Goal: Task Accomplishment & Management: Manage account settings

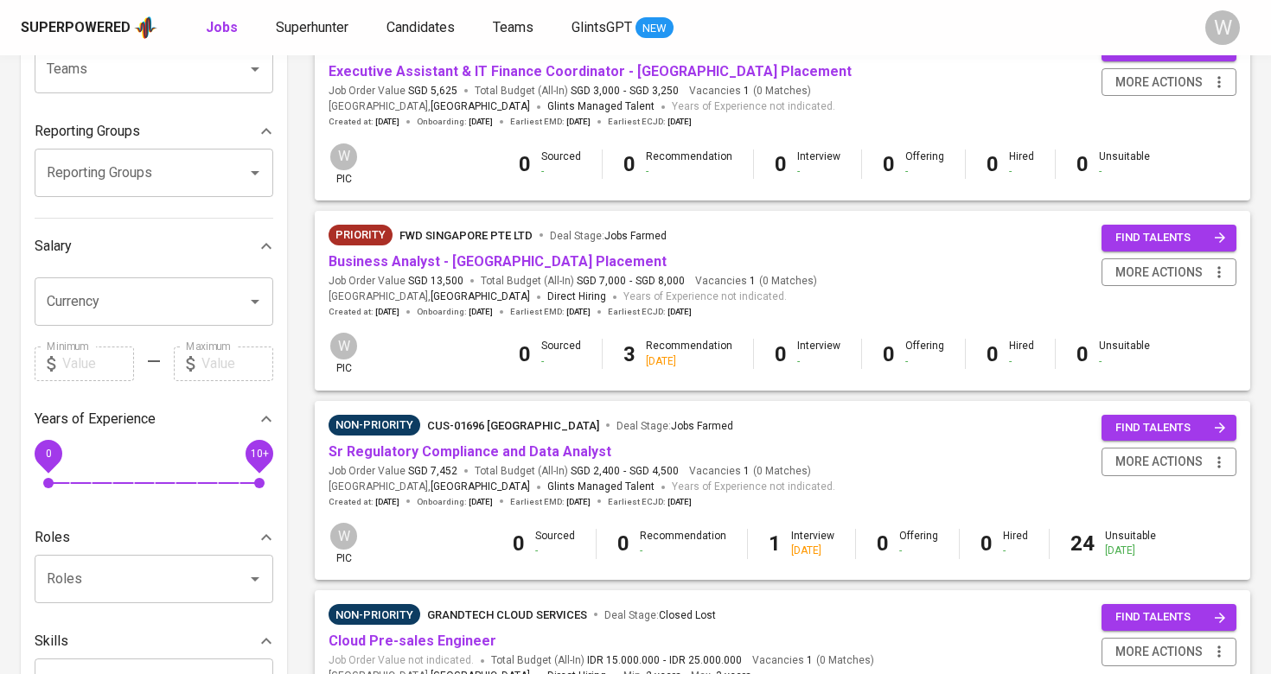
scroll to position [245, 0]
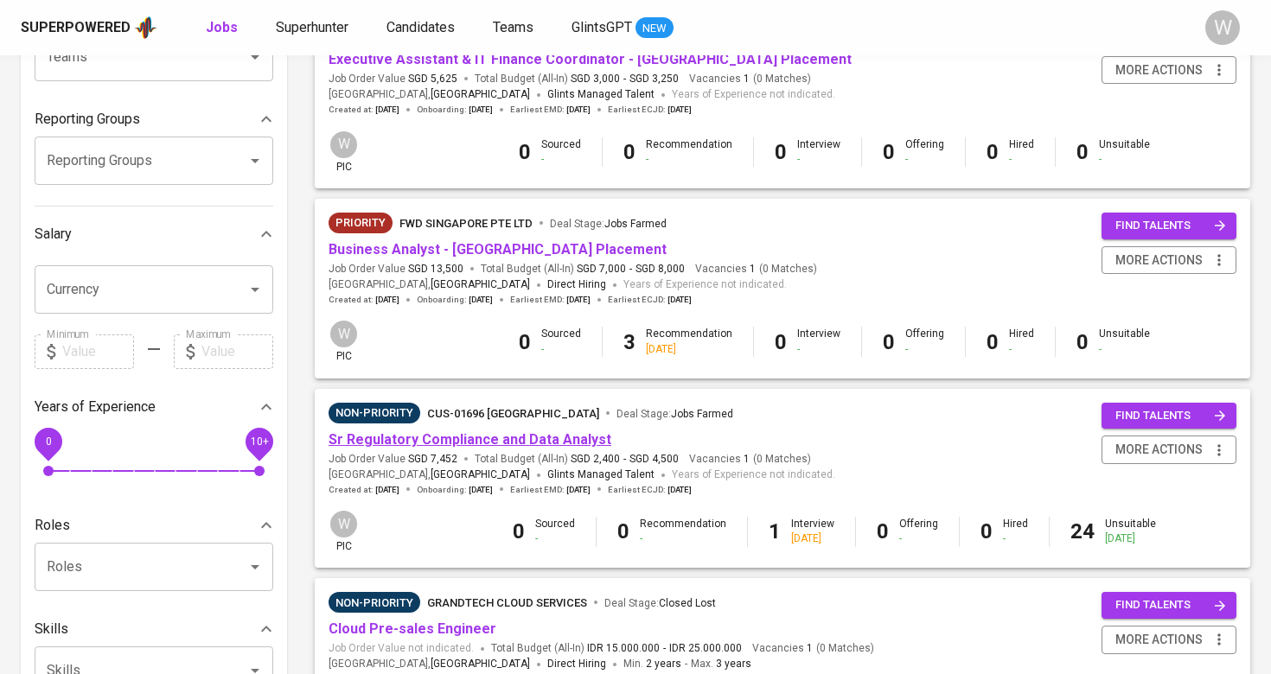
click at [472, 440] on link "Sr Regulatory Compliance and Data Analyst" at bounding box center [469, 439] width 283 height 16
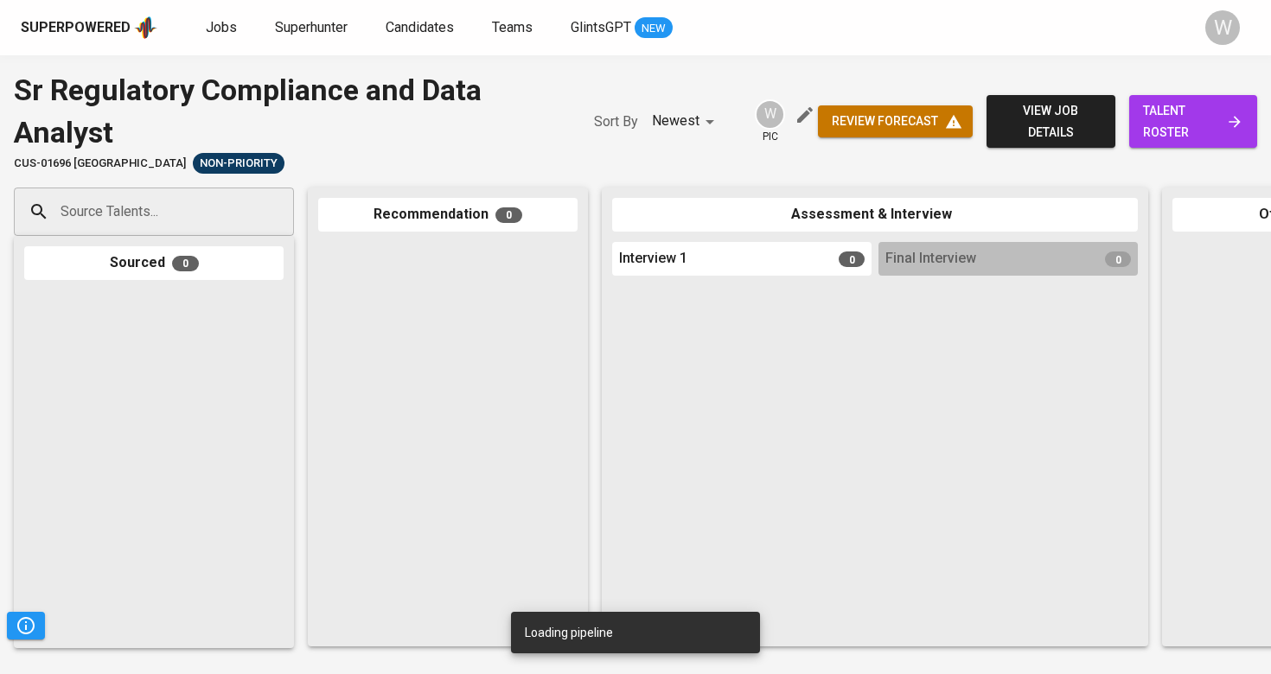
click at [1193, 125] on span "talent roster" at bounding box center [1193, 121] width 101 height 42
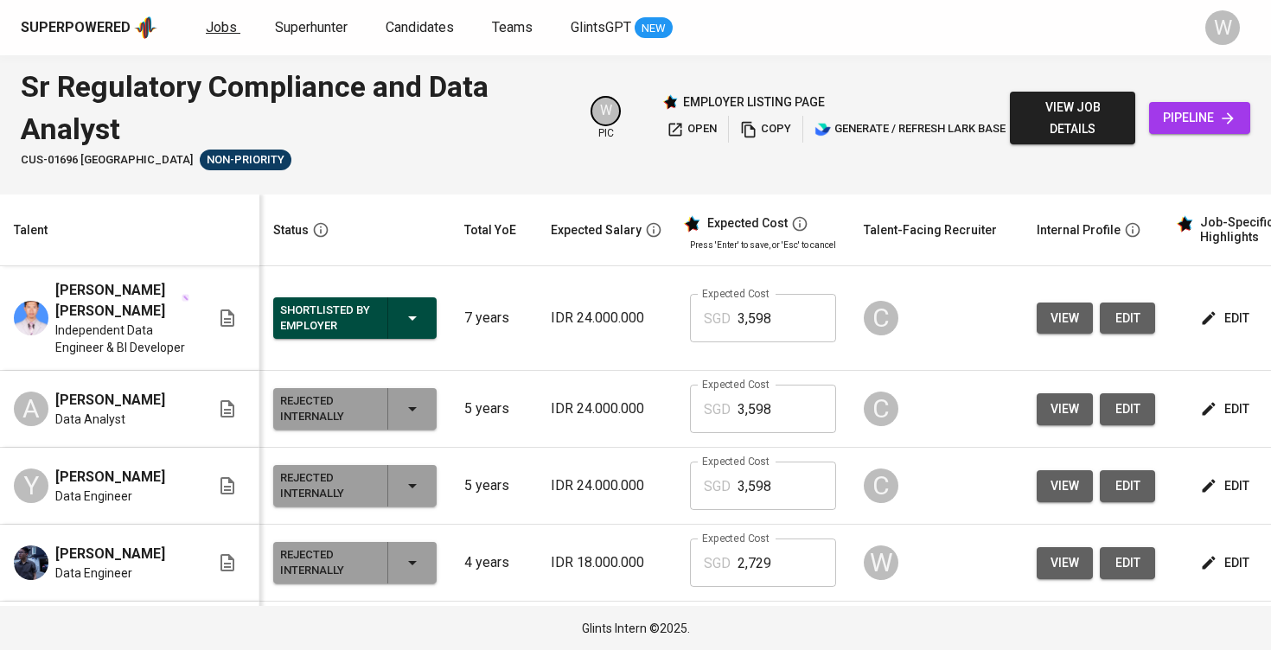
click at [218, 35] on link "Jobs" at bounding box center [223, 28] width 35 height 22
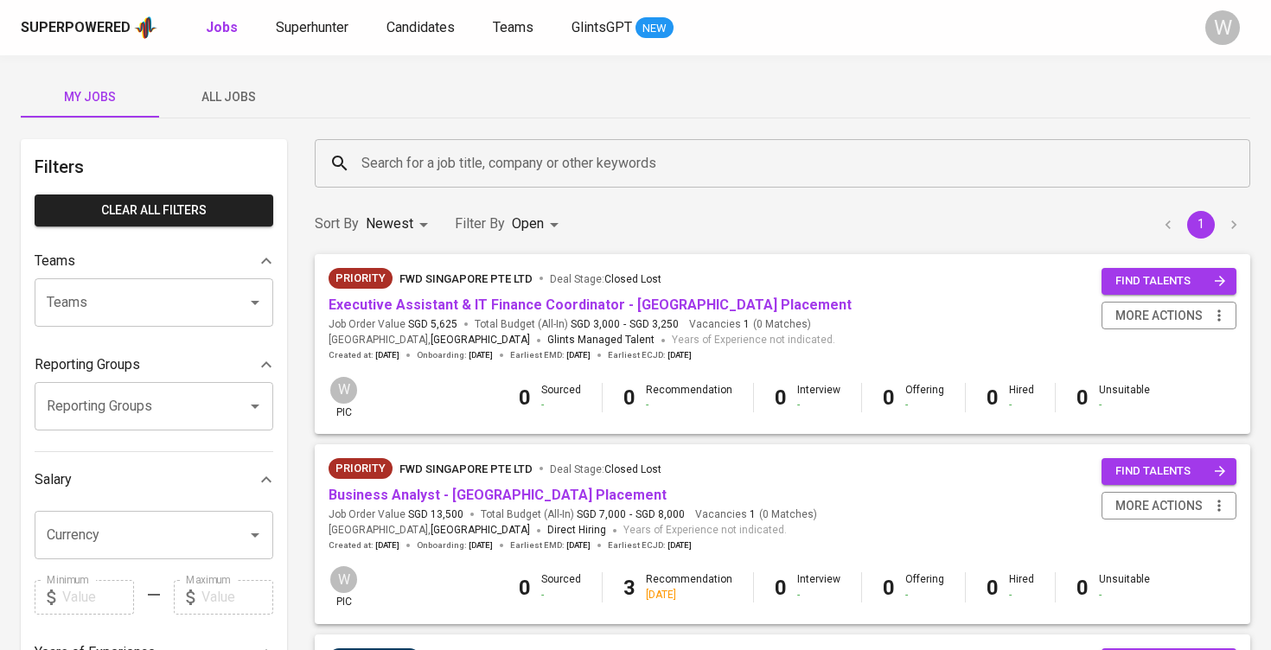
click at [508, 313] on span "Executive Assistant & IT Finance Coordinator - [GEOGRAPHIC_DATA] Placement" at bounding box center [589, 306] width 523 height 20
click at [509, 307] on link "Executive Assistant & IT Finance Coordinator - [GEOGRAPHIC_DATA] Placement" at bounding box center [589, 304] width 523 height 16
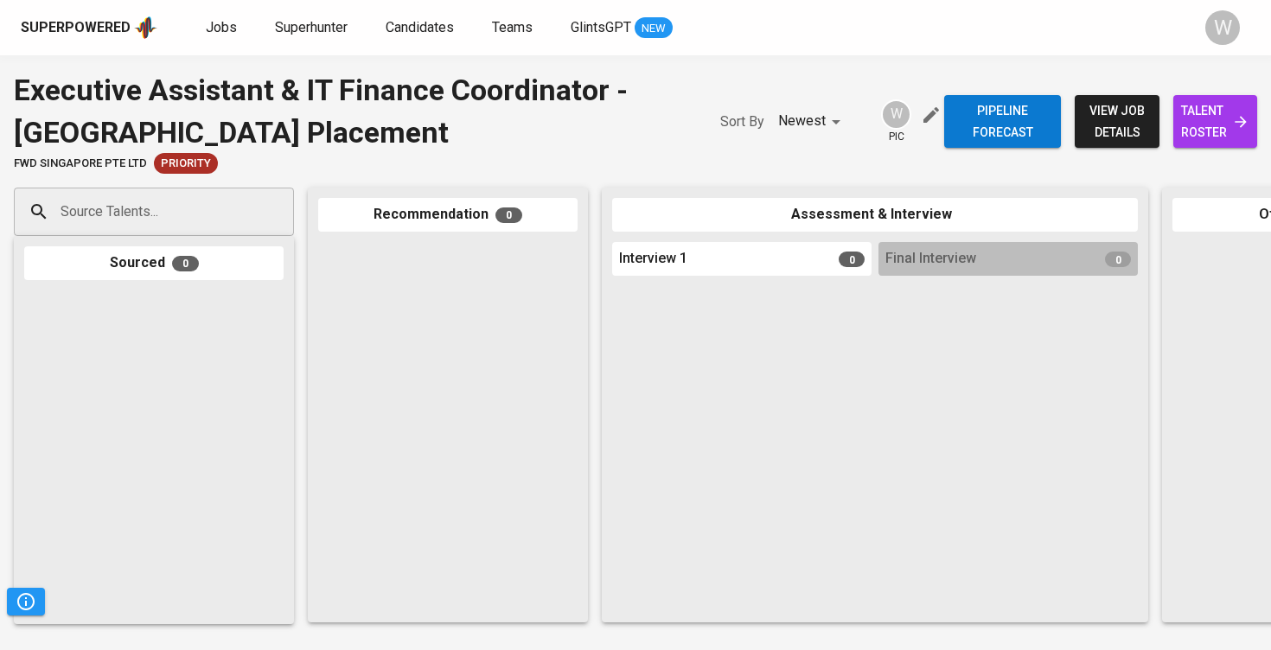
click at [1214, 95] on link "talent roster" at bounding box center [1215, 121] width 84 height 53
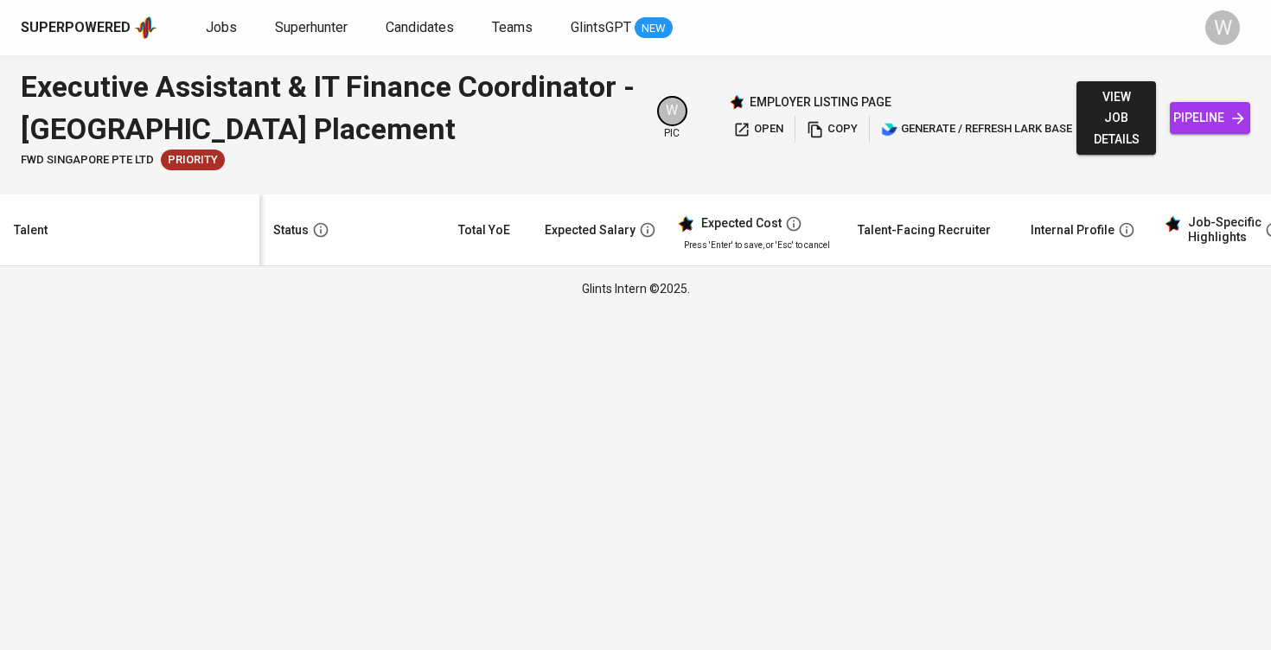
click at [1121, 0] on div "Superpowered Jobs Superhunter Candidates Teams GlintsGPT NEW W" at bounding box center [635, 27] width 1271 height 55
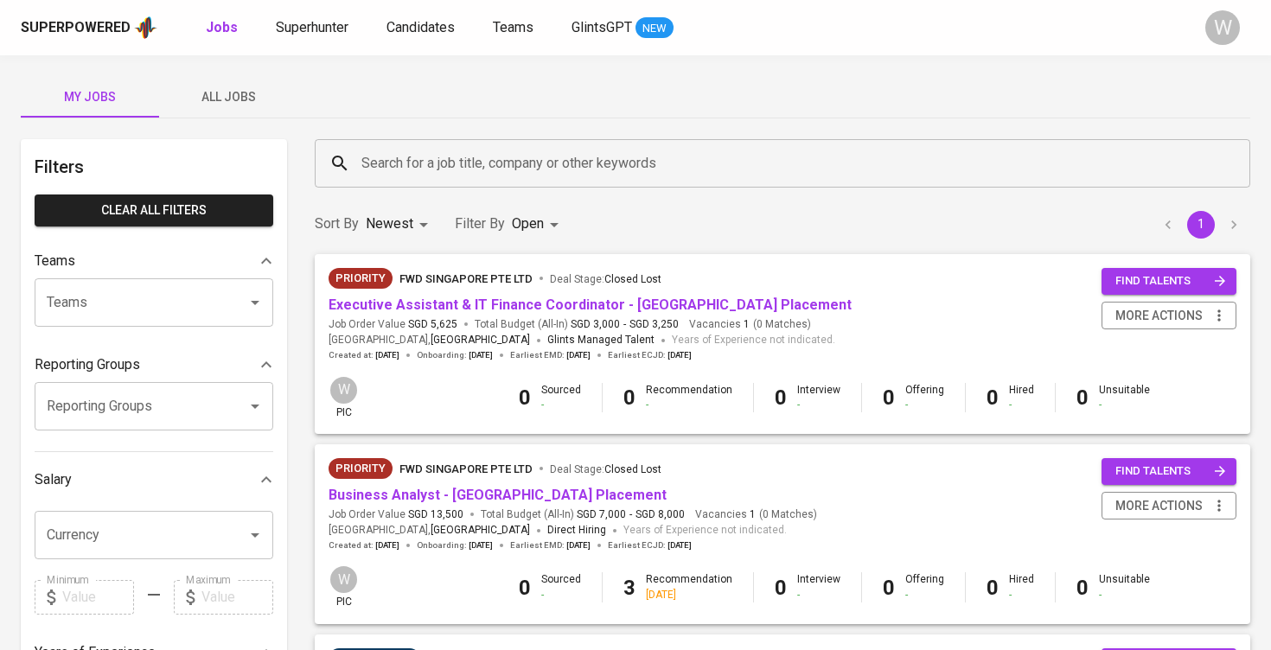
click at [217, 102] on span "All Jobs" at bounding box center [228, 97] width 118 height 22
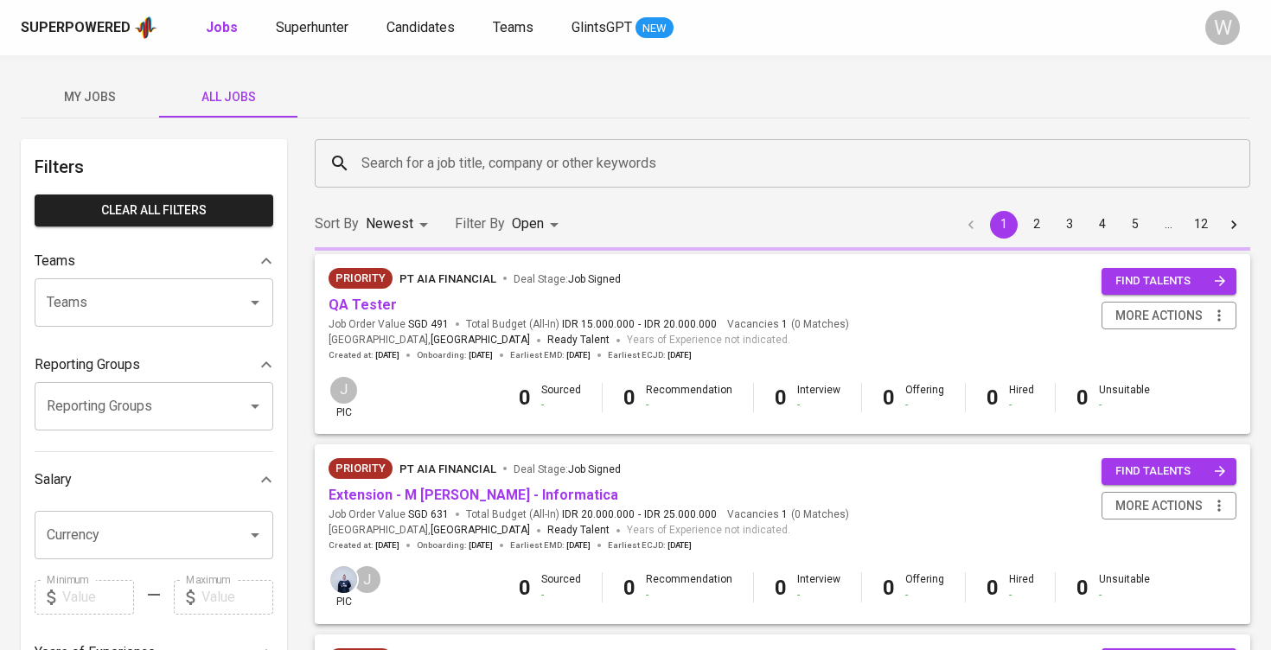
click at [419, 131] on div "Search for a job title, company or other keywords Search for a job title, compa…" at bounding box center [782, 163] width 956 height 69
click at [410, 155] on input "Search for a job title, company or other keywords" at bounding box center [786, 163] width 859 height 33
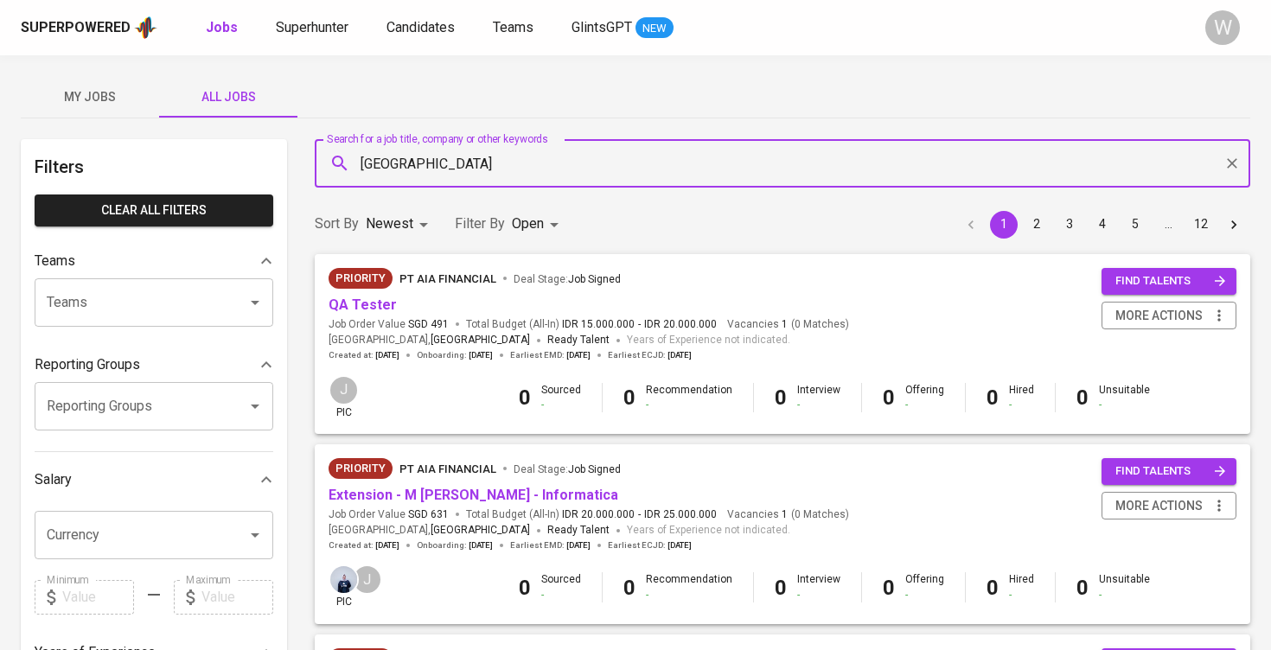
type input "amman"
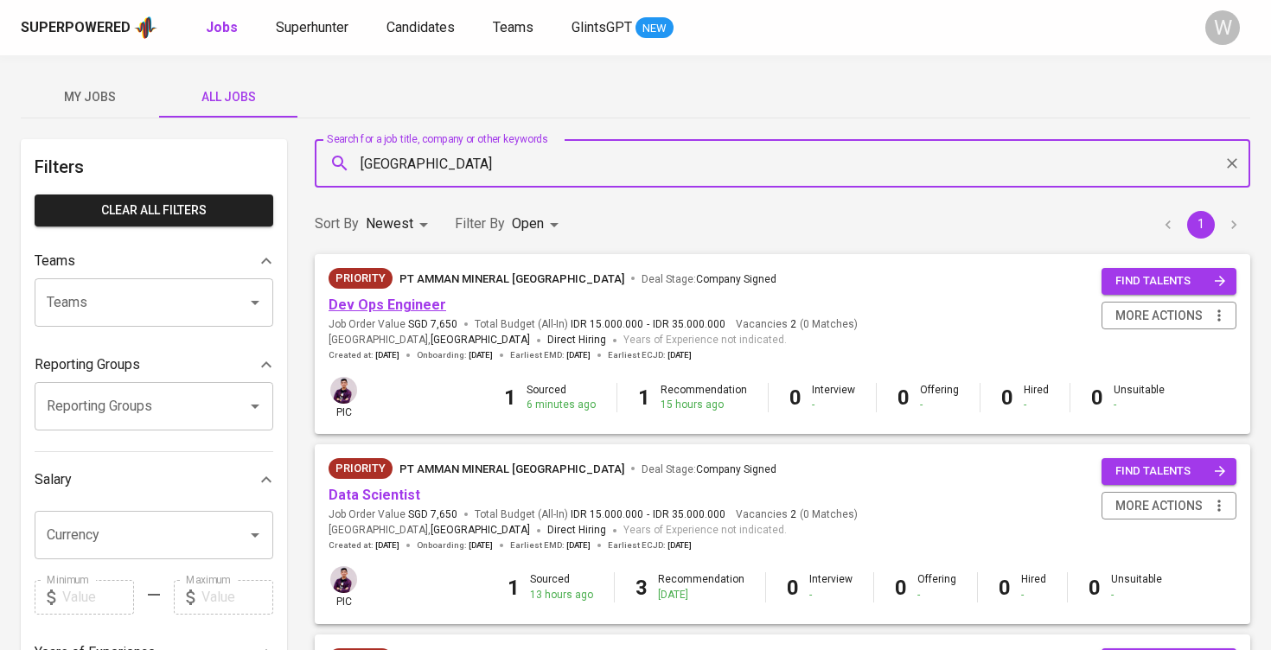
click at [418, 307] on link "Dev Ops Engineer" at bounding box center [387, 304] width 118 height 16
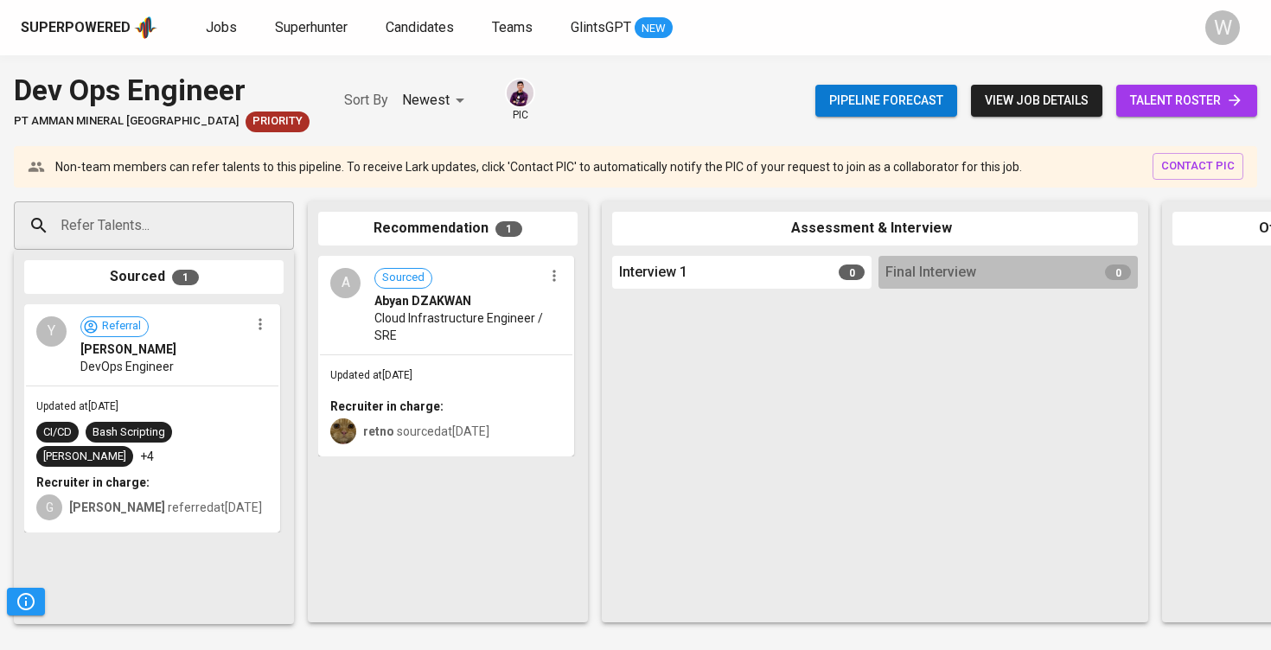
click at [1136, 115] on link "talent roster" at bounding box center [1186, 101] width 141 height 32
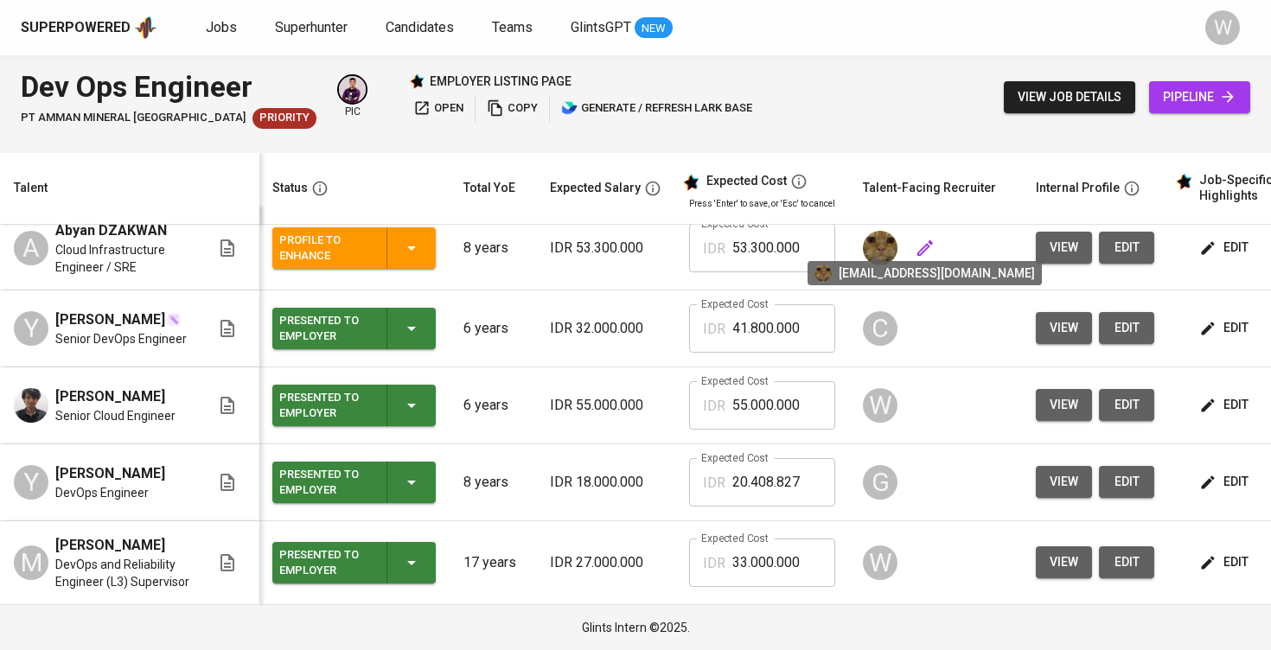
scroll to position [29, 1]
click at [1208, 397] on icon "button" at bounding box center [1207, 405] width 17 height 17
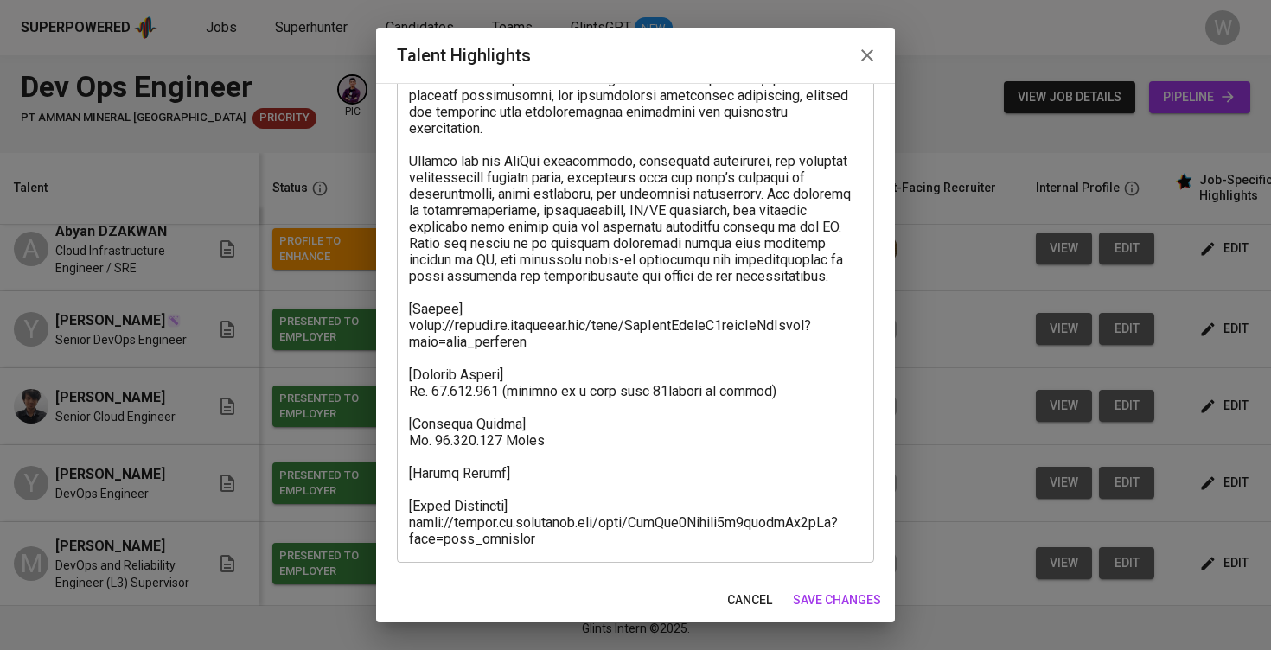
scroll to position [356, 0]
click at [530, 470] on textarea at bounding box center [635, 194] width 453 height 706
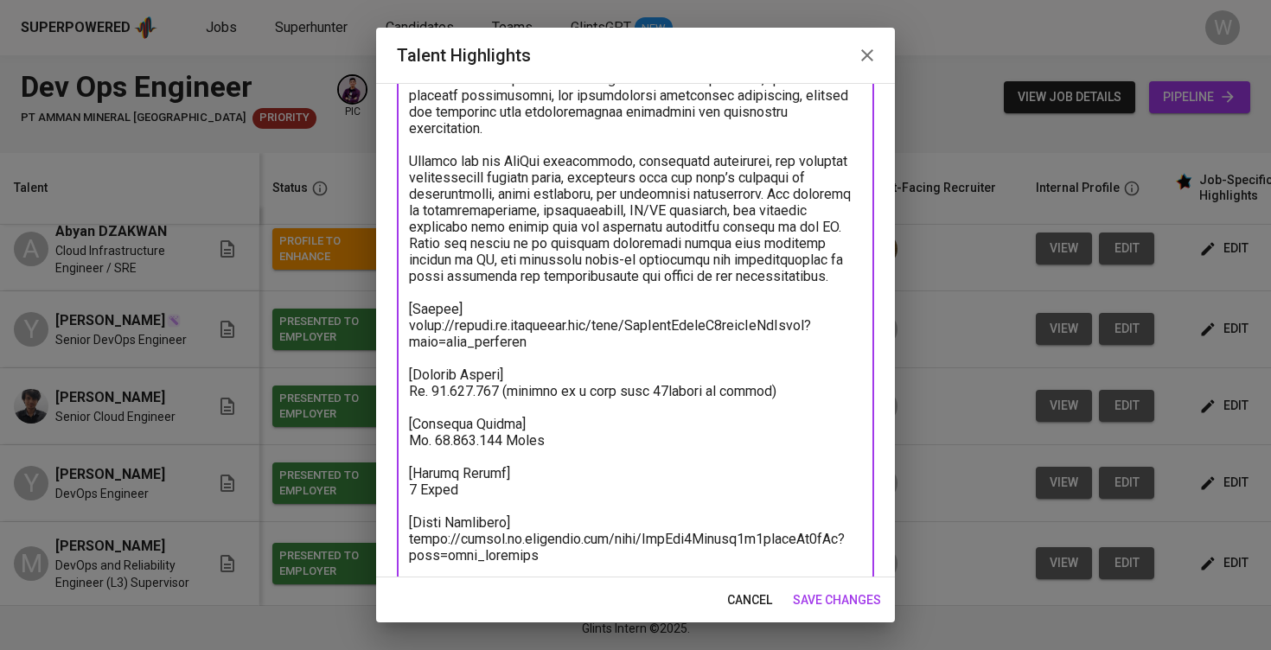
click at [421, 491] on textarea at bounding box center [635, 202] width 453 height 723
click at [476, 487] on textarea at bounding box center [635, 202] width 453 height 723
type textarea "Andrian has more than five years of experience in designing, implementing, and …"
click at [844, 611] on button "save changes" at bounding box center [837, 600] width 102 height 32
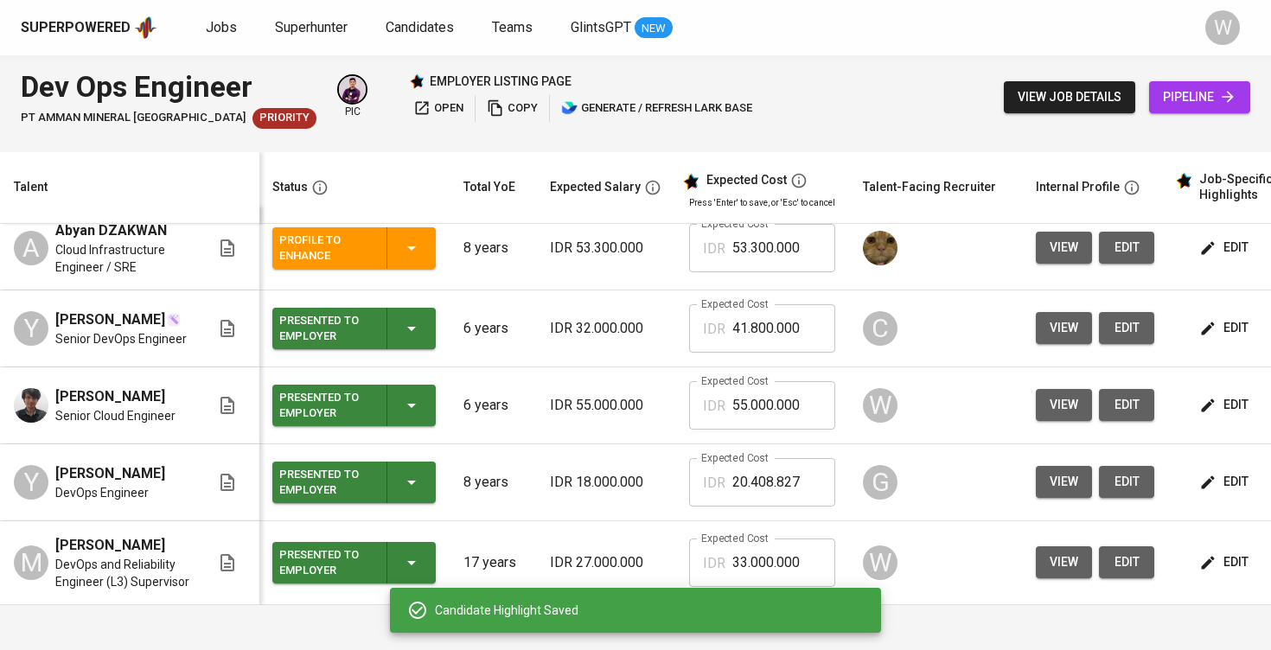
scroll to position [0, 0]
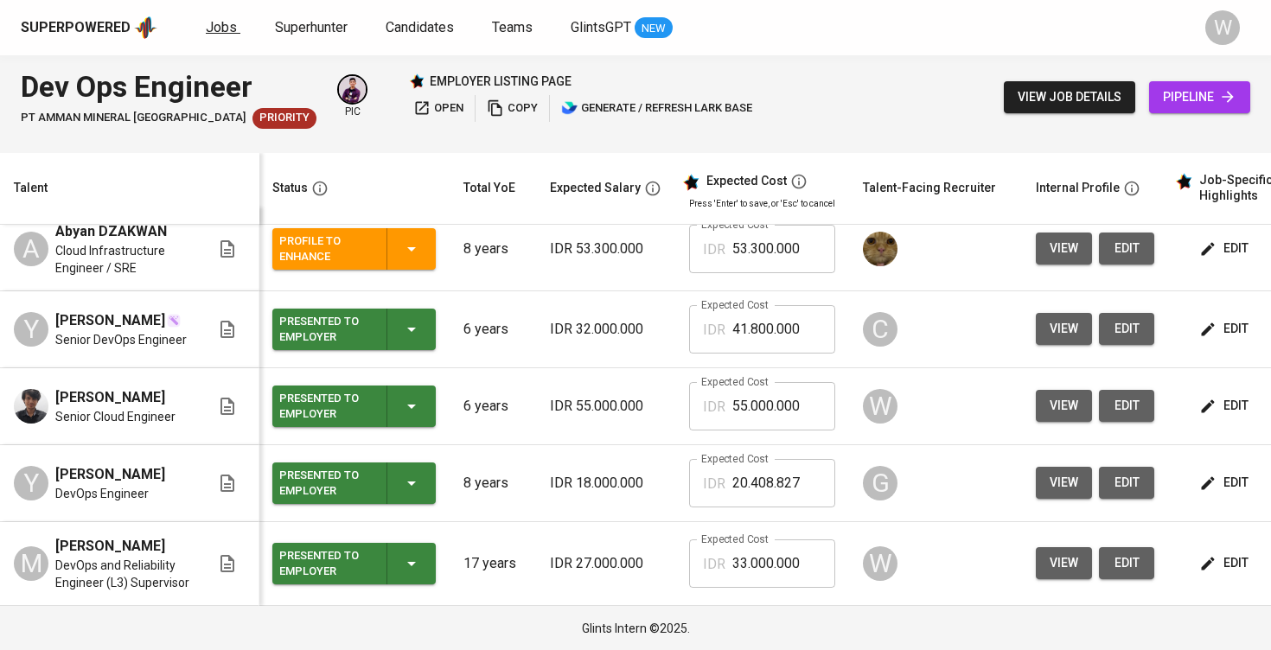
click at [224, 38] on link "Jobs" at bounding box center [223, 28] width 35 height 22
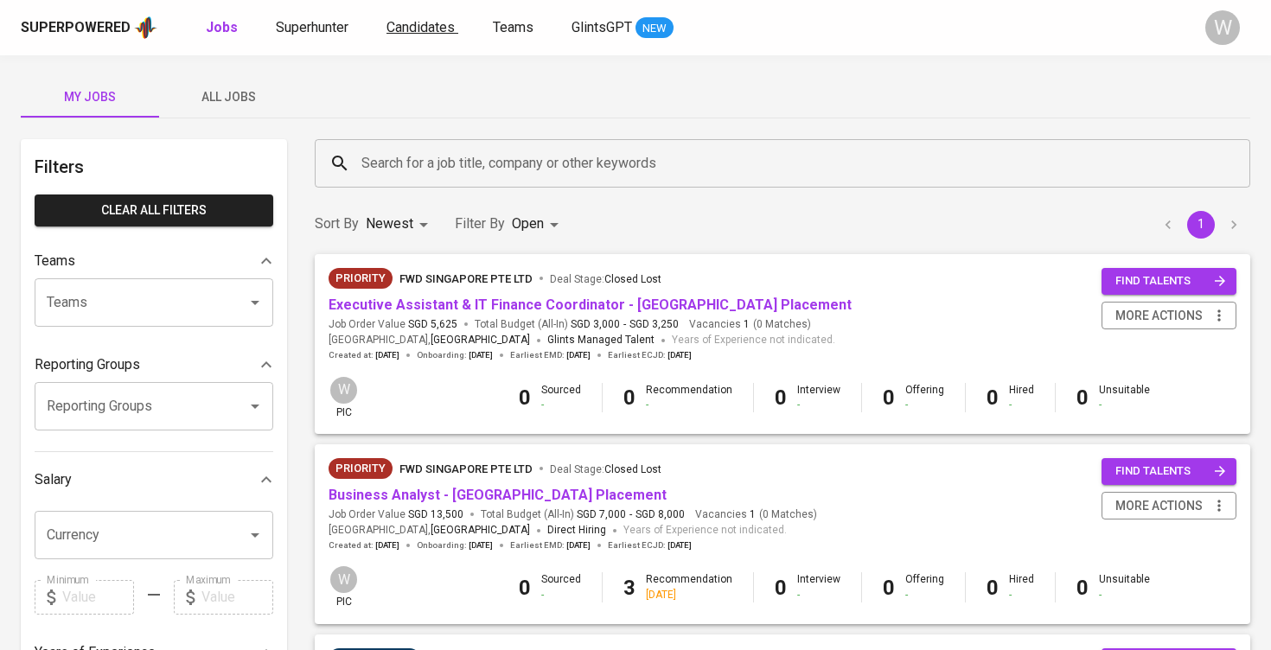
click at [408, 27] on span "Candidates" at bounding box center [420, 27] width 68 height 16
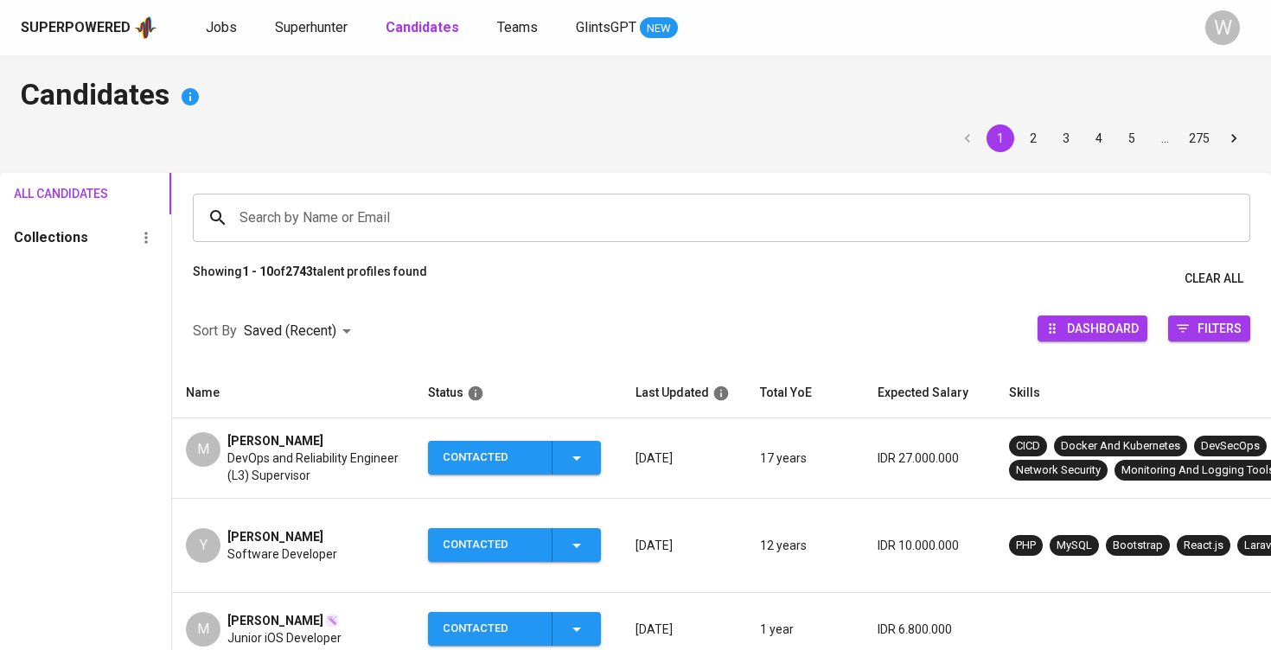
click at [345, 226] on input "Search by Name or Email" at bounding box center [725, 217] width 981 height 33
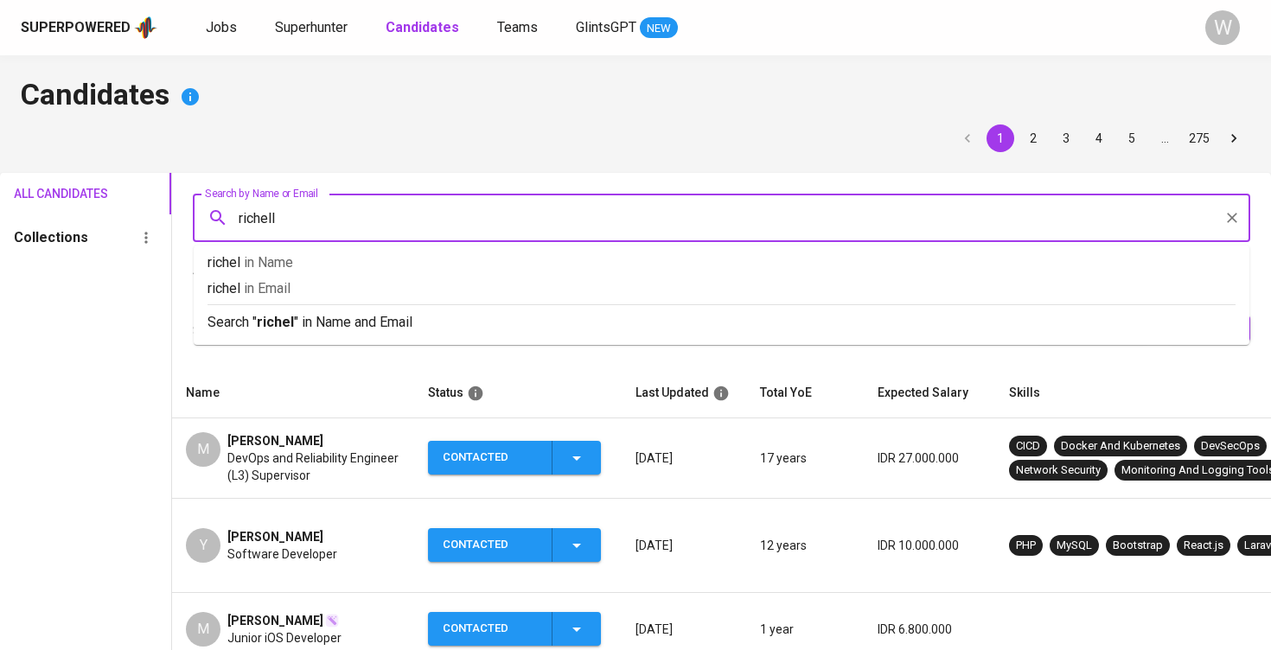
type input "richelle"
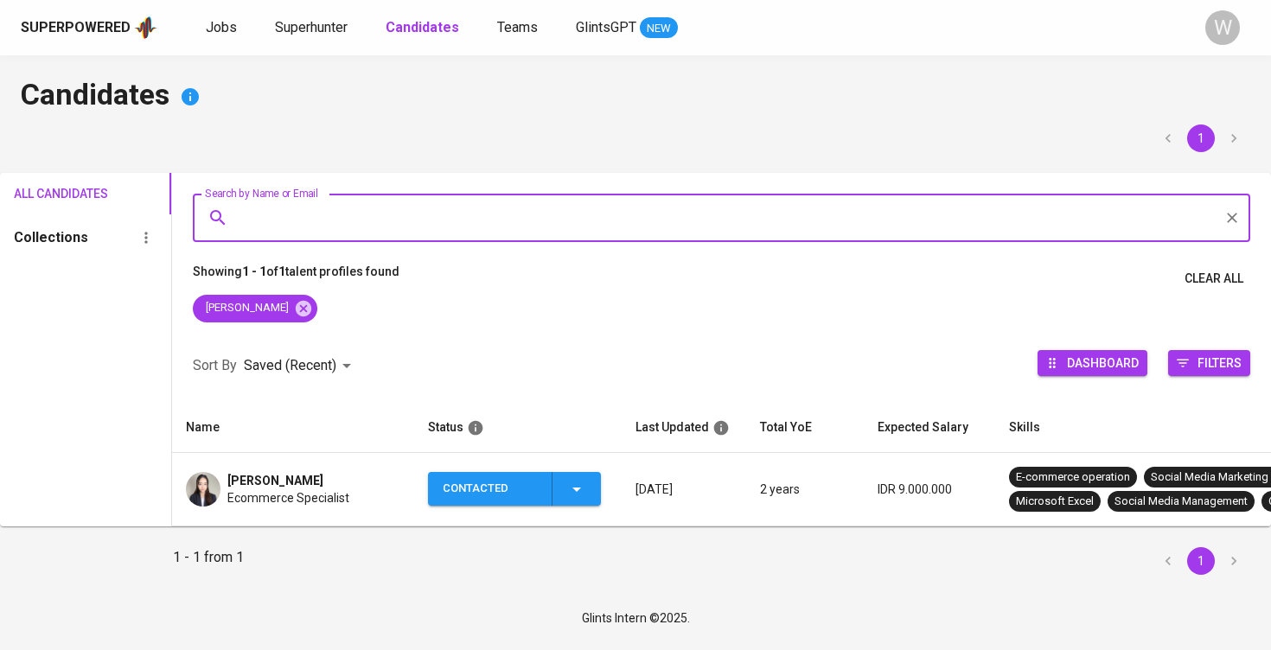
click at [277, 476] on span "[PERSON_NAME]" at bounding box center [275, 480] width 96 height 17
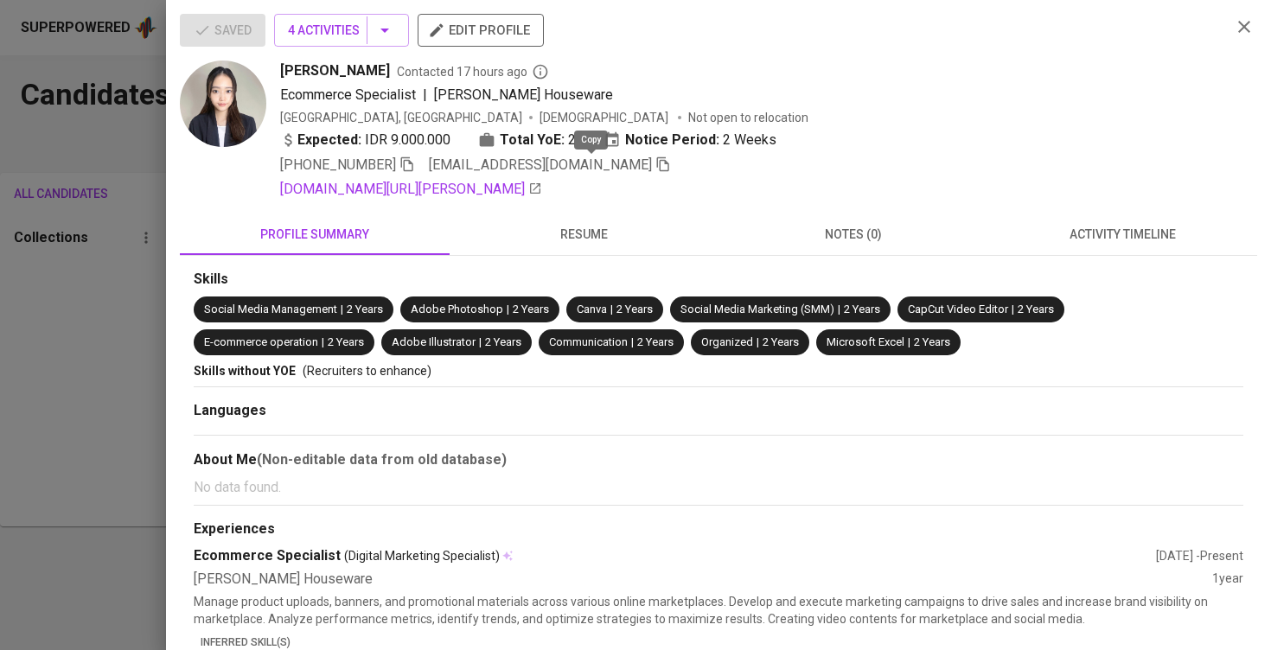
click at [657, 167] on icon "button" at bounding box center [663, 164] width 12 height 15
click at [33, 379] on div at bounding box center [635, 325] width 1271 height 650
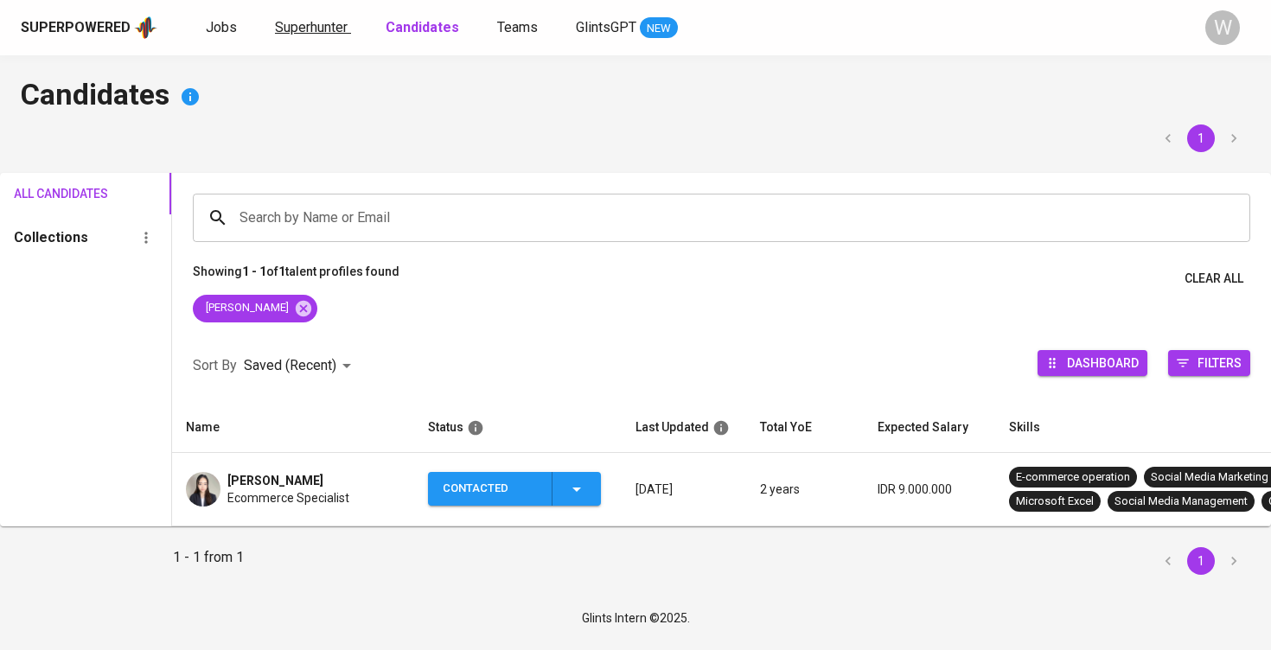
click at [296, 37] on link "Superhunter" at bounding box center [313, 28] width 76 height 22
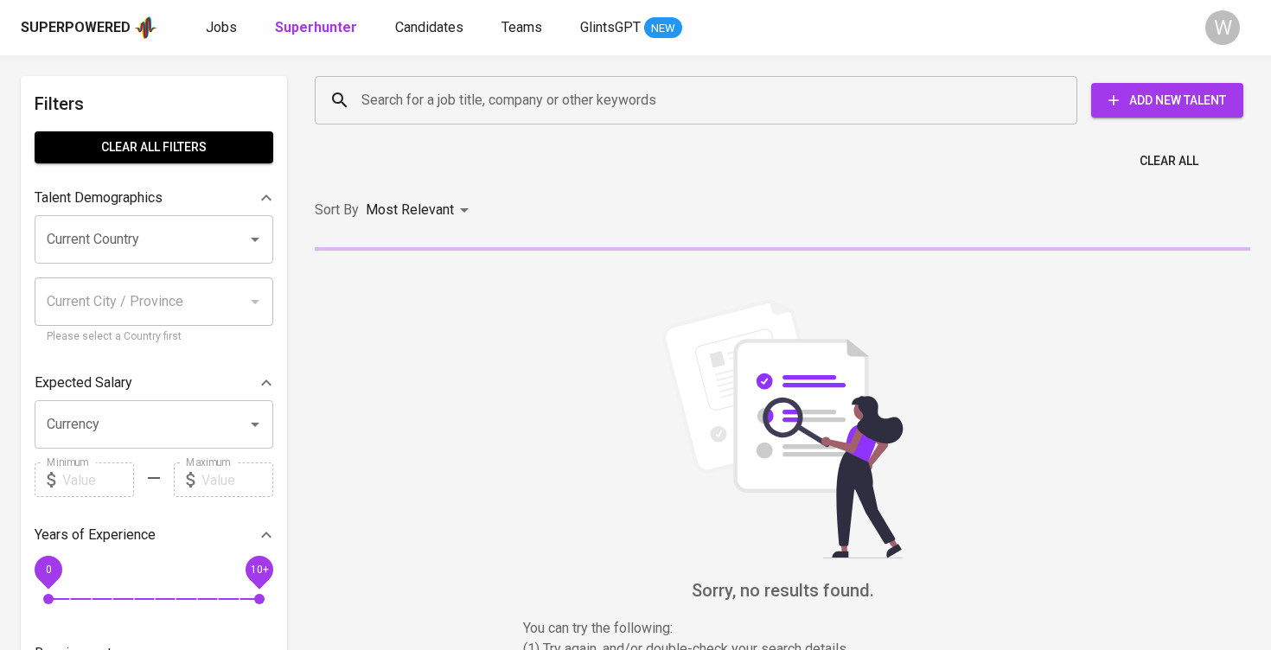
click at [471, 105] on input "Search for a job title, company or other keywords" at bounding box center [700, 100] width 686 height 33
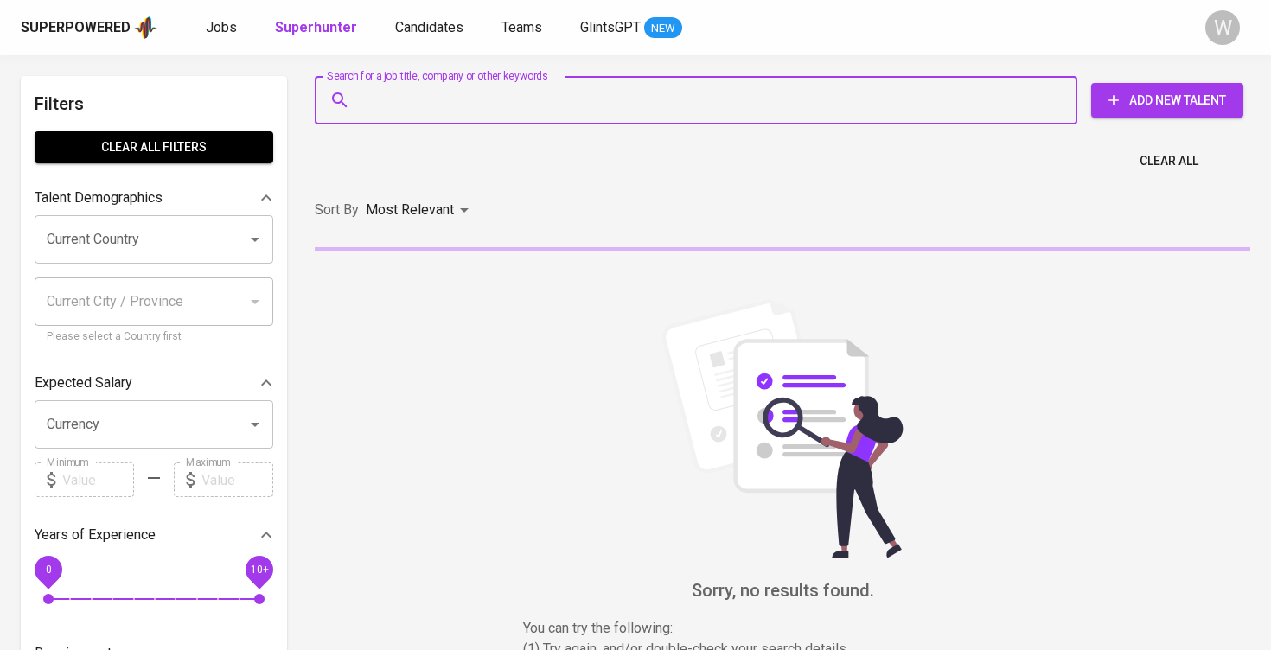
paste input "richellefeby@gmail.com"
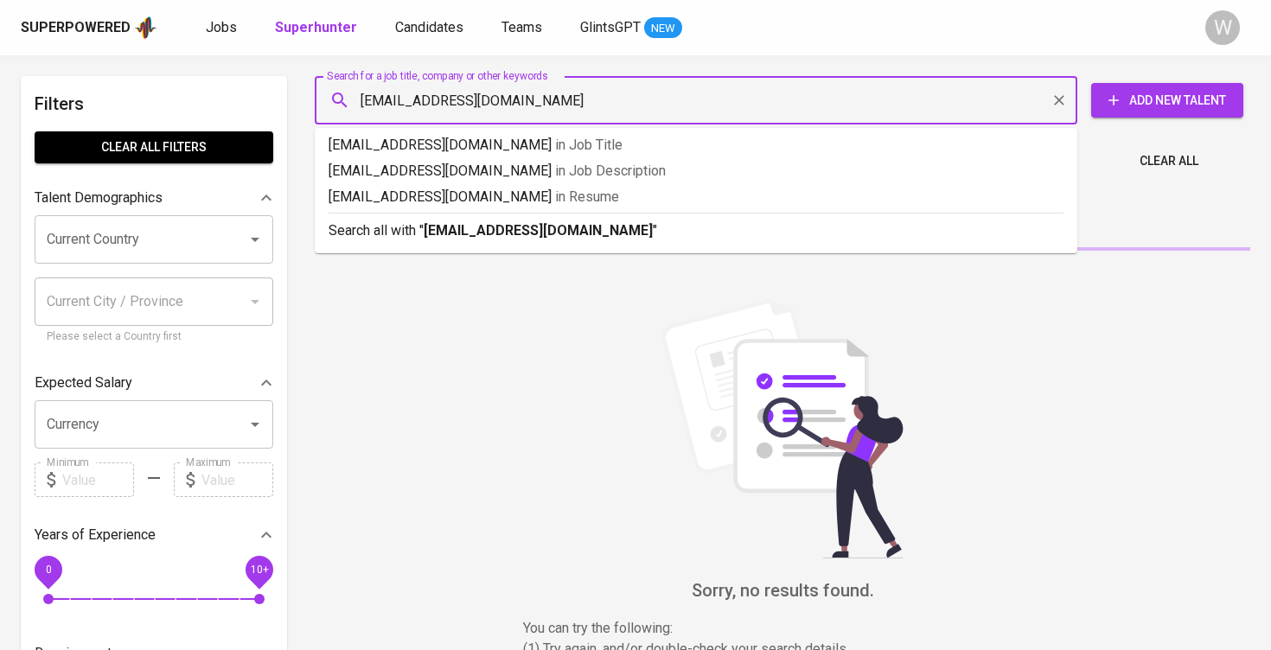
type input "richellefeby@gmail.com"
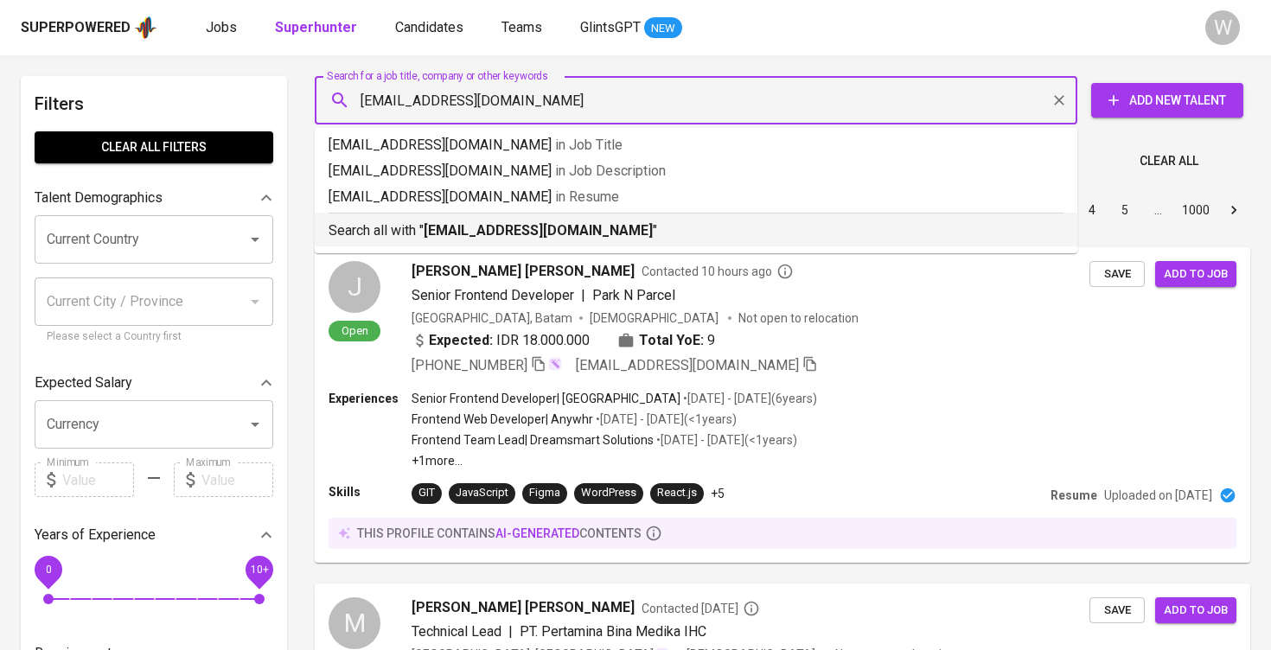
click at [506, 226] on b "richellefeby@gmail.com" at bounding box center [538, 230] width 229 height 16
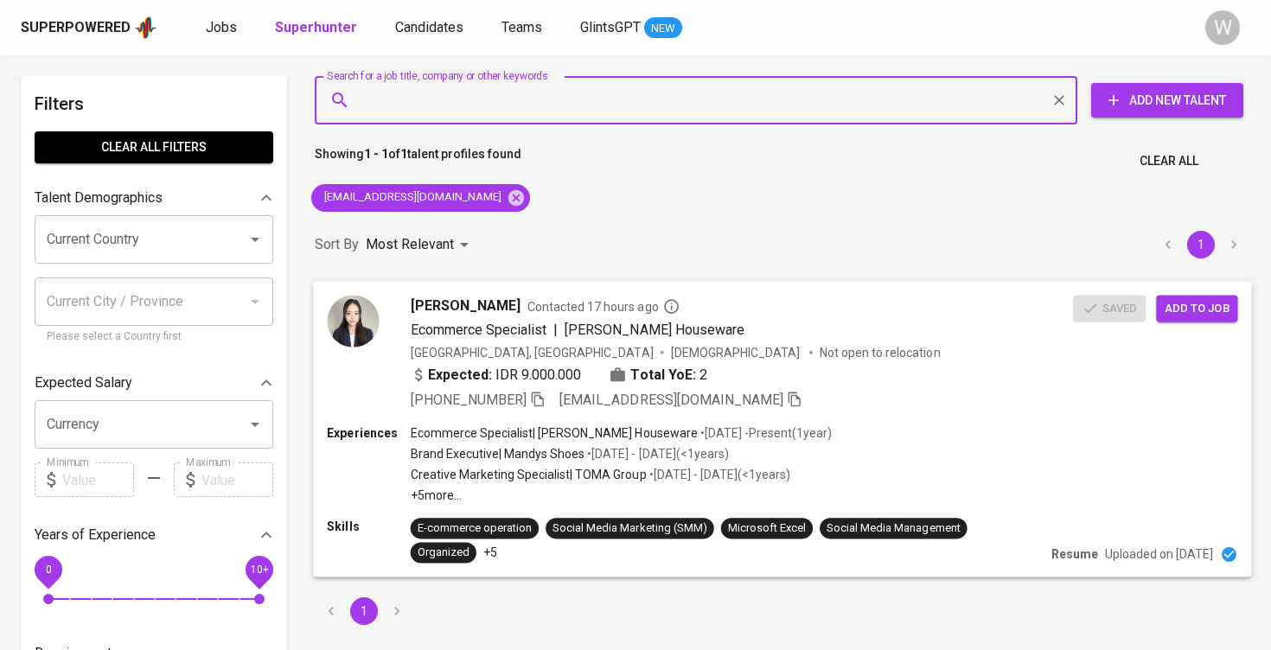
click at [1183, 316] on span "Add to job" at bounding box center [1196, 308] width 64 height 20
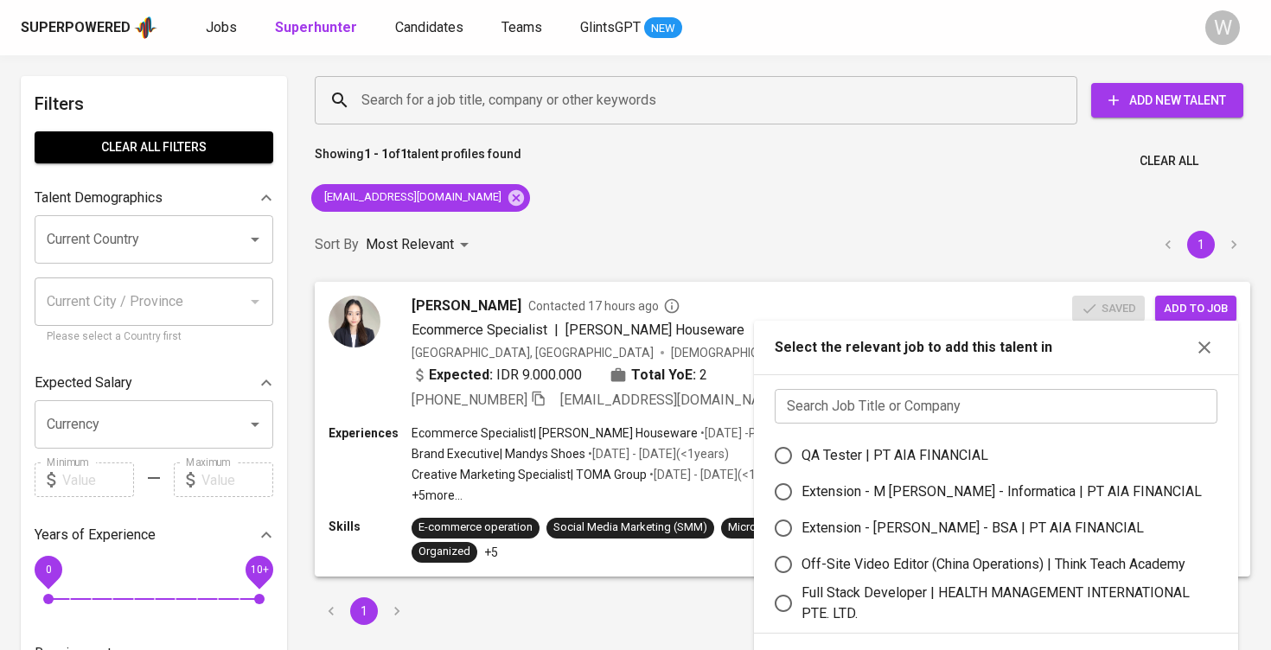
click at [972, 414] on input "text" at bounding box center [995, 406] width 443 height 35
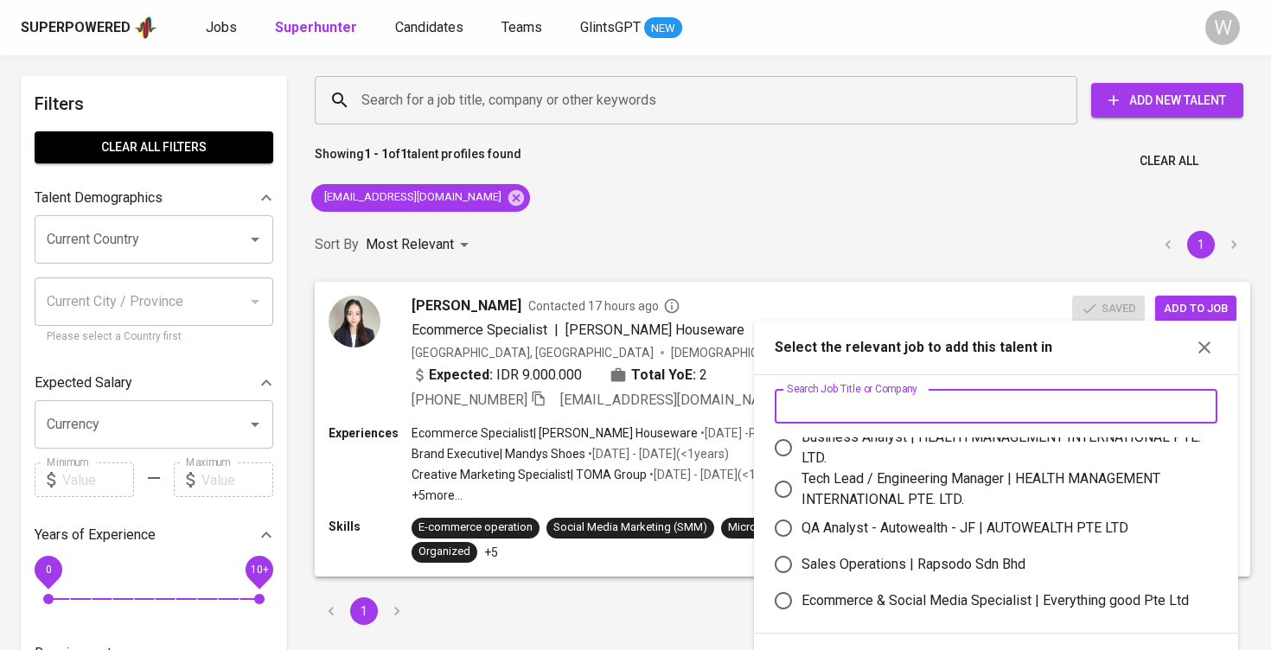
scroll to position [202, 0]
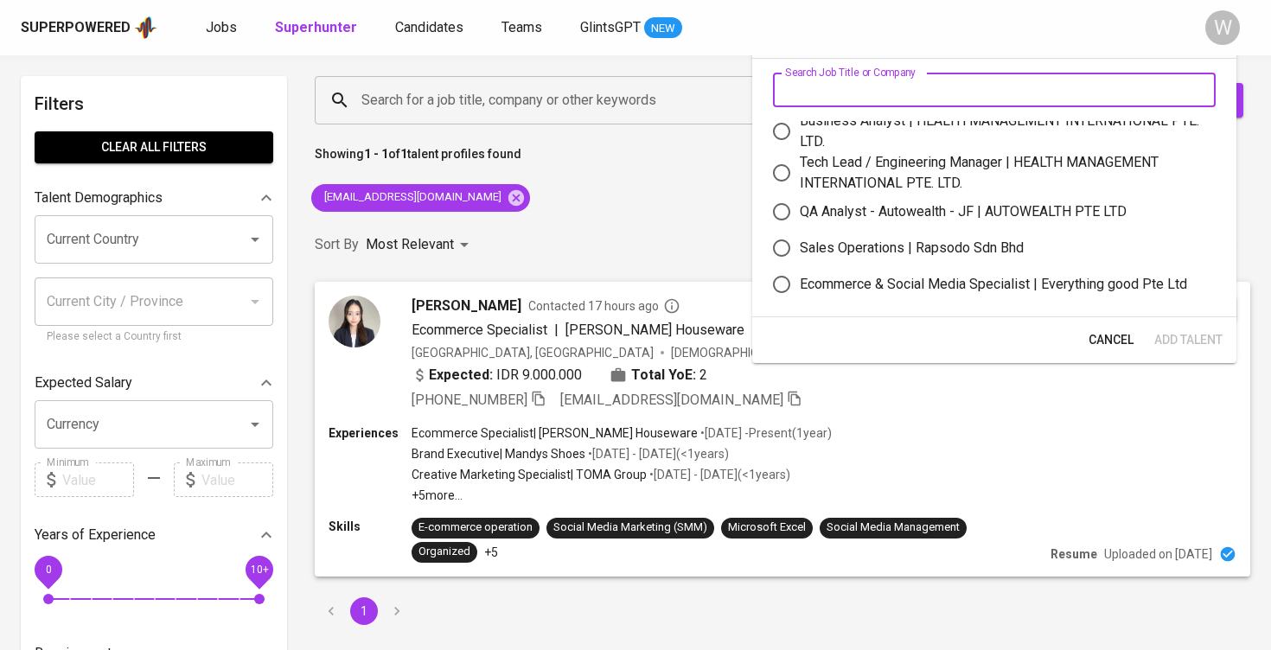
click at [857, 299] on label "Ecommerce & Social Media Specialist | Everything good Pte Ltd" at bounding box center [982, 284] width 438 height 36
click at [800, 299] on input "Ecommerce & Social Media Specialist | Everything good Pte Ltd" at bounding box center [781, 284] width 36 height 36
radio input "true"
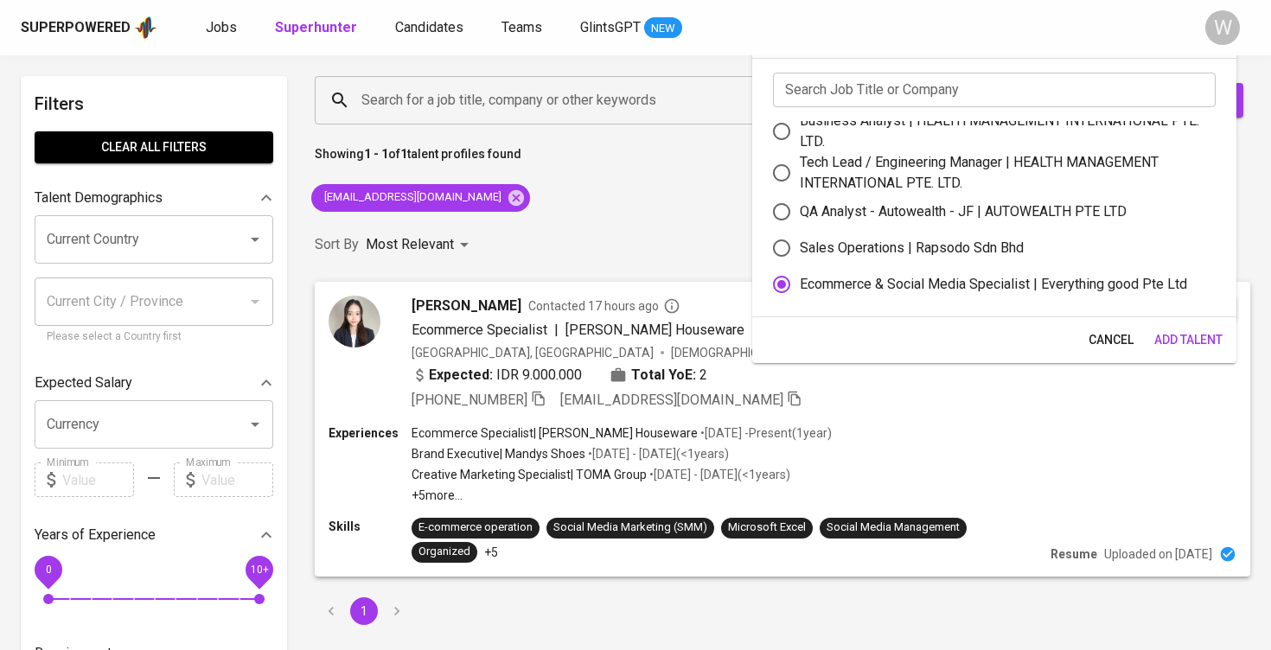
click at [1163, 341] on span "Add Talent" at bounding box center [1188, 340] width 68 height 22
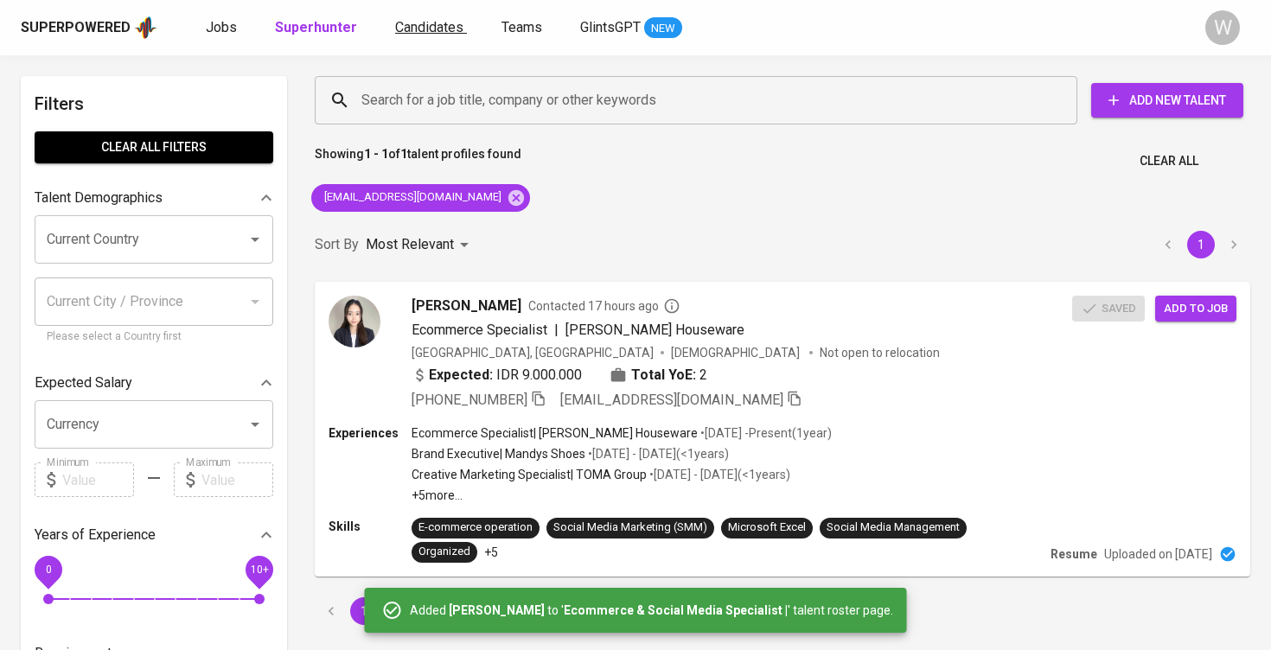
click at [426, 29] on span "Candidates" at bounding box center [429, 27] width 68 height 16
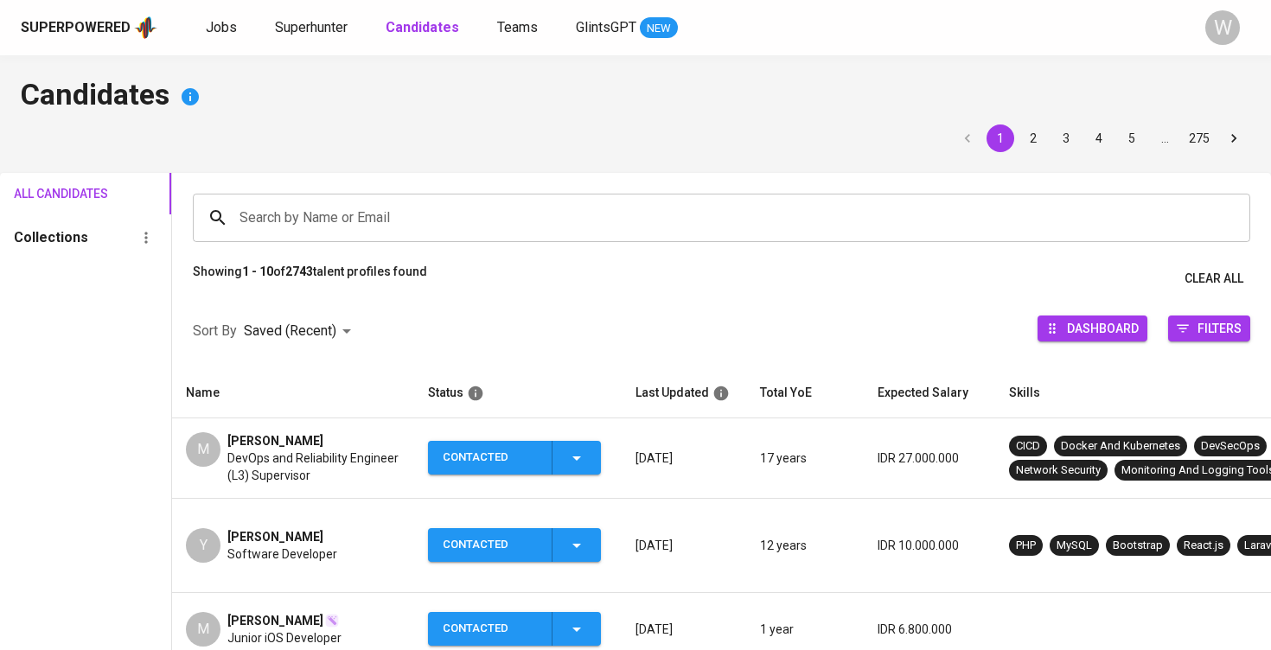
click at [375, 205] on input "Search by Name or Email" at bounding box center [725, 217] width 981 height 33
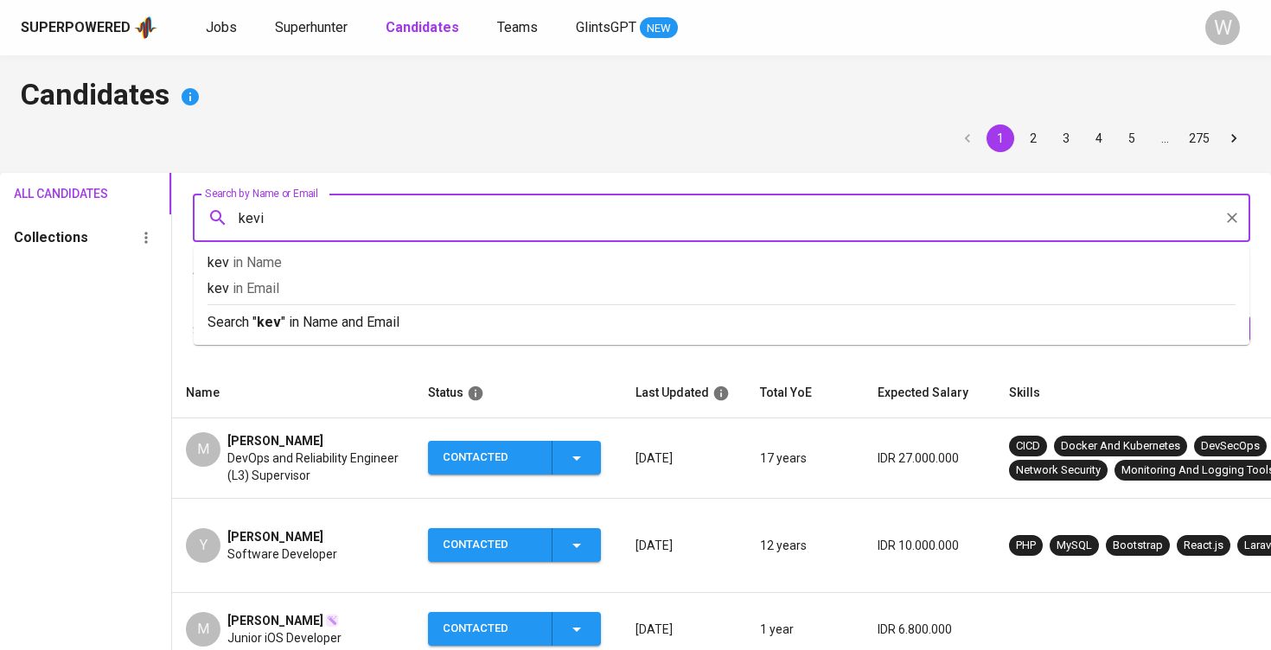
type input "kevin"
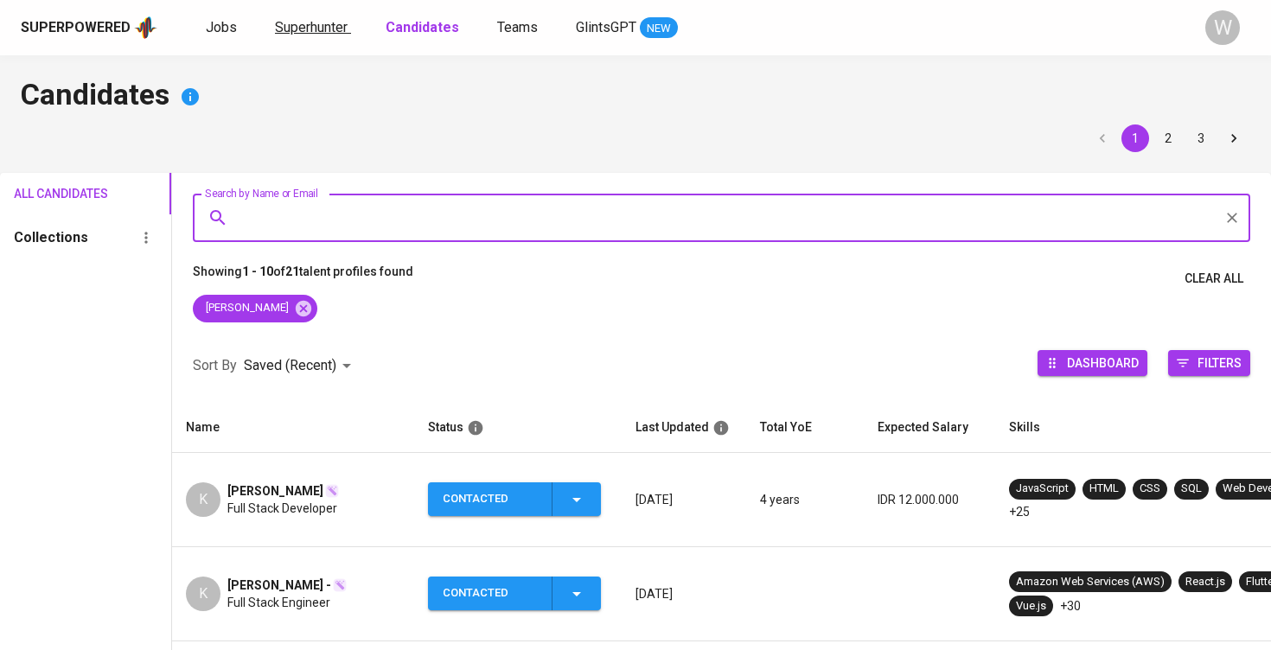
click at [310, 25] on span "Superhunter" at bounding box center [311, 27] width 73 height 16
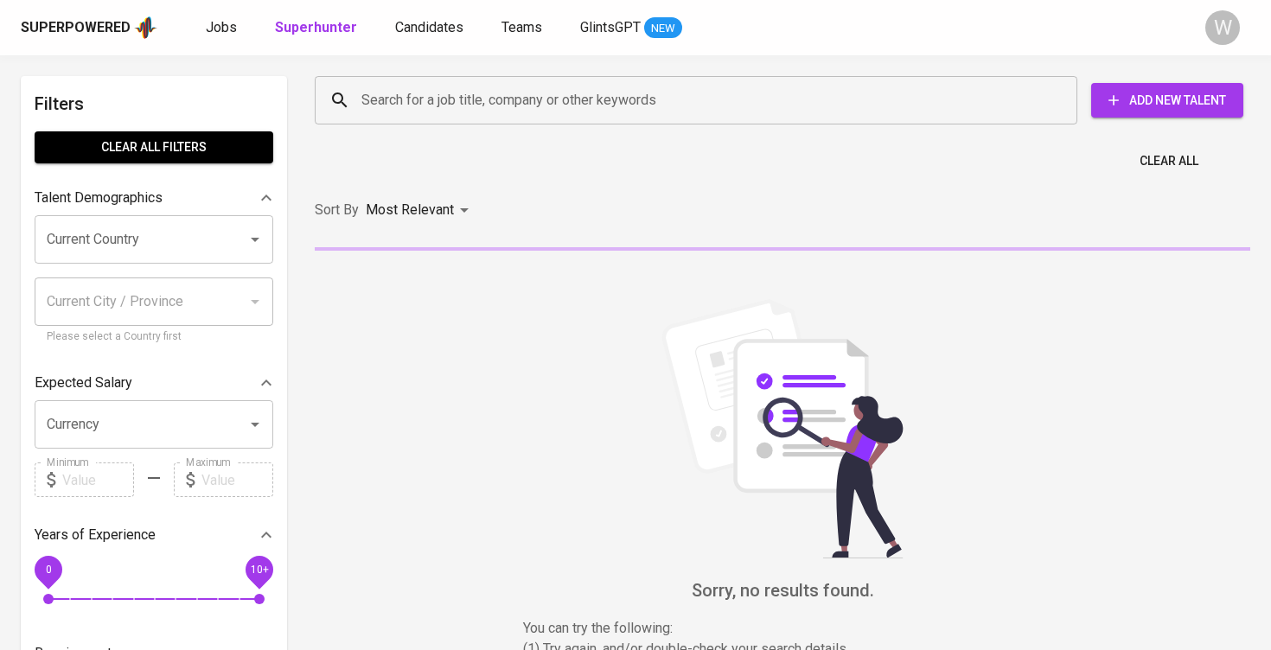
click at [461, 117] on div "Search for a job title, company or other keywords" at bounding box center [696, 100] width 762 height 48
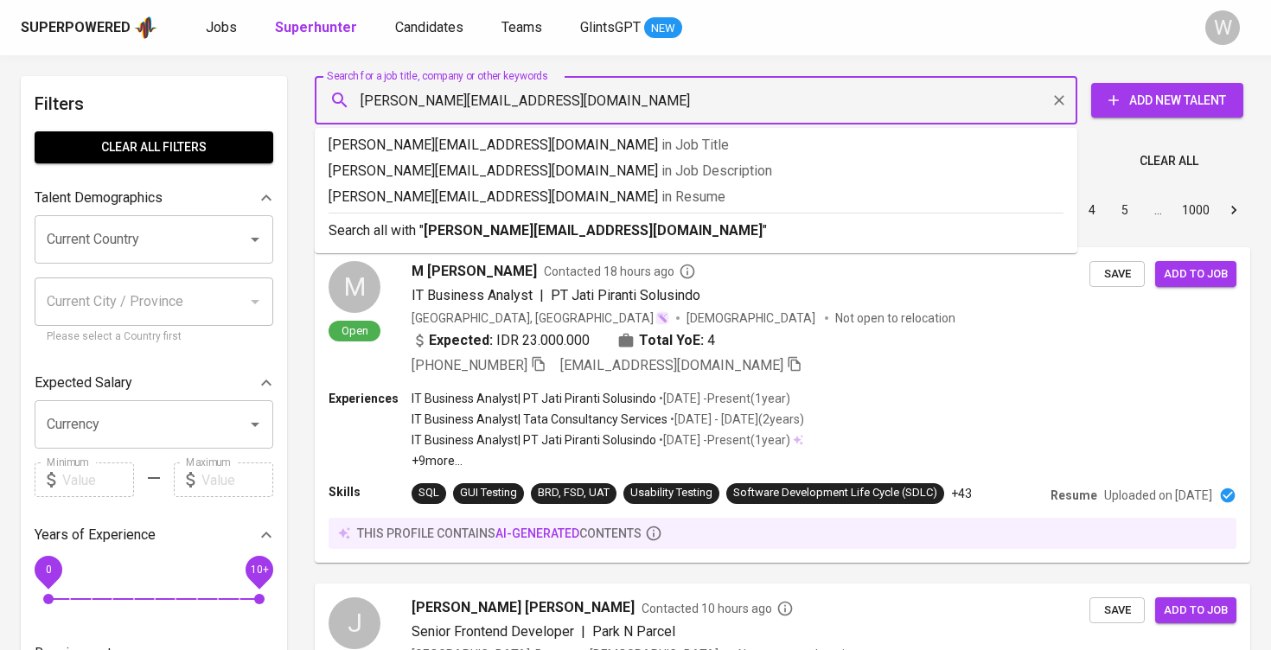
type input "kevin.jonathankristianto@gmail.com"
click at [528, 228] on b "kevin.jonathankristianto@gmail.com" at bounding box center [593, 230] width 339 height 16
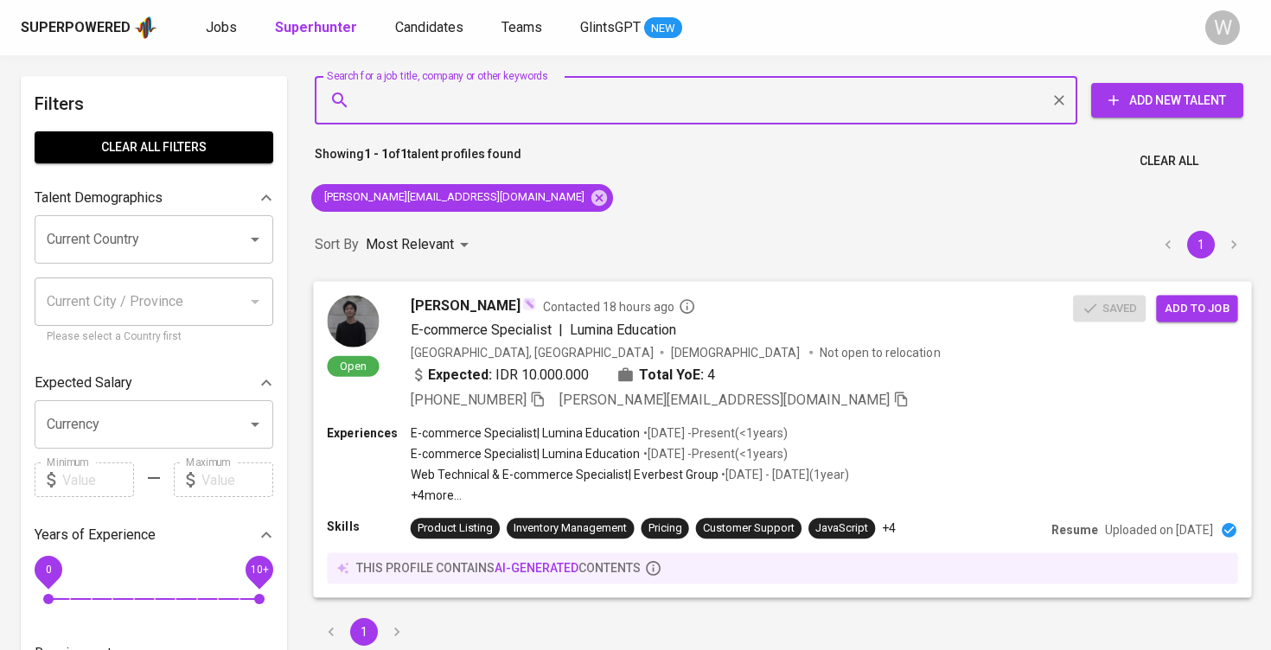
click at [1193, 307] on span "Add to job" at bounding box center [1196, 308] width 64 height 20
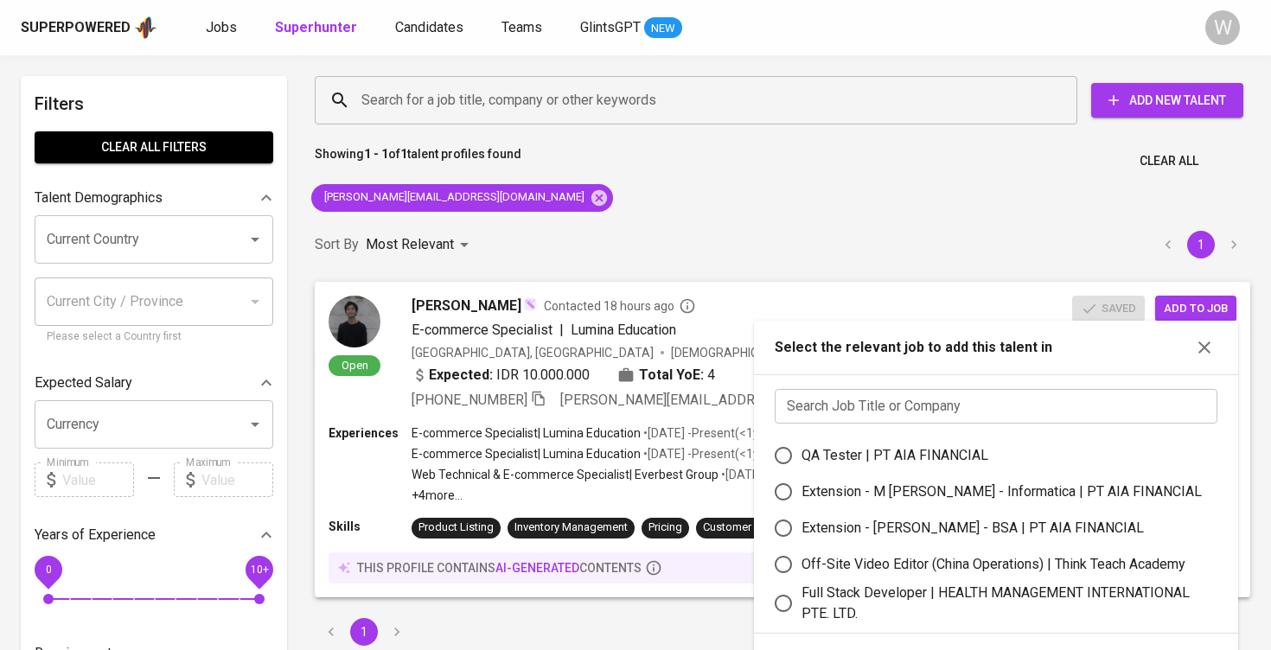
click at [957, 400] on input "text" at bounding box center [995, 406] width 443 height 35
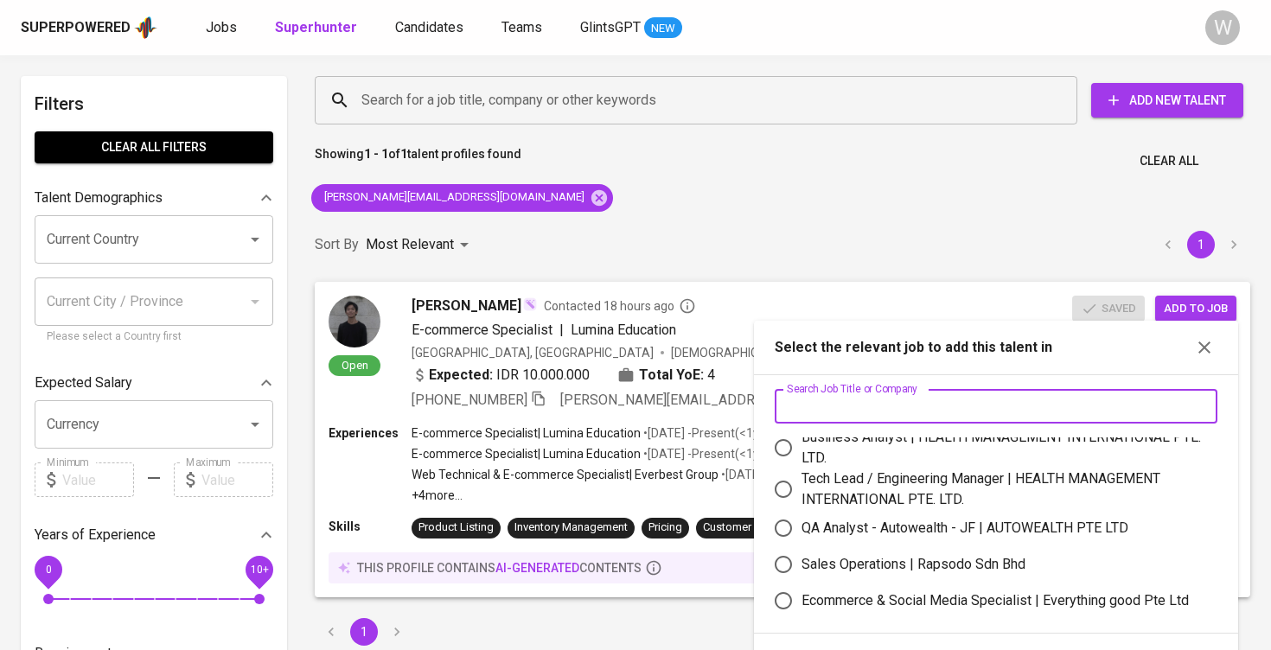
scroll to position [202, 0]
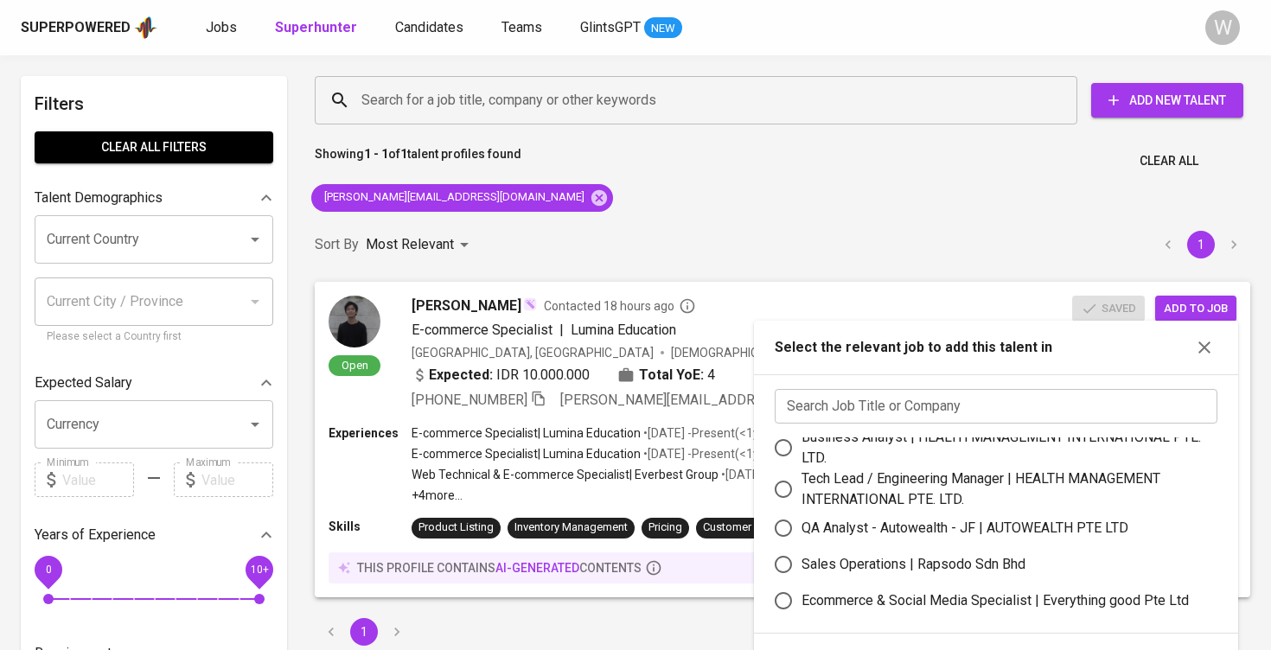
click at [973, 591] on div "Ecommerce & Social Media Specialist | Everything good Pte Ltd" at bounding box center [994, 600] width 387 height 21
click at [801, 591] on input "Ecommerce & Social Media Specialist | Everything good Pte Ltd" at bounding box center [783, 601] width 36 height 36
radio input "true"
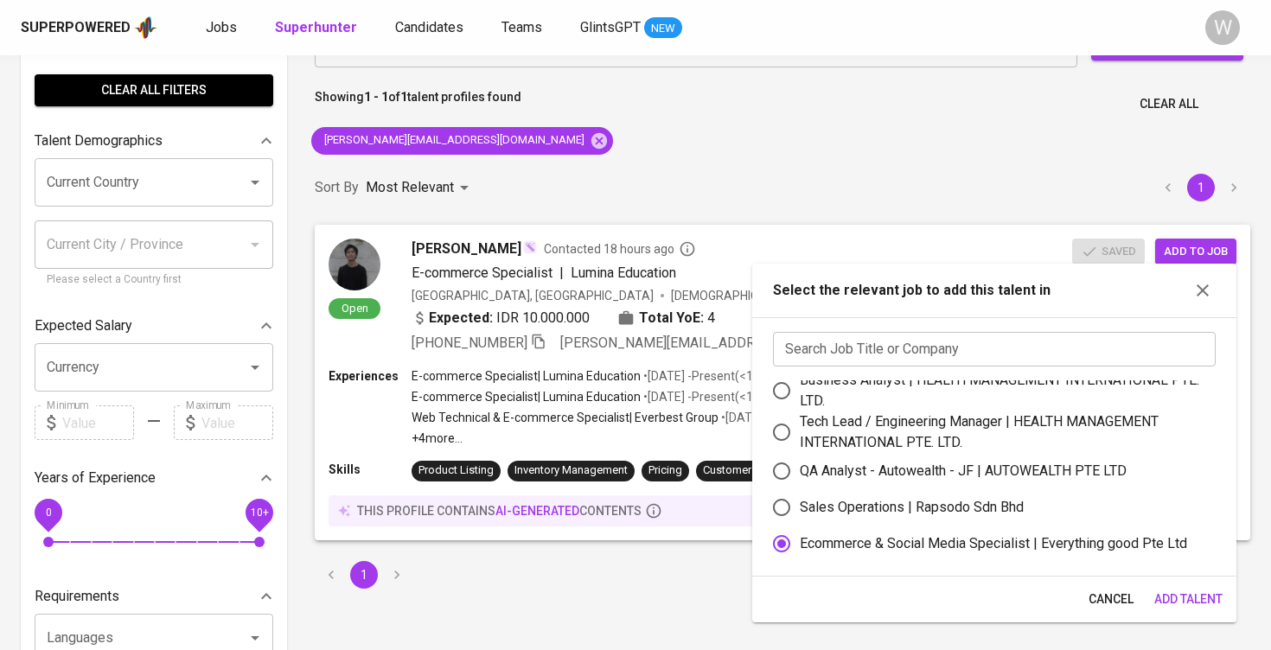
scroll to position [62, 0]
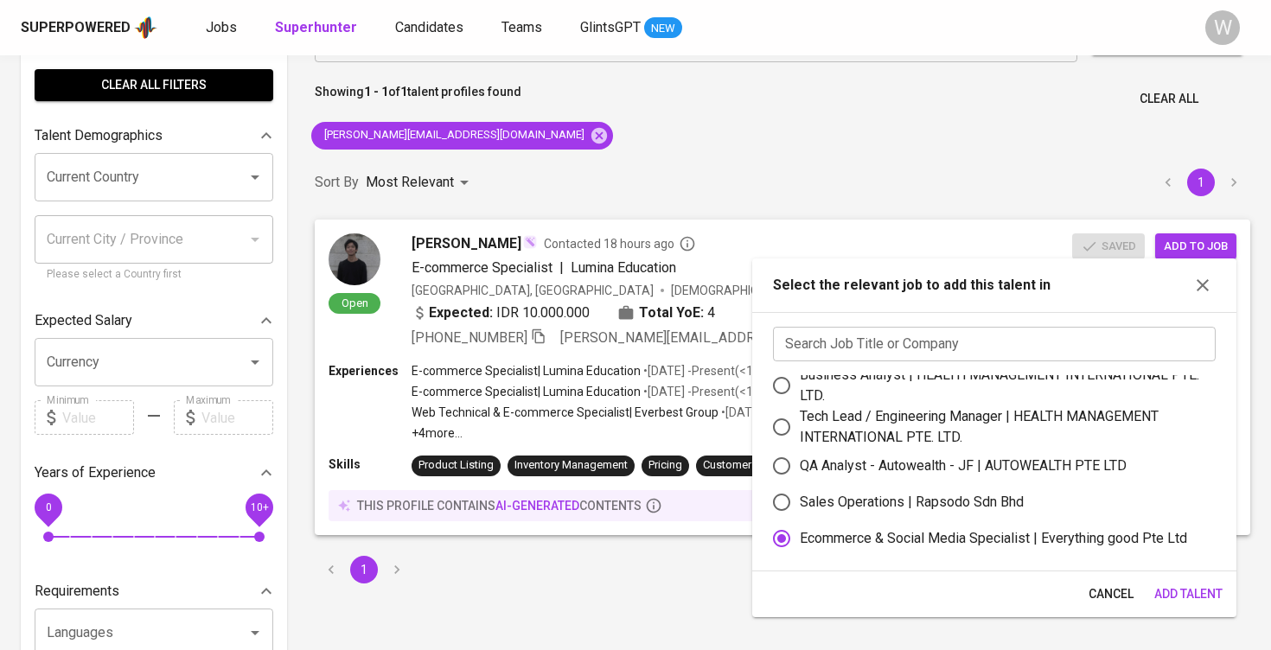
click at [1155, 600] on span "Add Talent" at bounding box center [1188, 594] width 68 height 22
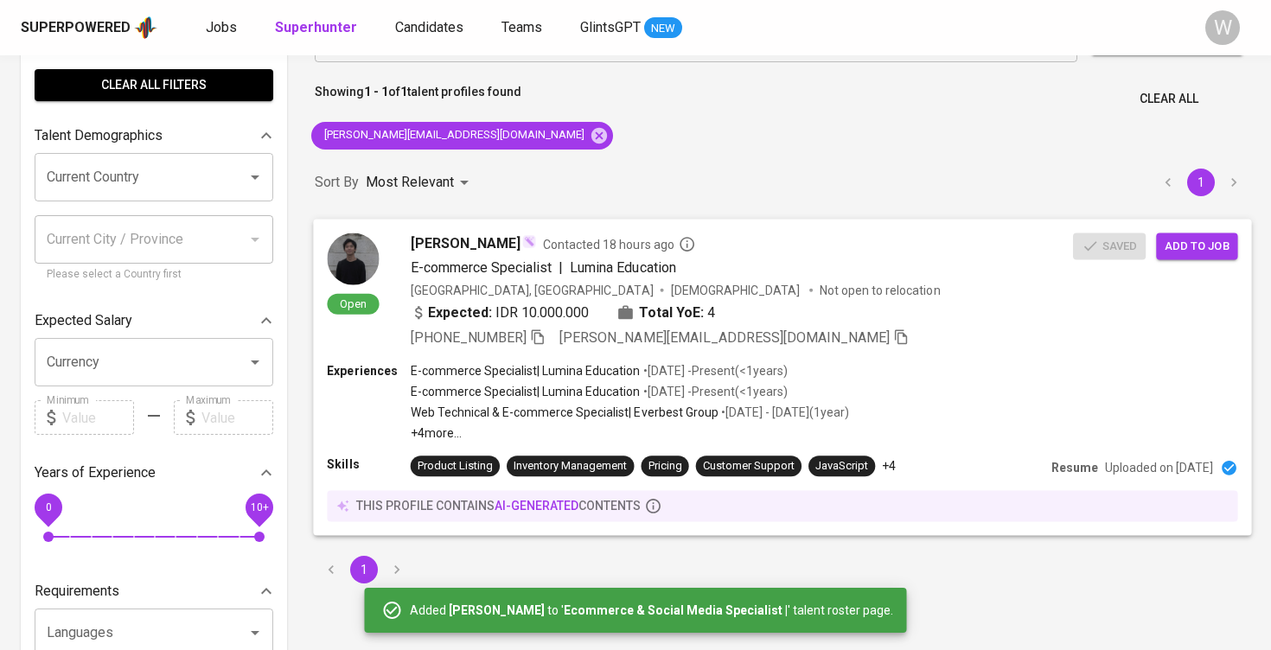
click at [893, 341] on icon "button" at bounding box center [901, 336] width 16 height 16
click at [428, 29] on span "Candidates" at bounding box center [429, 27] width 68 height 16
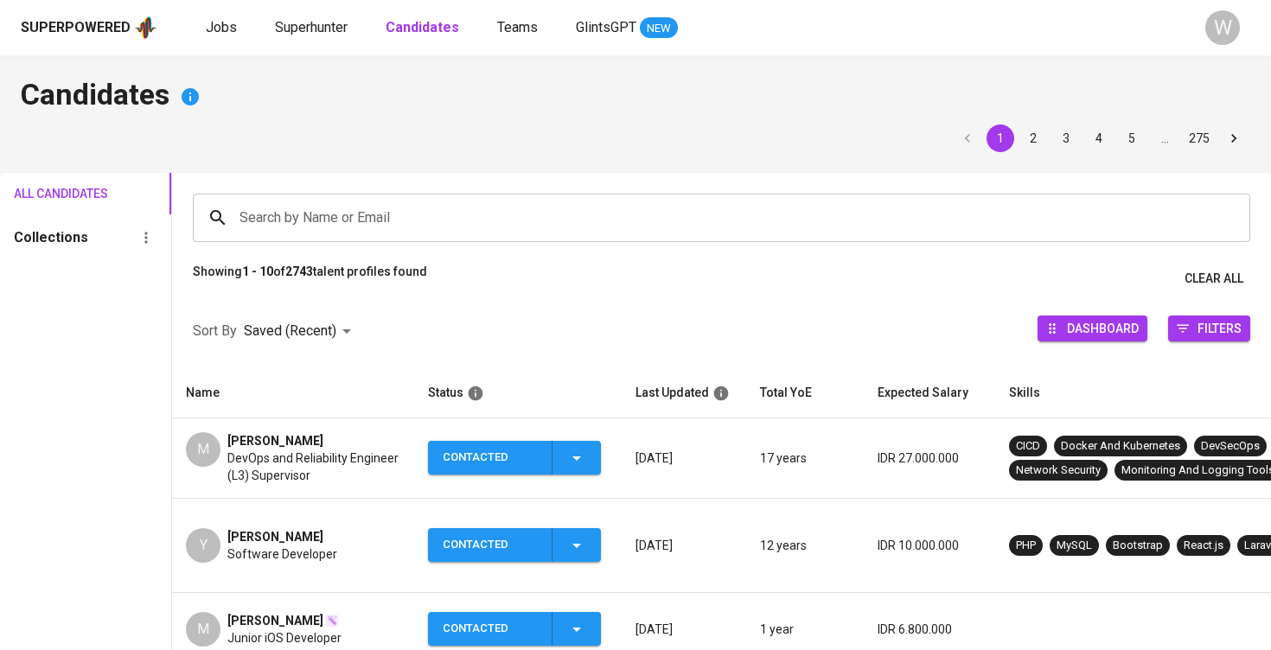
click at [398, 210] on input "Search by Name or Email" at bounding box center [725, 217] width 981 height 33
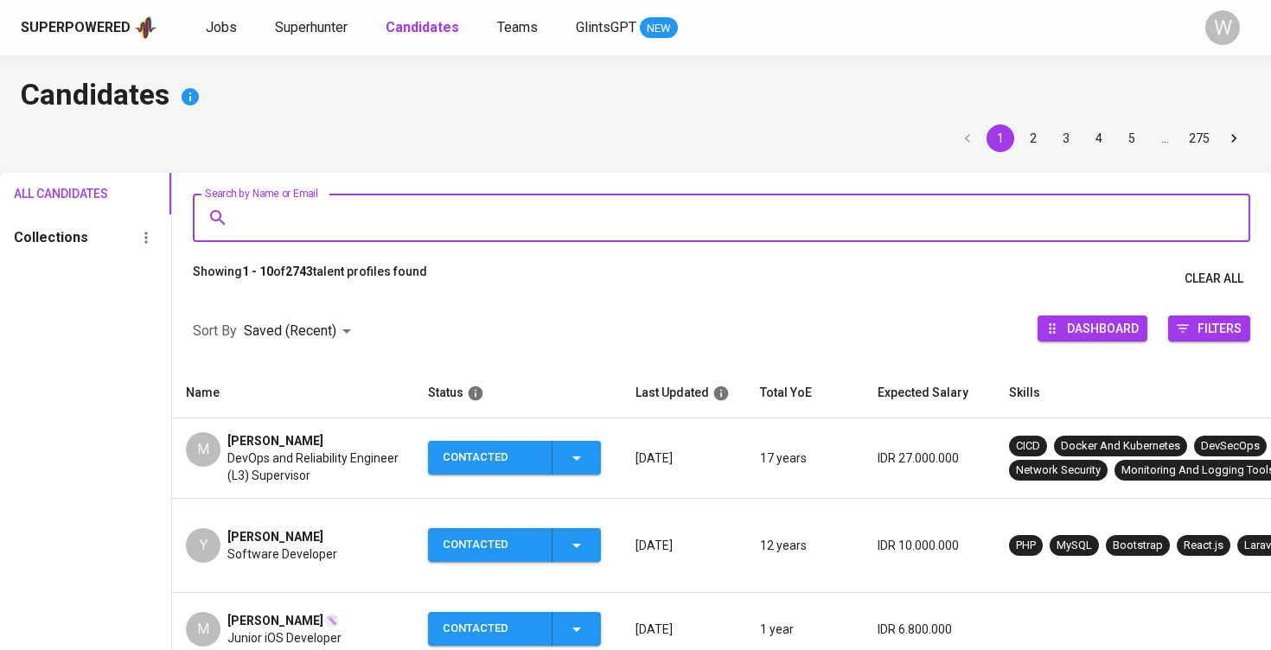
paste input "kevin.jonathankristianto@gmail.com"
type input "kevin.jonathankristianto@gmail.com"
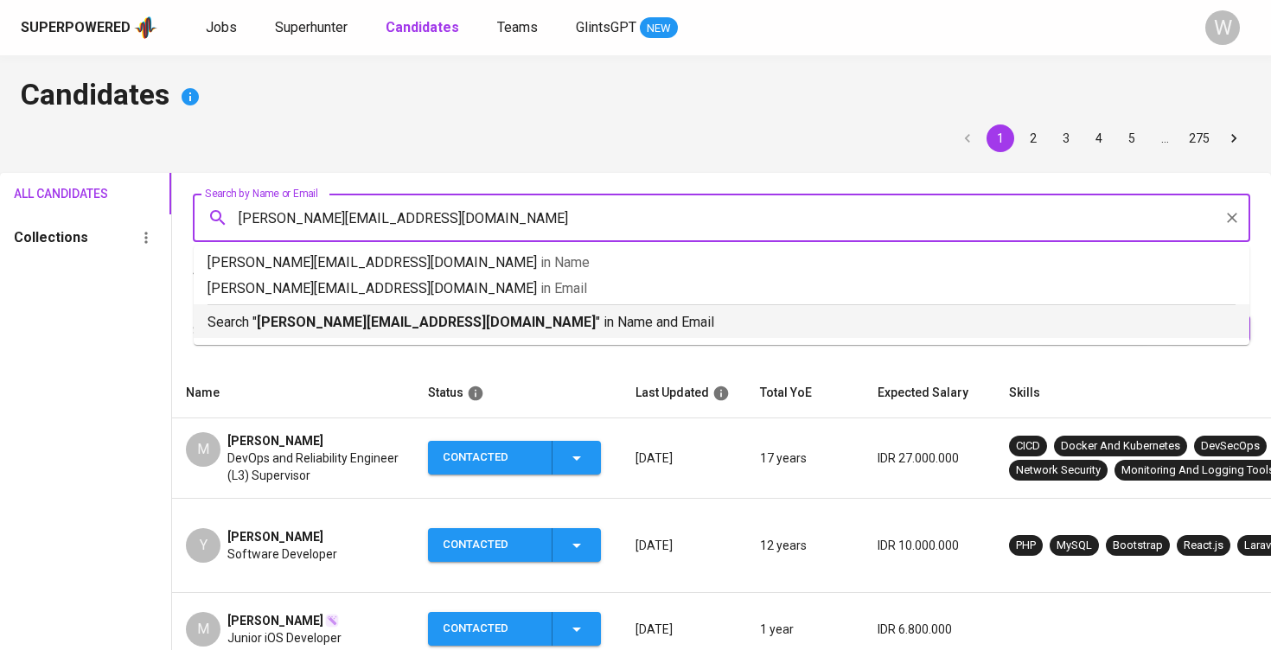
click at [387, 323] on b "kevin.jonathankristianto@gmail.com" at bounding box center [426, 322] width 339 height 16
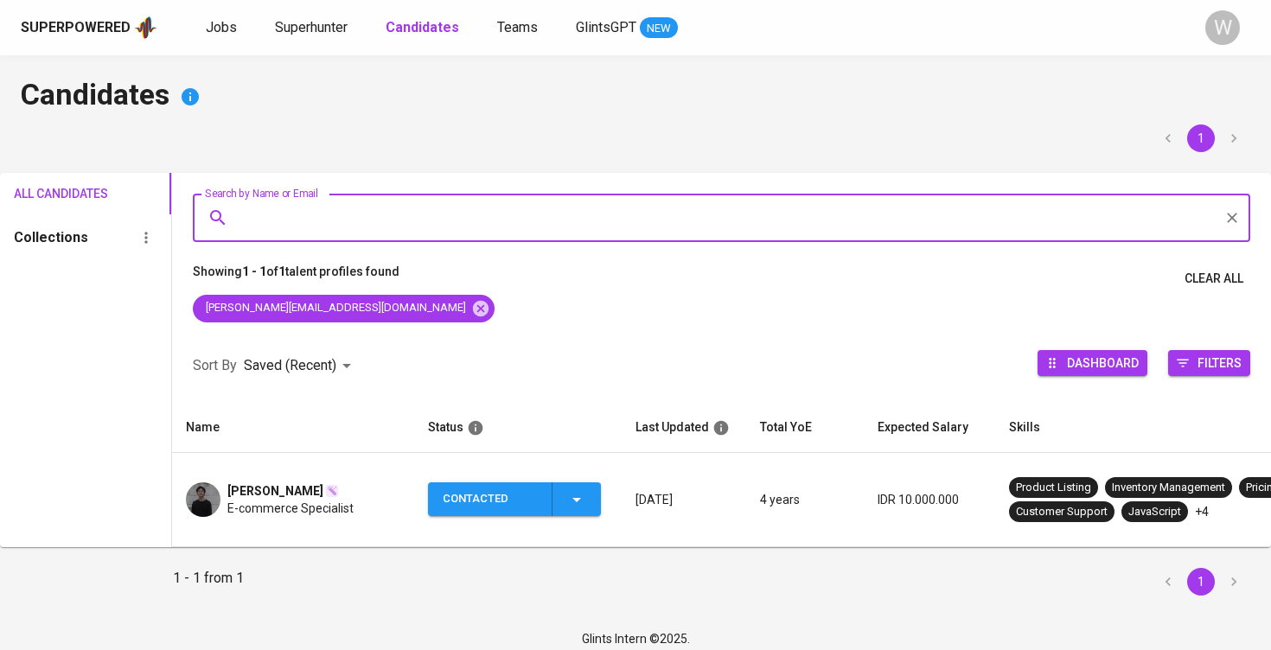
click at [555, 491] on div "Contacted" at bounding box center [515, 499] width 144 height 34
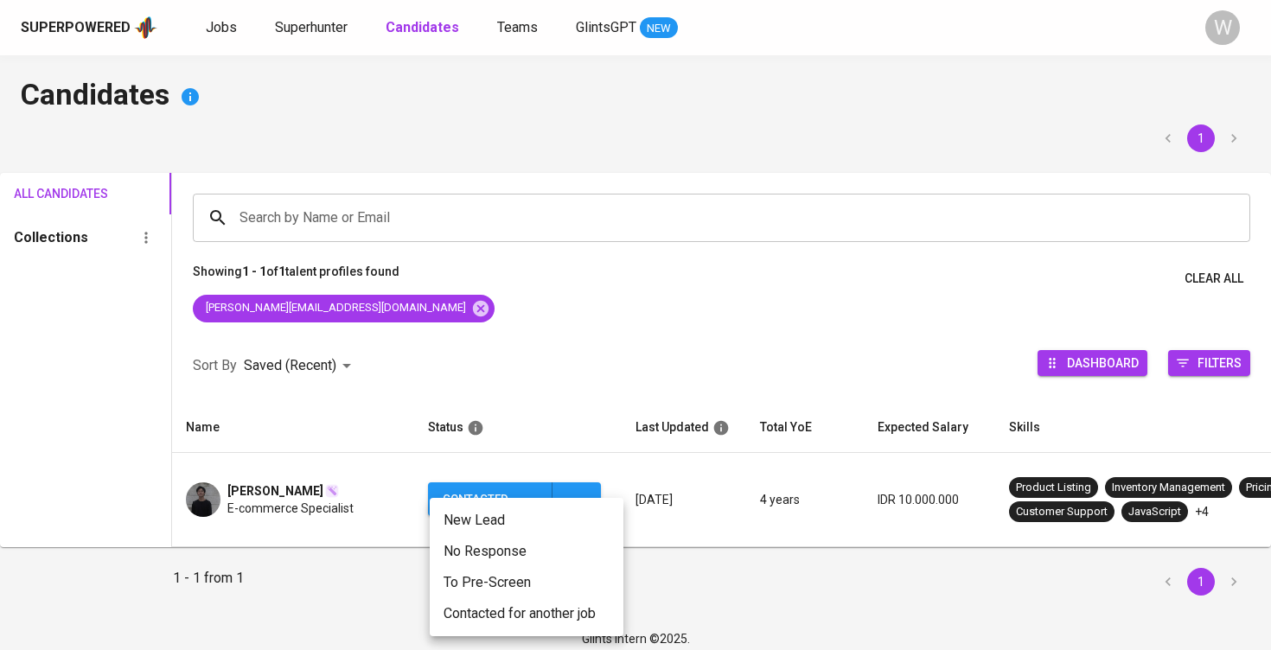
click at [681, 413] on div at bounding box center [635, 325] width 1271 height 650
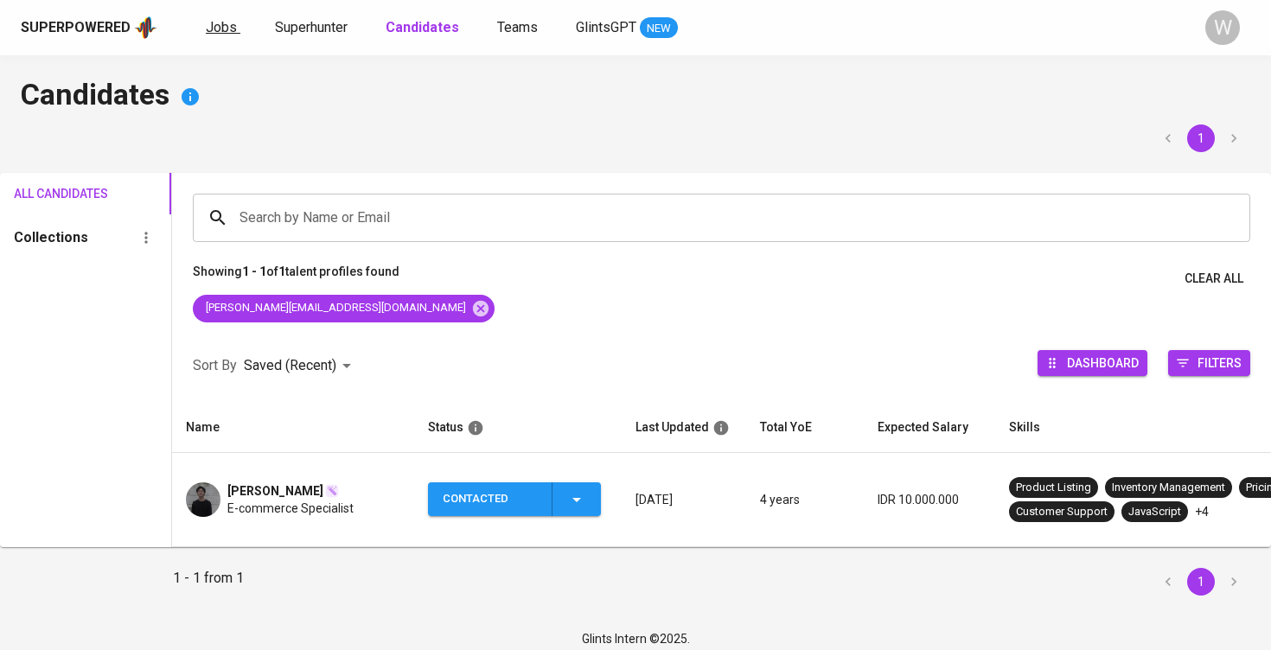
click at [224, 23] on span "Jobs" at bounding box center [221, 27] width 31 height 16
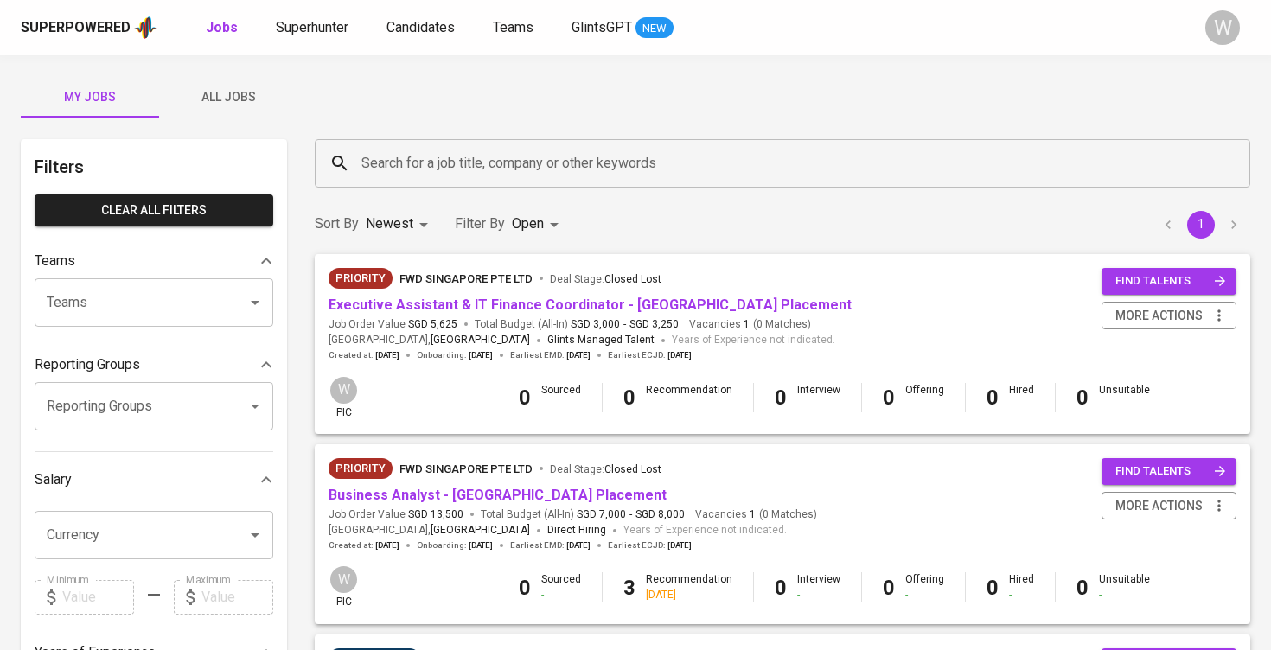
click at [208, 73] on div "My Jobs All Jobs Filters Clear All filters Teams Teams Teams Reporting Groups R…" at bounding box center [635, 659] width 1271 height 1208
click at [211, 87] on span "All Jobs" at bounding box center [228, 97] width 118 height 22
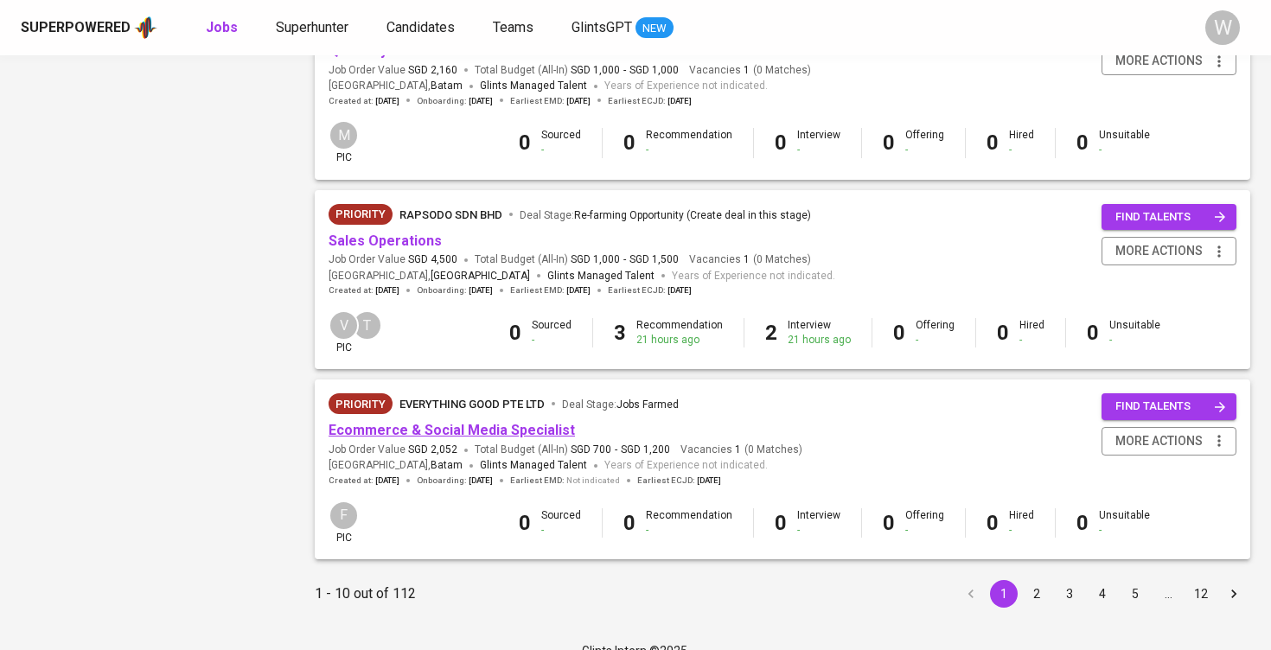
scroll to position [1583, 0]
click at [482, 423] on link "Ecommerce & Social Media Specialist" at bounding box center [451, 431] width 246 height 16
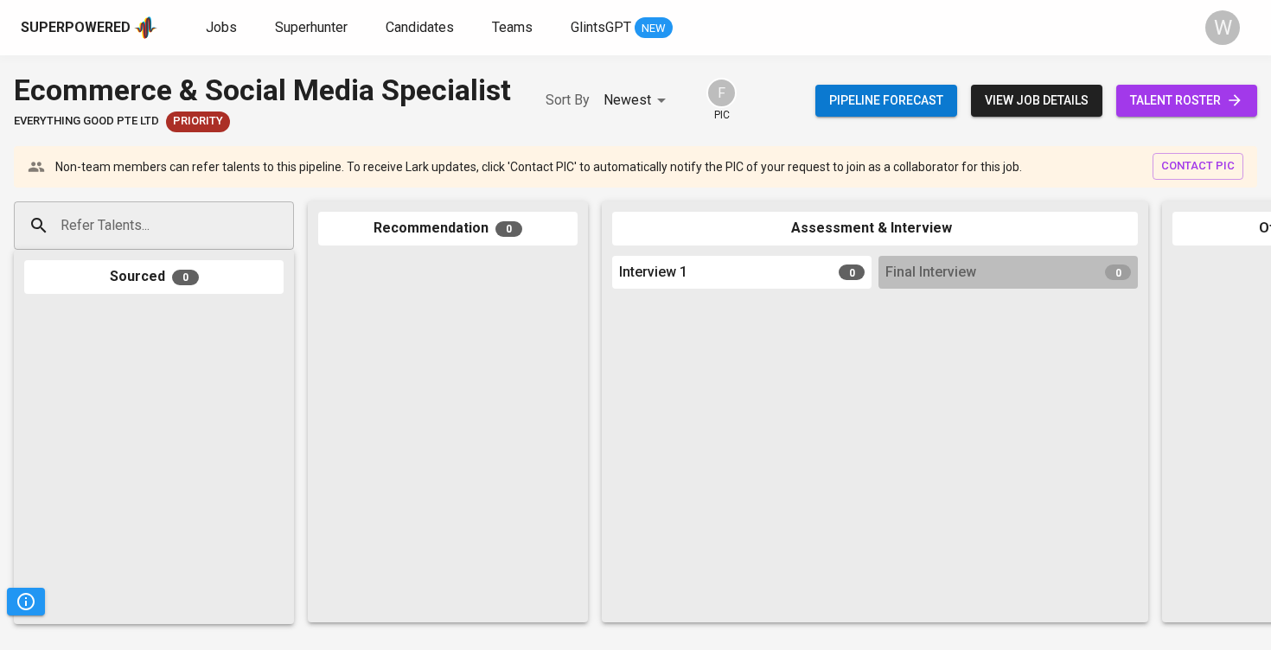
click at [1162, 109] on span "talent roster" at bounding box center [1186, 101] width 113 height 22
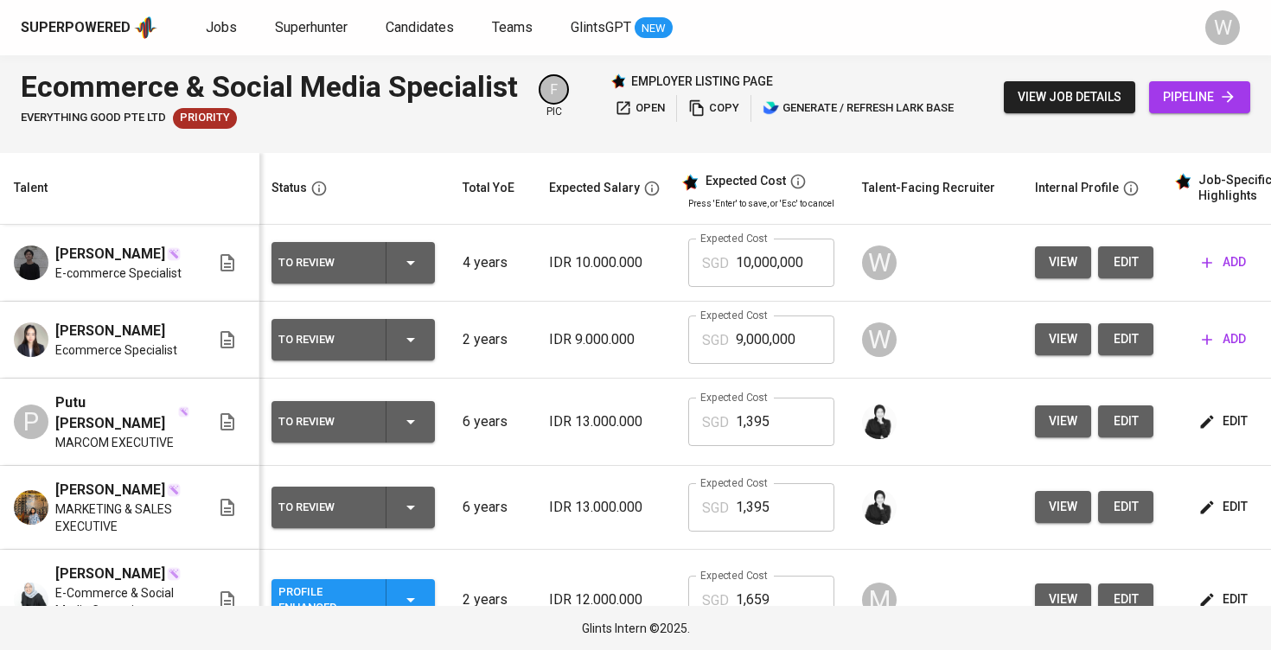
scroll to position [0, 2]
click at [1059, 335] on button "view" at bounding box center [1063, 339] width 56 height 32
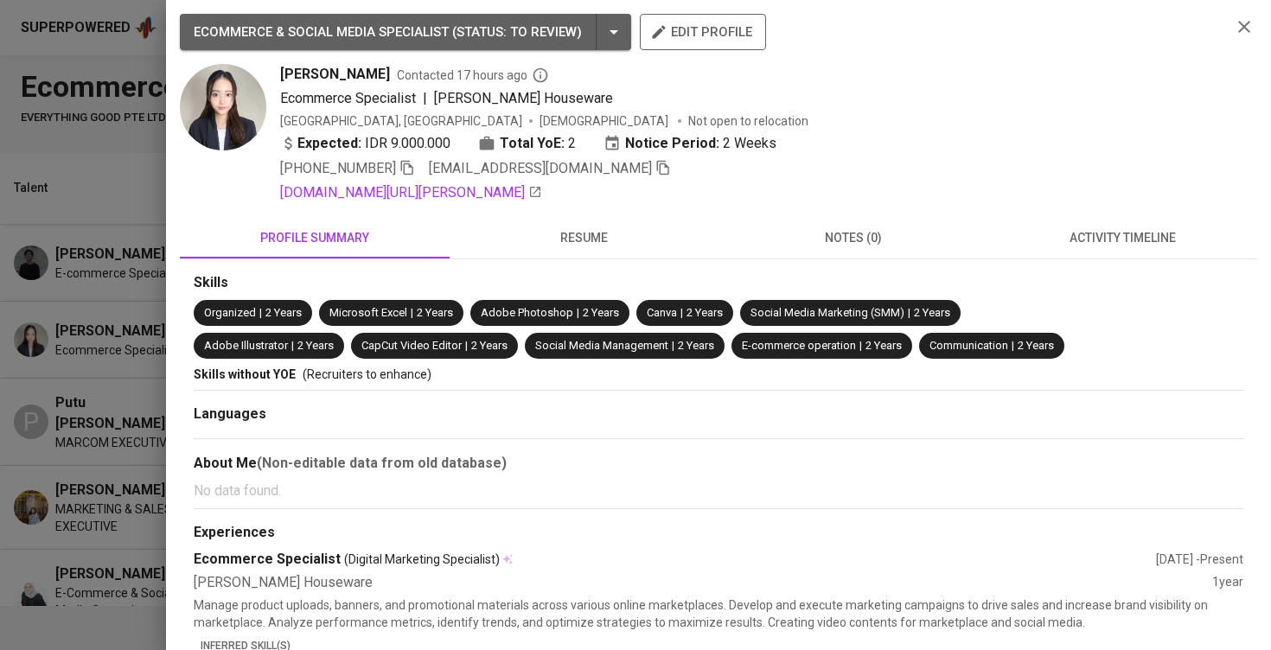
click at [1105, 238] on span "activity timeline" at bounding box center [1122, 238] width 249 height 22
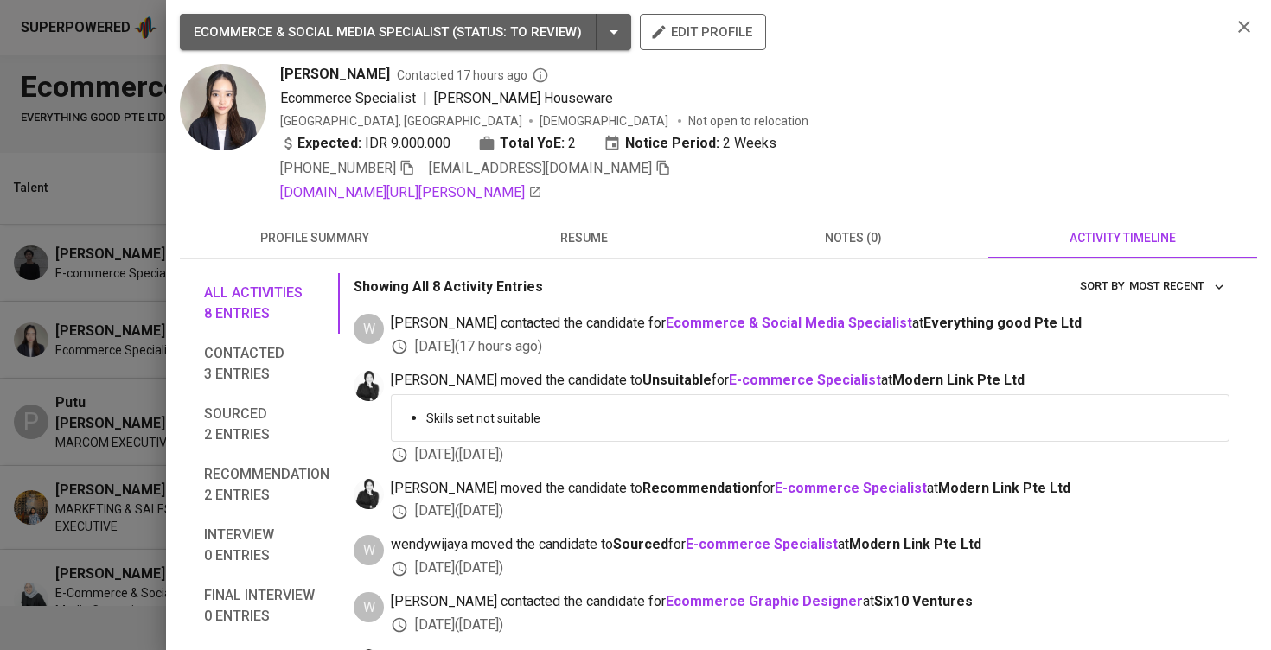
click at [729, 373] on b "E-commerce Specialist" at bounding box center [805, 380] width 152 height 16
click at [55, 284] on div at bounding box center [635, 325] width 1271 height 650
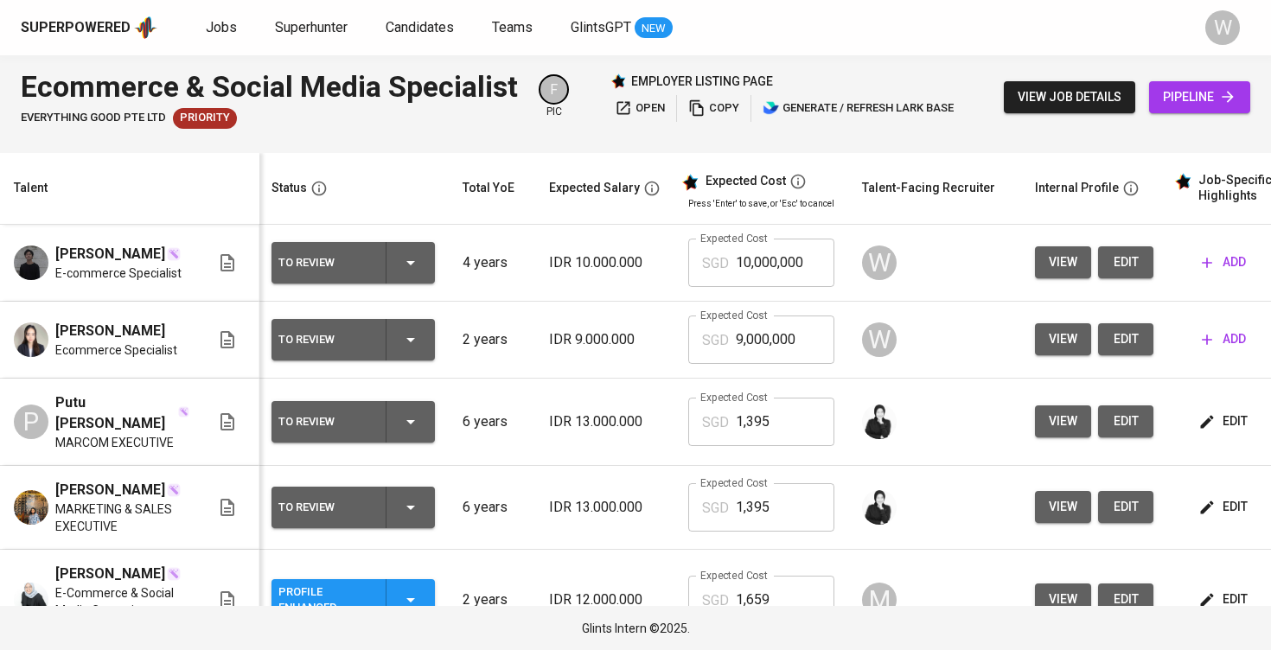
click at [1220, 347] on span "add" at bounding box center [1223, 339] width 44 height 22
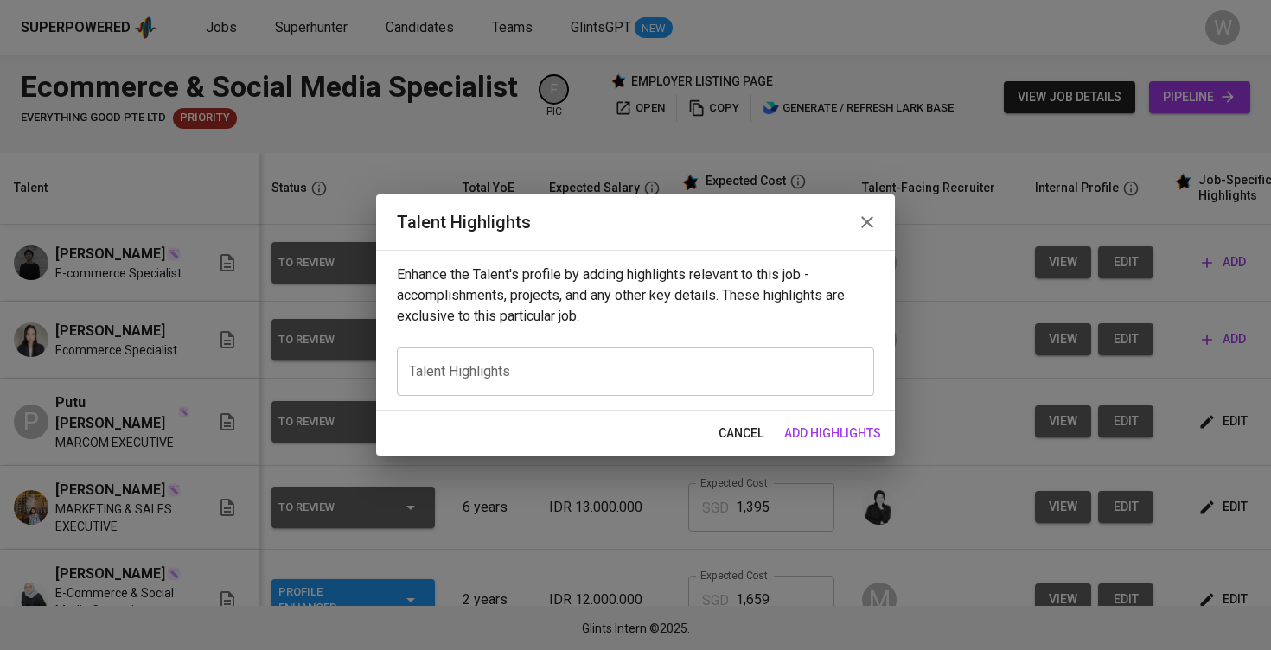
click at [735, 373] on textarea at bounding box center [635, 371] width 453 height 16
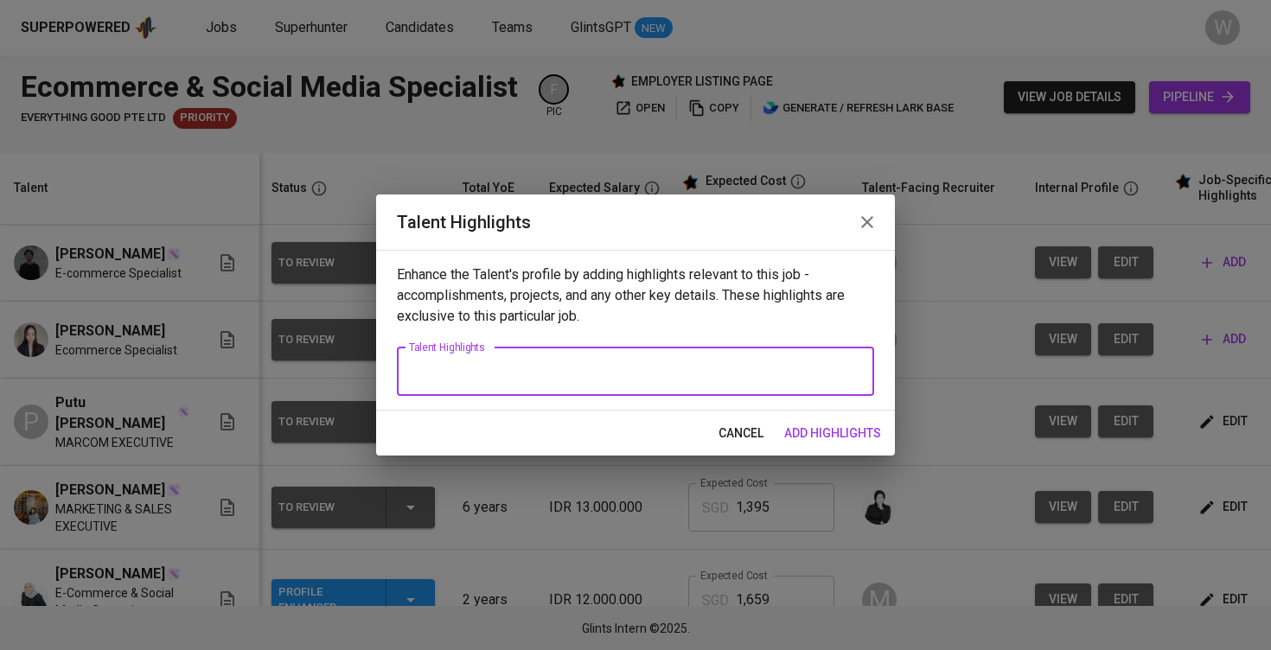
paste textarea "Loremips do s ametco adipisc elitseddoeiu temp incididuntu laboreetdo ma aliq e…"
type textarea "Loremips do s ametco adipisc elitseddoeiu temp incididuntu laboreetdo ma aliq e…"
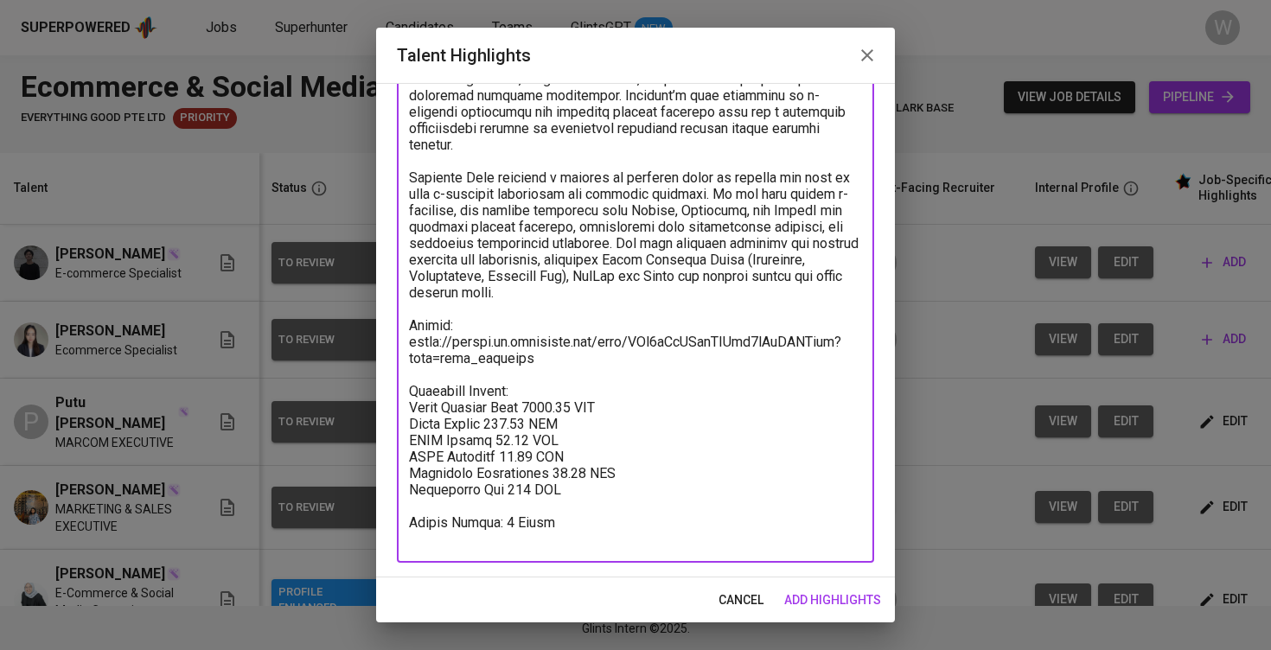
click at [851, 591] on span "add highlights" at bounding box center [832, 600] width 97 height 22
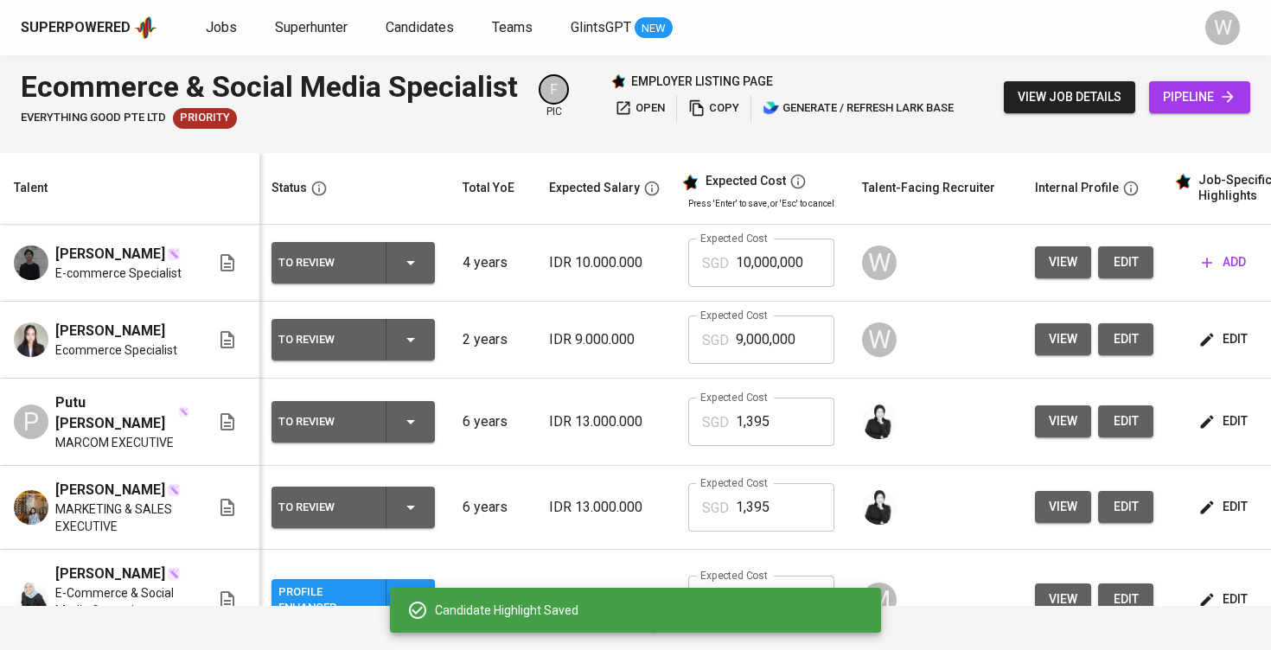
click at [1060, 264] on span "view" at bounding box center [1062, 263] width 29 height 22
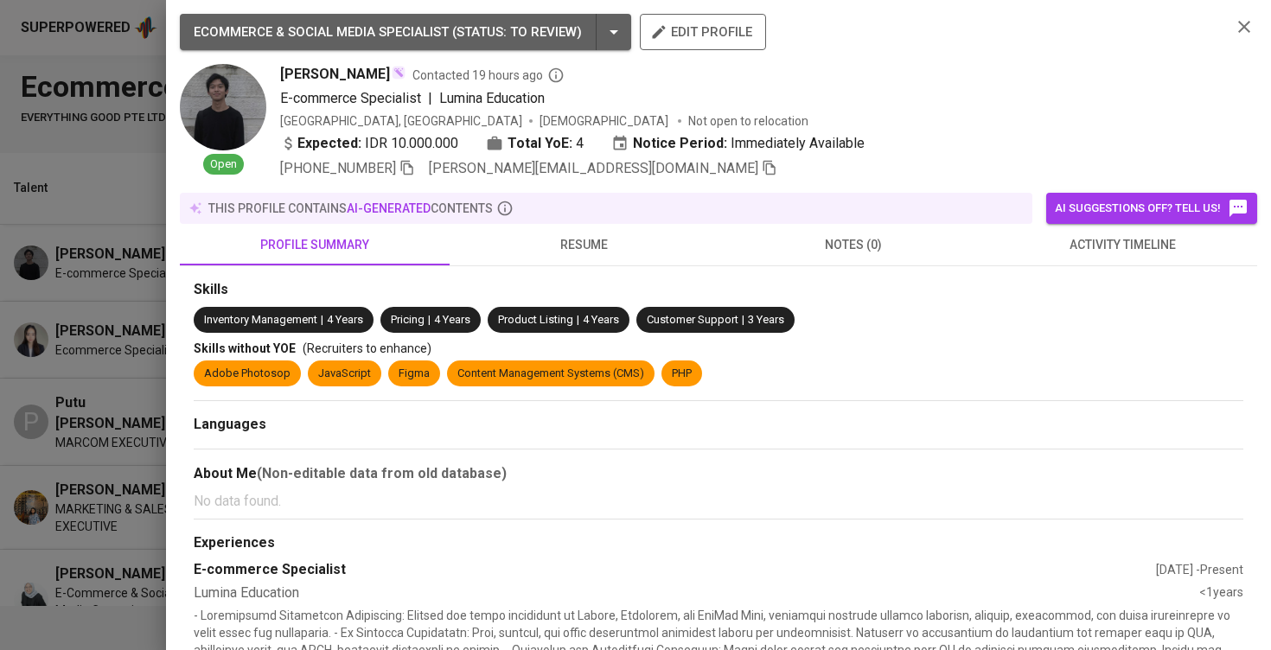
click at [1076, 245] on span "activity timeline" at bounding box center [1122, 245] width 249 height 22
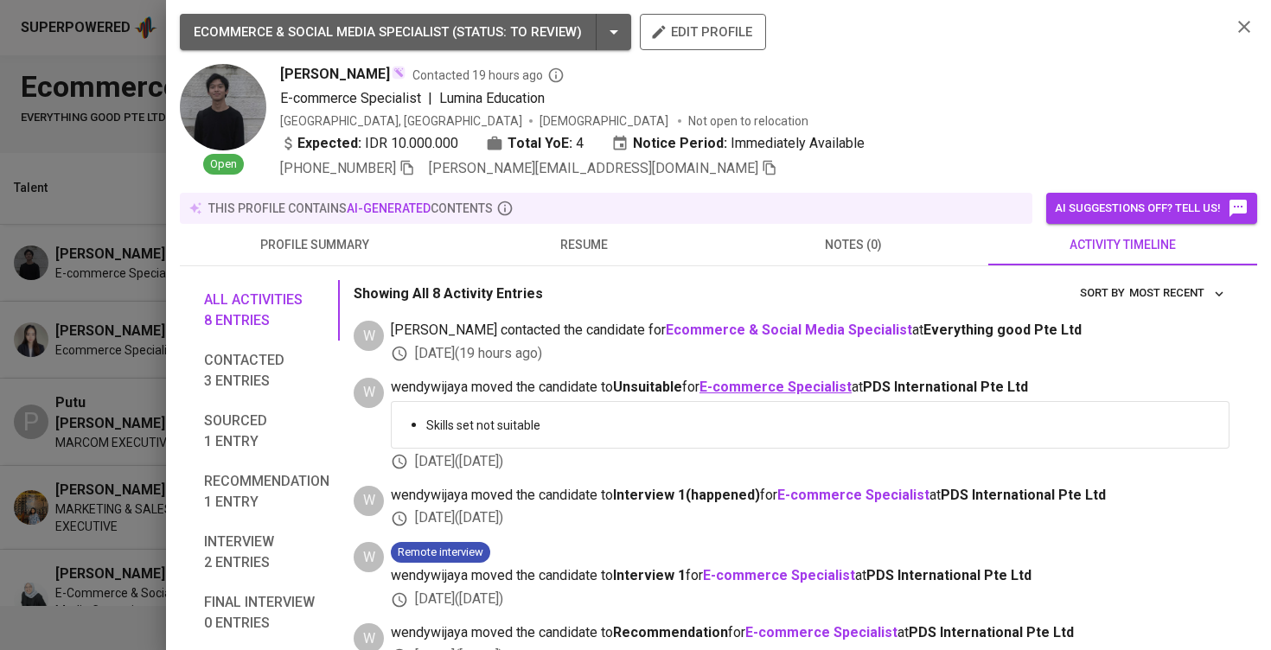
click at [769, 386] on b "E-commerce Specialist" at bounding box center [775, 387] width 152 height 16
click at [147, 329] on div at bounding box center [635, 325] width 1271 height 650
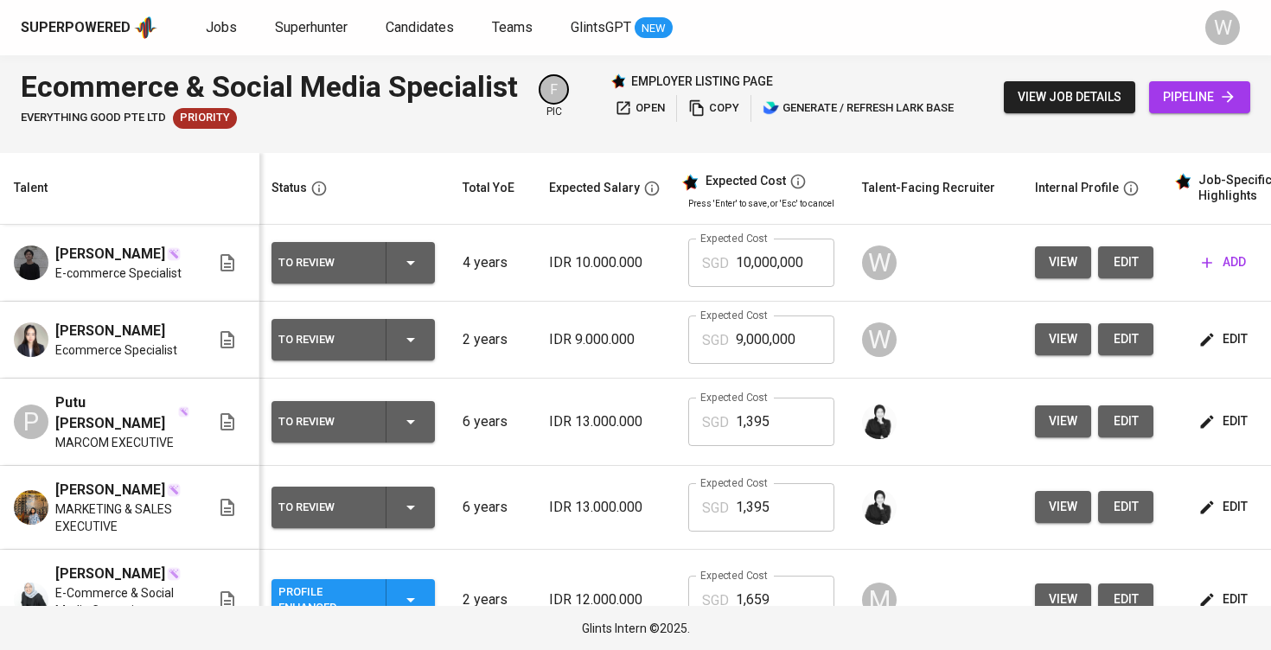
click at [1042, 341] on button "view" at bounding box center [1063, 339] width 56 height 32
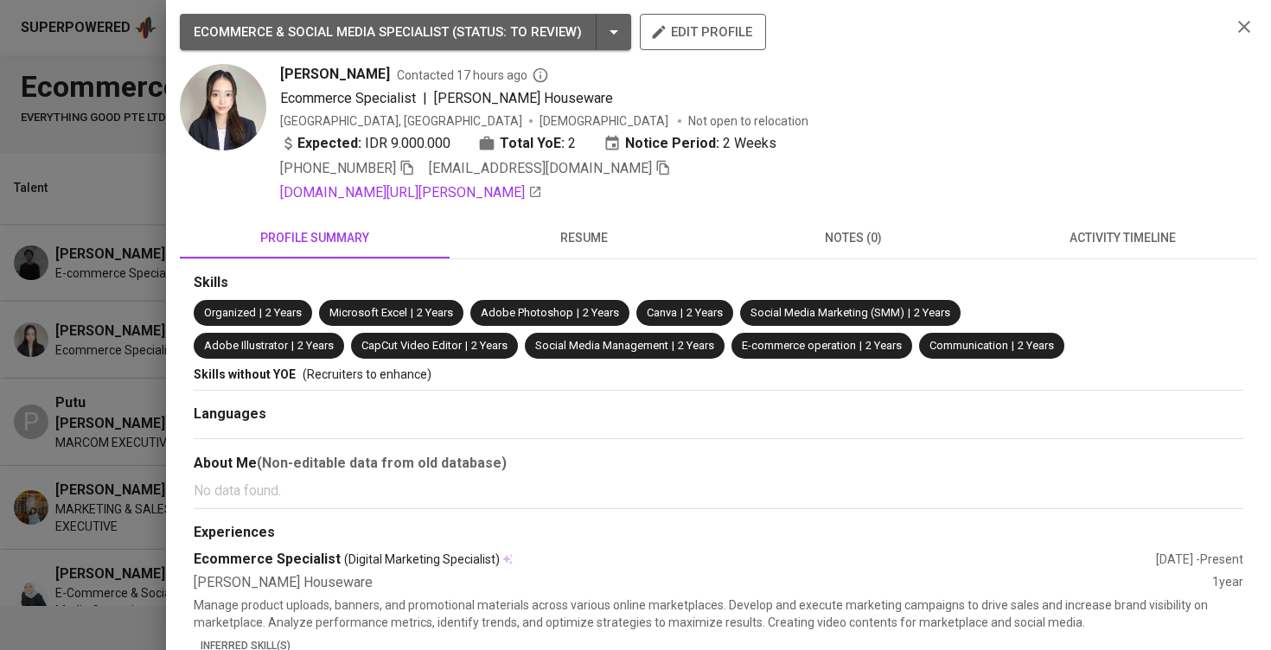
click at [1053, 245] on span "activity timeline" at bounding box center [1122, 238] width 249 height 22
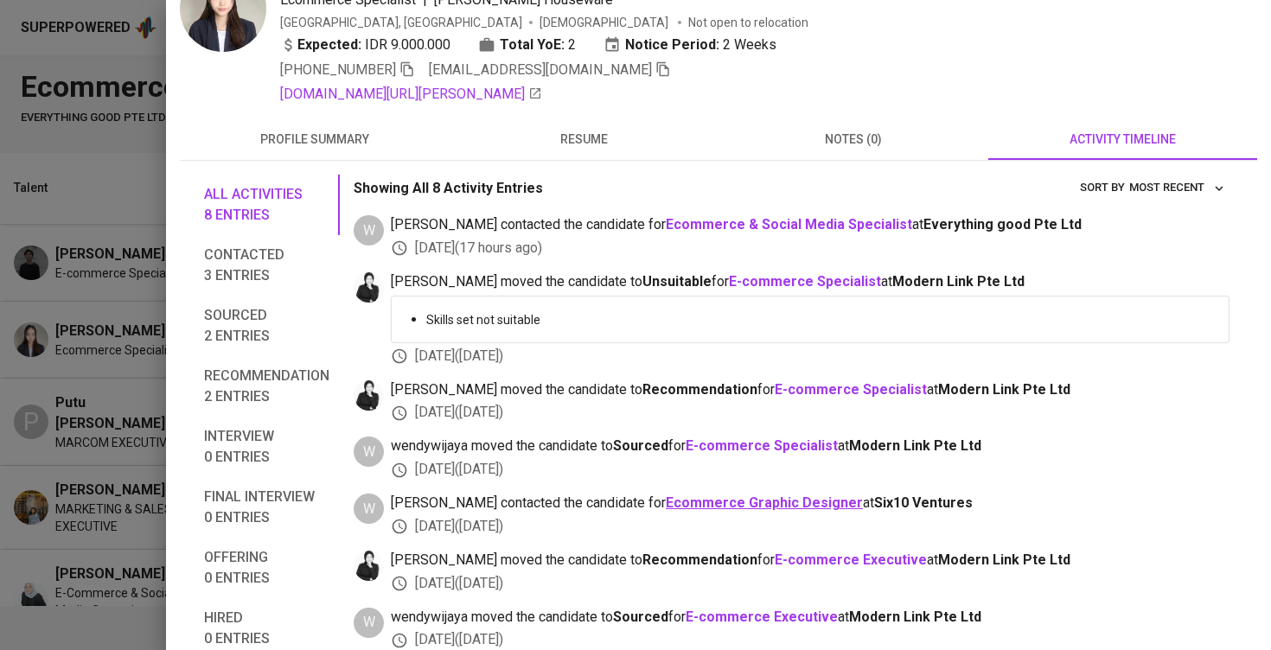
scroll to position [154, 0]
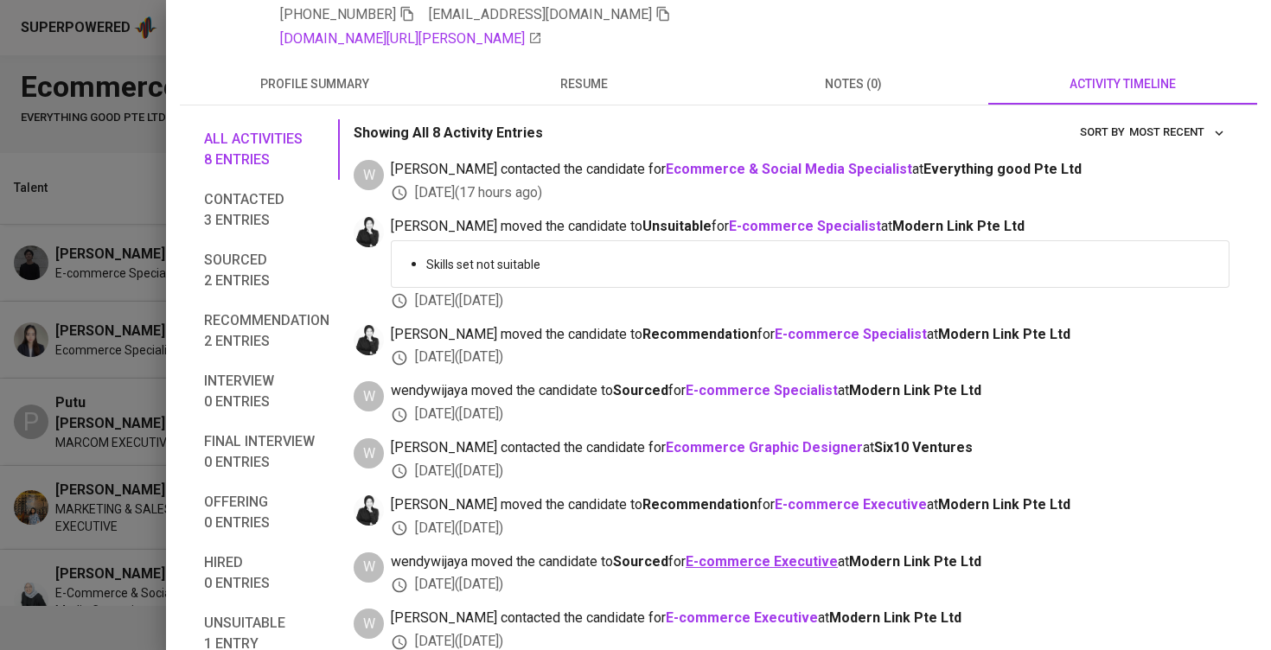
click at [770, 560] on b "E-commerce Executive" at bounding box center [761, 561] width 152 height 16
click at [188, 189] on div "All activities 8 entries Contacted 3 entries Sourced 2 entries Recommendation 2…" at bounding box center [718, 384] width 1077 height 558
click at [152, 217] on div at bounding box center [635, 325] width 1271 height 650
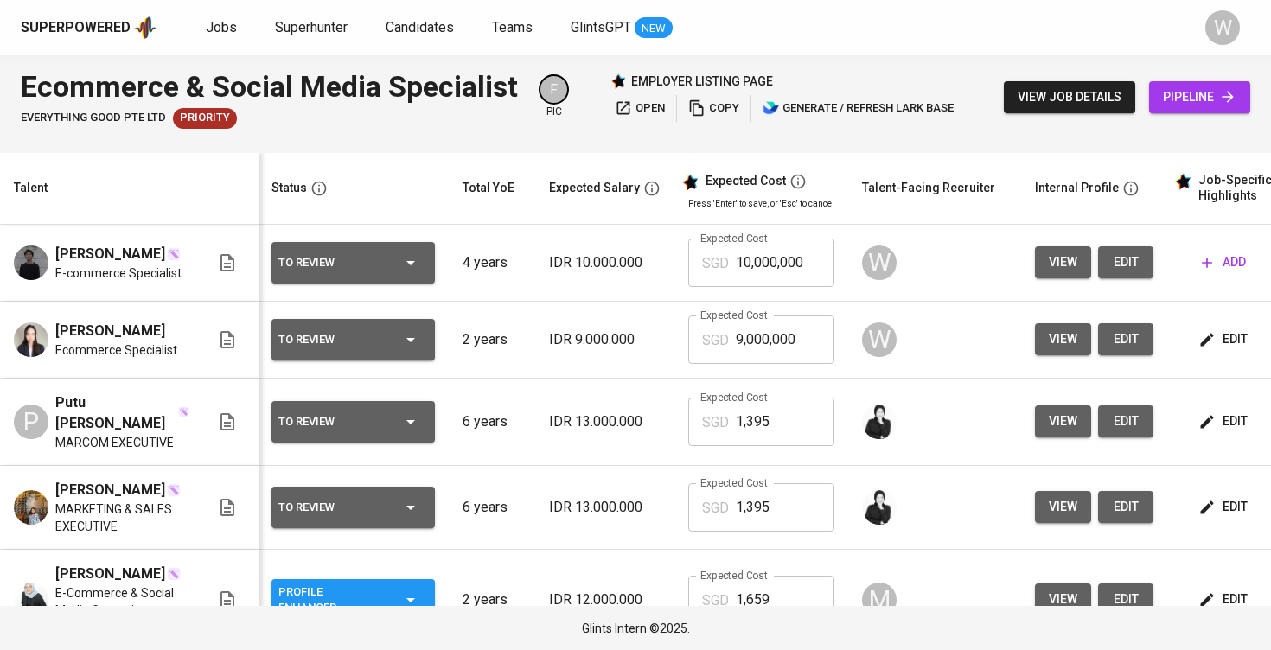
click at [1201, 340] on span "edit" at bounding box center [1224, 339] width 46 height 22
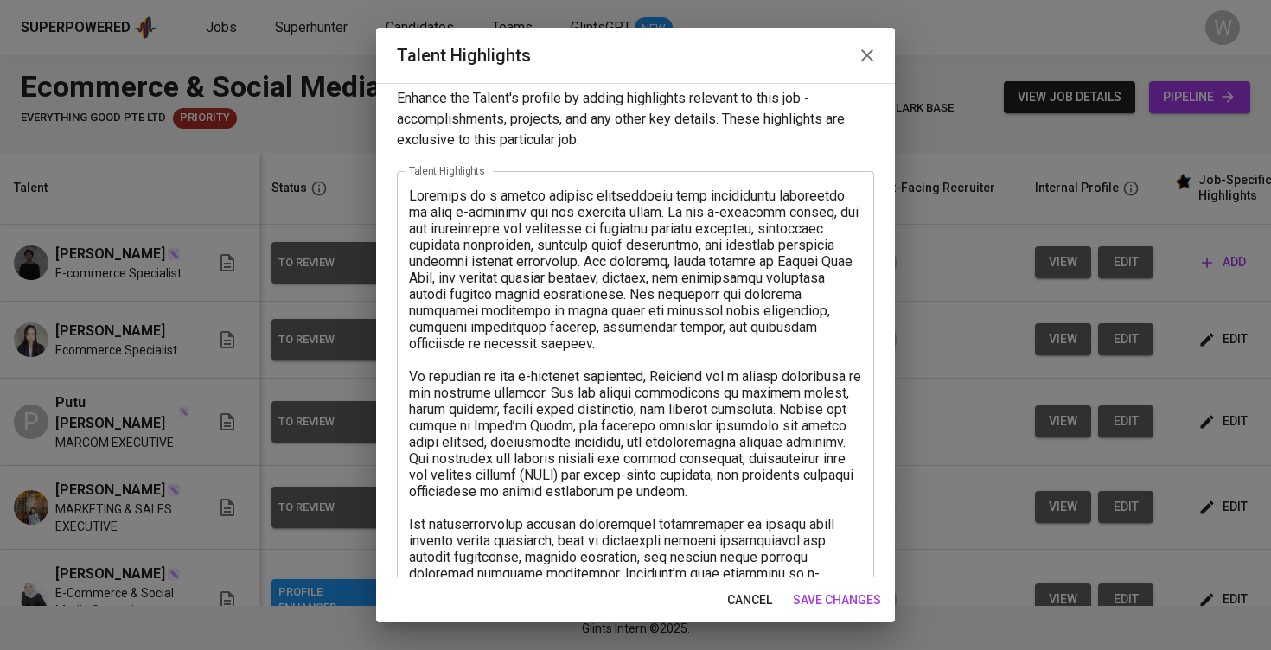
scroll to position [487, 0]
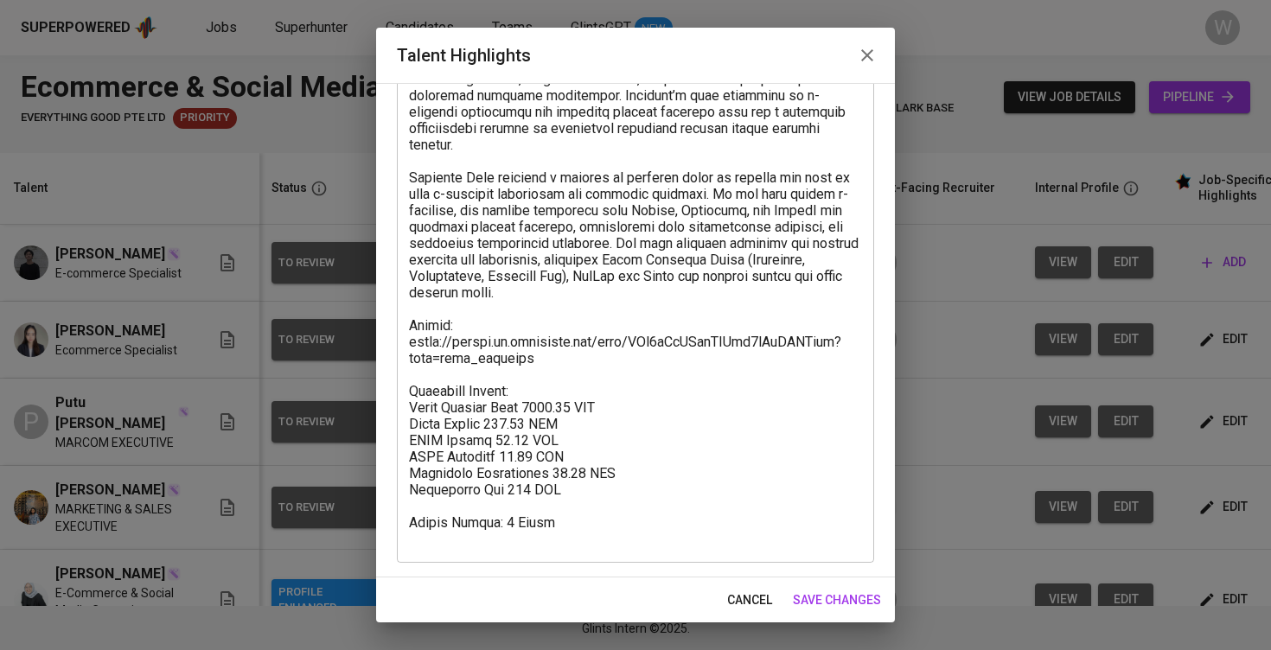
click at [664, 526] on textarea at bounding box center [635, 129] width 453 height 838
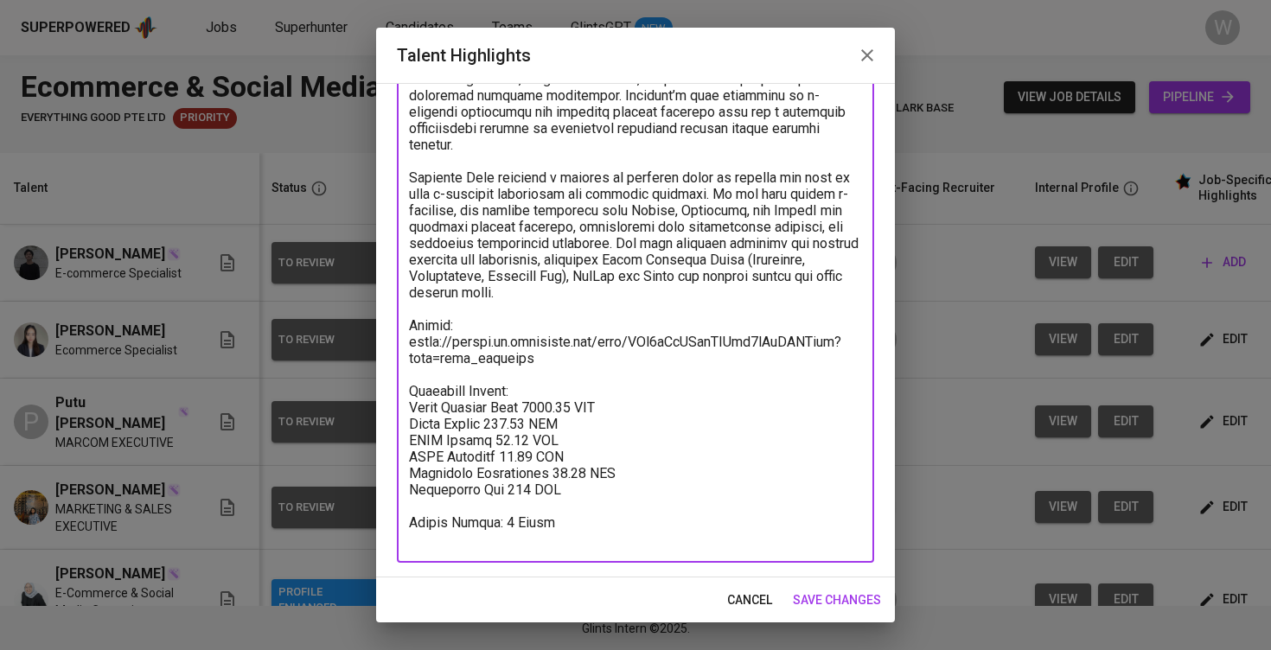
click at [603, 540] on textarea at bounding box center [635, 129] width 453 height 838
click at [568, 387] on textarea at bounding box center [635, 129] width 453 height 838
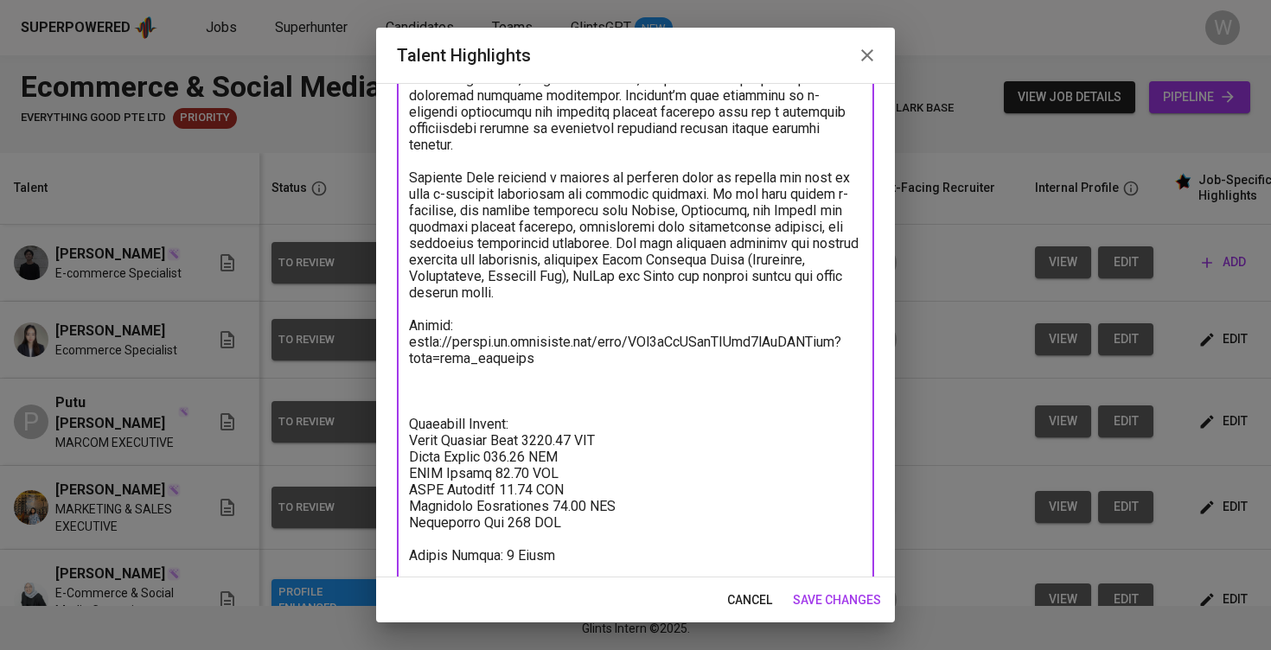
paste textarea "Portfolio: http://bit.ly/portfolio-richelle"
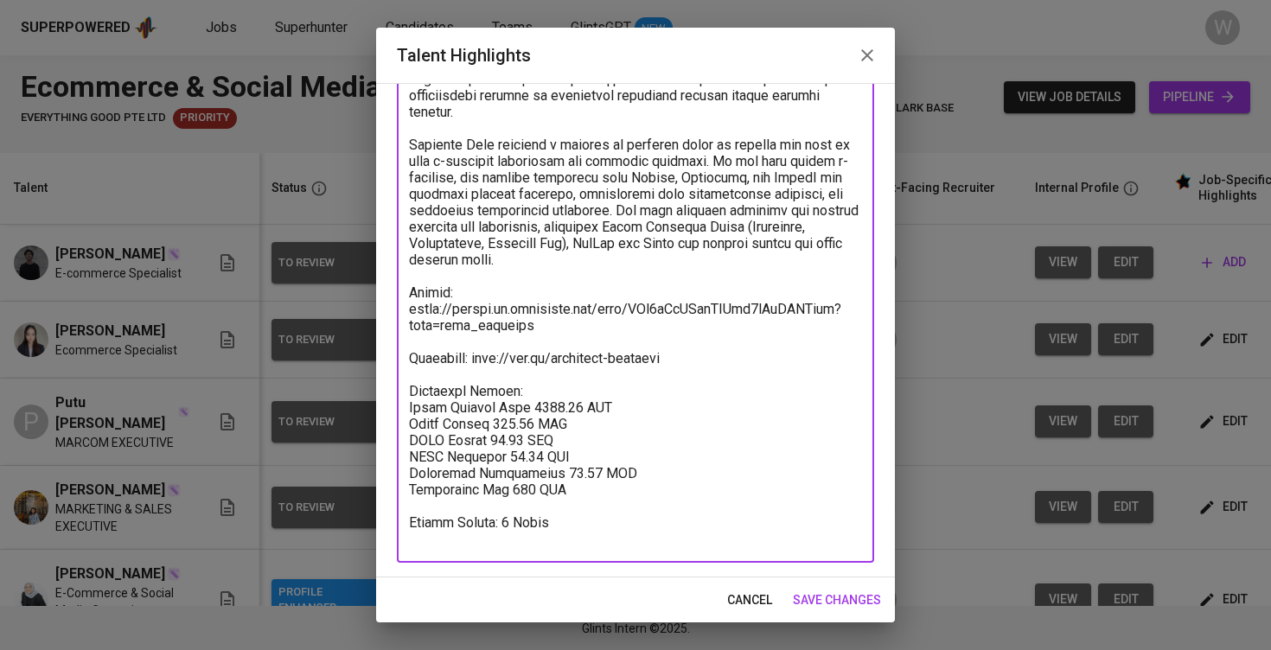
scroll to position [520, 0]
click at [569, 553] on div "x Talent Highlights" at bounding box center [635, 111] width 477 height 902
click at [569, 537] on textarea at bounding box center [635, 112] width 453 height 870
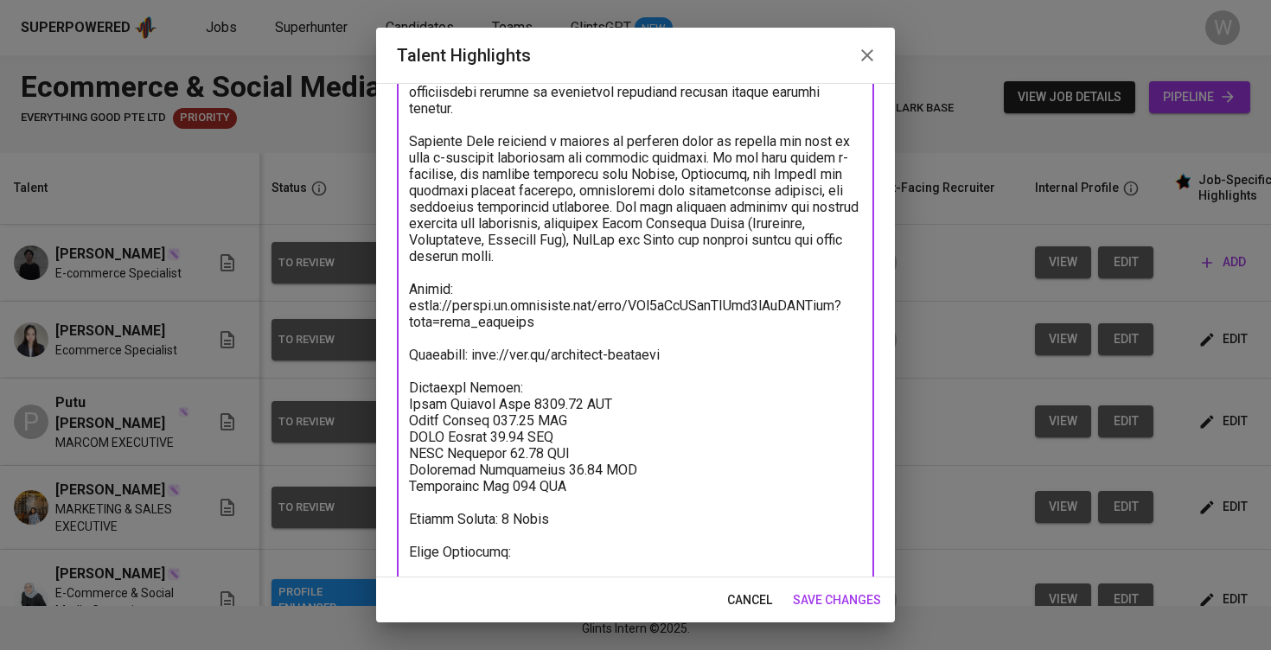
paste textarea "https://glints.sg.larksuite.com/minutes/obsgyw8l963ry7b8o8y8777t?from=from_copy…"
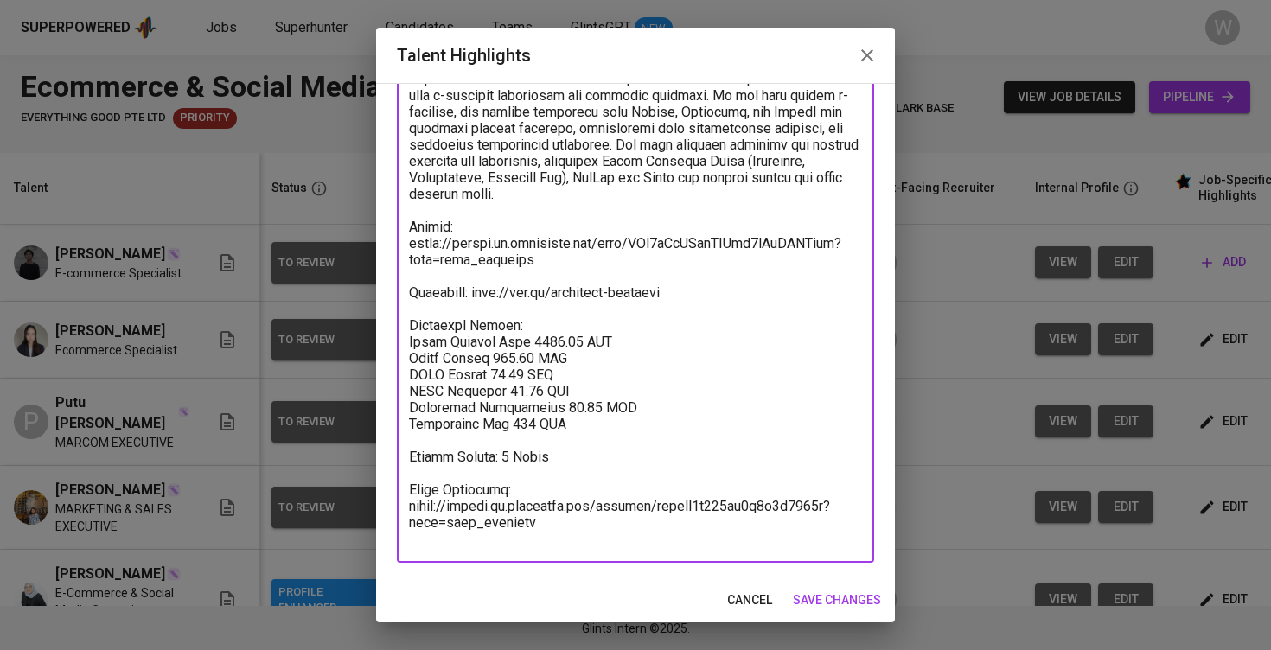
type textarea "Richelle is a highly skilled professional with substantial experience in both e…"
click at [844, 597] on span "save changes" at bounding box center [837, 600] width 88 height 22
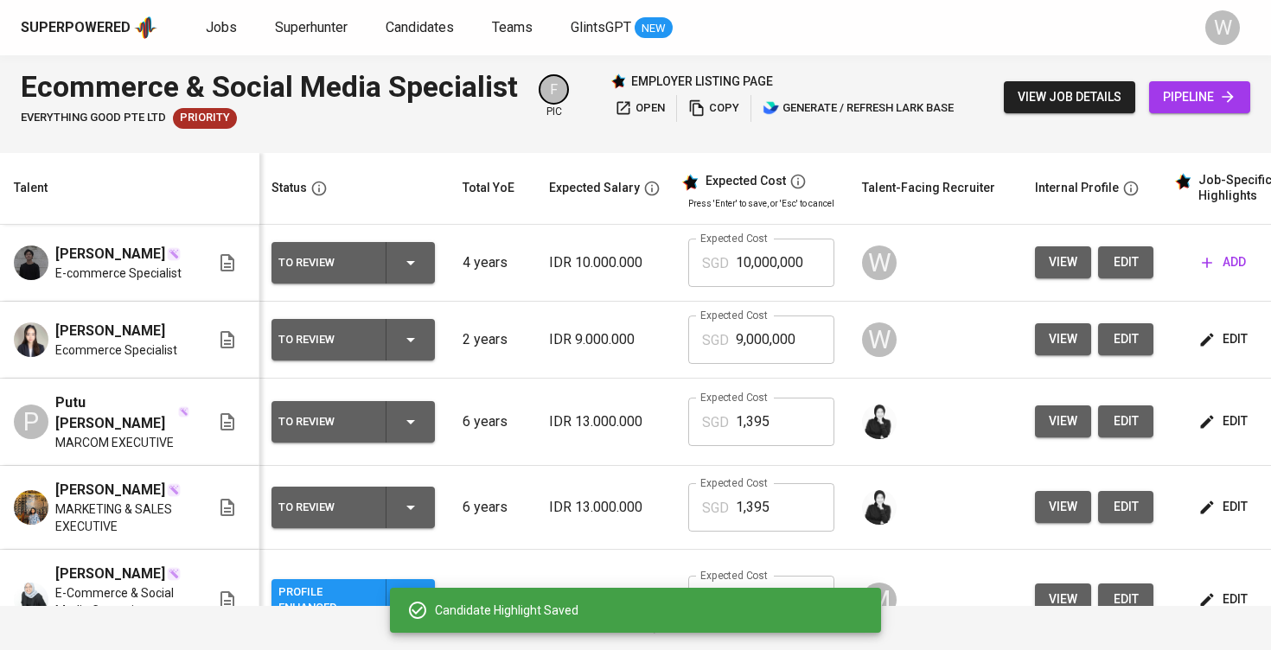
click at [1221, 254] on button "add" at bounding box center [1224, 262] width 58 height 32
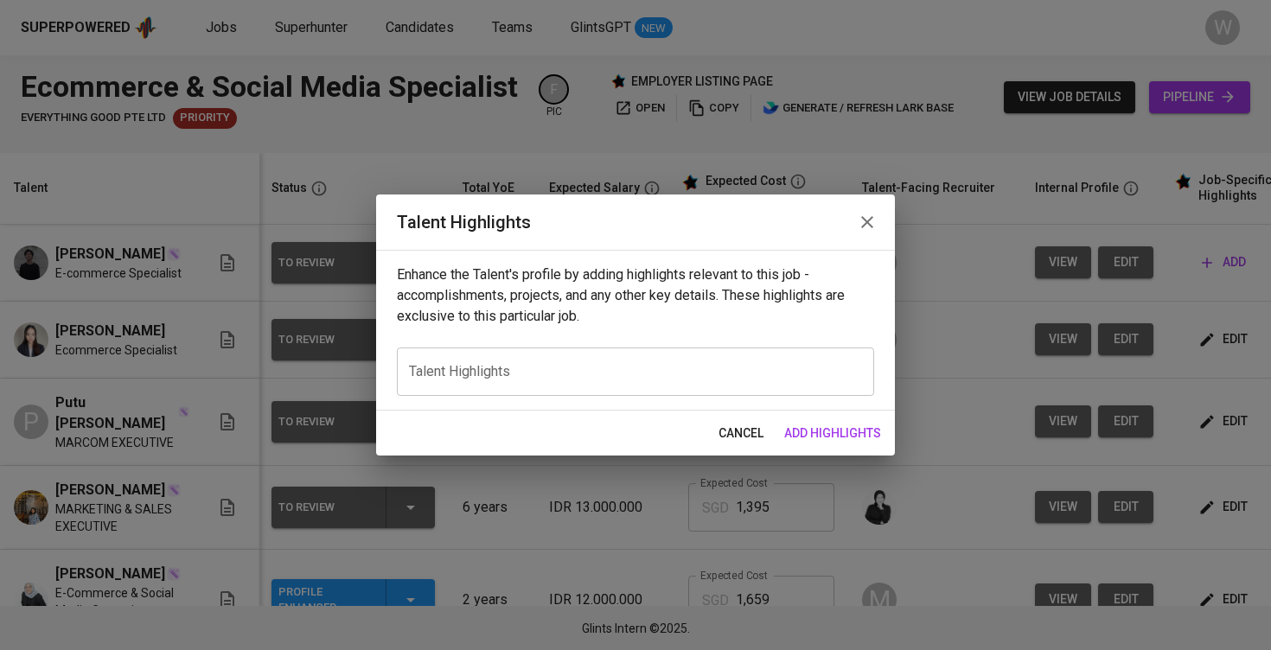
click at [666, 378] on textarea at bounding box center [635, 371] width 453 height 16
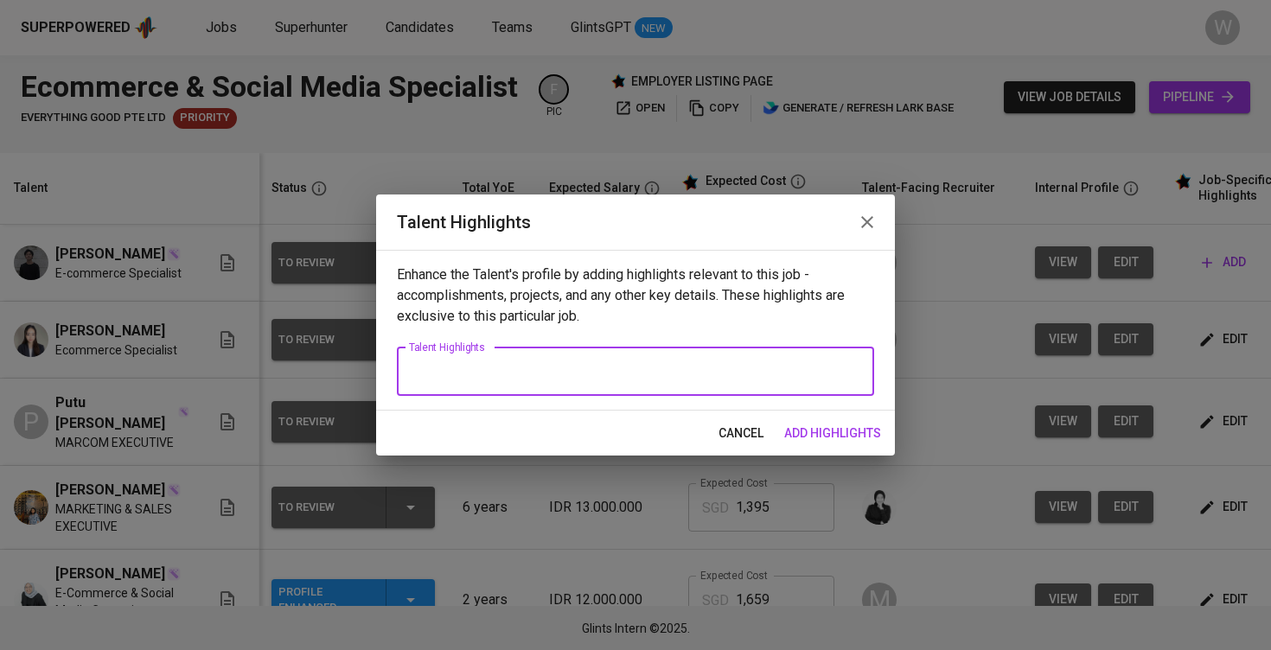
paste textarea "Kevin has nearly three years of focused experience in the e-commerce industry, …"
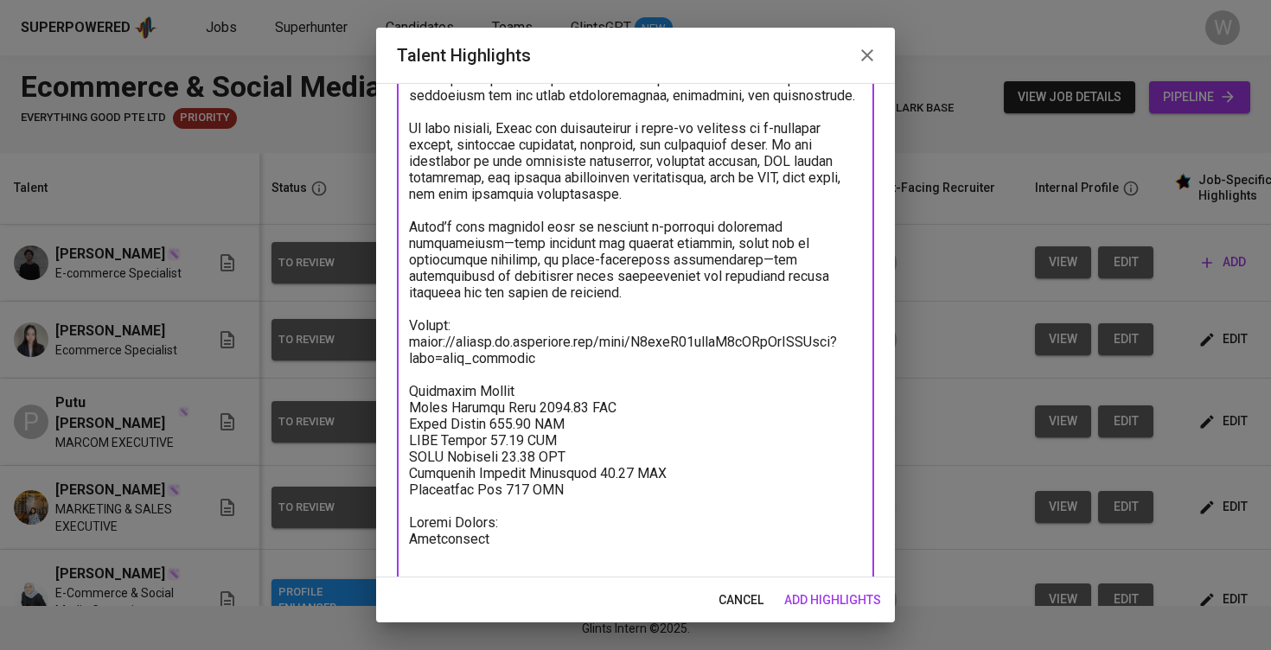
scroll to position [655, 0]
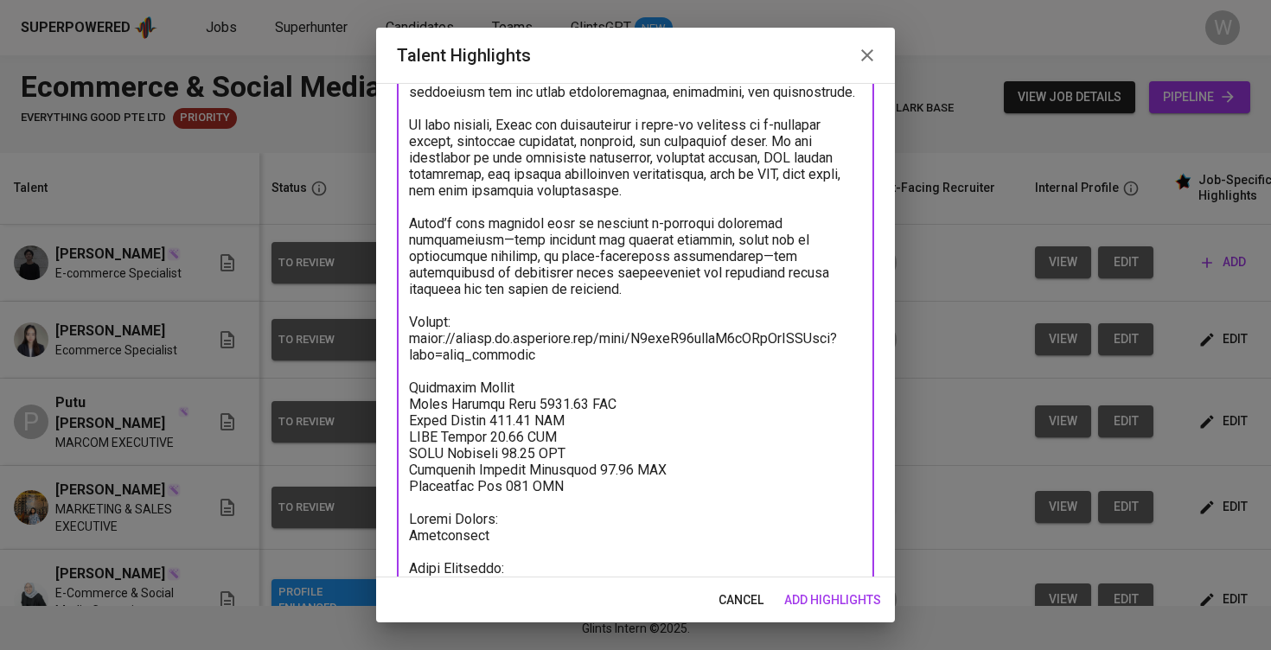
paste textarea "https://glints.sg.larksuite.com/minutes/obsgv25i697t7313my2hmdka?from=from_copy…"
type textarea "Kevin has nearly three years of focused experience in the e-commerce industry, …"
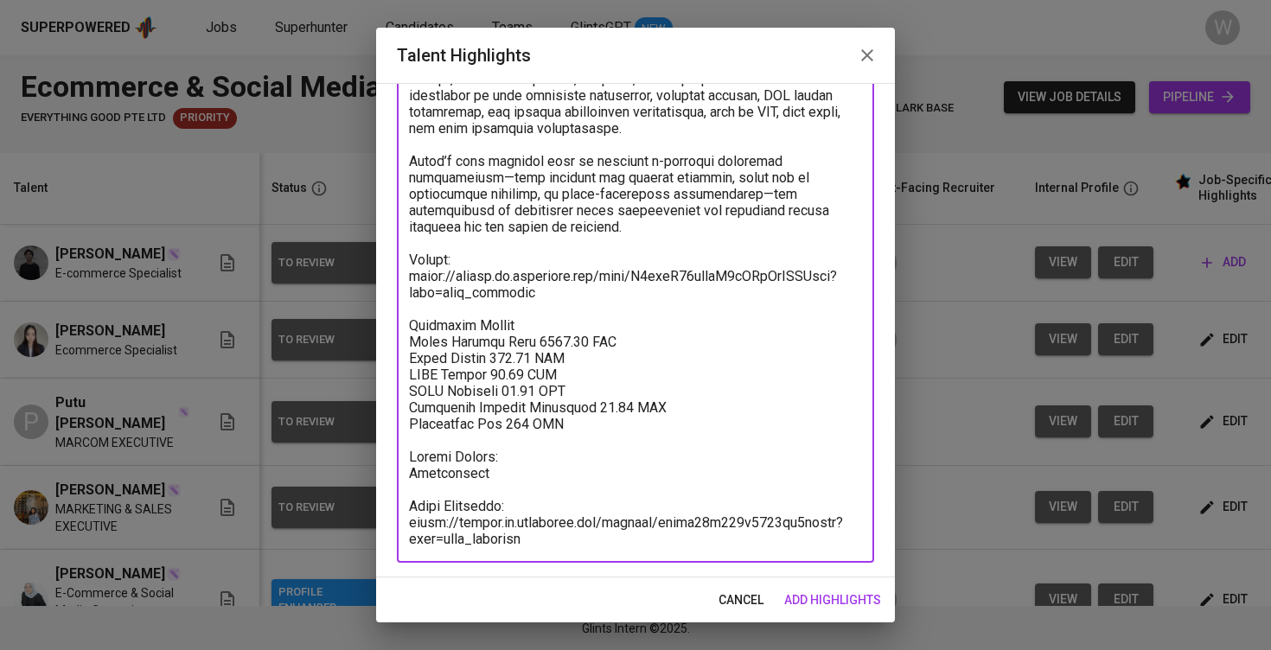
click at [829, 605] on span "add highlights" at bounding box center [832, 600] width 97 height 22
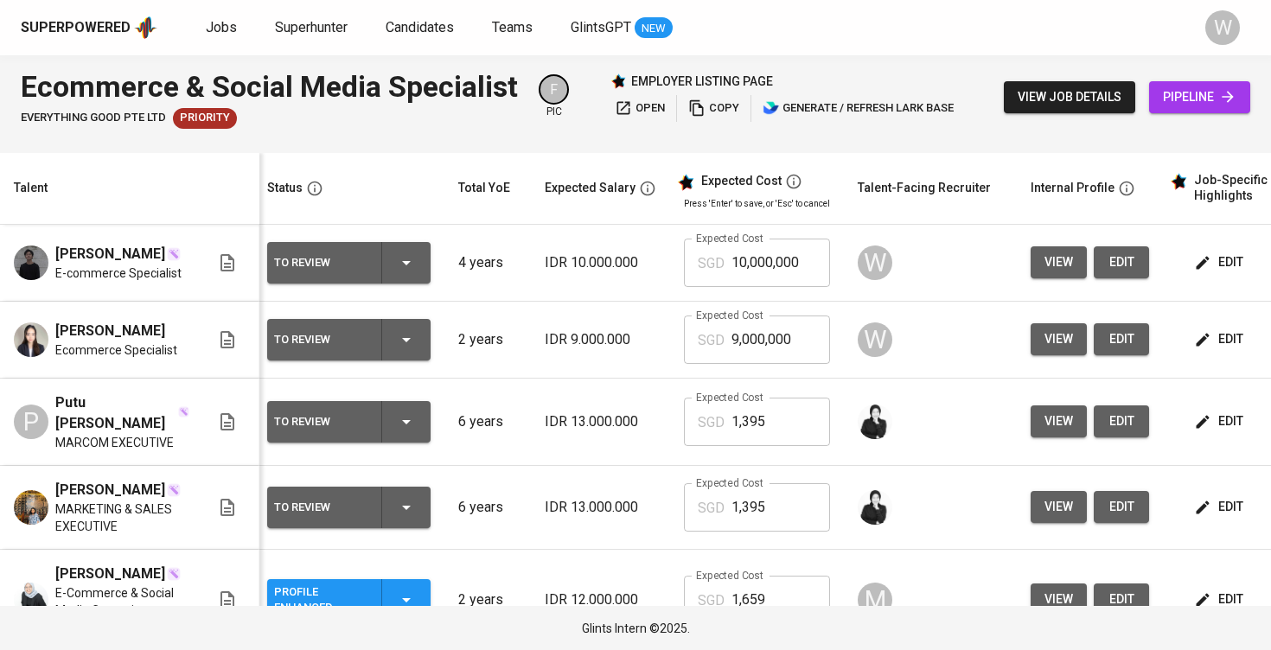
scroll to position [0, 6]
click at [1203, 348] on icon "button" at bounding box center [1202, 339] width 17 height 17
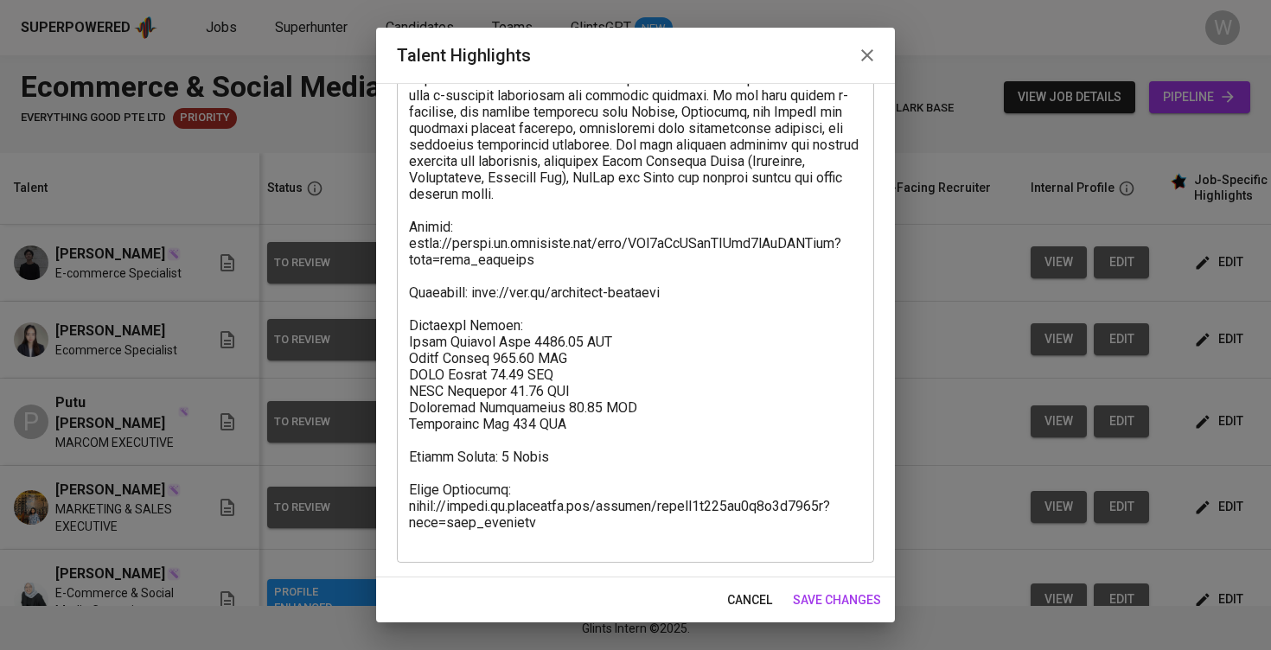
scroll to position [586, 0]
click at [531, 373] on textarea at bounding box center [635, 79] width 453 height 936
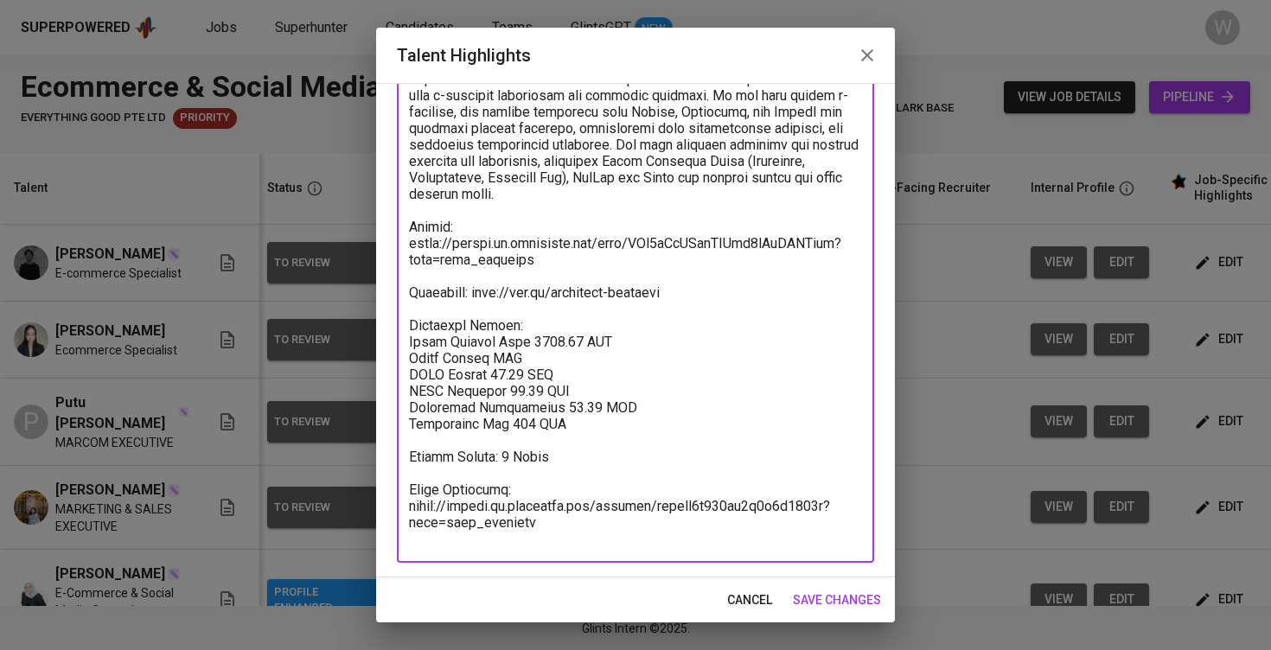
paste textarea "1,185.87"
click at [528, 390] on textarea at bounding box center [635, 79] width 453 height 936
paste textarea "49.38"
click at [555, 404] on textarea at bounding box center [635, 79] width 453 height 936
paste textarea "67.64"
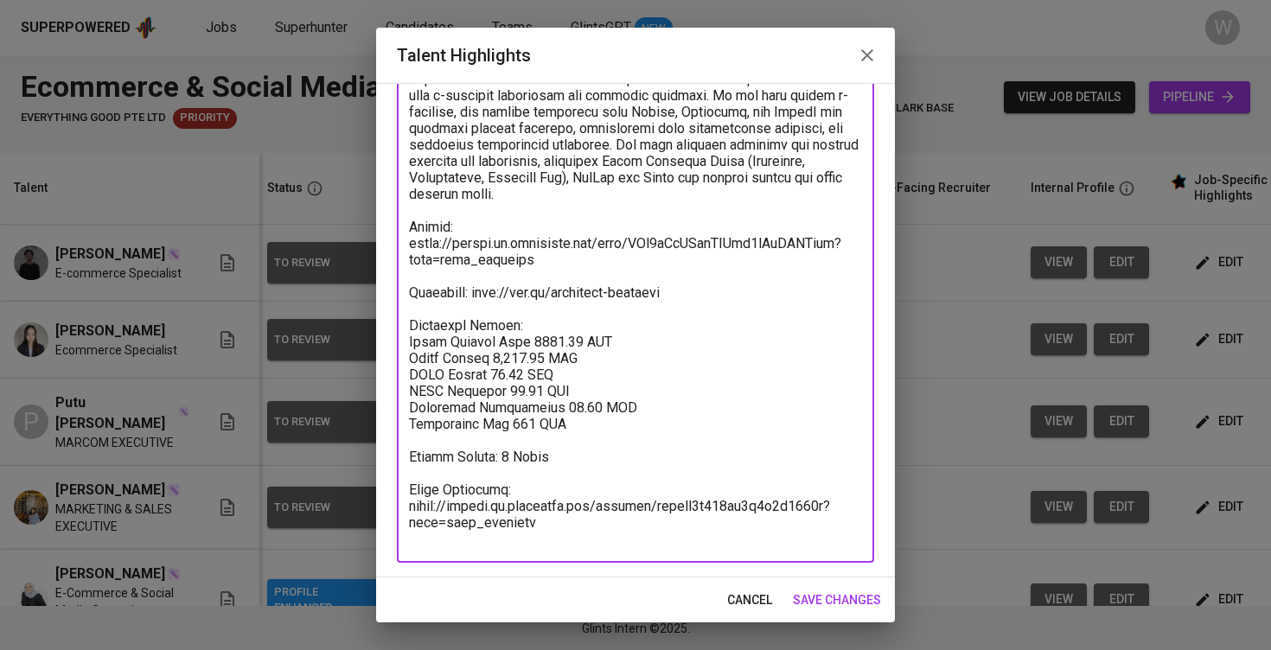
click at [572, 419] on textarea at bounding box center [635, 79] width 453 height 936
paste textarea "98.82"
click at [577, 354] on textarea at bounding box center [635, 79] width 453 height 936
type textarea "Richelle is a highly skilled professional with substantial experience in both e…"
click at [820, 597] on span "save changes" at bounding box center [837, 600] width 88 height 22
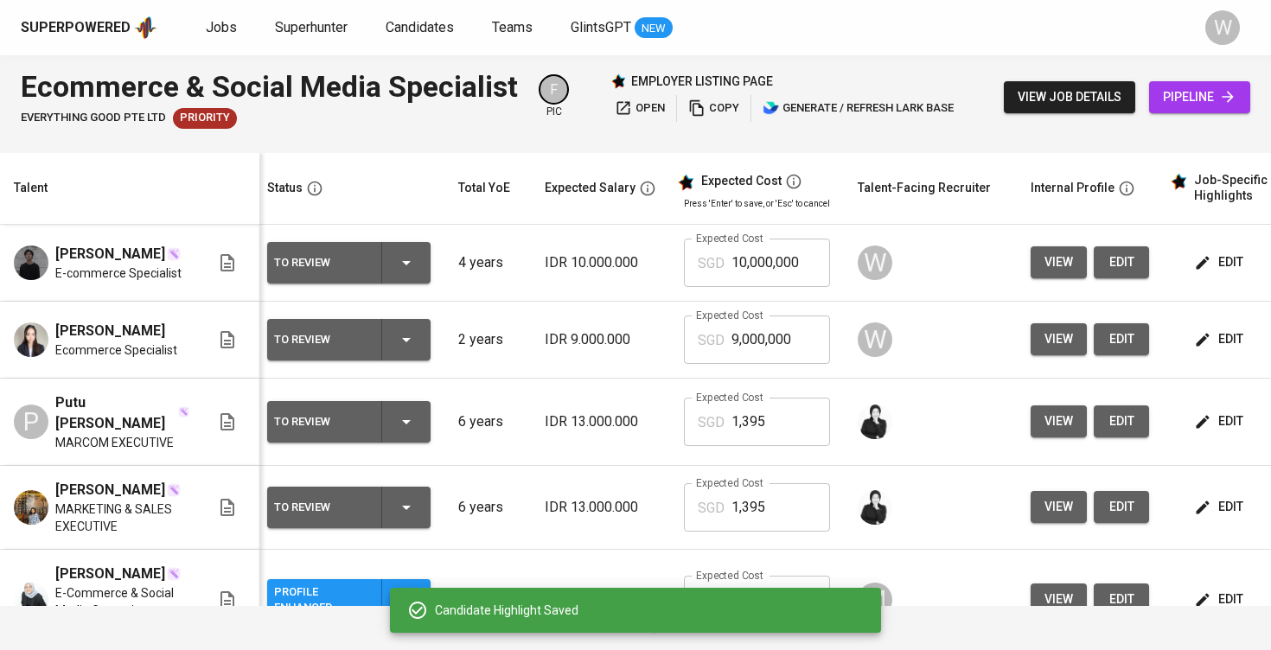
click at [808, 349] on input "9,000,000" at bounding box center [780, 339] width 99 height 48
type input "1,752"
click at [1194, 262] on icon "button" at bounding box center [1202, 262] width 17 height 17
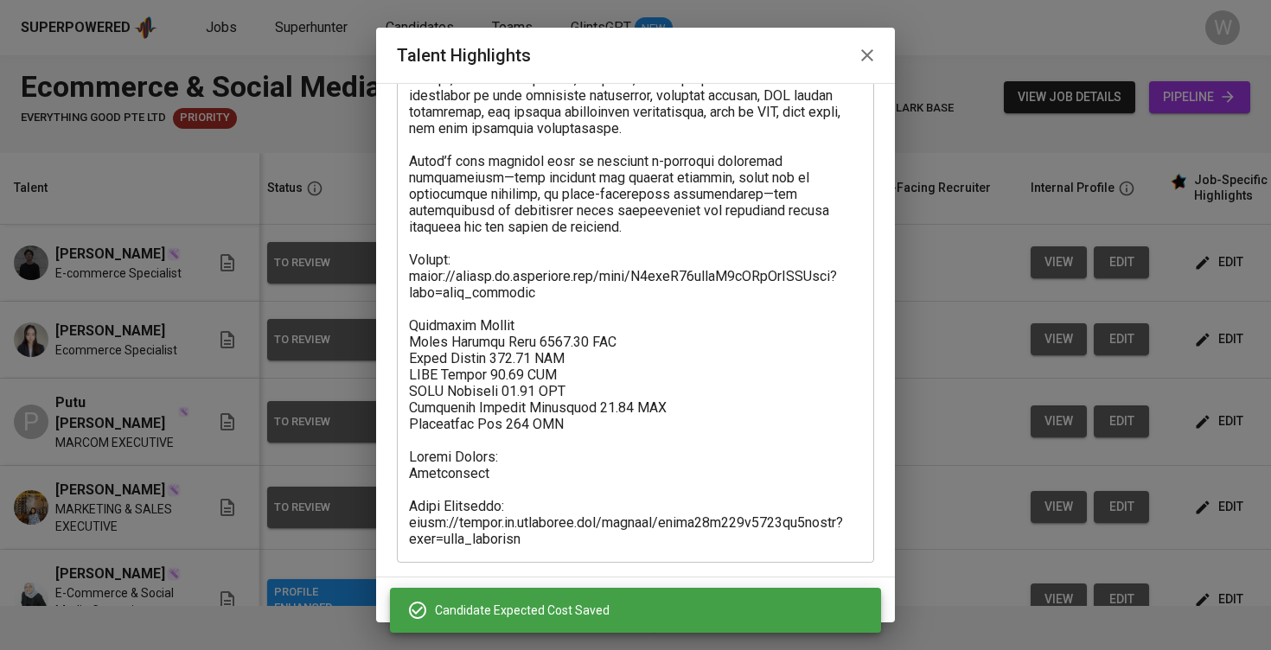
scroll to position [717, 0]
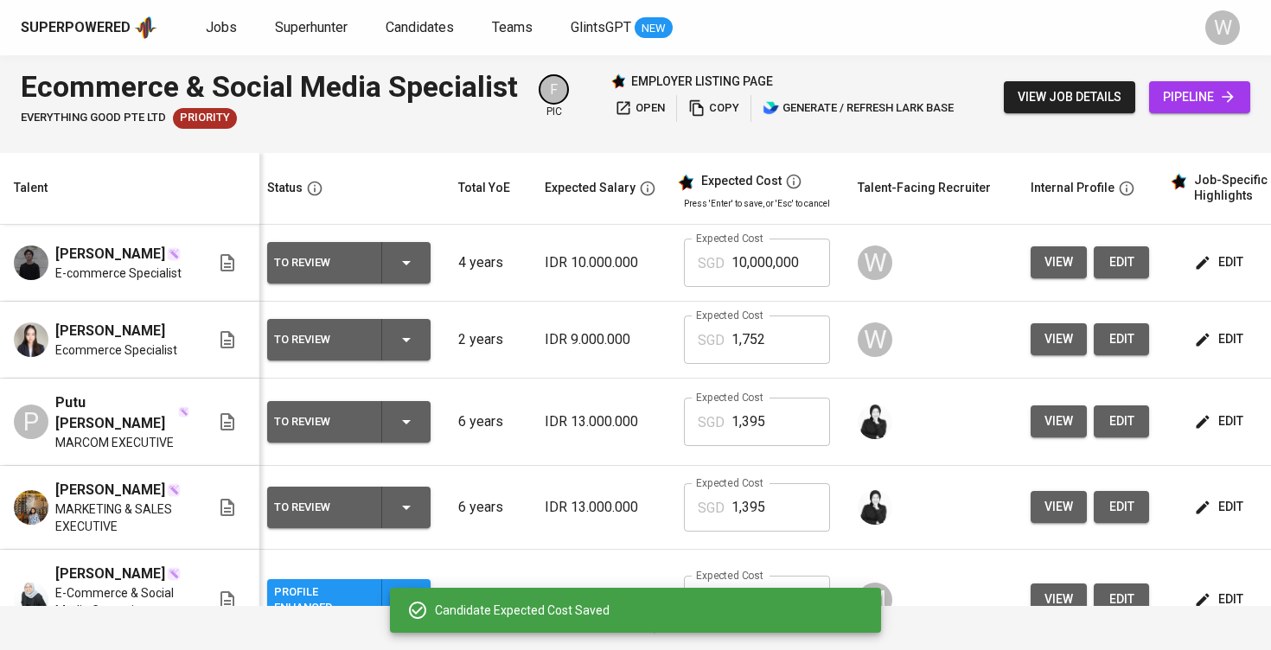
click at [1199, 348] on icon "button" at bounding box center [1202, 339] width 17 height 17
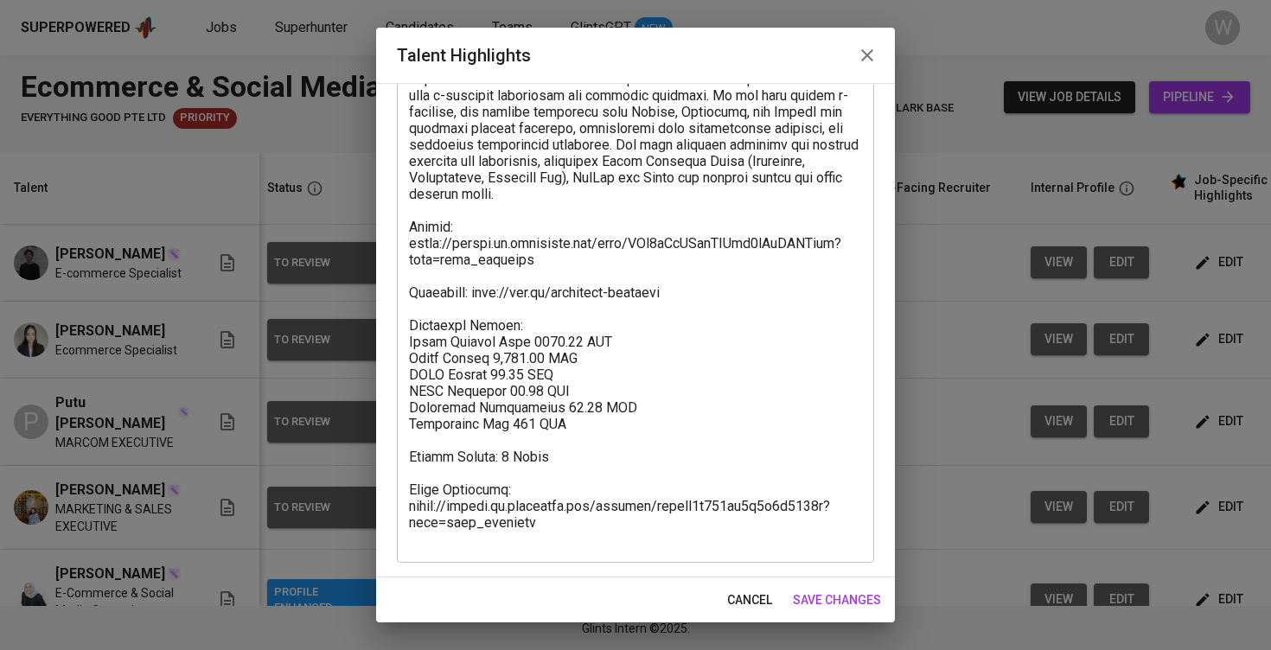
scroll to position [586, 0]
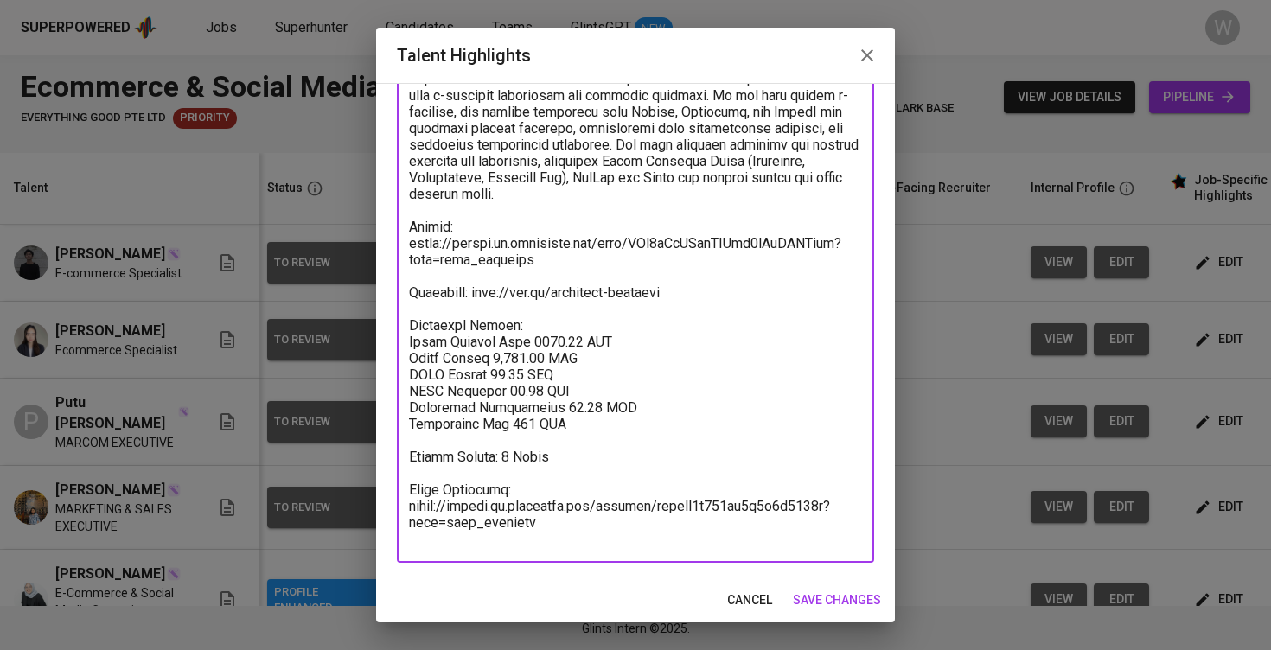
drag, startPoint x: 575, startPoint y: 437, endPoint x: 402, endPoint y: 347, distance: 194.8
click at [402, 347] on div "x Talent Highlights" at bounding box center [635, 79] width 477 height 968
click at [870, 603] on span "save changes" at bounding box center [837, 600] width 88 height 22
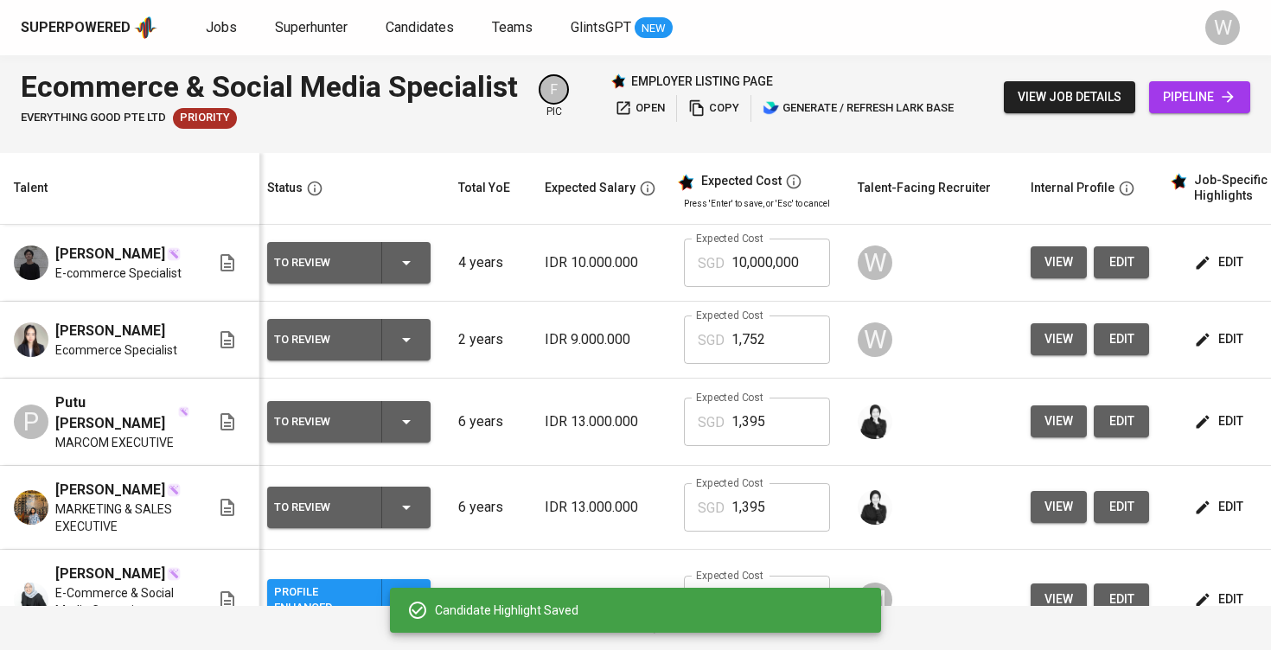
click at [1208, 252] on button "edit" at bounding box center [1220, 262] width 60 height 32
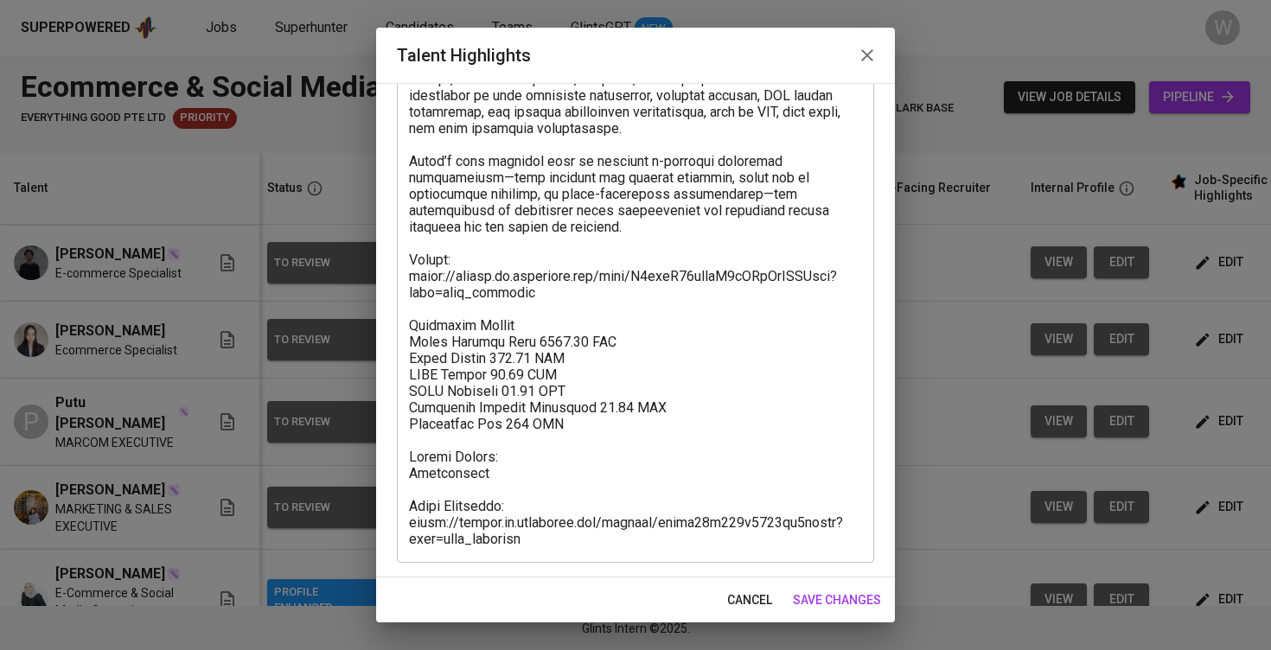
scroll to position [717, 0]
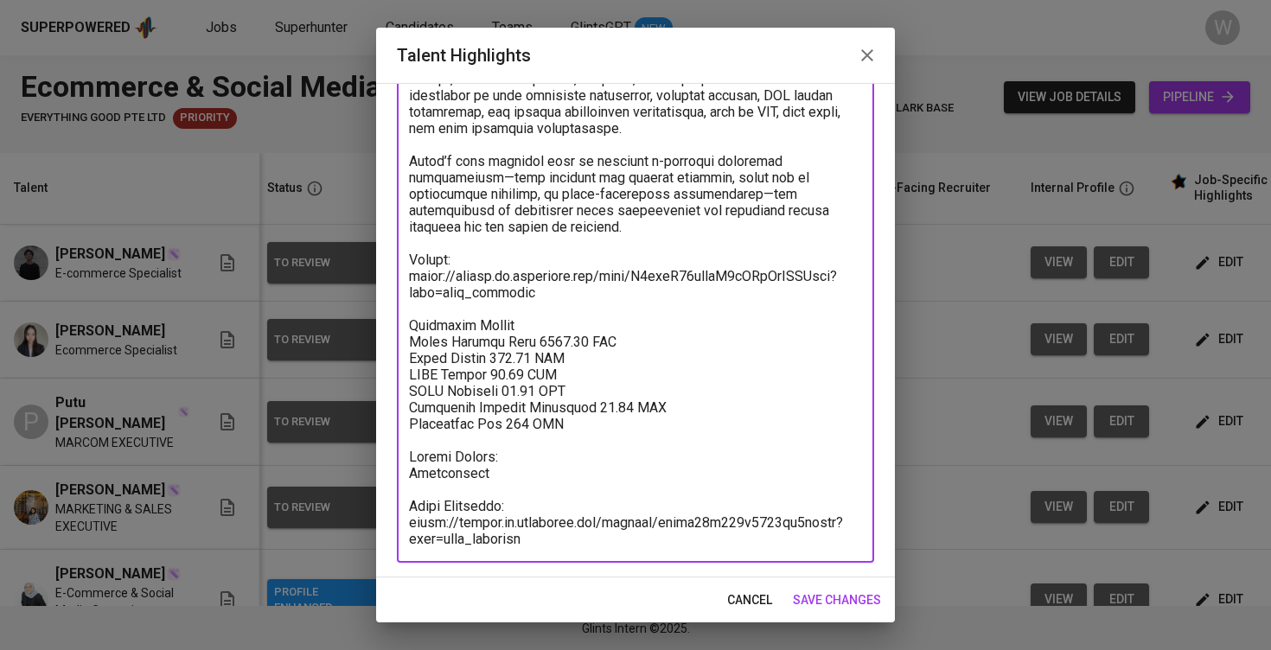
drag, startPoint x: 609, startPoint y: 420, endPoint x: 409, endPoint y: 331, distance: 219.4
click at [409, 331] on textarea at bounding box center [635, 13] width 453 height 1067
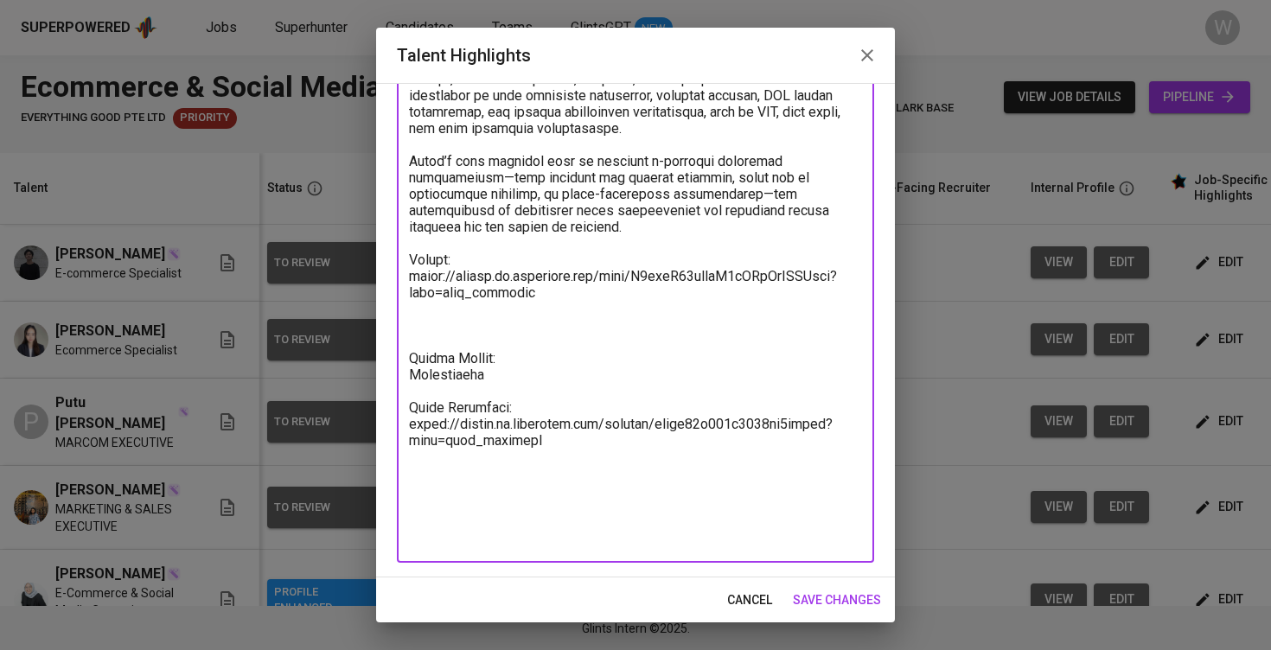
scroll to position [619, 0]
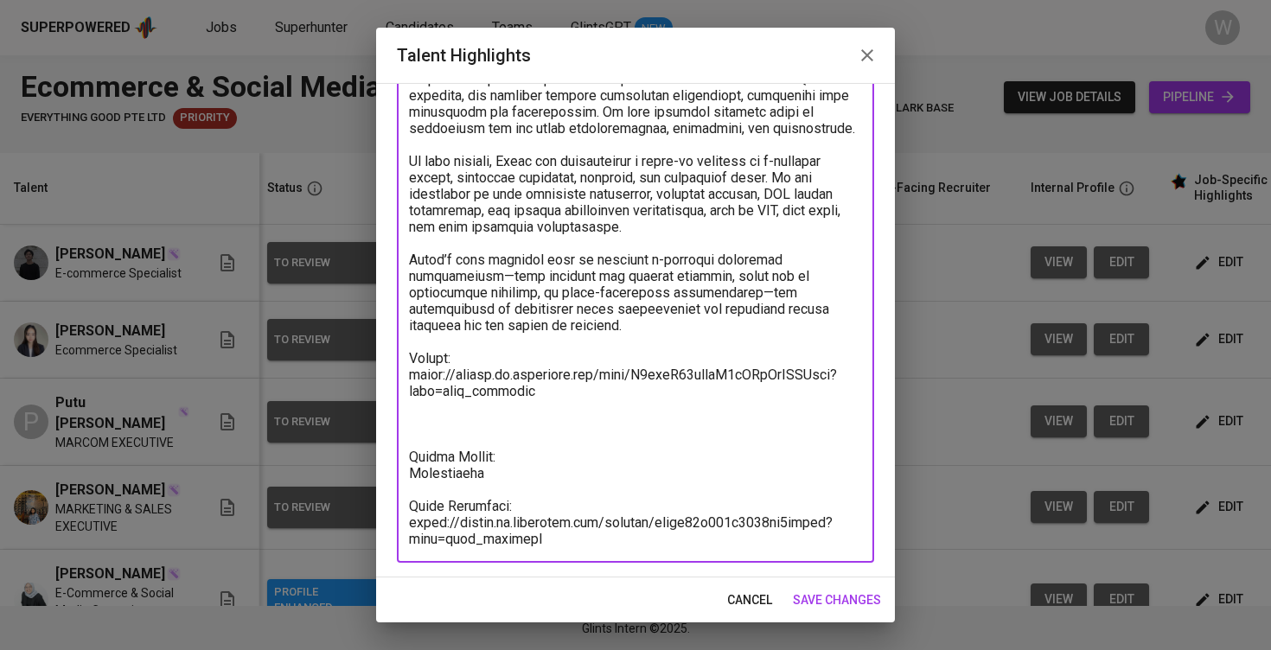
paste textarea "Breakdown Salary: Total Payroll Cost 1751.71 SGD Basic Salary 1,185.87 SGD BPJS…"
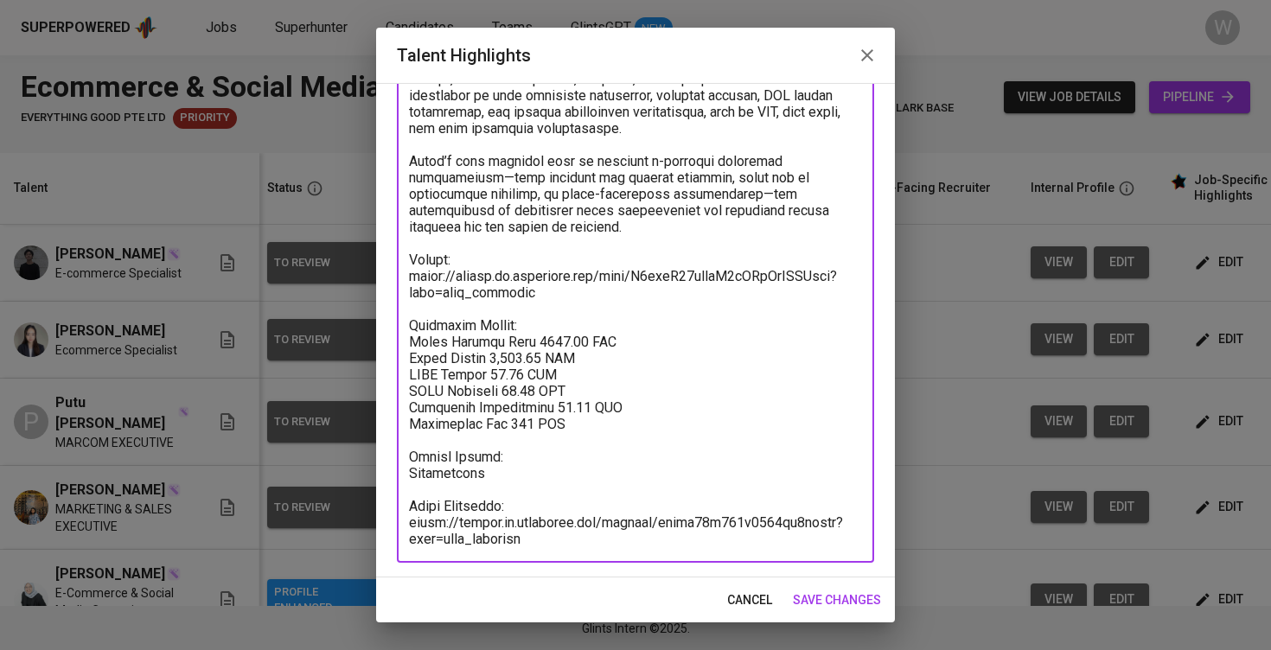
scroll to position [717, 0]
click at [490, 468] on textarea at bounding box center [635, 13] width 453 height 1067
type textarea "Kevin has nearly three years of focused experience in the e-commerce industry, …"
click at [857, 609] on span "save changes" at bounding box center [837, 600] width 88 height 22
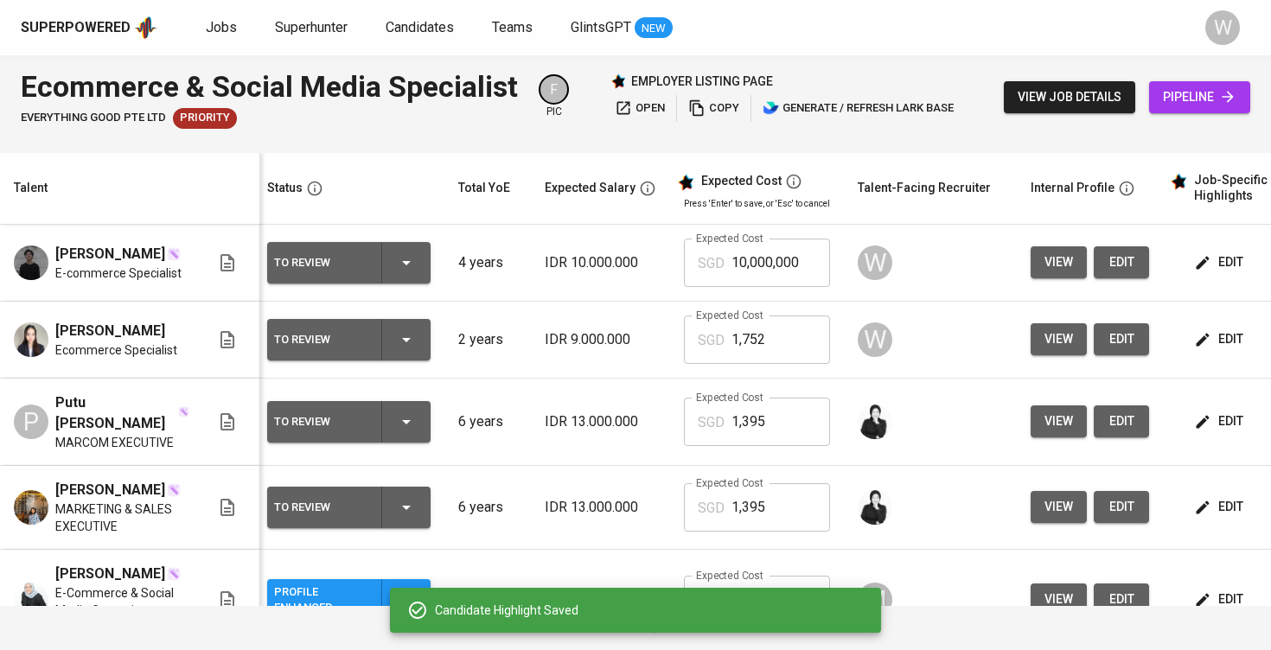
click at [762, 266] on input "10,000,000" at bounding box center [780, 263] width 99 height 48
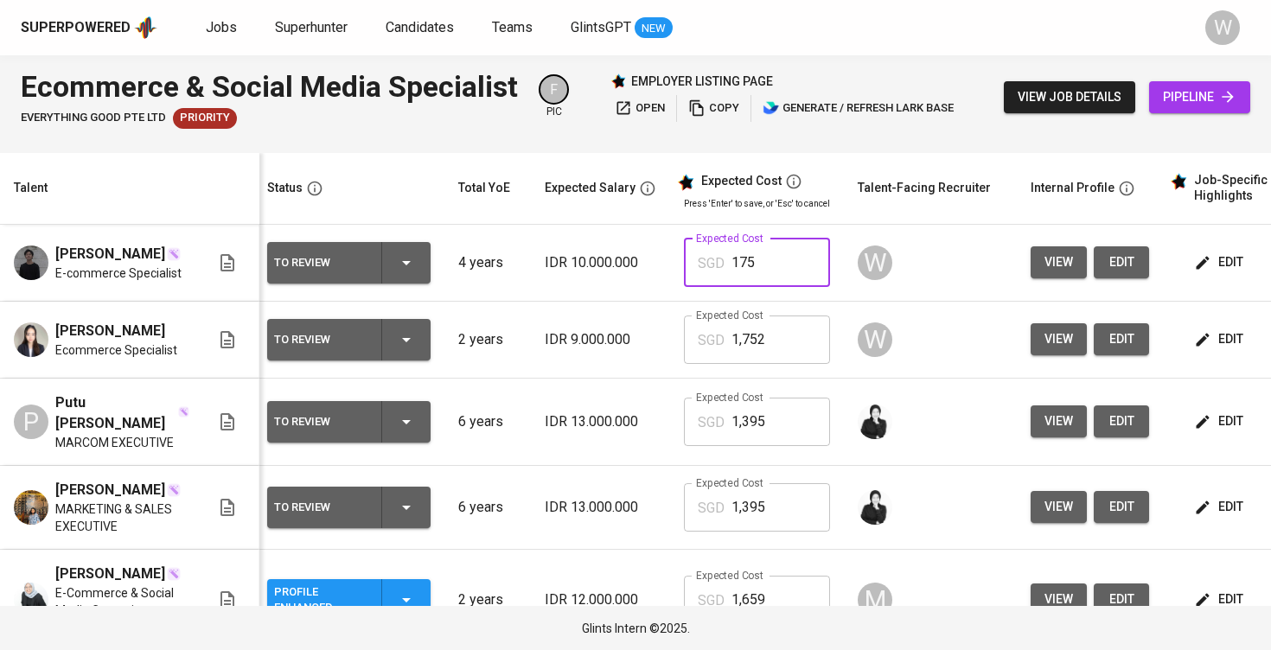
type input "1,752"
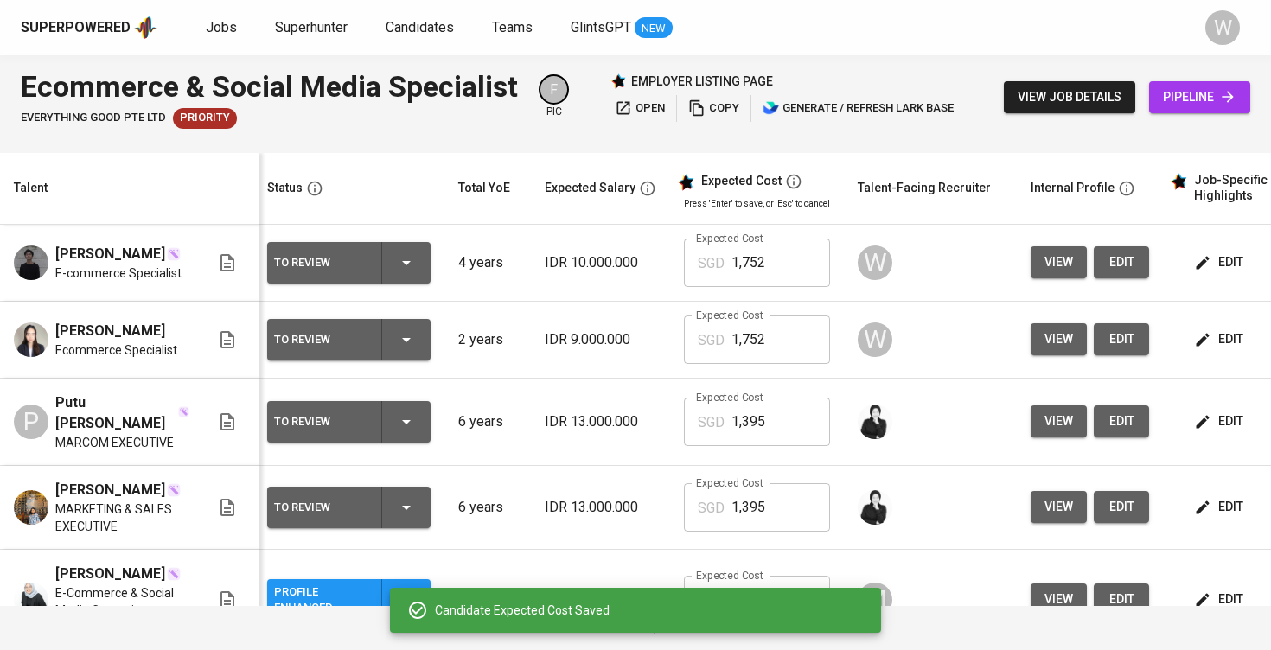
click at [1058, 92] on span "view job details" at bounding box center [1069, 97] width 104 height 22
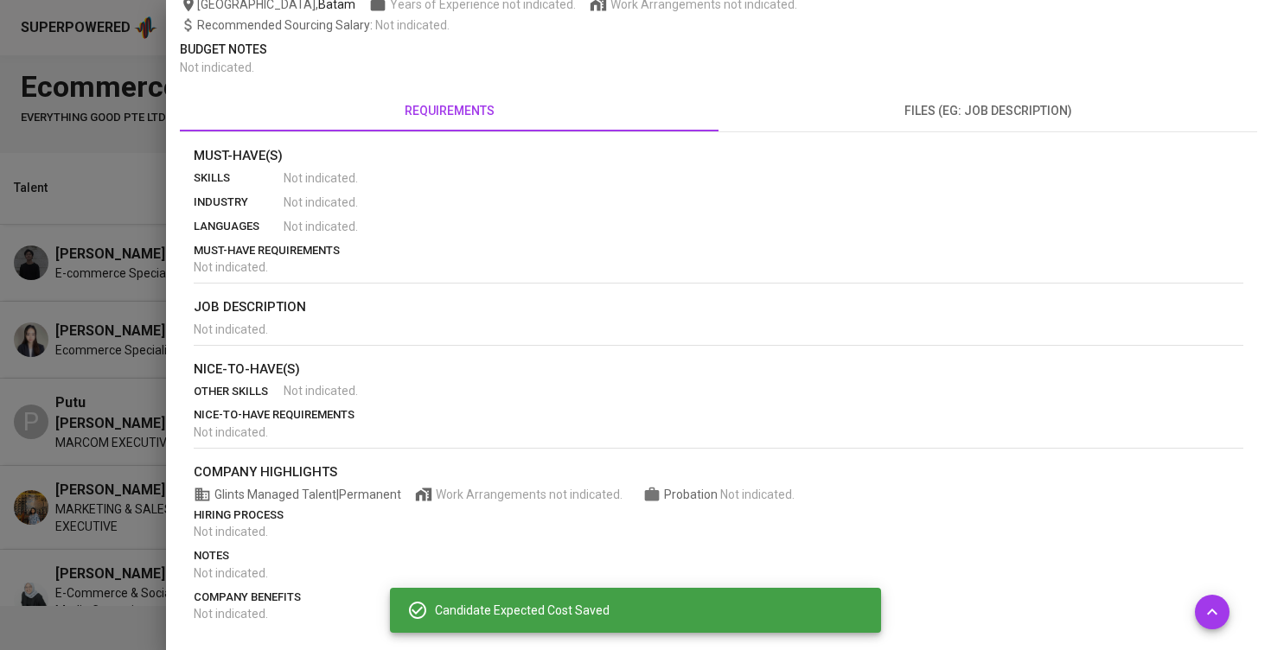
scroll to position [267, 0]
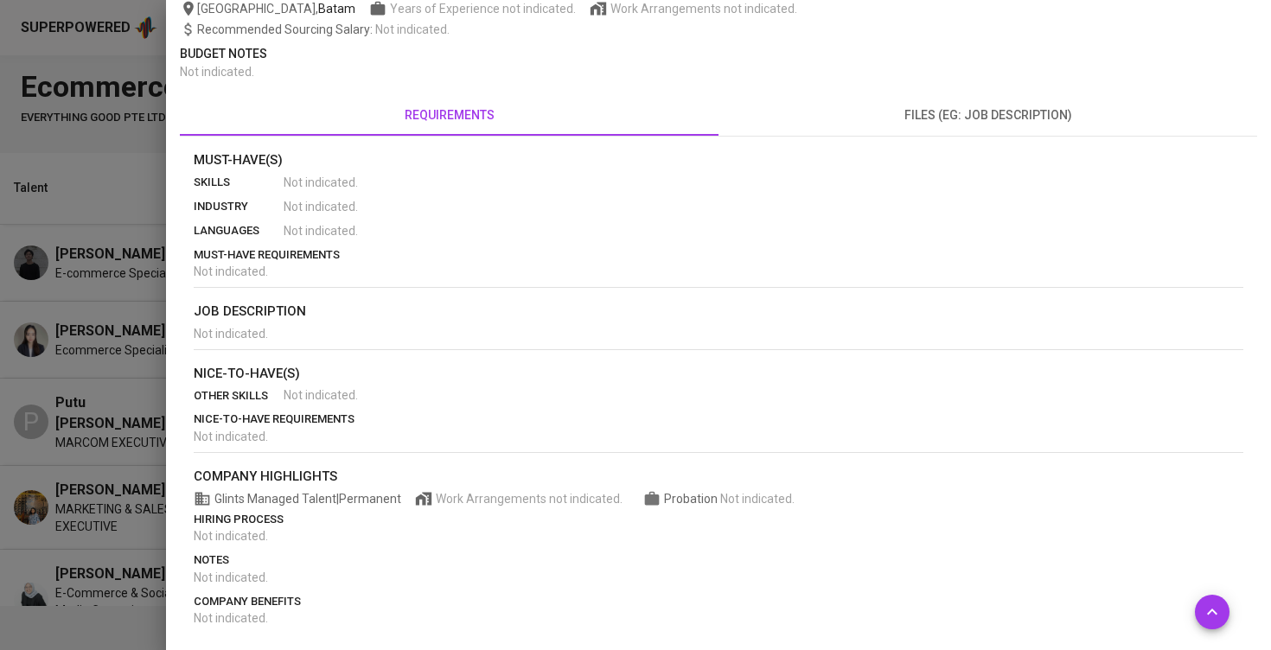
click at [121, 401] on div at bounding box center [635, 325] width 1271 height 650
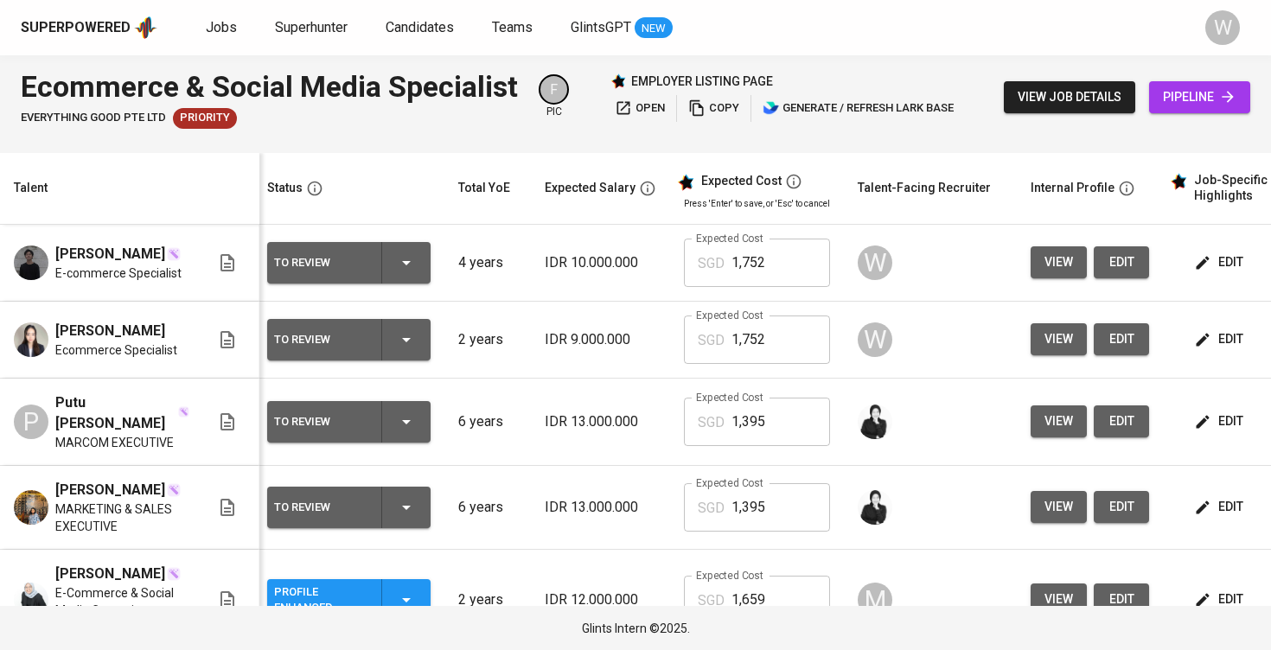
click at [784, 5] on div "Superpowered Jobs Superhunter Candidates Teams GlintsGPT NEW W" at bounding box center [635, 27] width 1271 height 55
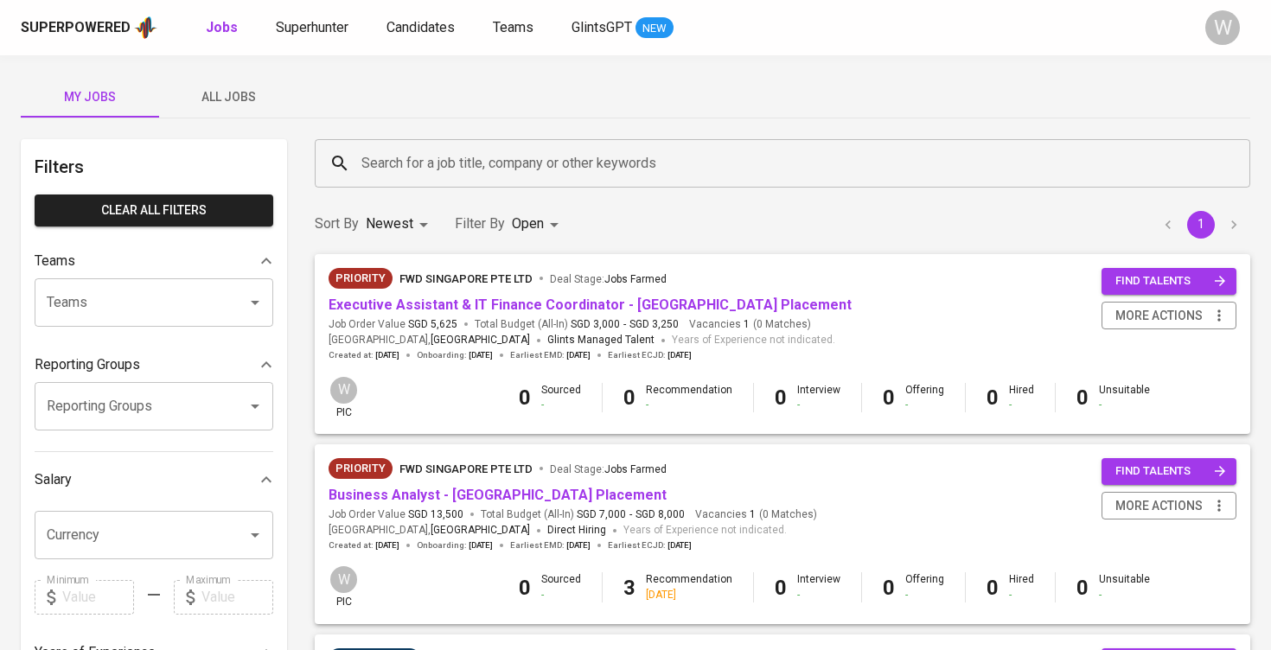
click at [239, 113] on button "All Jobs" at bounding box center [228, 96] width 138 height 41
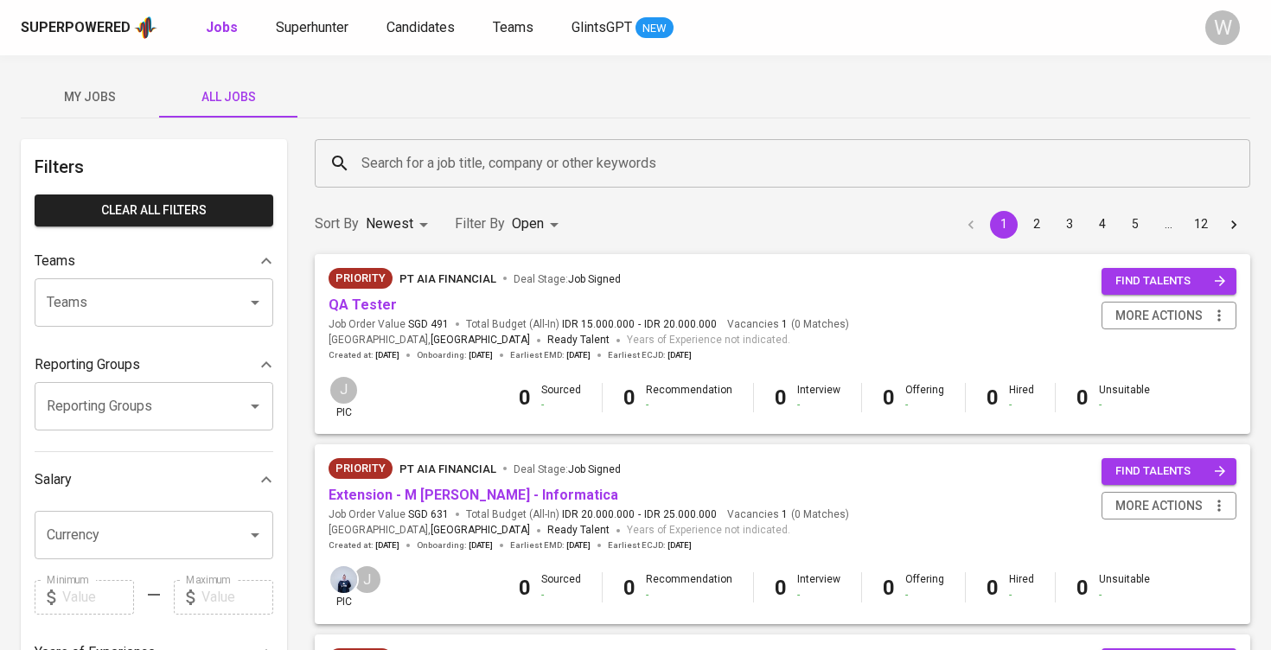
click at [488, 154] on input "Search for a job title, company or other keywords" at bounding box center [786, 163] width 859 height 33
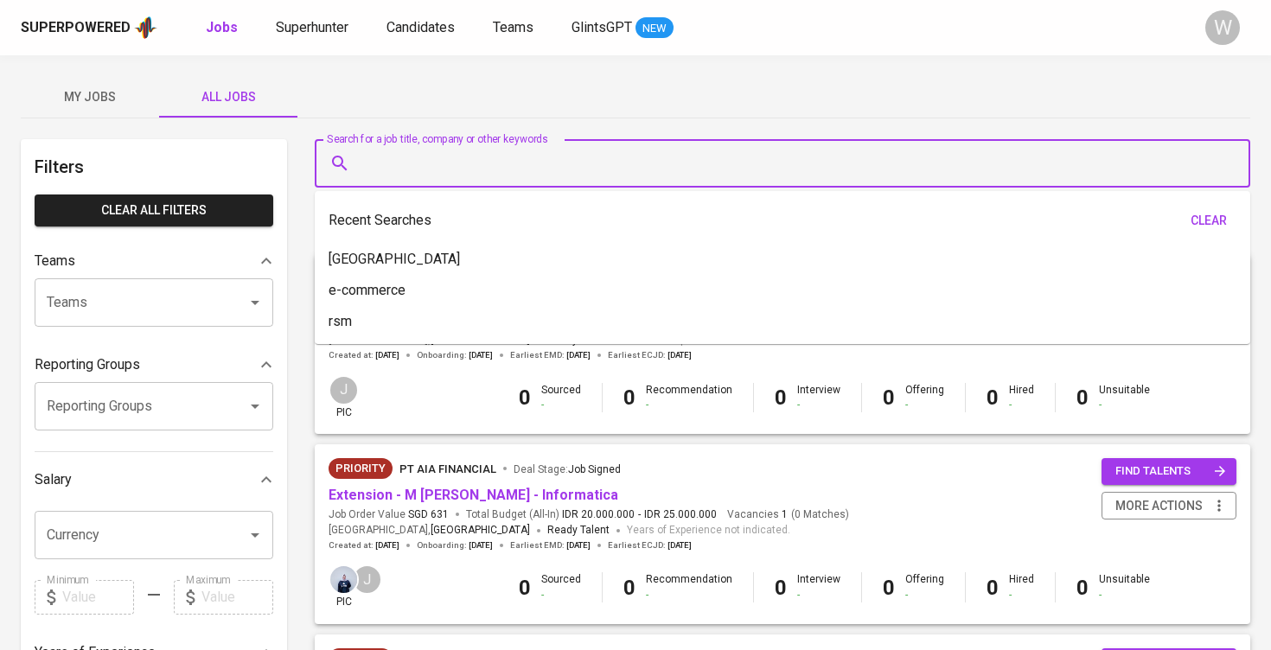
click at [501, 167] on input "Search for a job title, company or other keywords" at bounding box center [786, 163] width 859 height 33
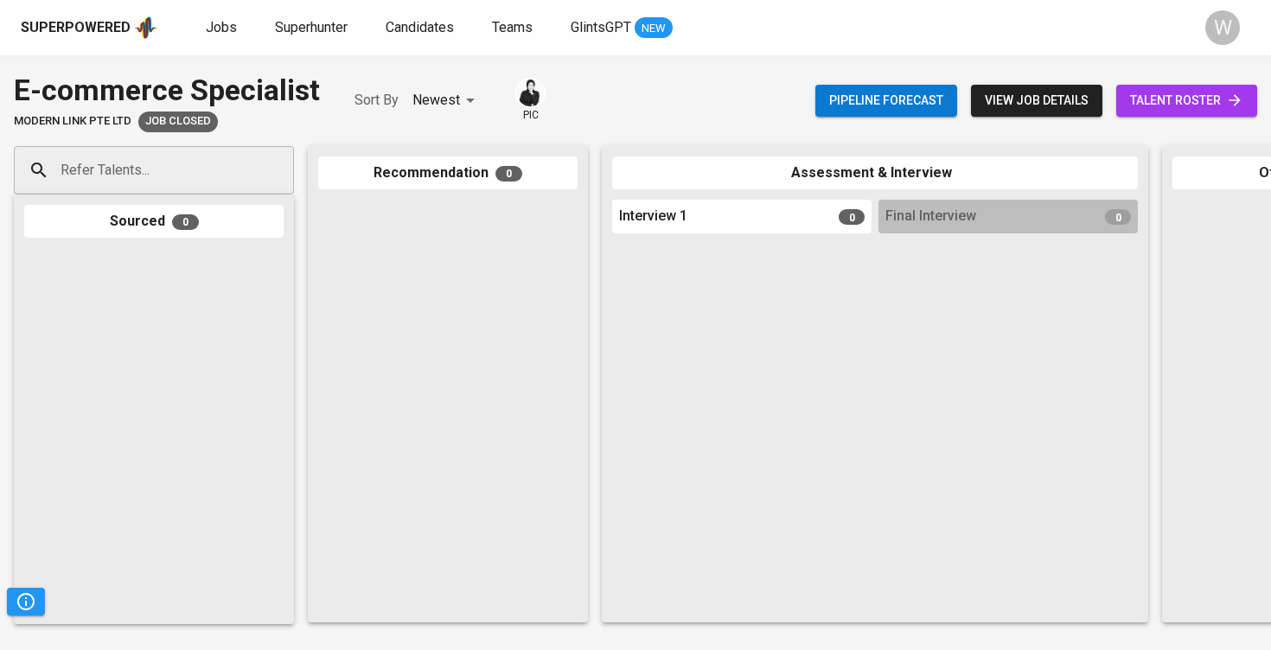
click at [1181, 103] on span "talent roster" at bounding box center [1186, 101] width 113 height 22
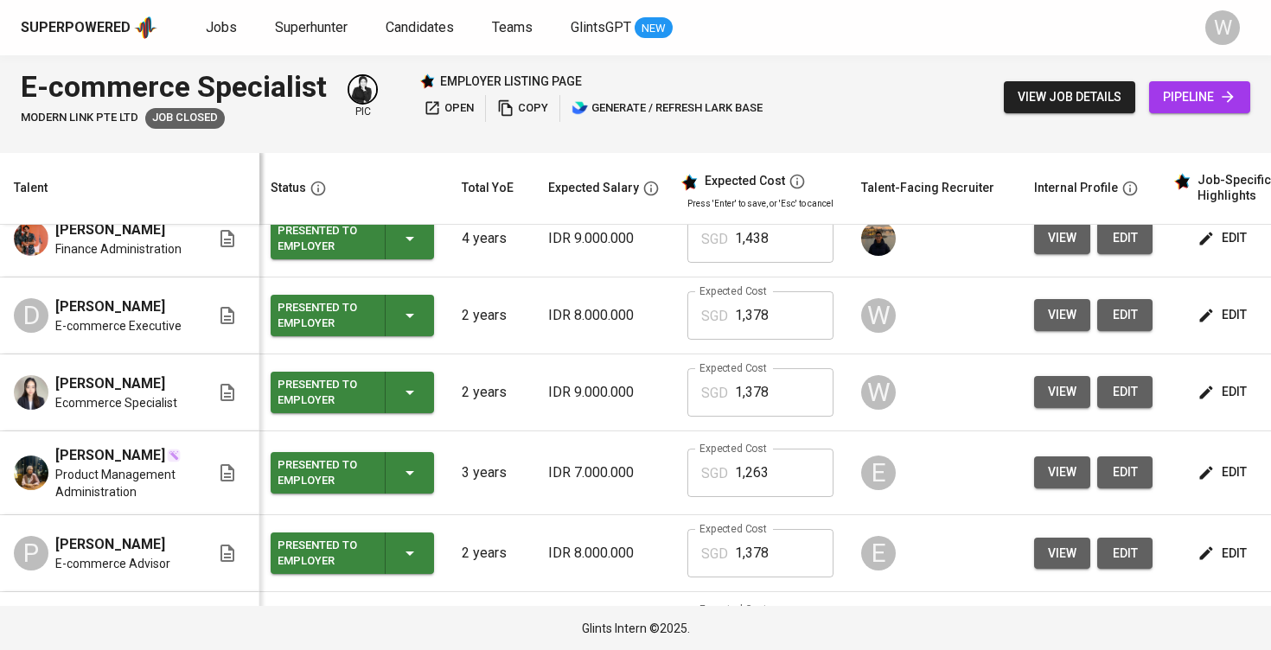
scroll to position [729, 3]
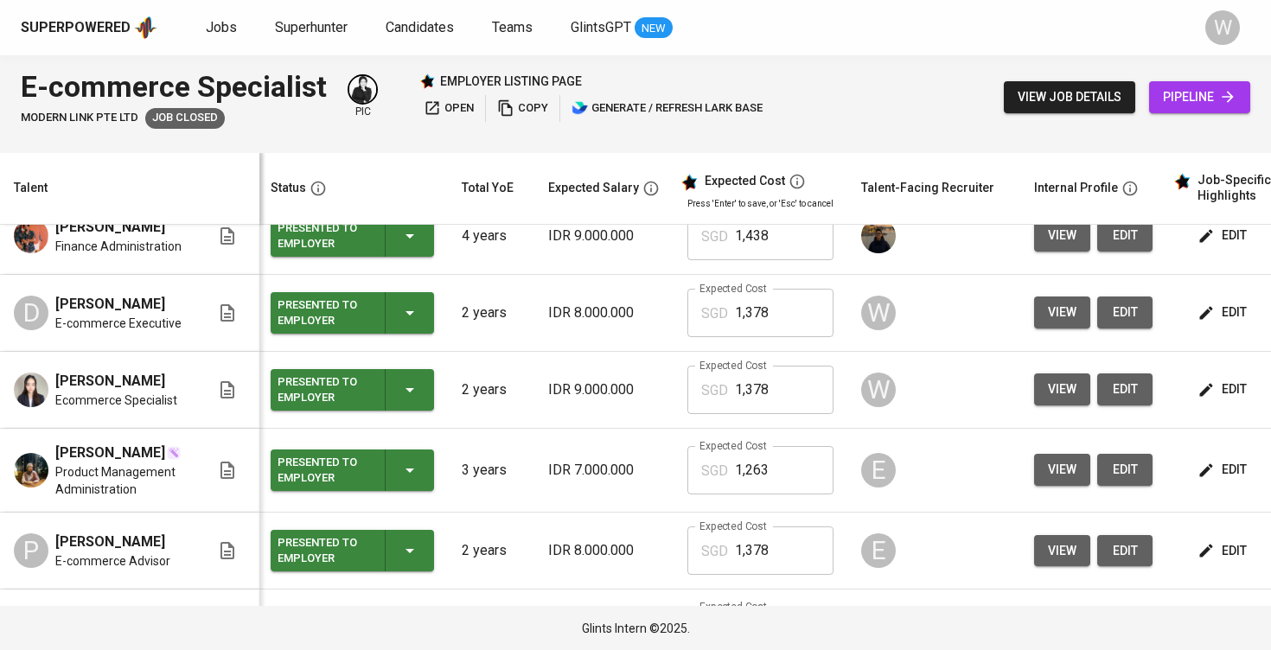
click at [1210, 382] on span "edit" at bounding box center [1224, 390] width 46 height 22
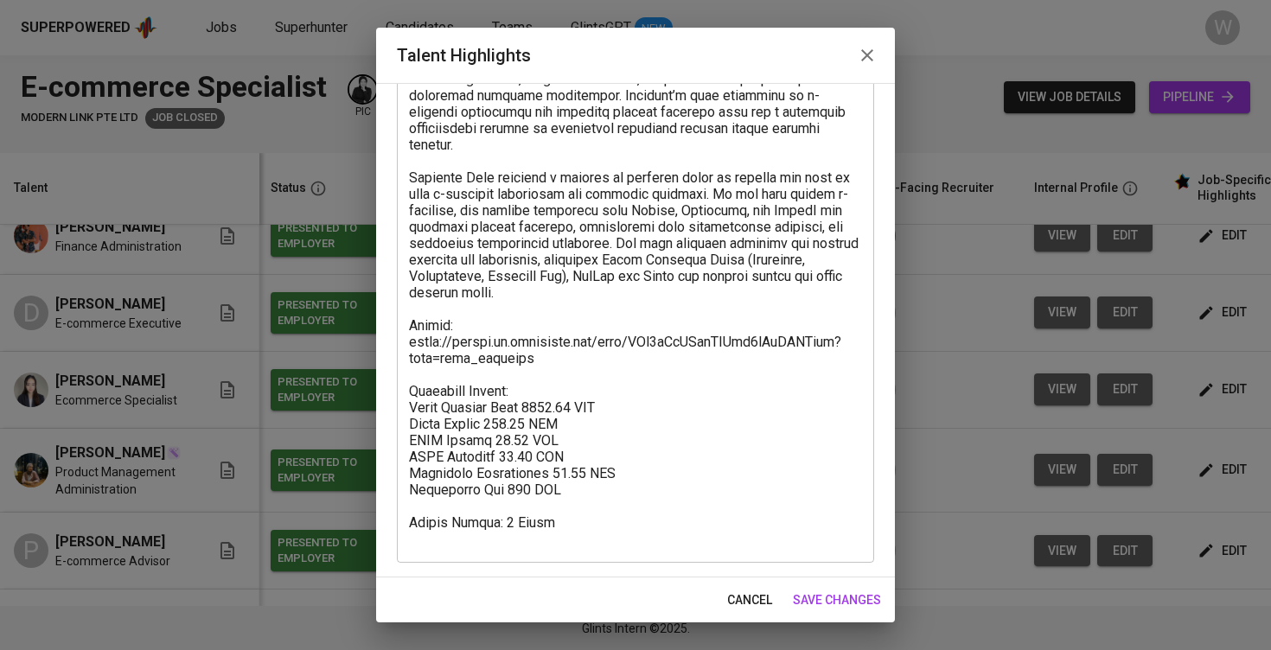
scroll to position [487, 0]
click at [742, 390] on textarea at bounding box center [635, 129] width 453 height 838
click at [851, 590] on span "save changes" at bounding box center [837, 600] width 88 height 22
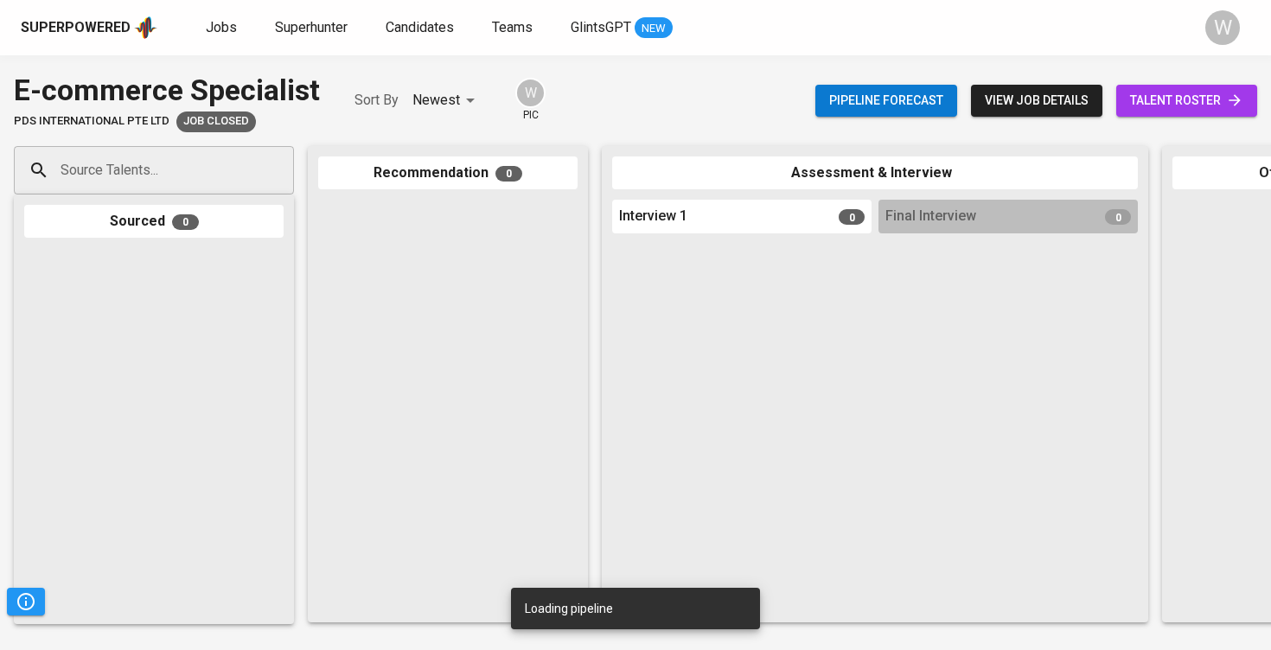
click at [615, 0] on div "Superpowered Jobs Superhunter Candidates Teams GlintsGPT NEW W" at bounding box center [635, 27] width 1271 height 55
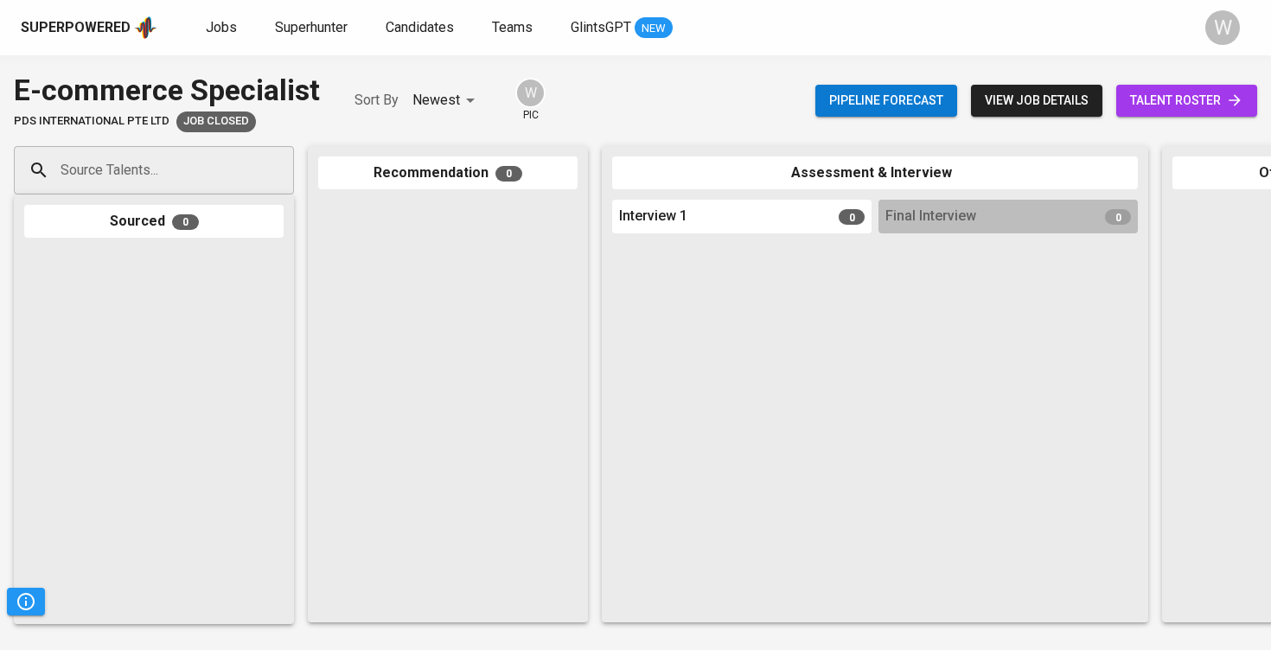
click at [1182, 94] on span "talent roster" at bounding box center [1186, 101] width 113 height 22
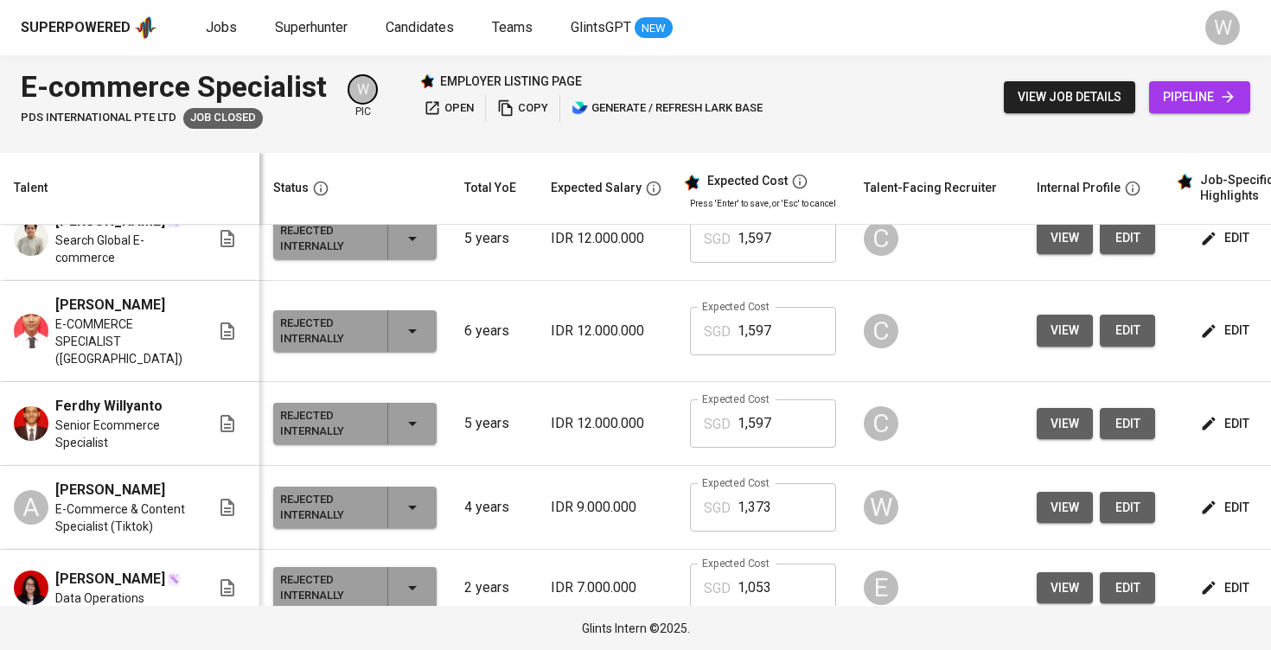
scroll to position [169, 0]
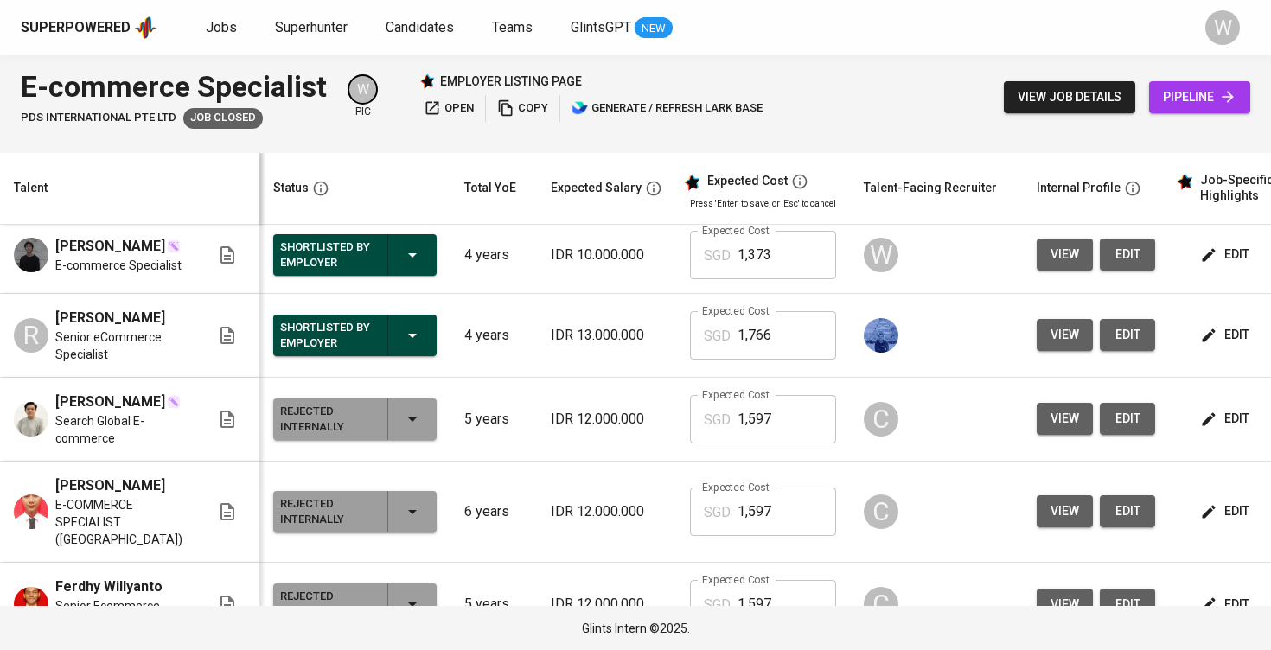
click at [1231, 265] on span "edit" at bounding box center [1226, 255] width 46 height 22
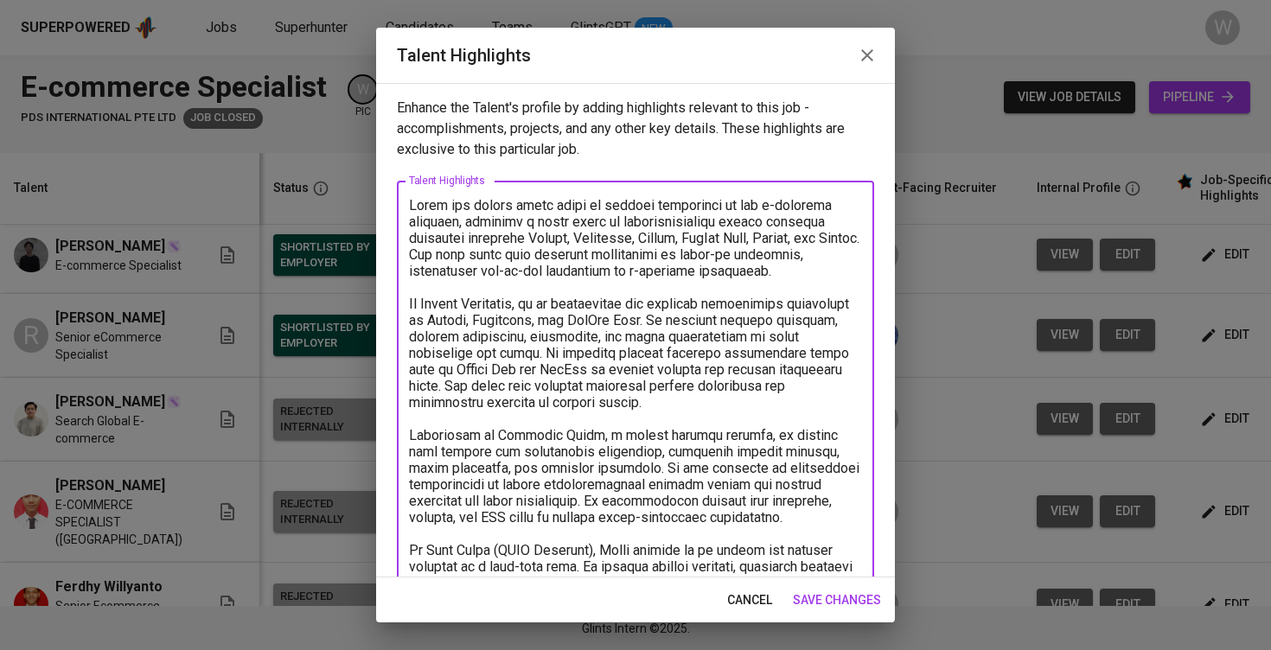
click at [804, 602] on span "save changes" at bounding box center [837, 600] width 88 height 22
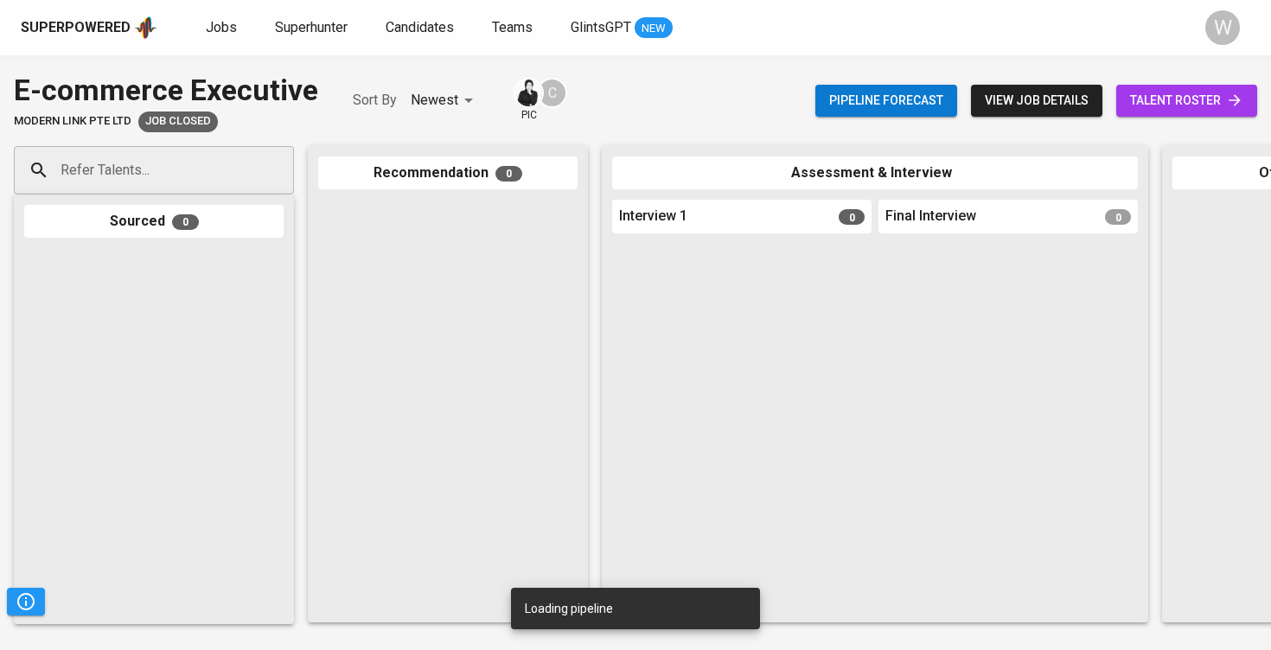
click at [1156, 110] on span "talent roster" at bounding box center [1186, 101] width 113 height 22
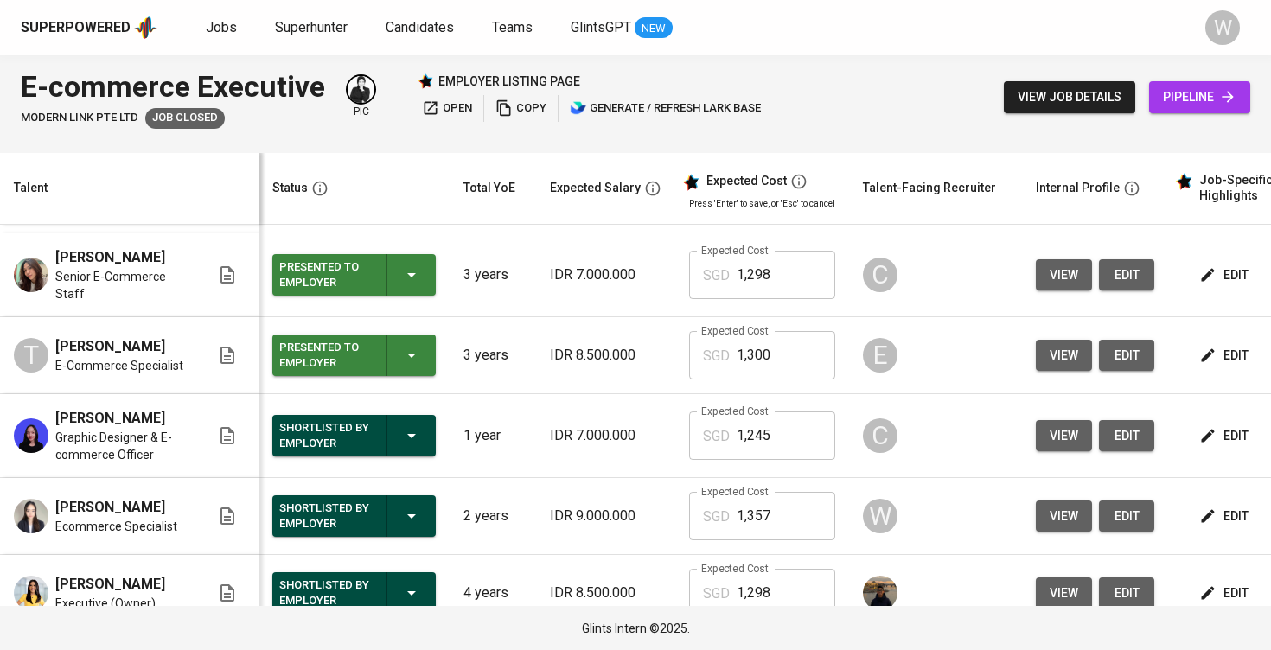
scroll to position [1267, 1]
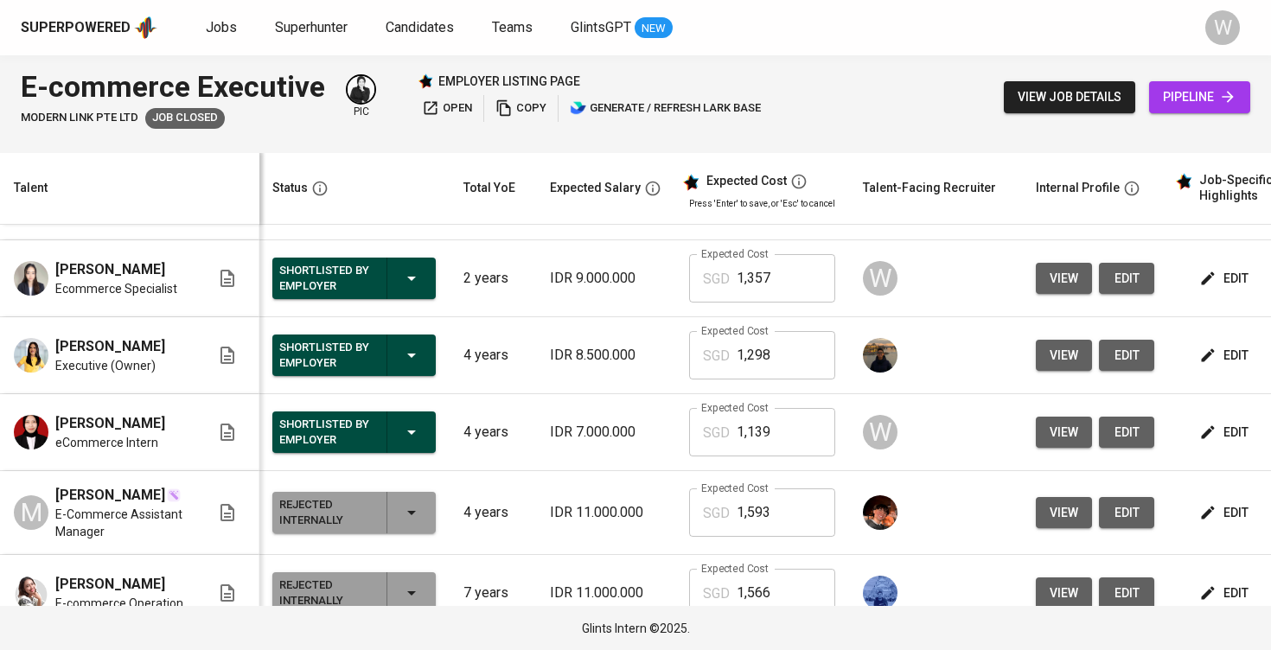
click at [1227, 295] on button "edit" at bounding box center [1225, 279] width 60 height 32
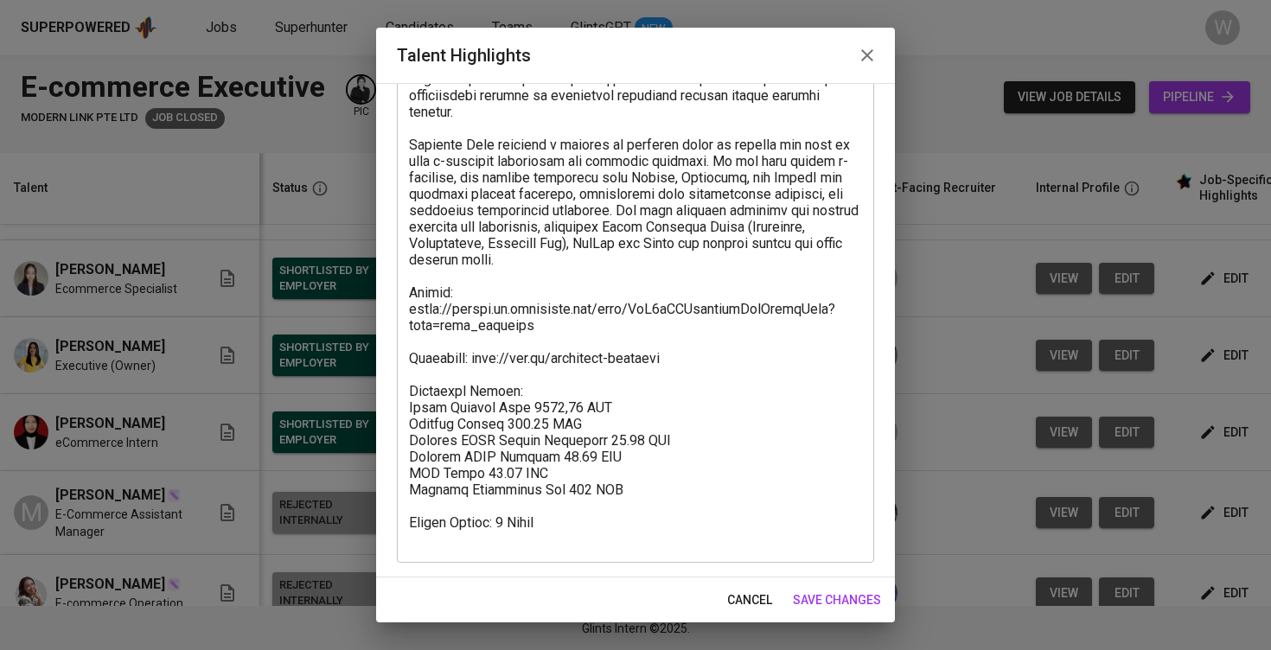
scroll to position [520, 0]
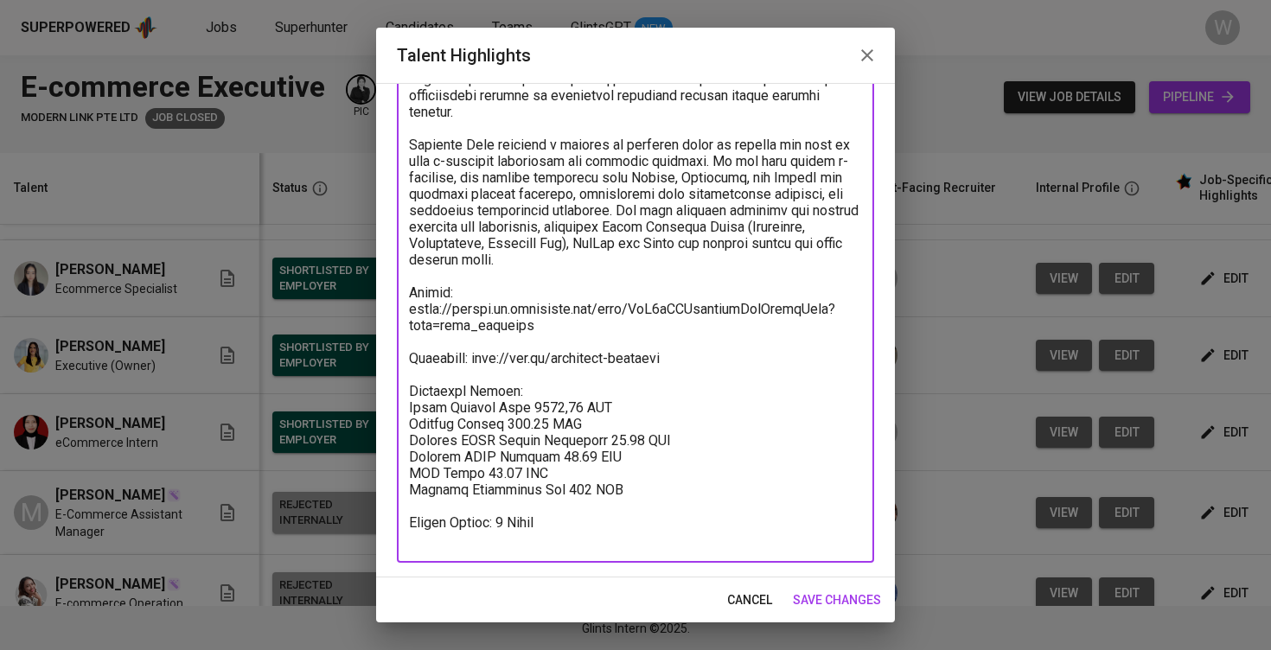
click at [645, 373] on textarea at bounding box center [635, 112] width 453 height 870
drag, startPoint x: 667, startPoint y: 369, endPoint x: 394, endPoint y: 374, distance: 273.2
click at [394, 374] on div "Enhance the Talent's profile by adding highlights relevant to this job - accomp…" at bounding box center [635, 330] width 519 height 494
click at [840, 584] on button "save changes" at bounding box center [837, 600] width 102 height 32
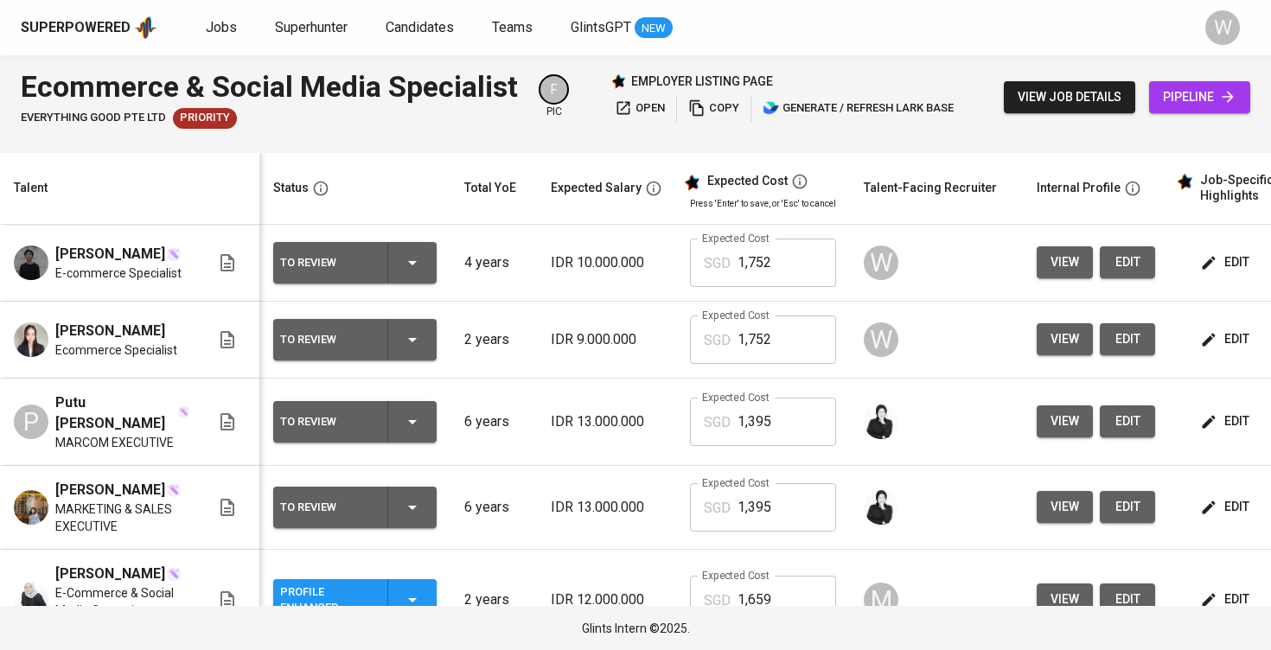
scroll to position [0, 6]
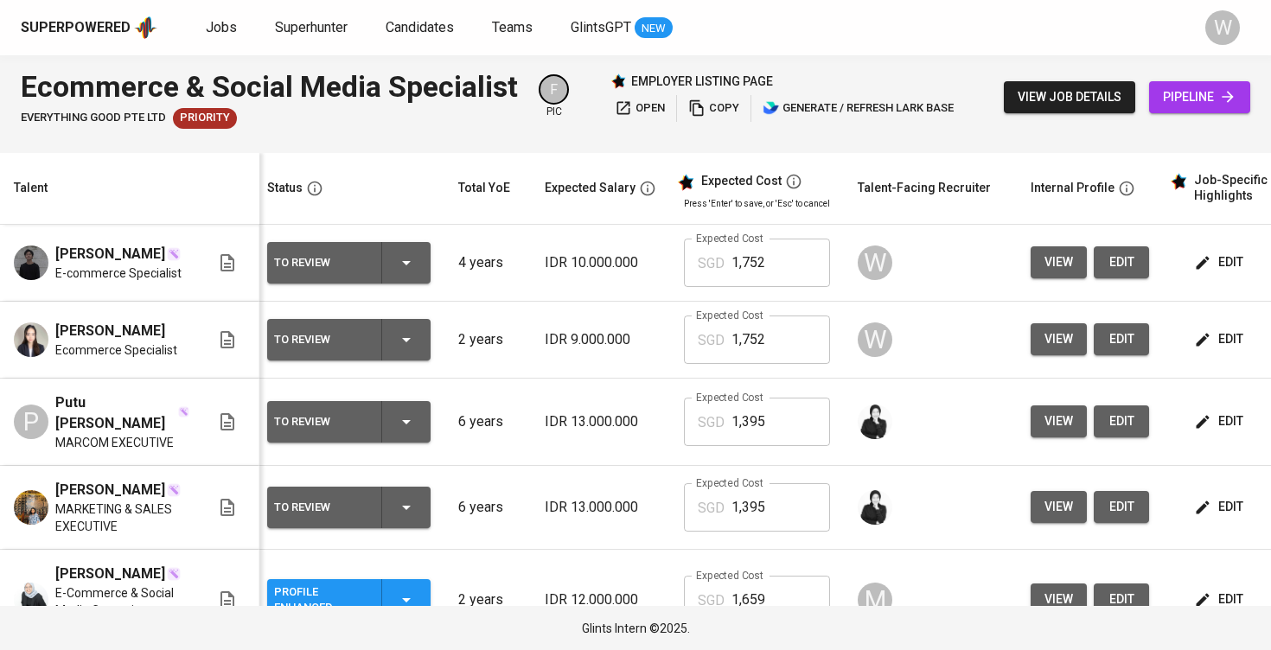
click at [1209, 252] on button "edit" at bounding box center [1220, 262] width 60 height 32
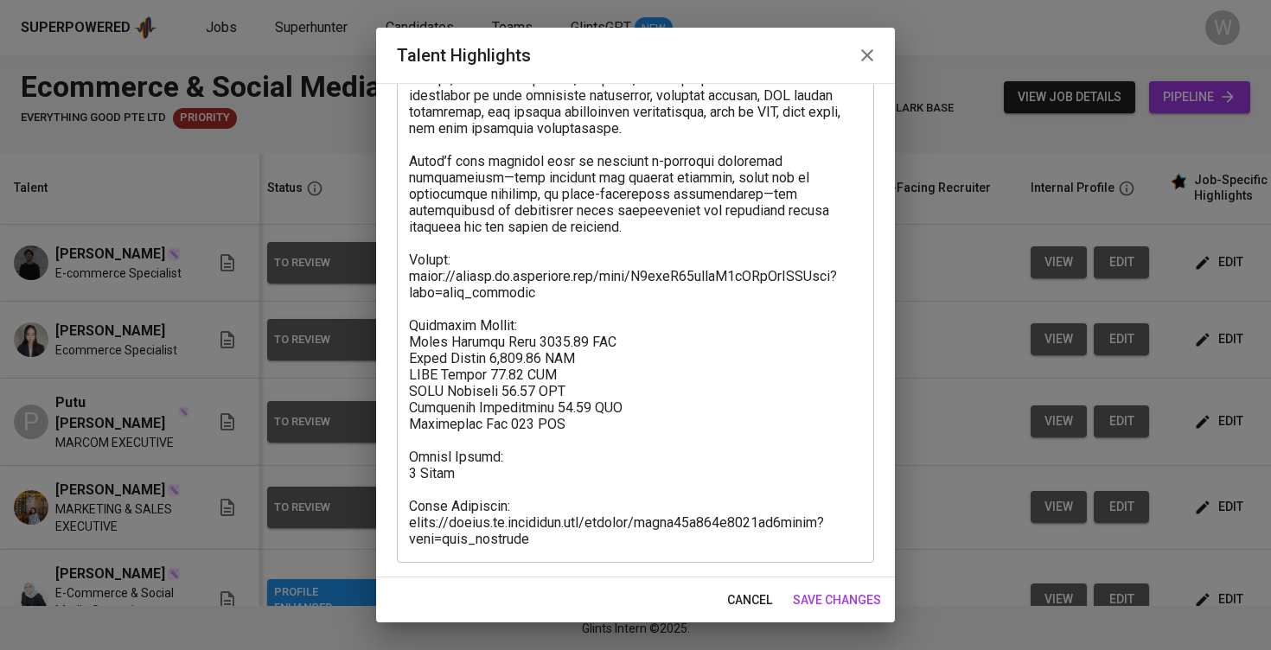
scroll to position [717, 0]
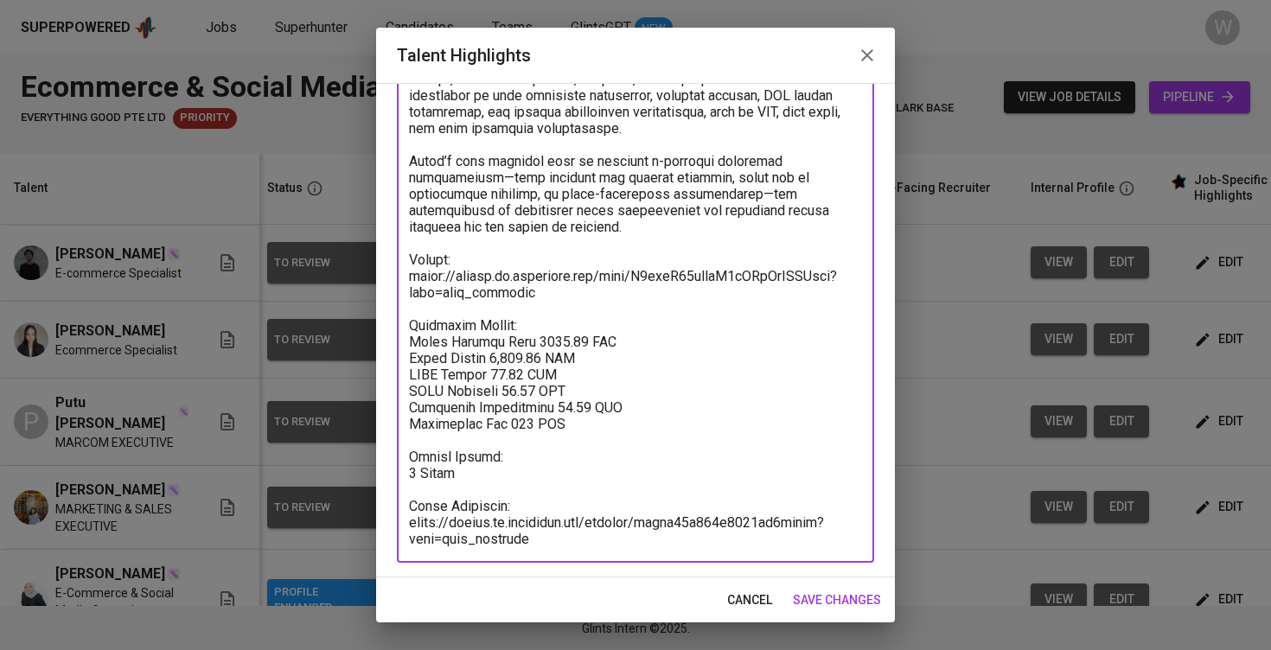
drag, startPoint x: 578, startPoint y: 289, endPoint x: 395, endPoint y: 275, distance: 183.8
click at [395, 275] on div "Enhance the Talent's profile by adding highlights relevant to this job - accomp…" at bounding box center [635, 330] width 519 height 494
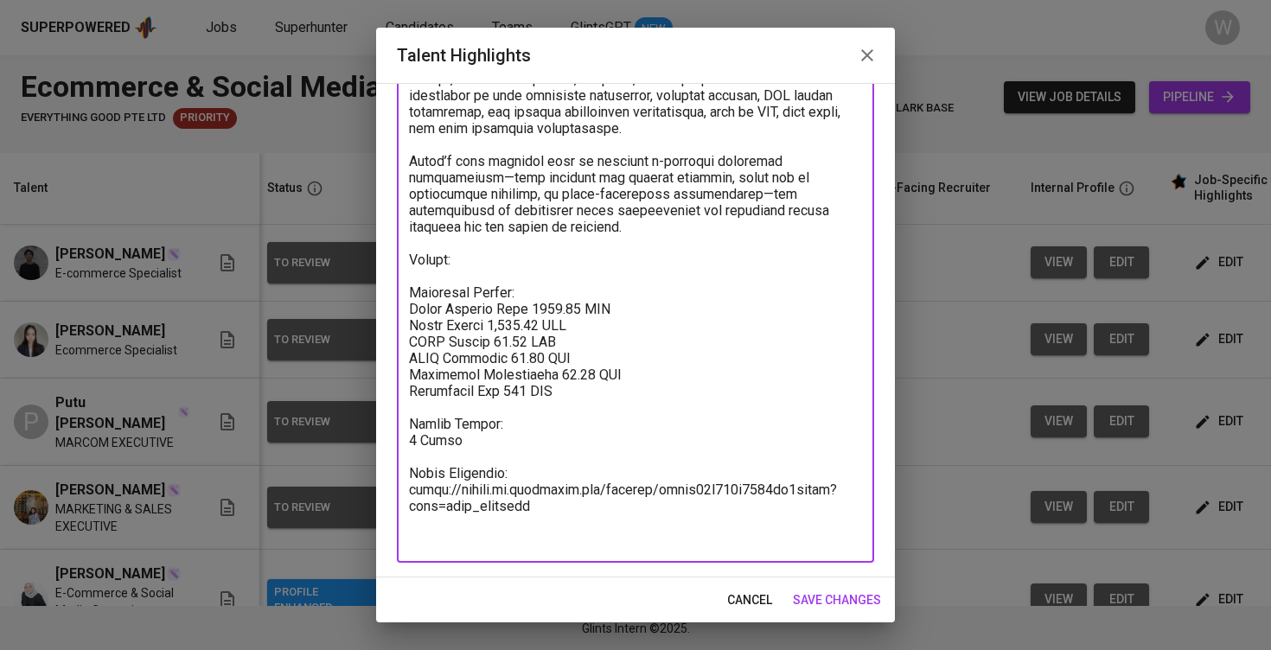
scroll to position [685, 0]
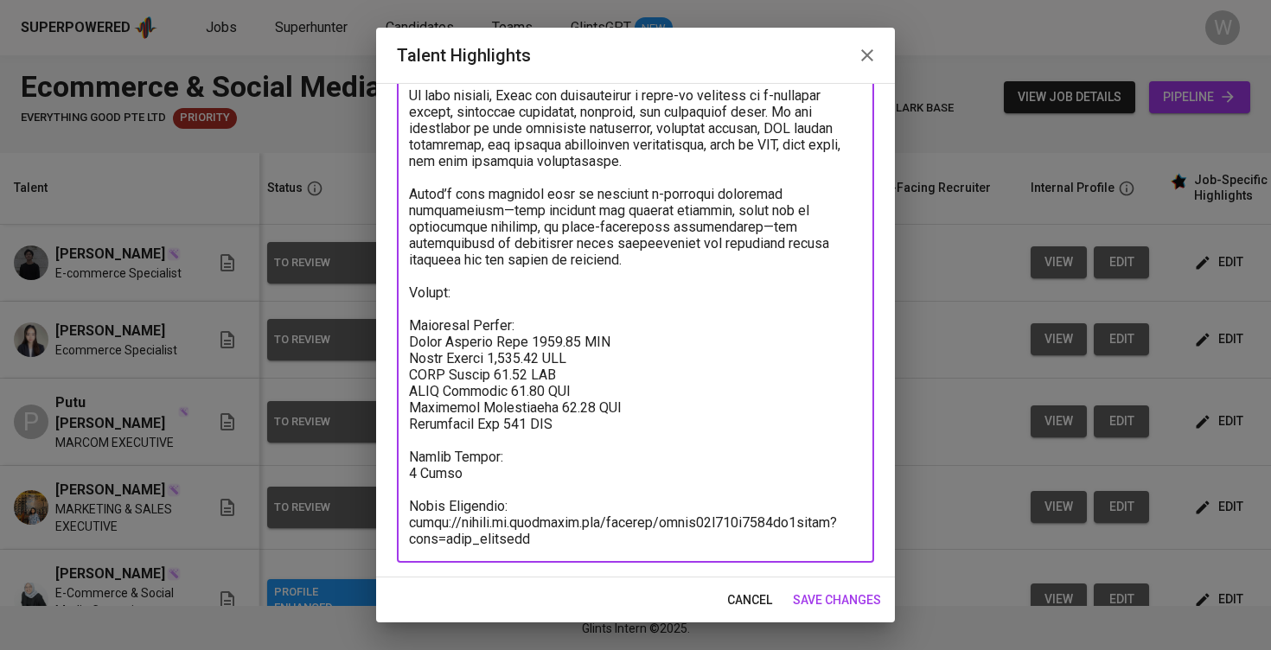
paste textarea "[URL][DOMAIN_NAME]"
type textarea "[PERSON_NAME] has nearly three years of focused experience in the e-commerce in…"
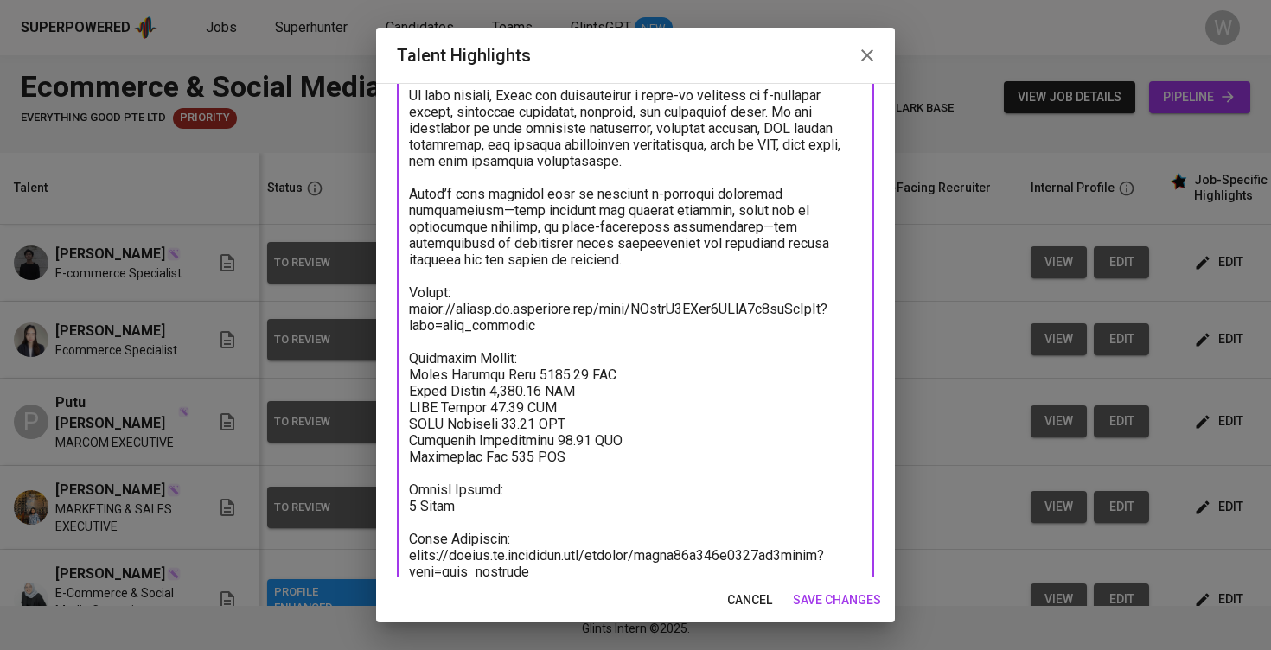
click at [849, 609] on span "save changes" at bounding box center [837, 600] width 88 height 22
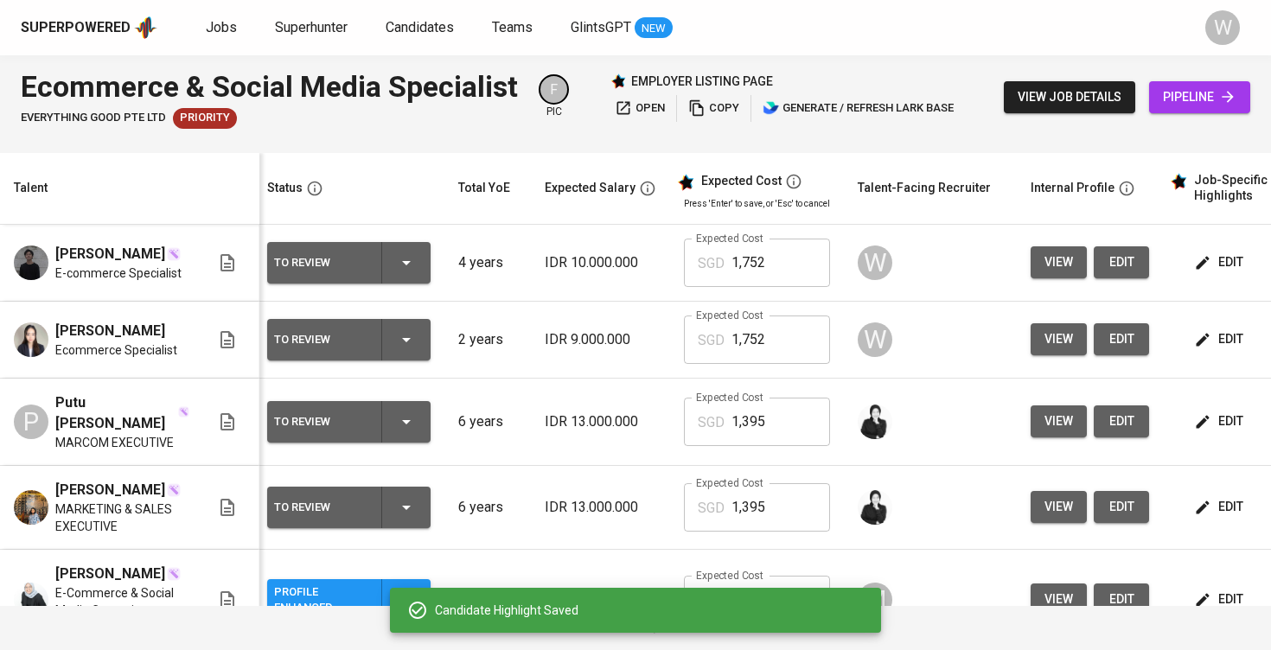
click at [1109, 271] on span "edit" at bounding box center [1121, 263] width 28 height 22
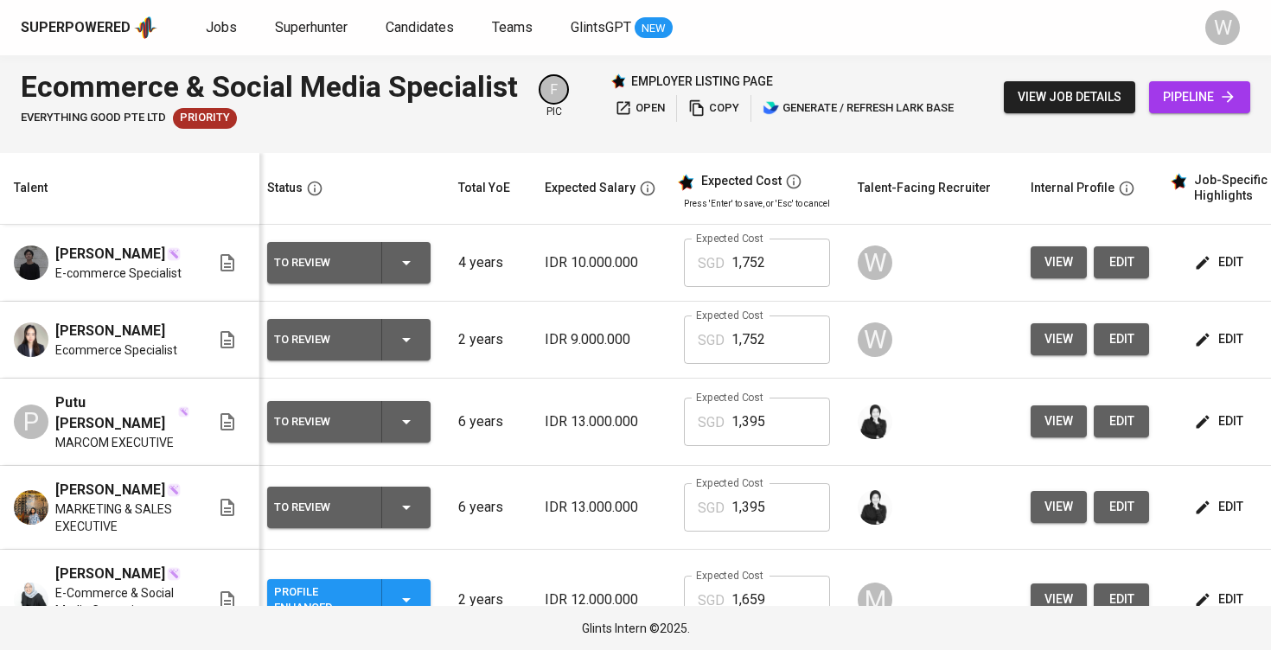
click at [1131, 355] on button "edit" at bounding box center [1120, 339] width 55 height 32
click at [222, 35] on span "Jobs" at bounding box center [221, 27] width 31 height 16
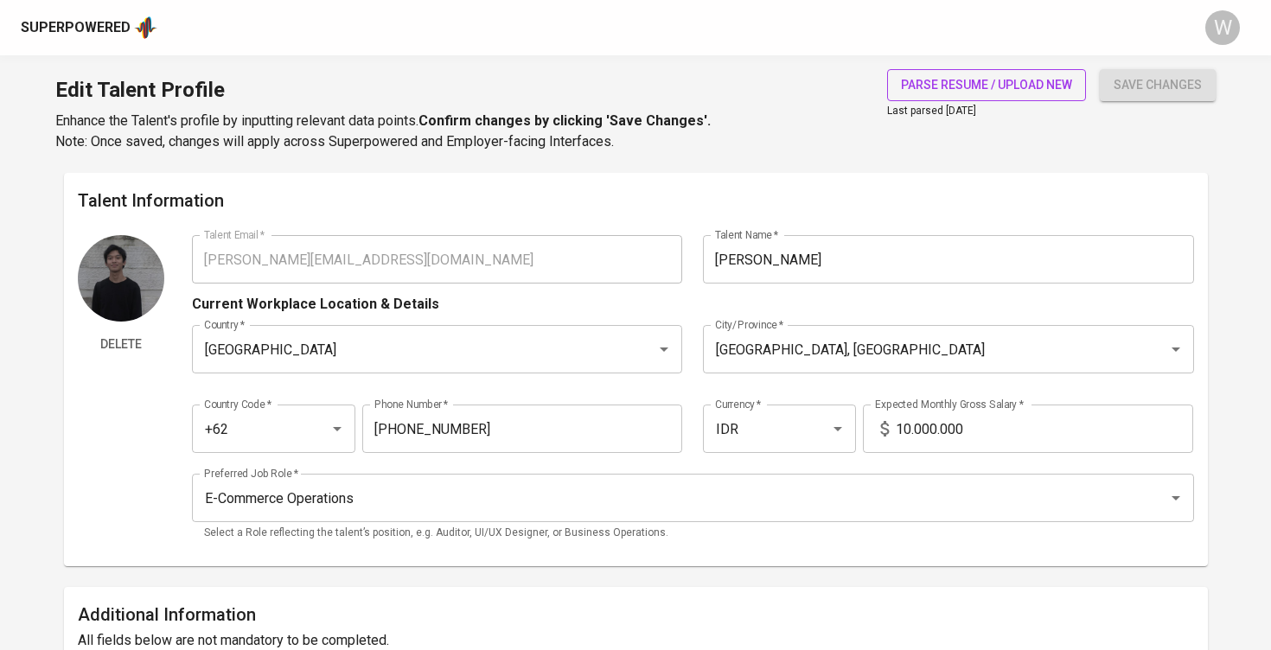
click at [945, 92] on span "parse resume / upload new" at bounding box center [986, 85] width 171 height 22
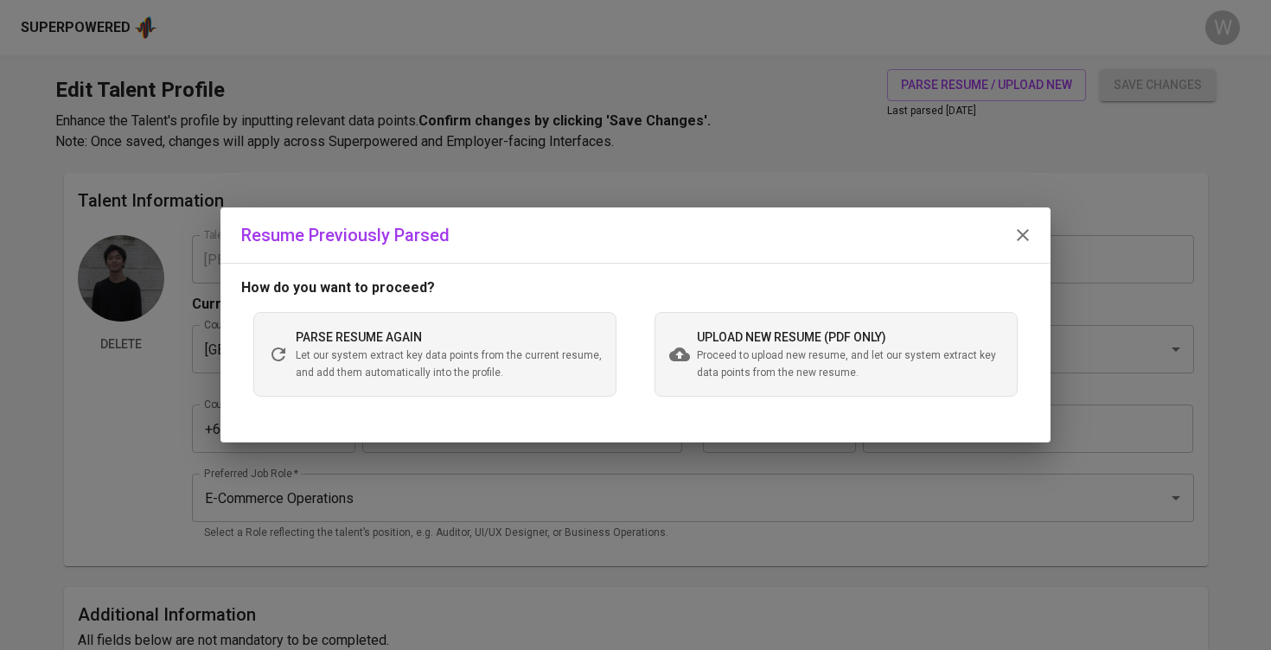
click at [830, 337] on span "upload new resume (pdf only)" at bounding box center [791, 337] width 189 height 14
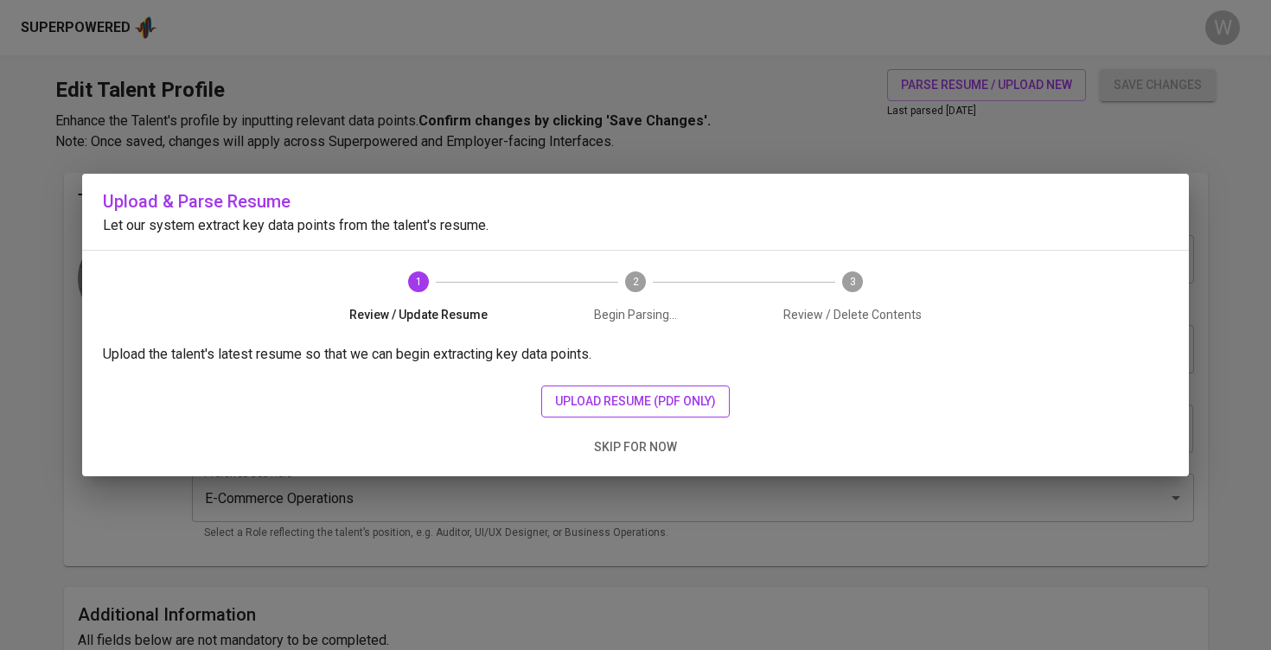
click at [612, 412] on button "upload resume (pdf only)" at bounding box center [635, 402] width 188 height 32
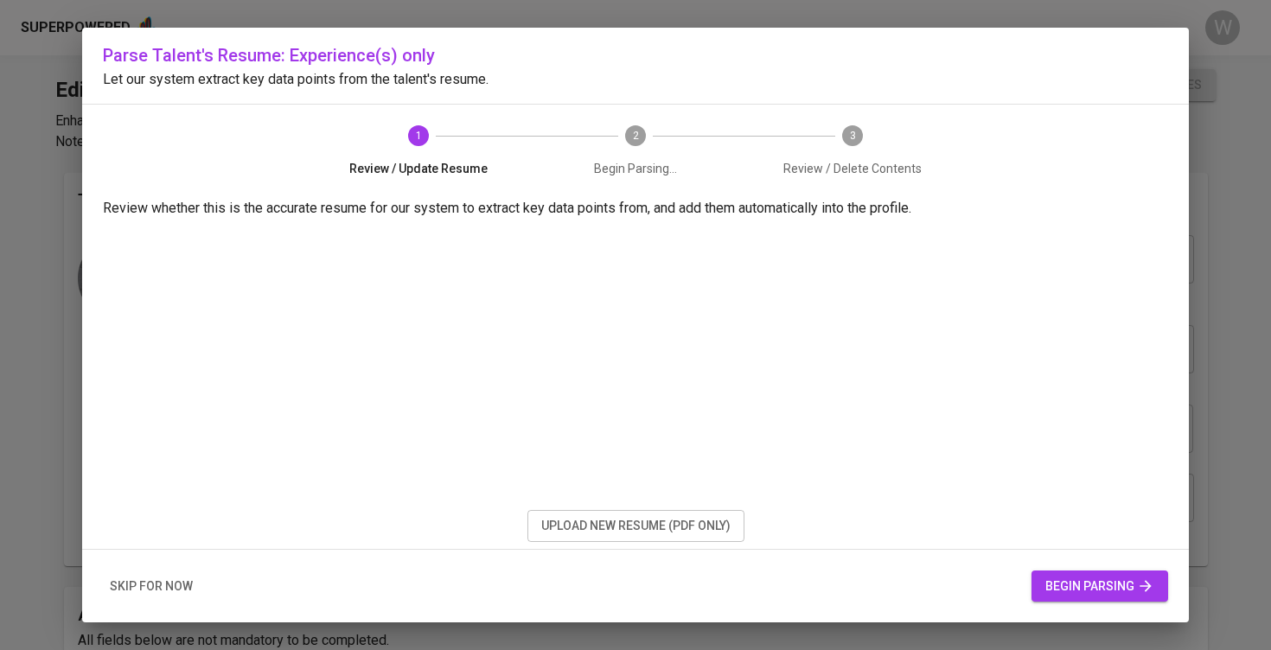
click at [1049, 572] on button "begin parsing" at bounding box center [1099, 586] width 137 height 32
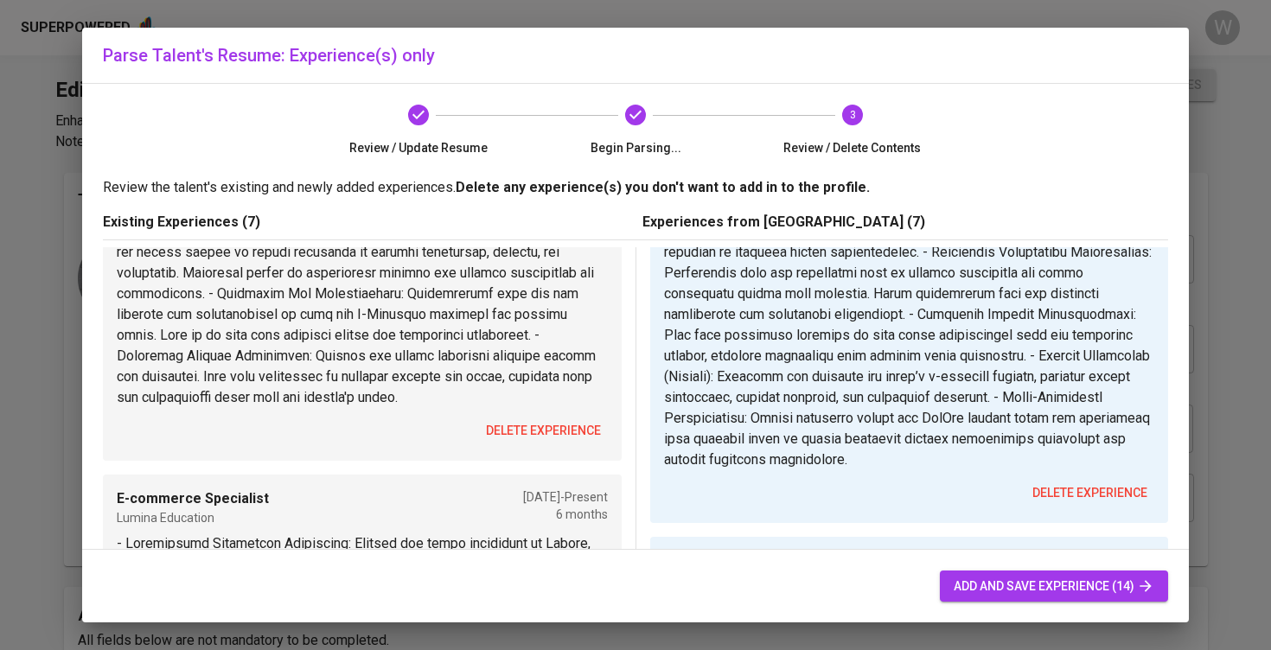
scroll to position [327, 0]
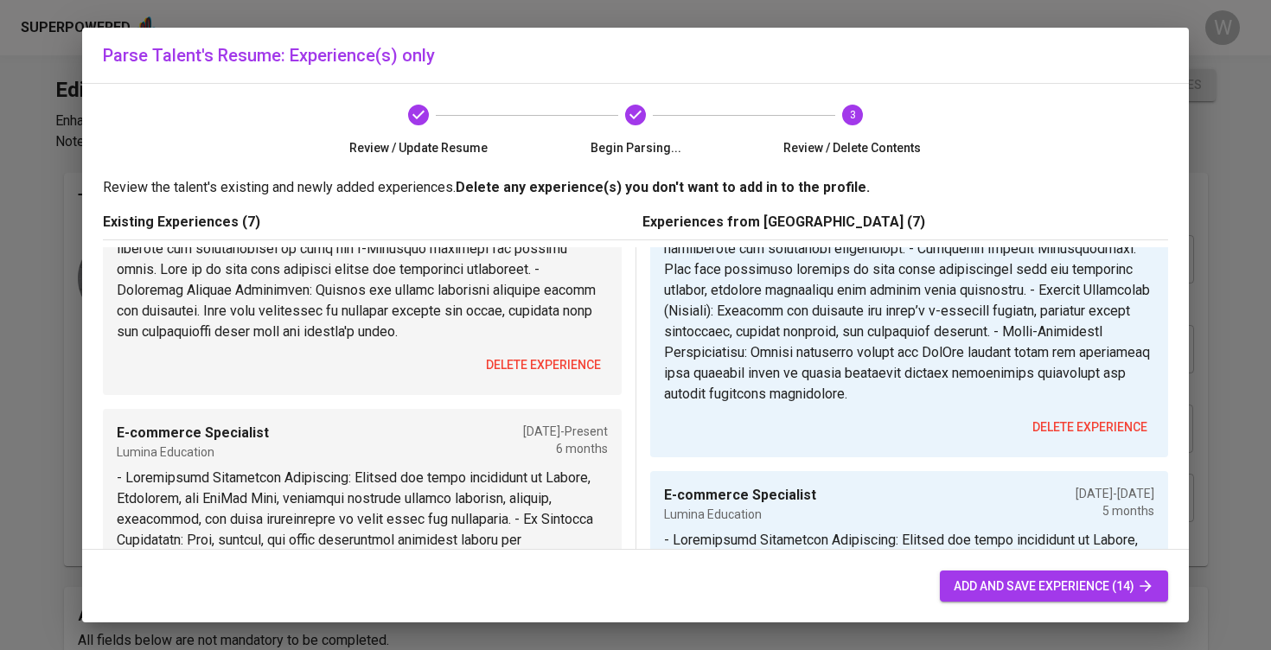
click at [525, 380] on div "E-commerce Specialist Lumina Education [DATE] - Present 6 months delete experie…" at bounding box center [362, 163] width 519 height 464
click at [526, 366] on span "delete experience" at bounding box center [543, 365] width 115 height 22
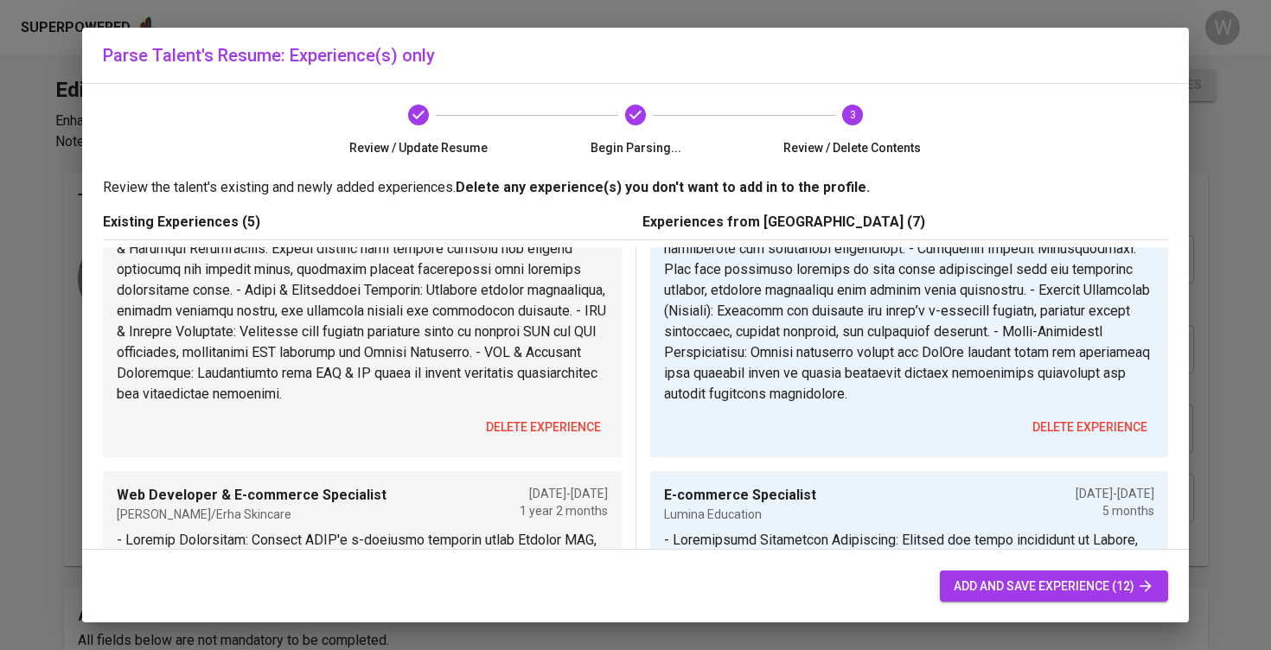
click at [526, 366] on p at bounding box center [362, 197] width 491 height 415
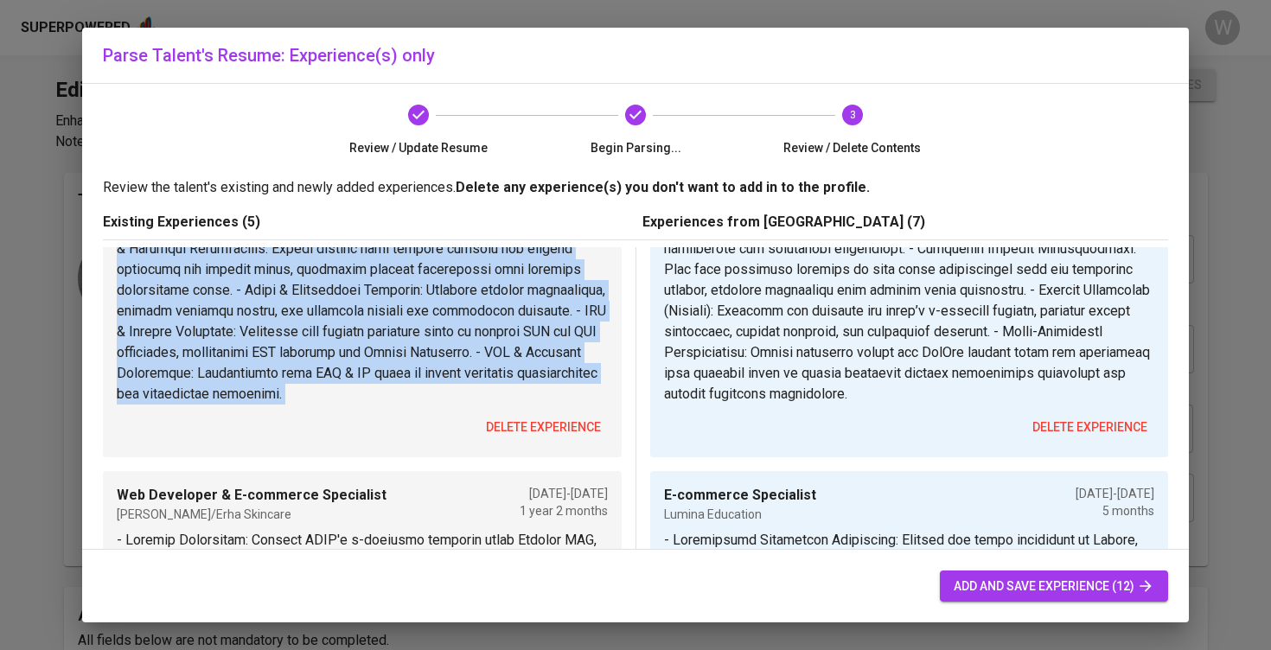
click at [526, 366] on p at bounding box center [362, 197] width 491 height 415
click at [518, 438] on span "delete experience" at bounding box center [543, 428] width 115 height 22
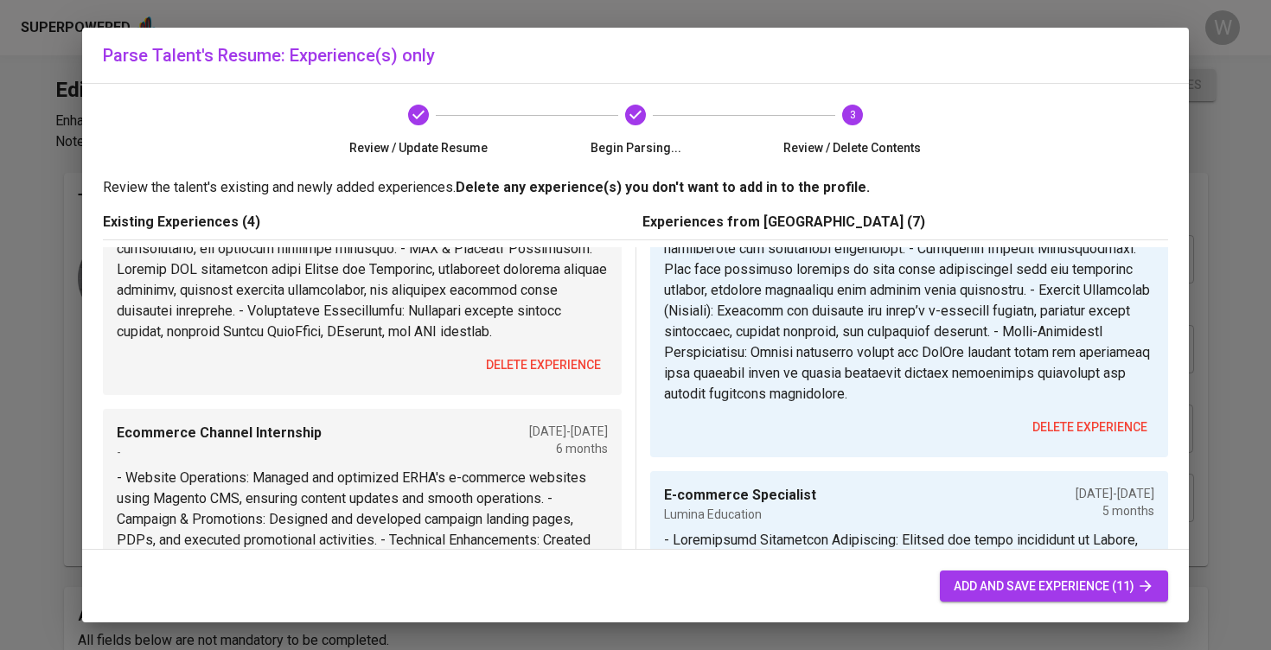
click at [529, 376] on span "delete experience" at bounding box center [543, 365] width 115 height 22
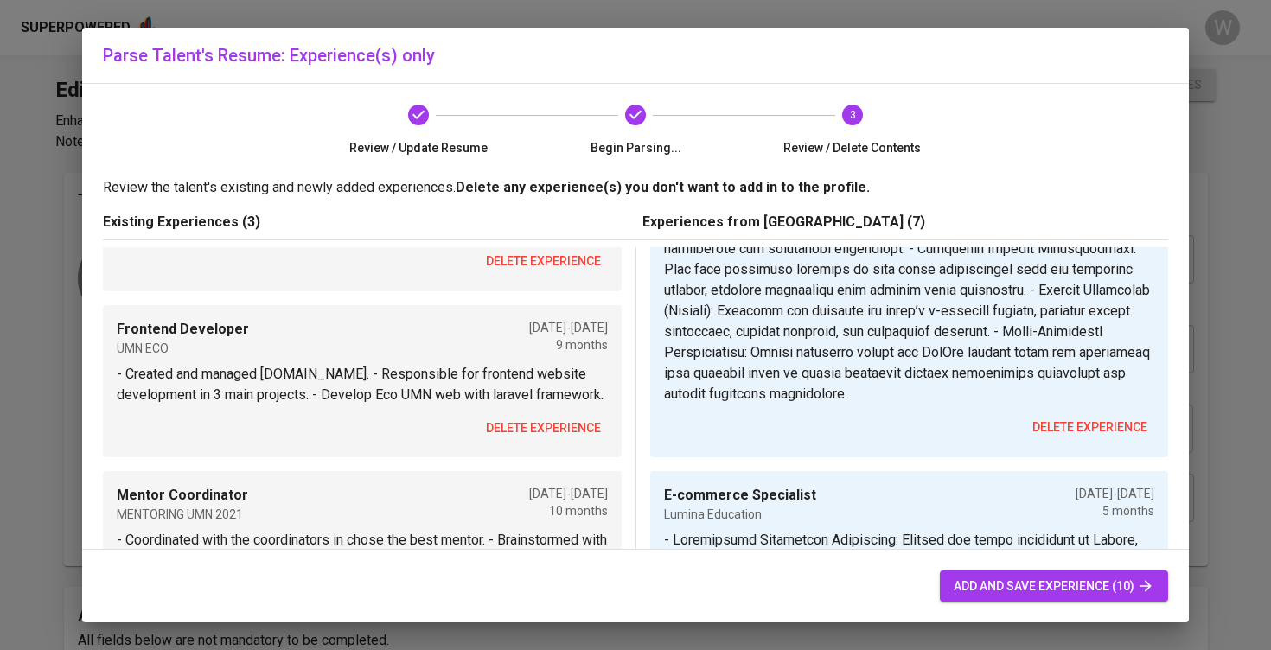
click at [527, 277] on button "delete experience" at bounding box center [543, 261] width 129 height 32
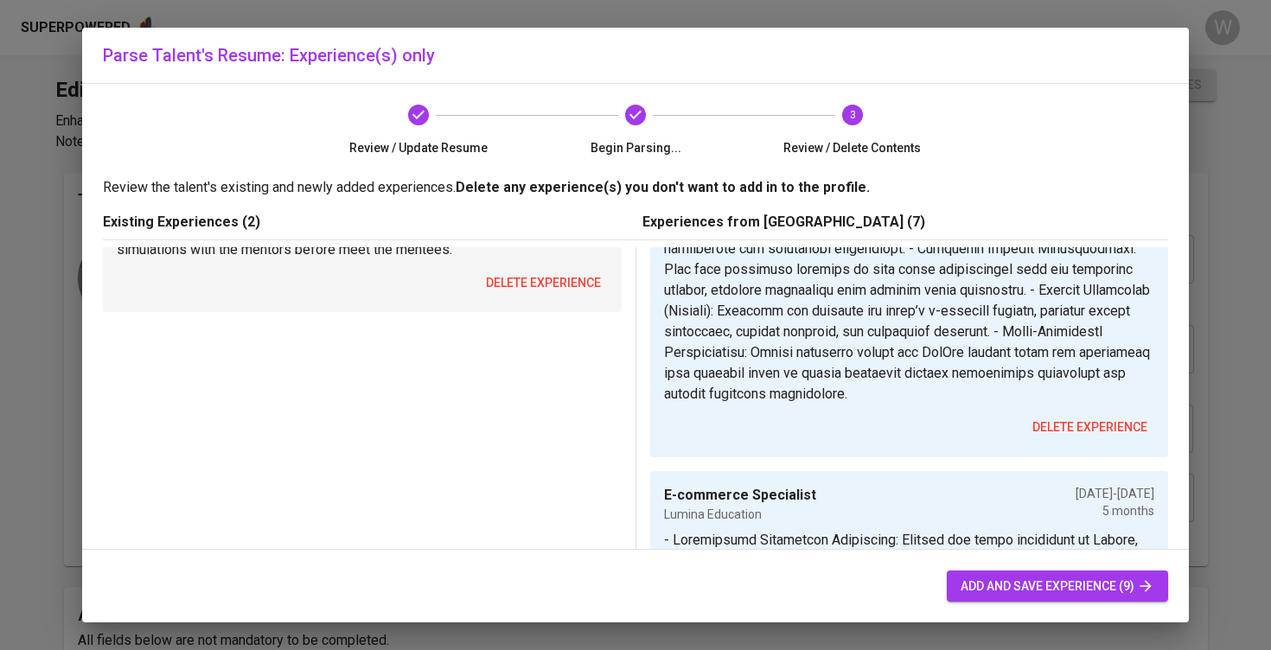
click at [527, 294] on span "delete experience" at bounding box center [543, 283] width 115 height 22
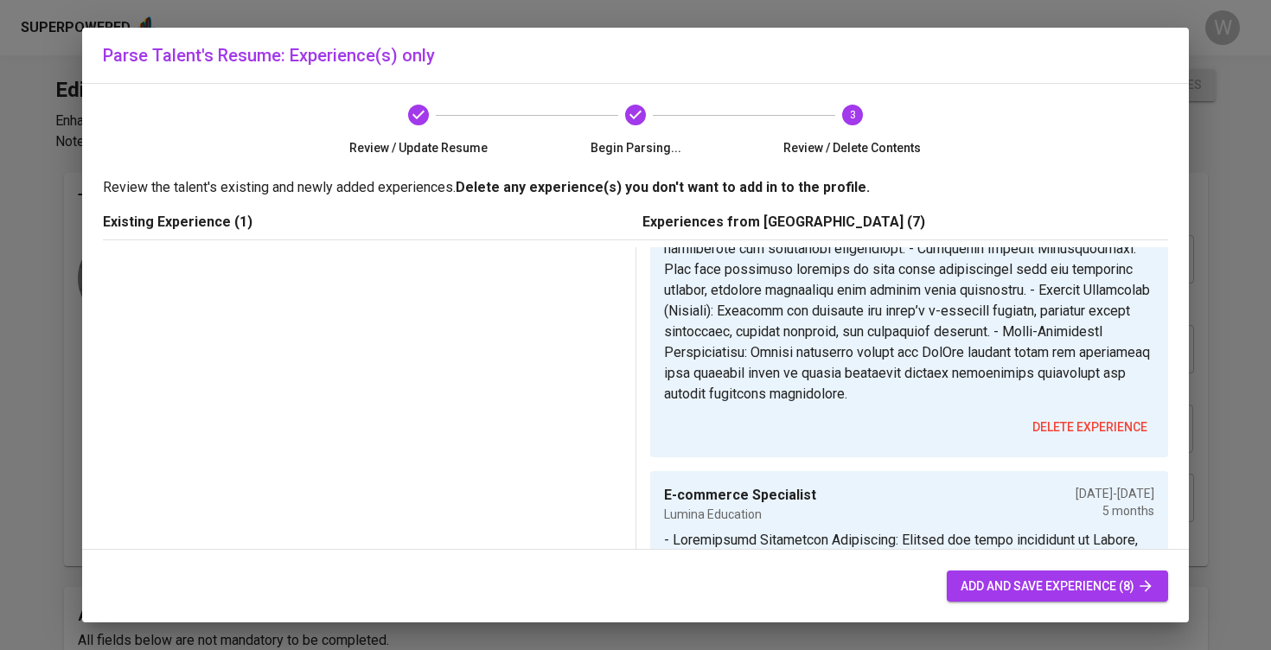
click at [996, 589] on span "add and save experience (8)" at bounding box center [1057, 587] width 194 height 22
type input "Key Account Manager"
type input "Rose All Day Cosmetics"
type input "07/01/2025"
checkbox input "false"
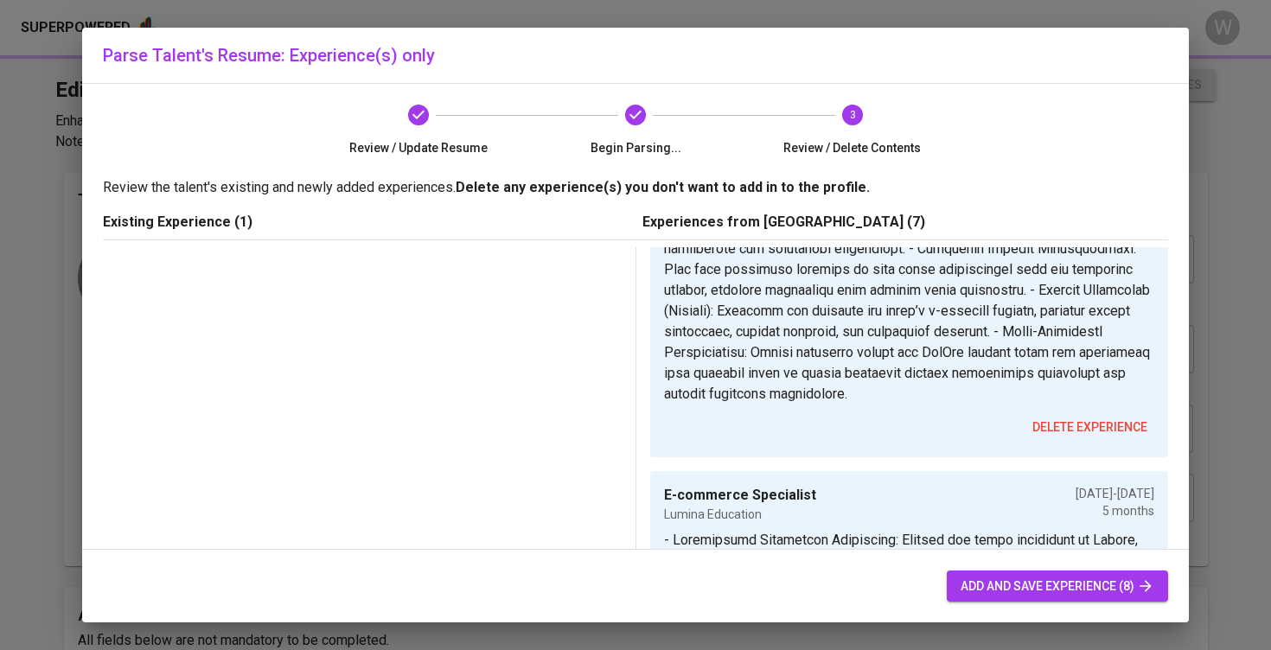
type input "01/01/2025"
type input "06/01/2025"
type input "11/01/2024"
type input "Frontend Developer"
type input "UMN ECO"
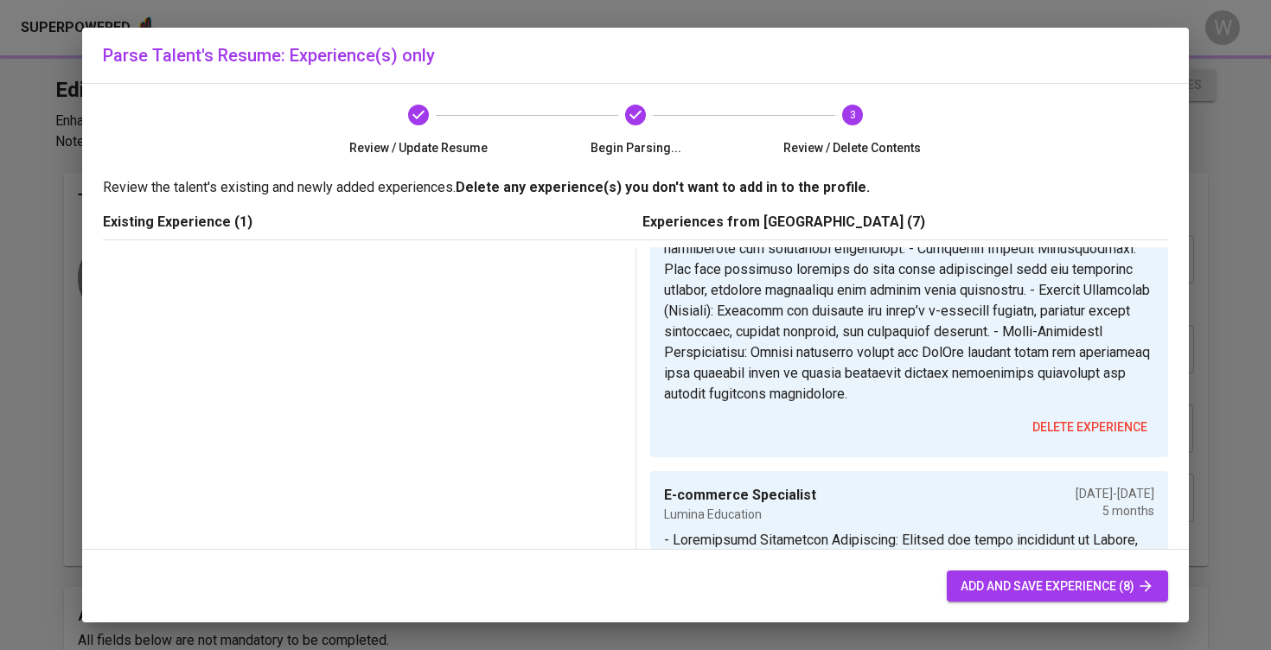
type input "03/01/2021"
type input "[DATE]"
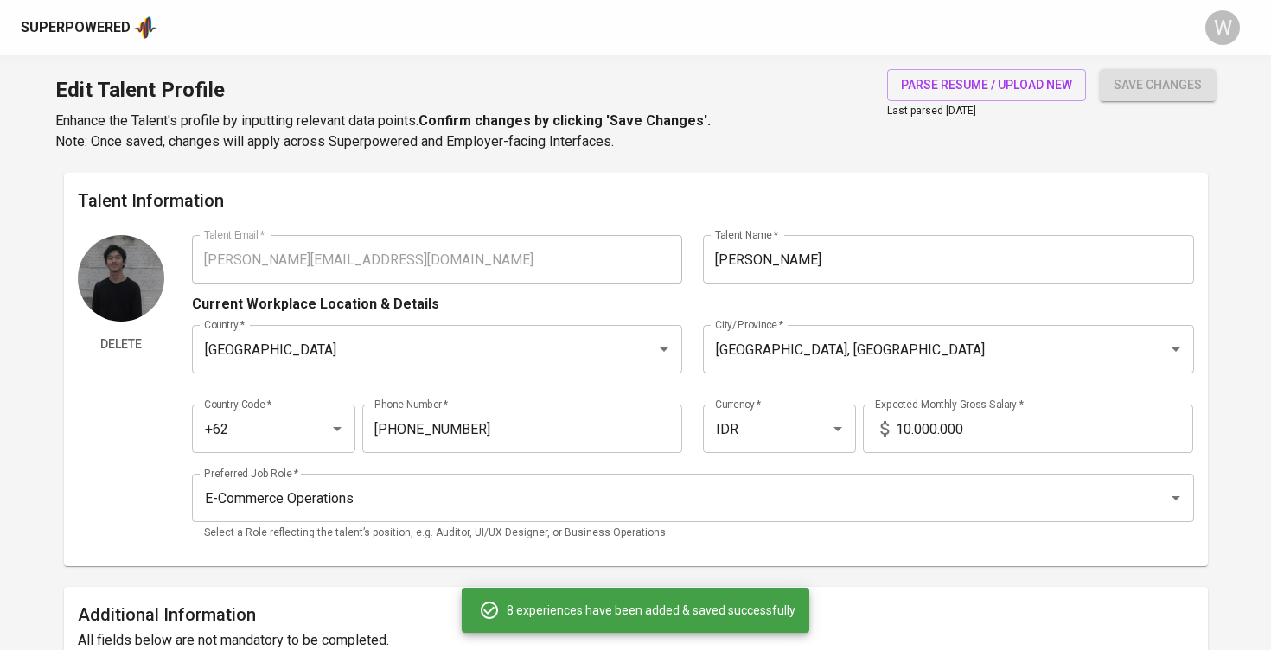
scroll to position [1621, 0]
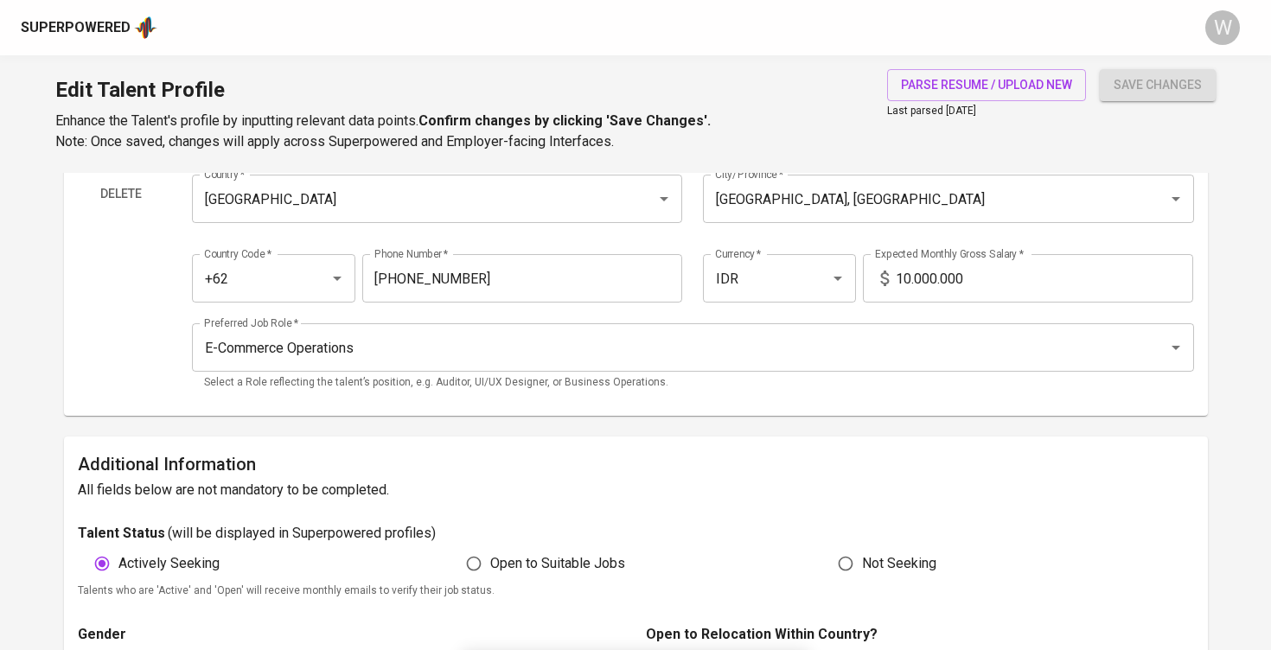
click at [1150, 81] on span "save changes" at bounding box center [1157, 85] width 88 height 22
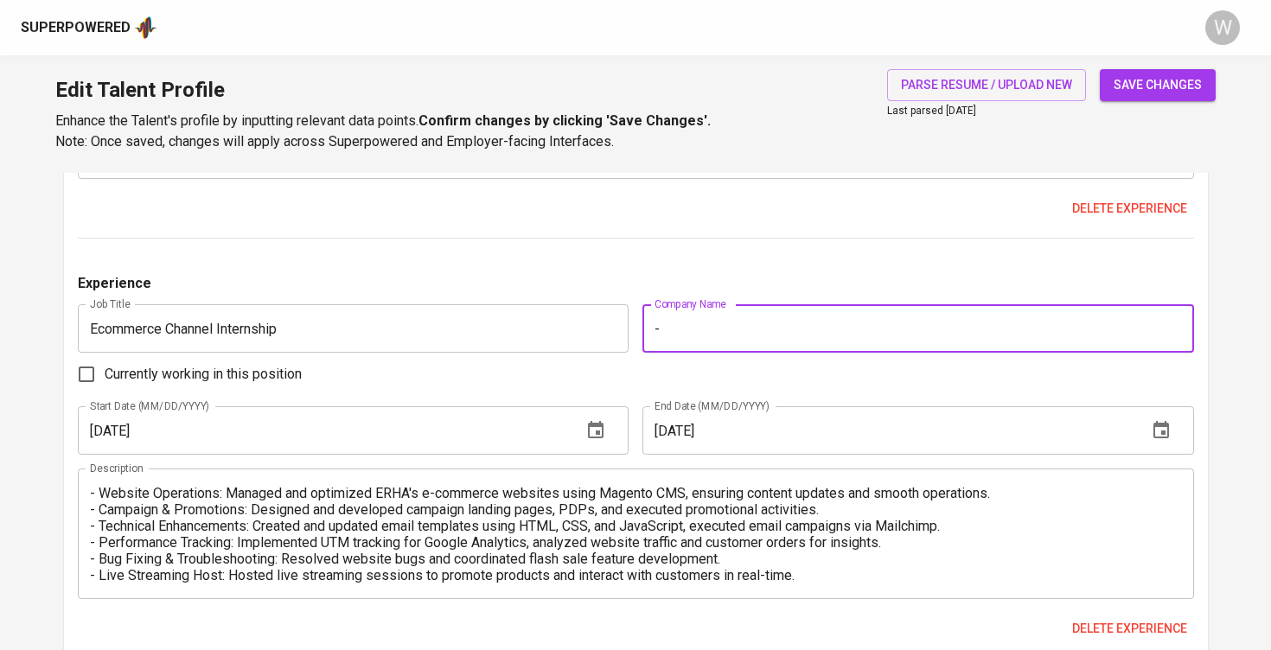
type input "-"
click at [1126, 84] on span "save changes" at bounding box center [1157, 85] width 88 height 22
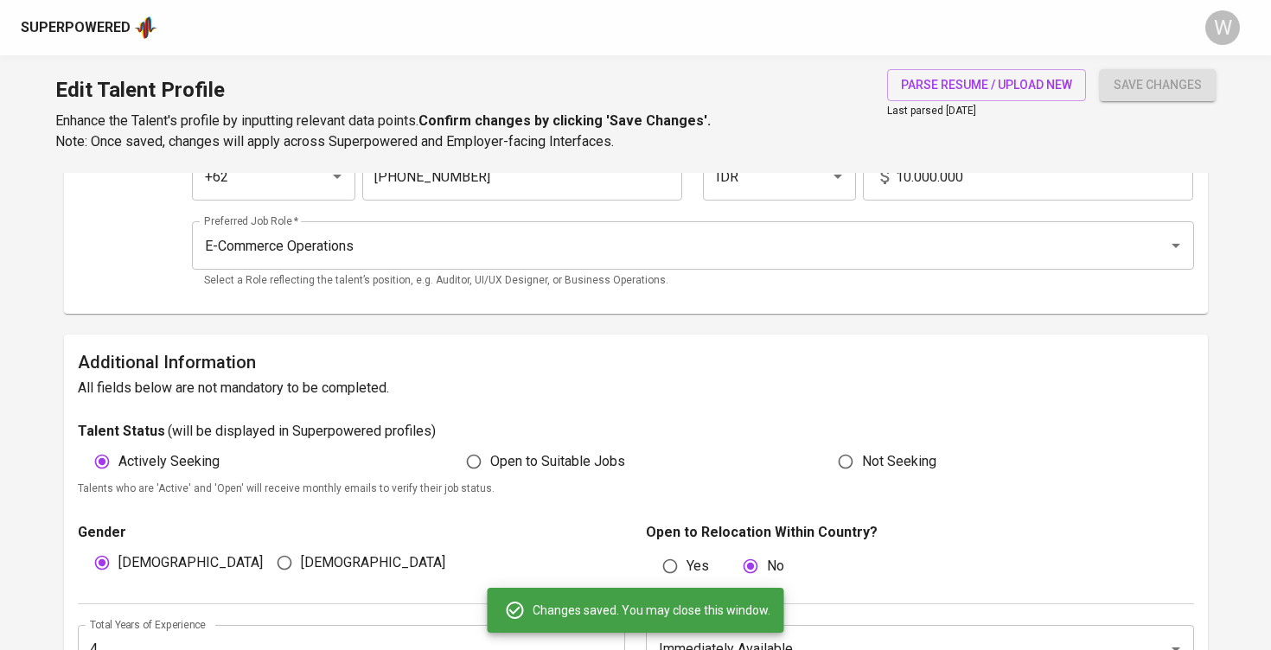
scroll to position [214, 0]
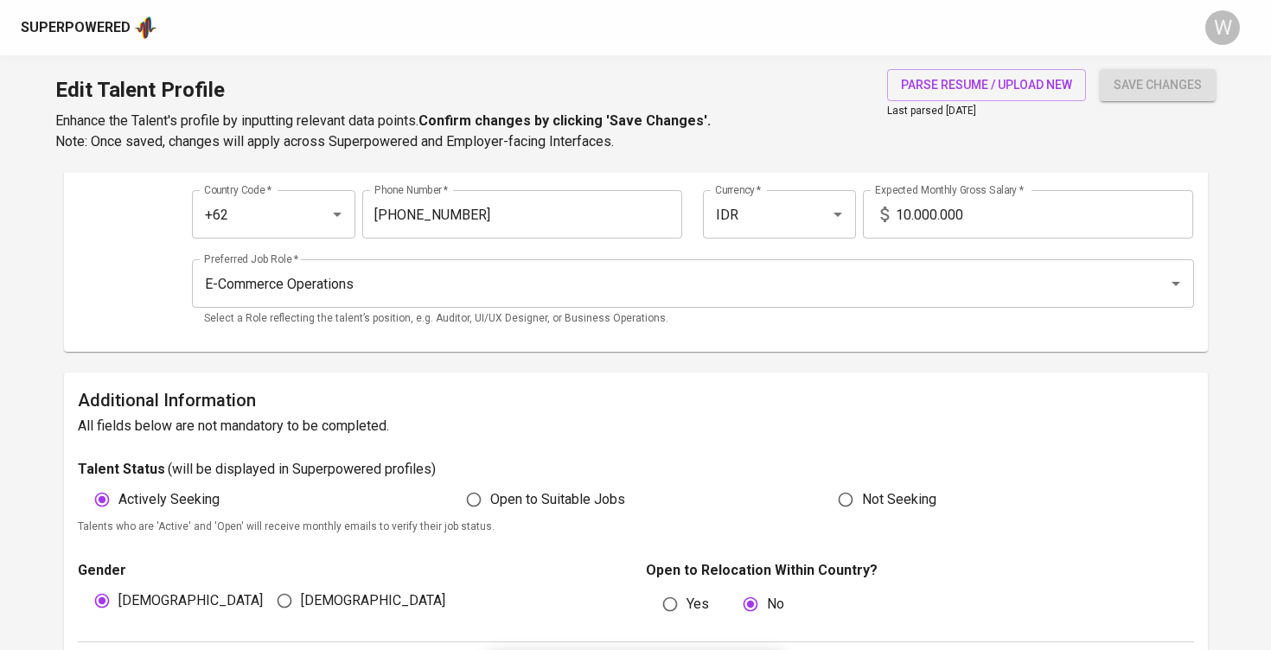
click at [906, 207] on input "10.000.000" at bounding box center [1043, 214] width 297 height 48
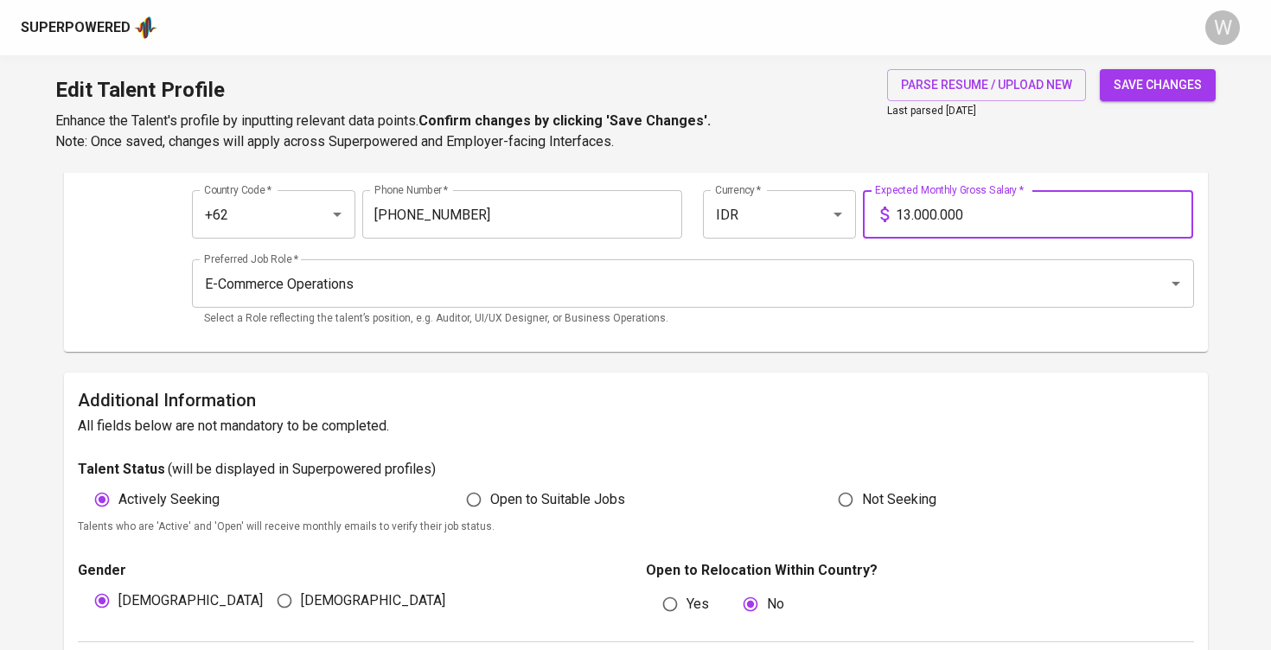
type input "13.000.000"
click at [1150, 92] on span "save changes" at bounding box center [1157, 85] width 88 height 22
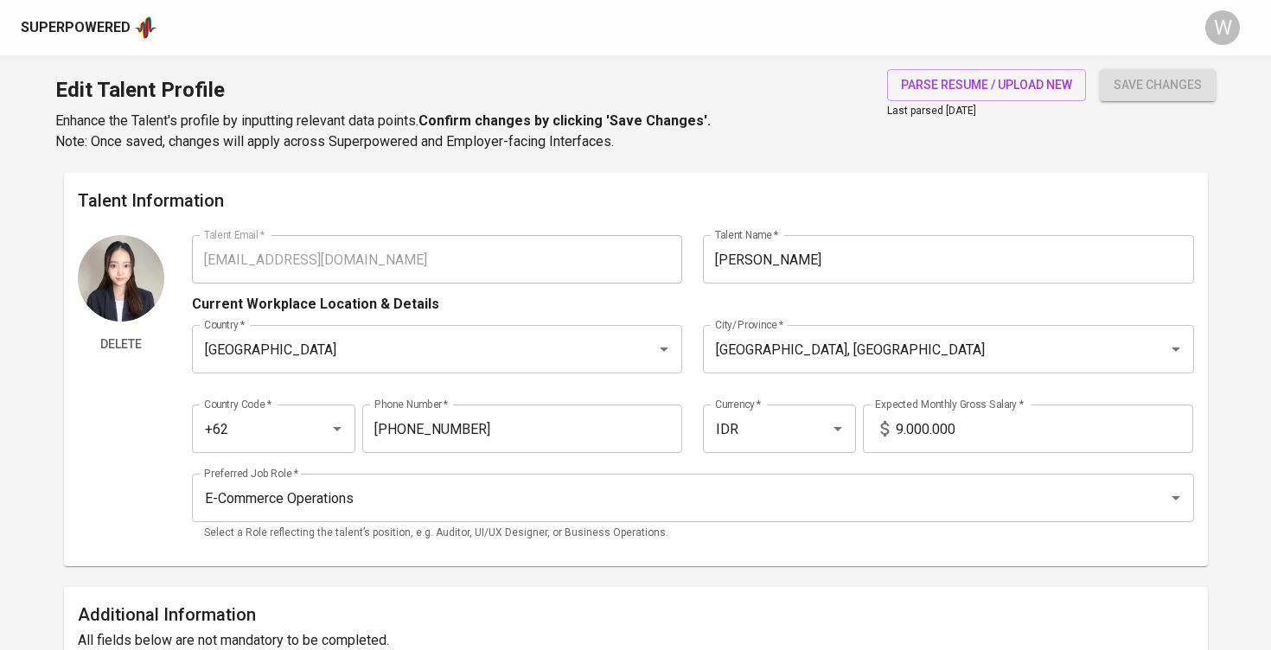
click at [902, 432] on input "9.000.000" at bounding box center [1043, 429] width 297 height 48
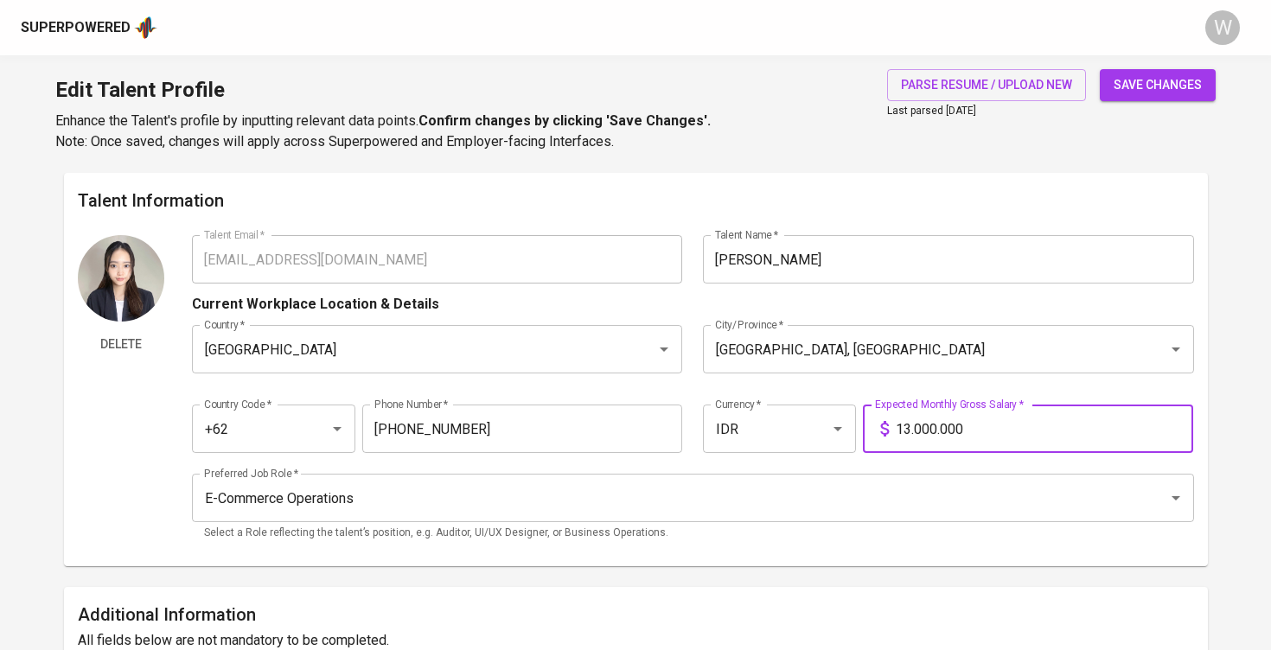
type input "13.000.000"
click at [1157, 85] on button "save changes" at bounding box center [1157, 85] width 116 height 32
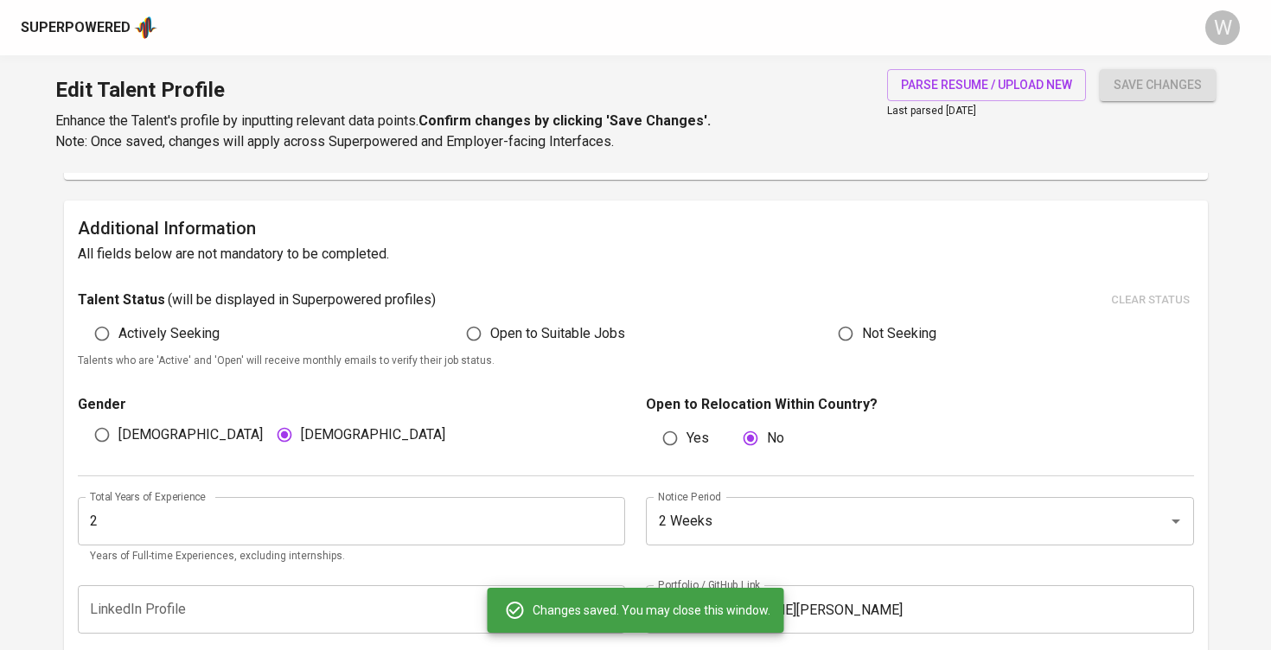
scroll to position [439, 0]
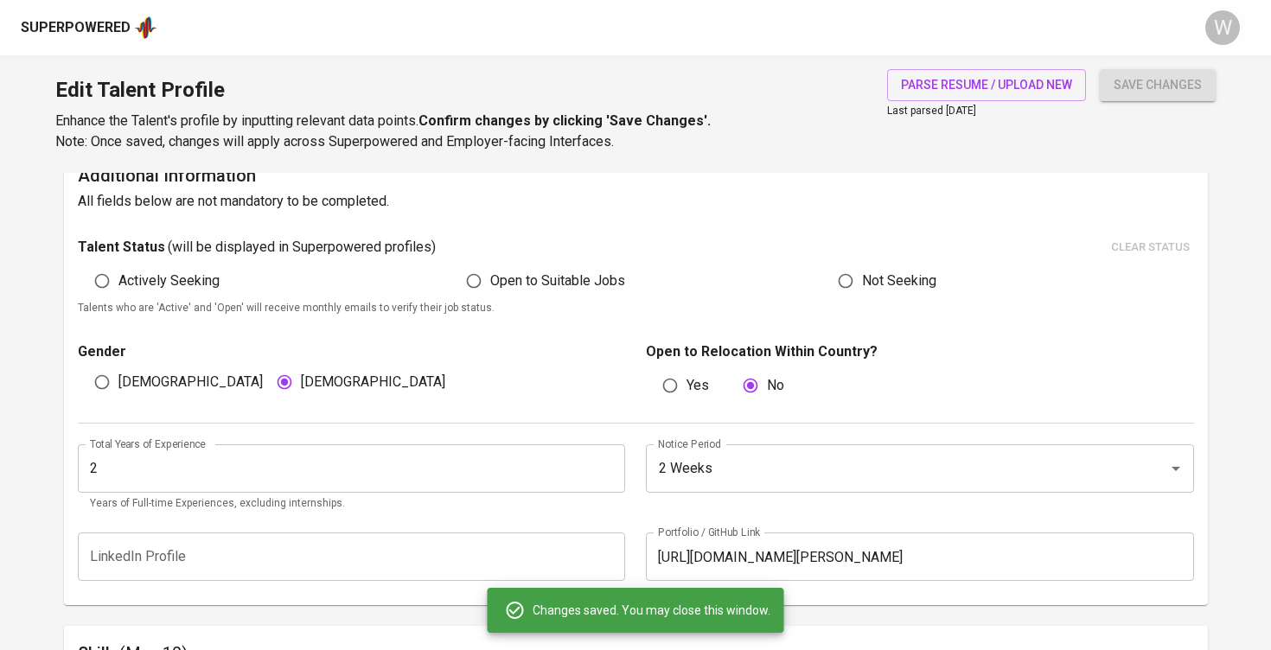
click at [320, 480] on input "2" at bounding box center [352, 468] width 548 height 48
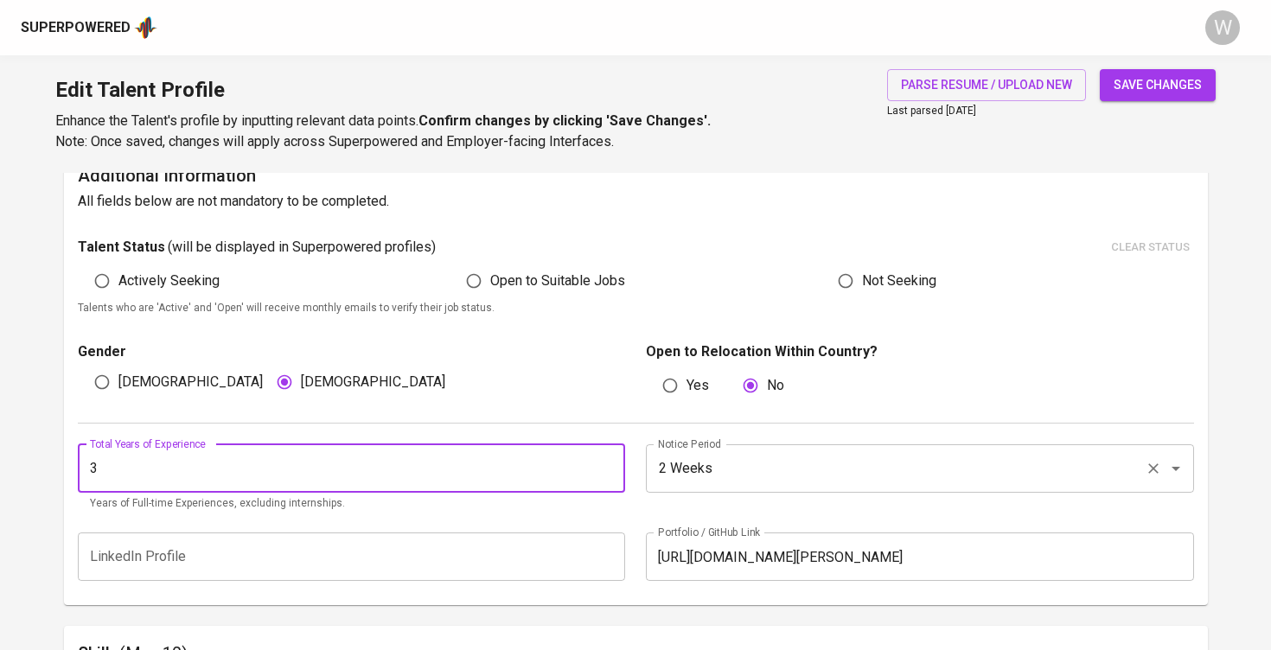
type input "3"
click at [676, 472] on input "2 Weeks" at bounding box center [895, 468] width 484 height 33
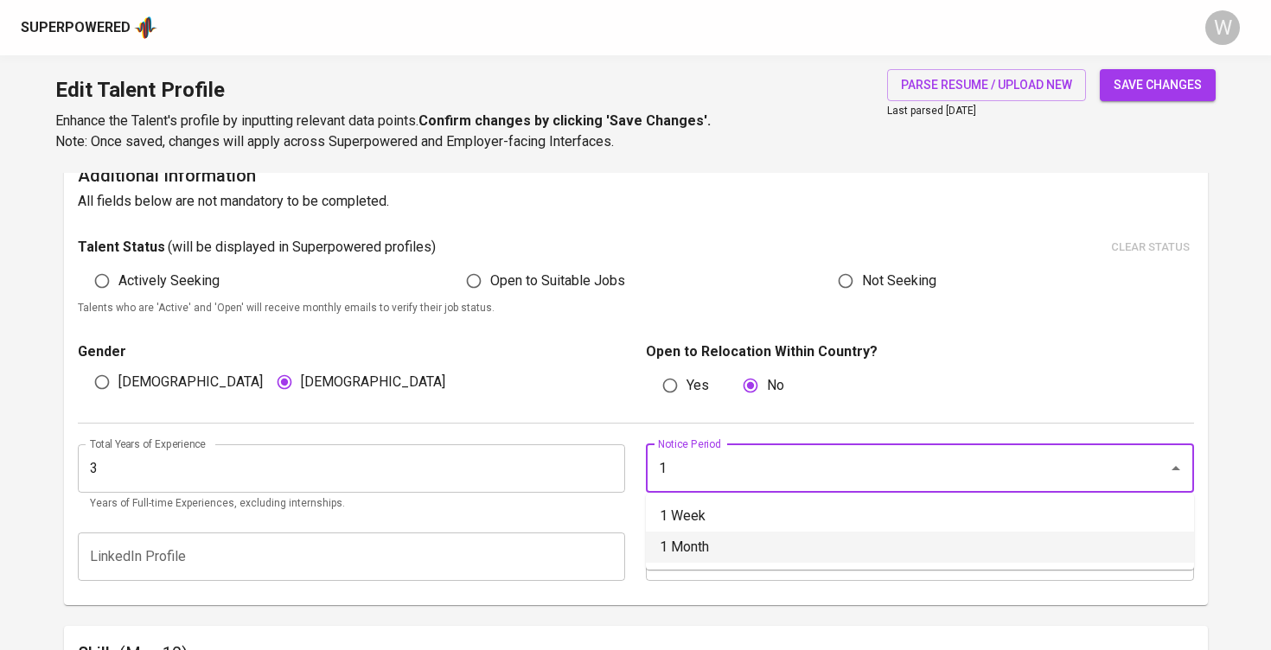
click at [702, 545] on li "1 Month" at bounding box center [920, 547] width 548 height 31
type input "1 Month"
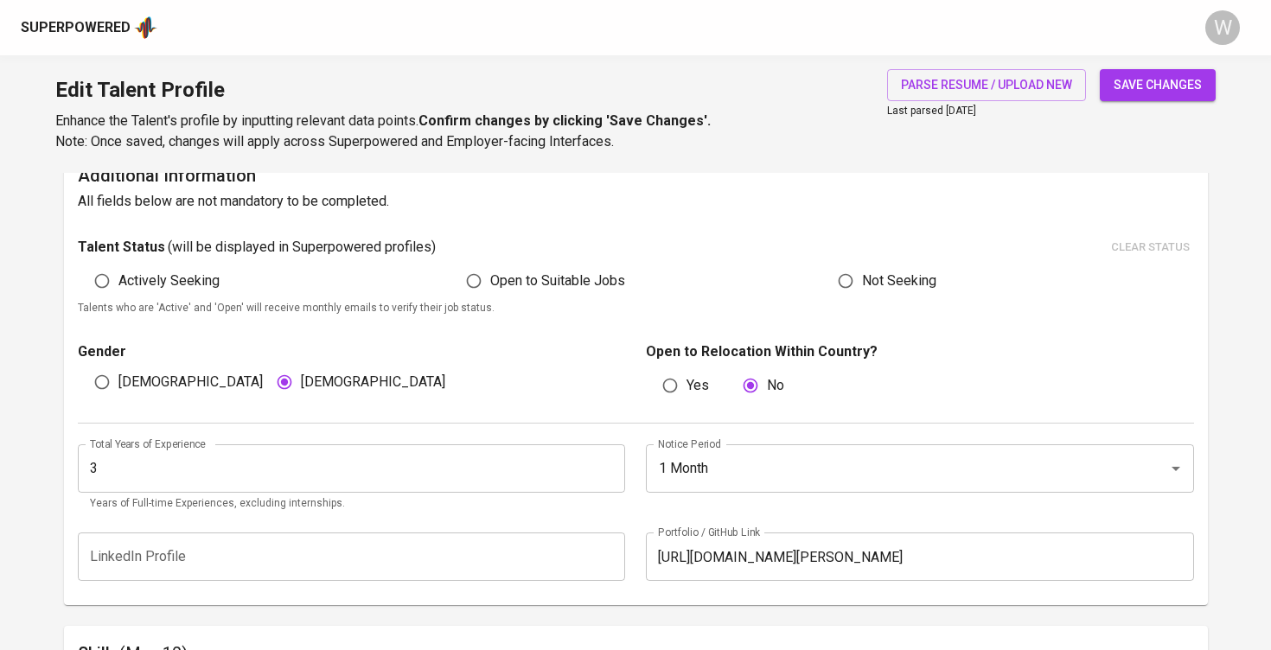
click at [1132, 80] on span "save changes" at bounding box center [1157, 85] width 88 height 22
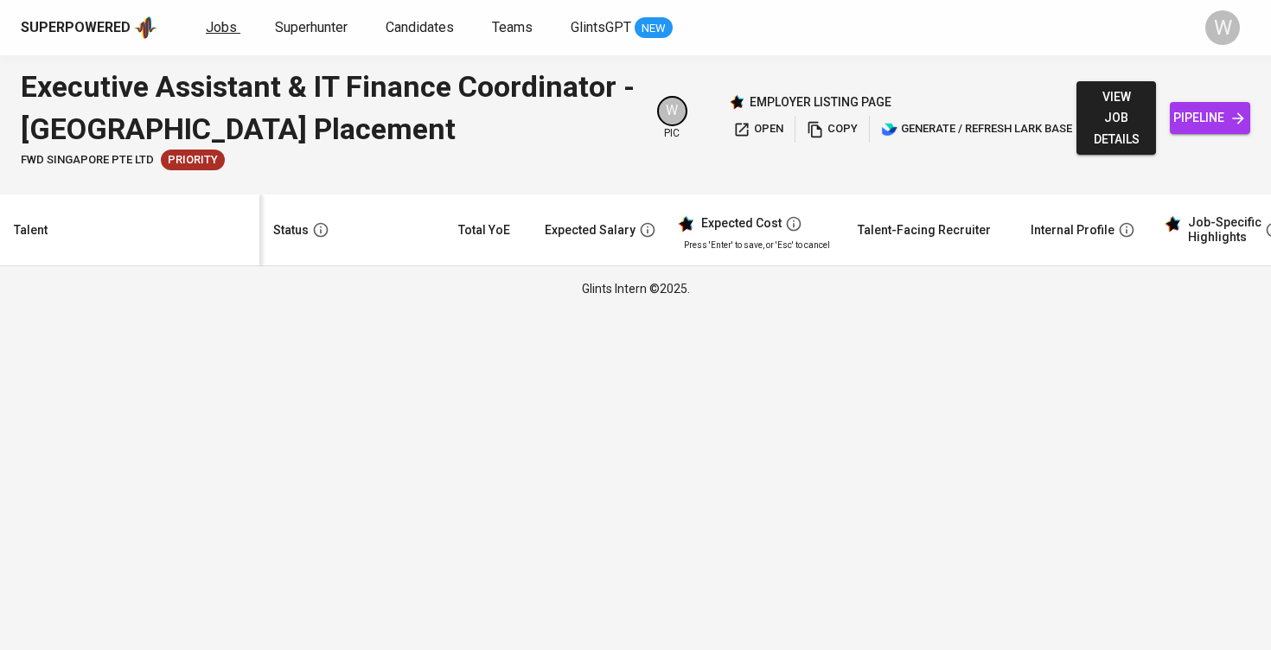
click at [220, 24] on span "Jobs" at bounding box center [221, 27] width 31 height 16
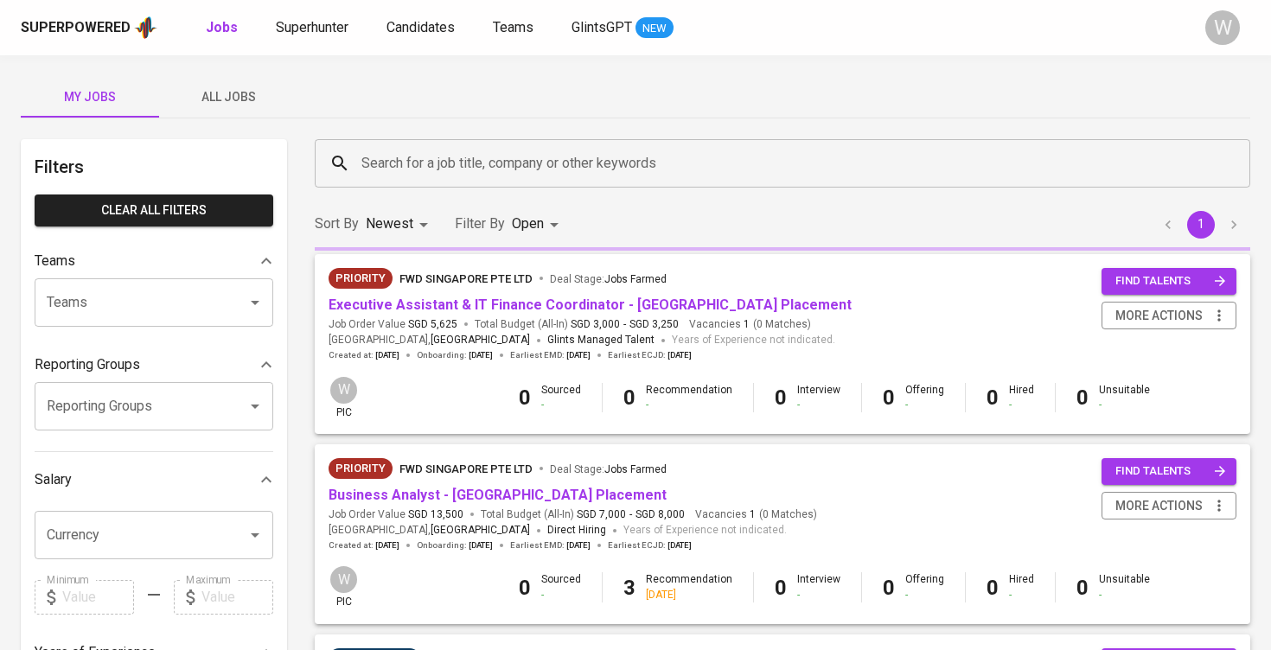
click at [239, 86] on button "All Jobs" at bounding box center [228, 96] width 138 height 41
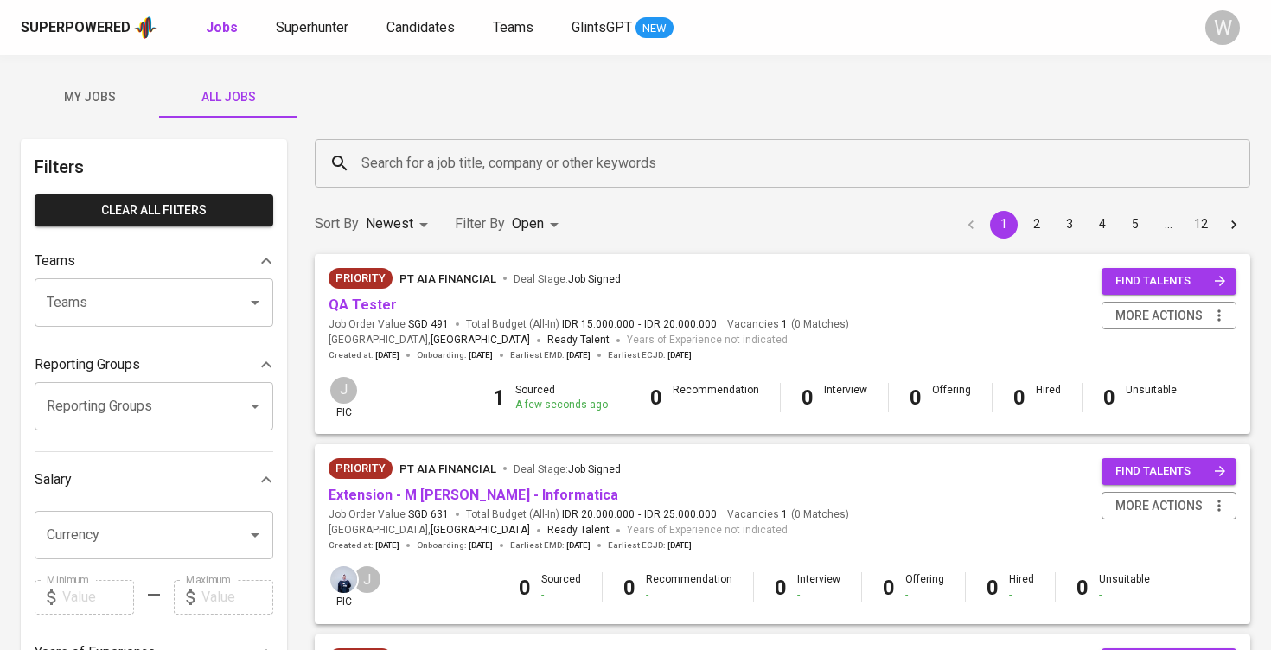
click at [371, 150] on input "Search for a job title, company or other keywords" at bounding box center [786, 163] width 859 height 33
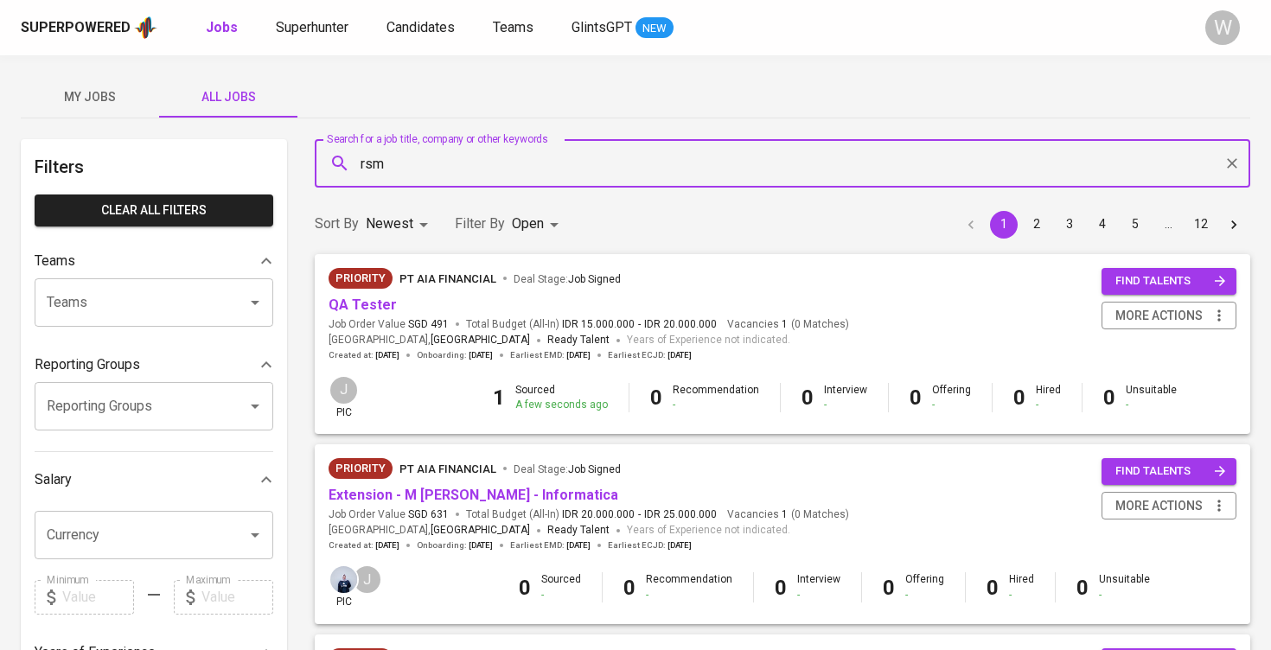
type input "rsm"
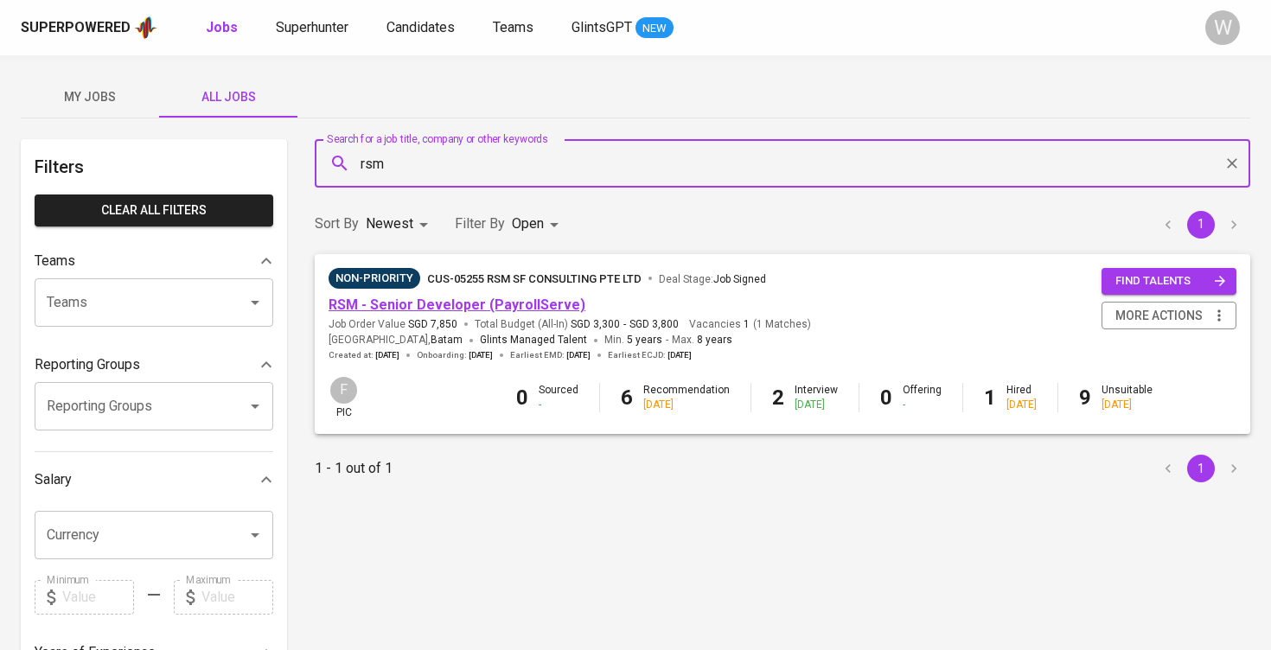
click at [421, 300] on link "RSM - Senior Developer (PayrollServe)" at bounding box center [456, 304] width 257 height 16
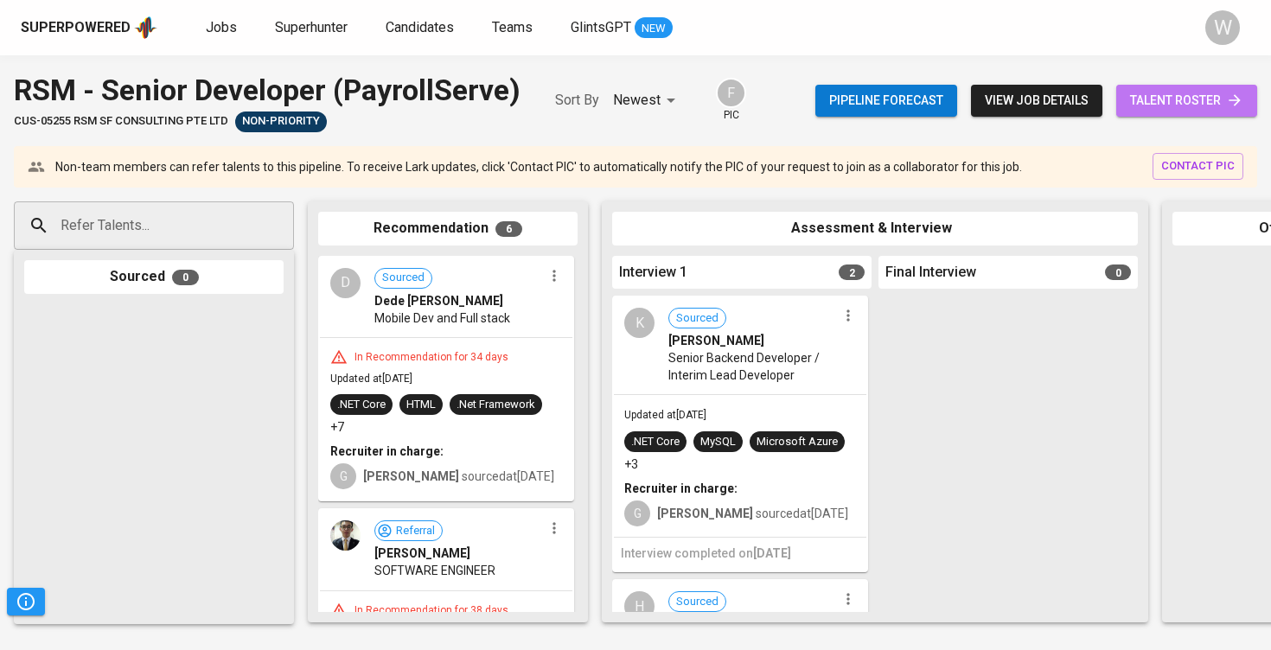
click at [1191, 111] on link "talent roster" at bounding box center [1186, 101] width 141 height 32
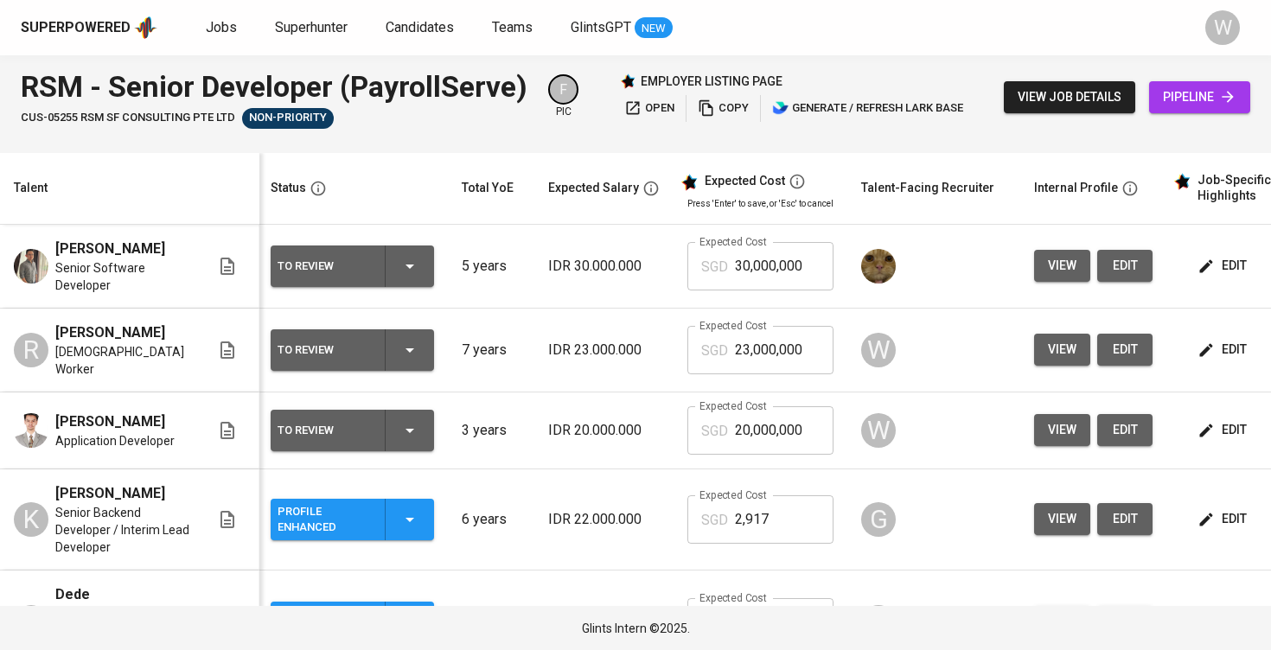
scroll to position [0, 3]
click at [219, 35] on span "Jobs" at bounding box center [221, 27] width 31 height 16
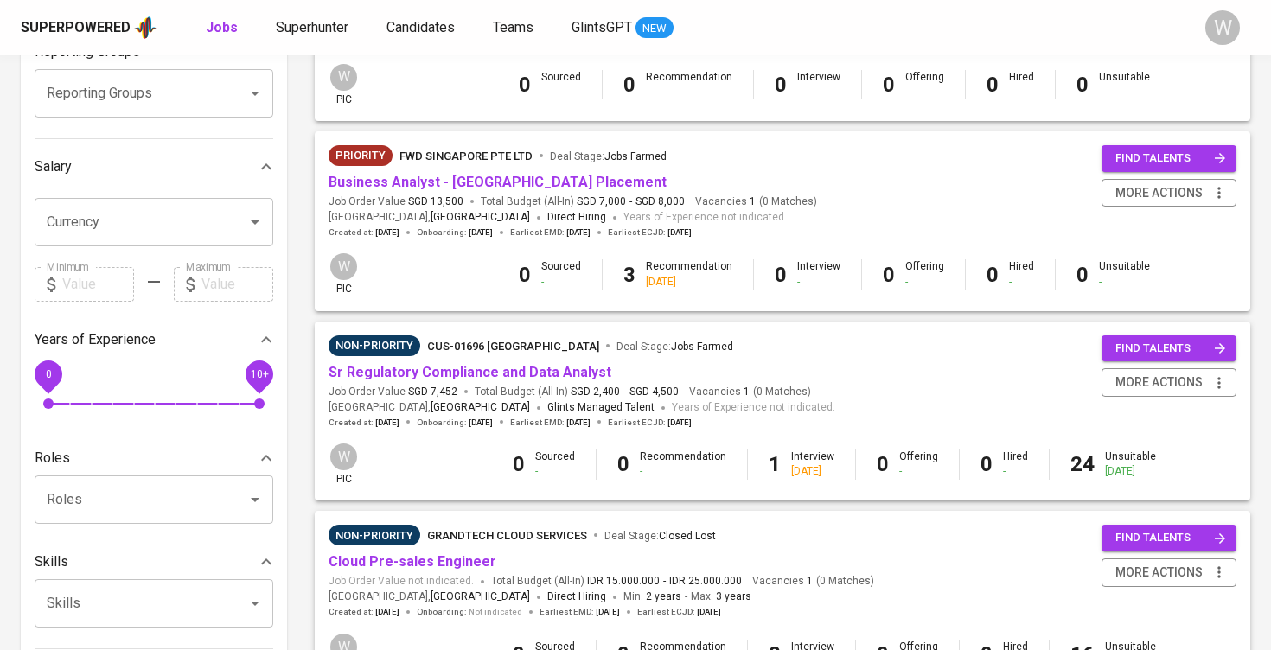
scroll to position [646, 0]
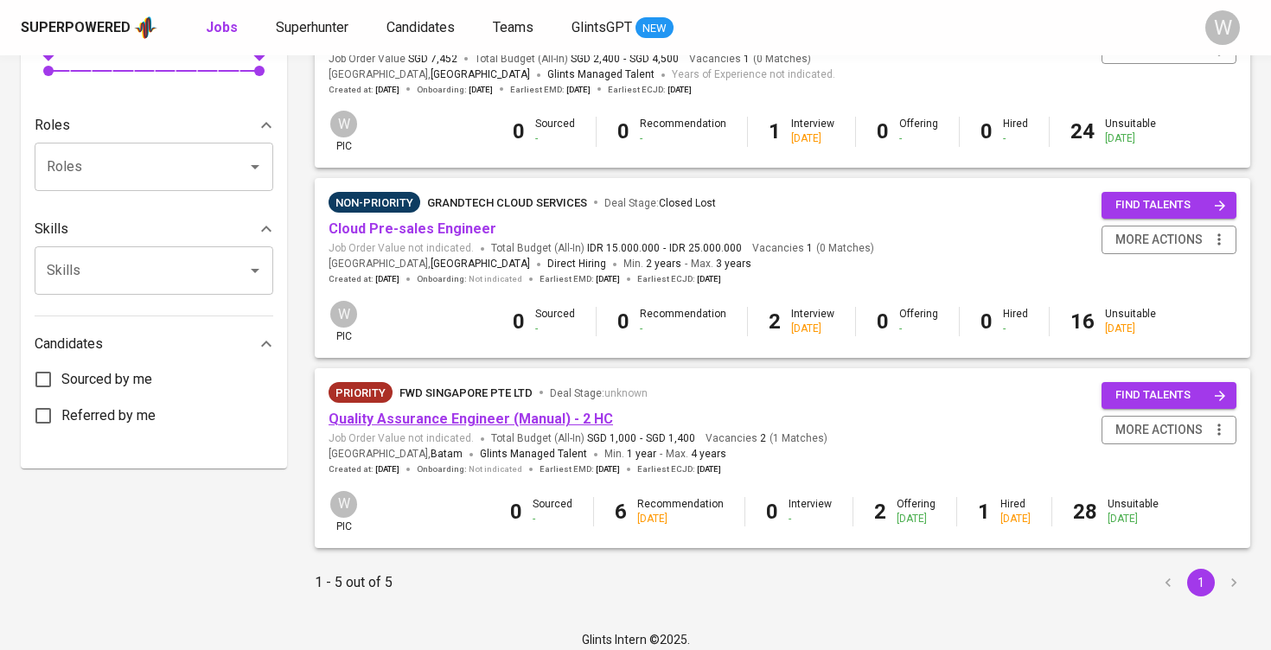
click at [427, 411] on link "Quality Assurance Engineer (Manual) - 2 HC" at bounding box center [470, 419] width 284 height 16
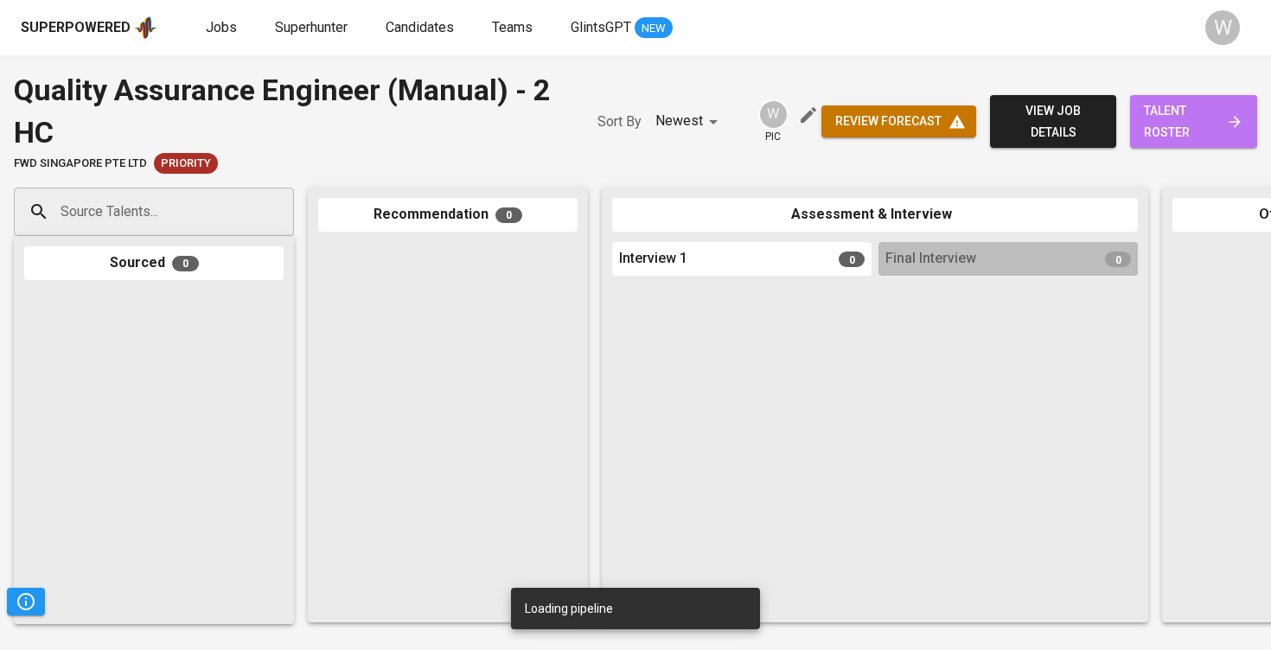
click at [1207, 124] on span "talent roster" at bounding box center [1193, 121] width 99 height 42
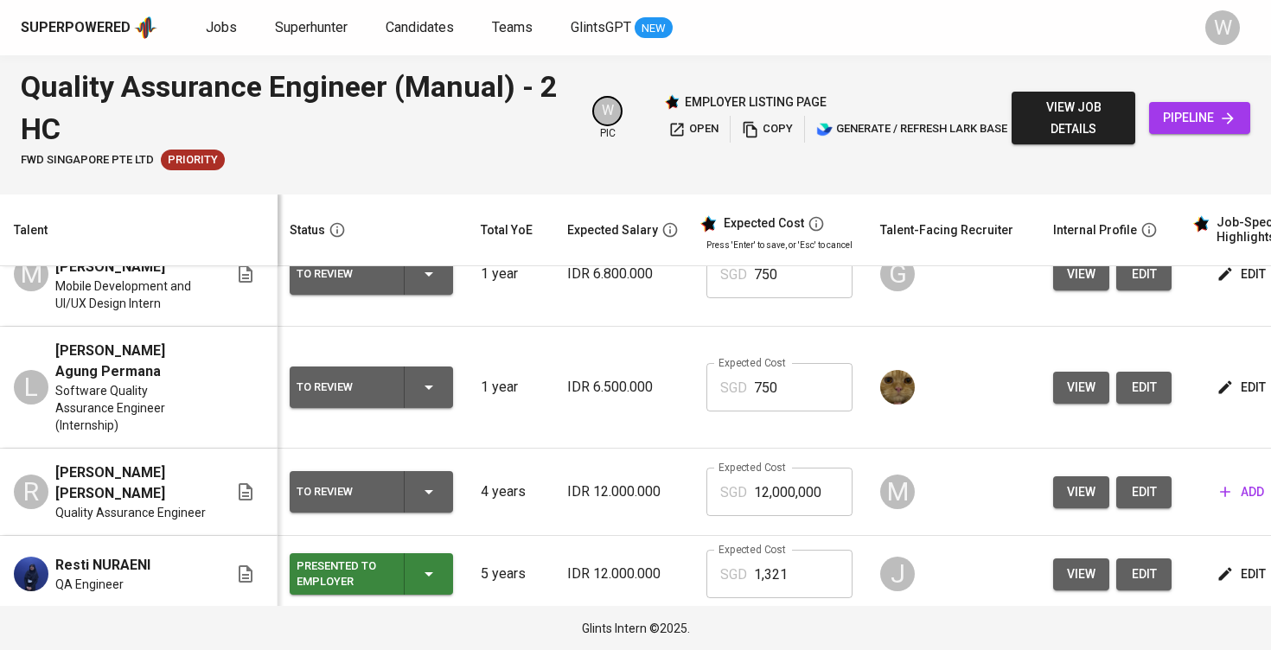
scroll to position [290, 2]
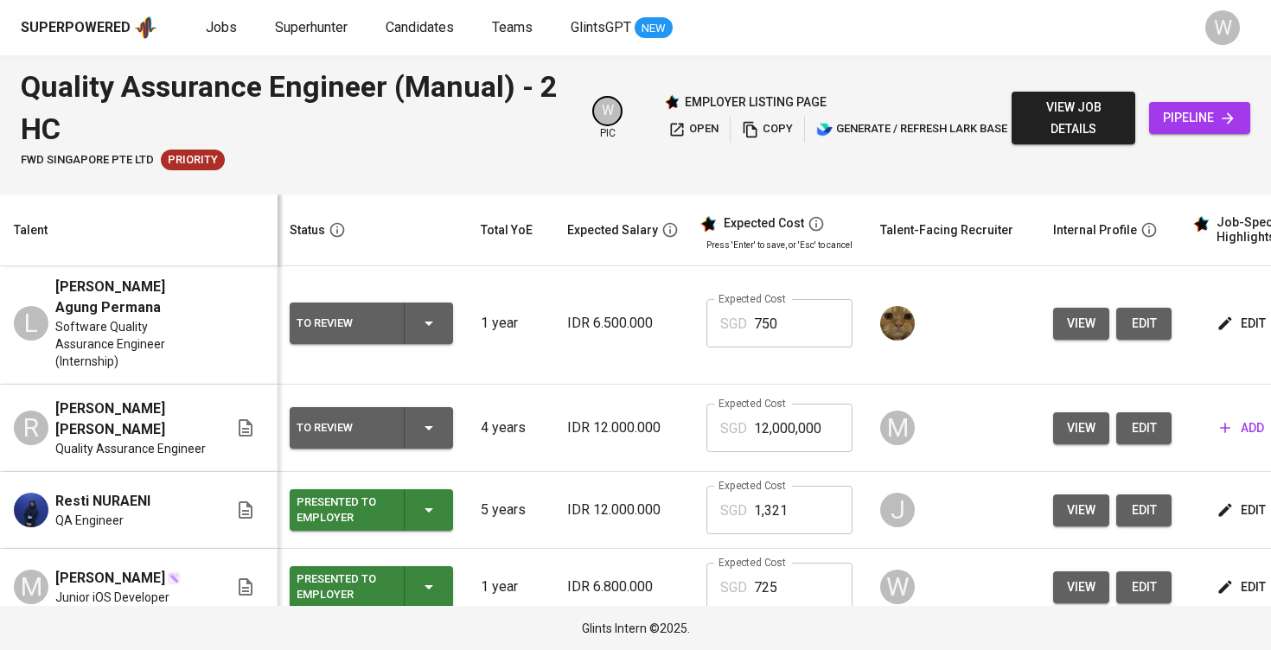
click at [399, 407] on div "To Review" at bounding box center [371, 427] width 150 height 41
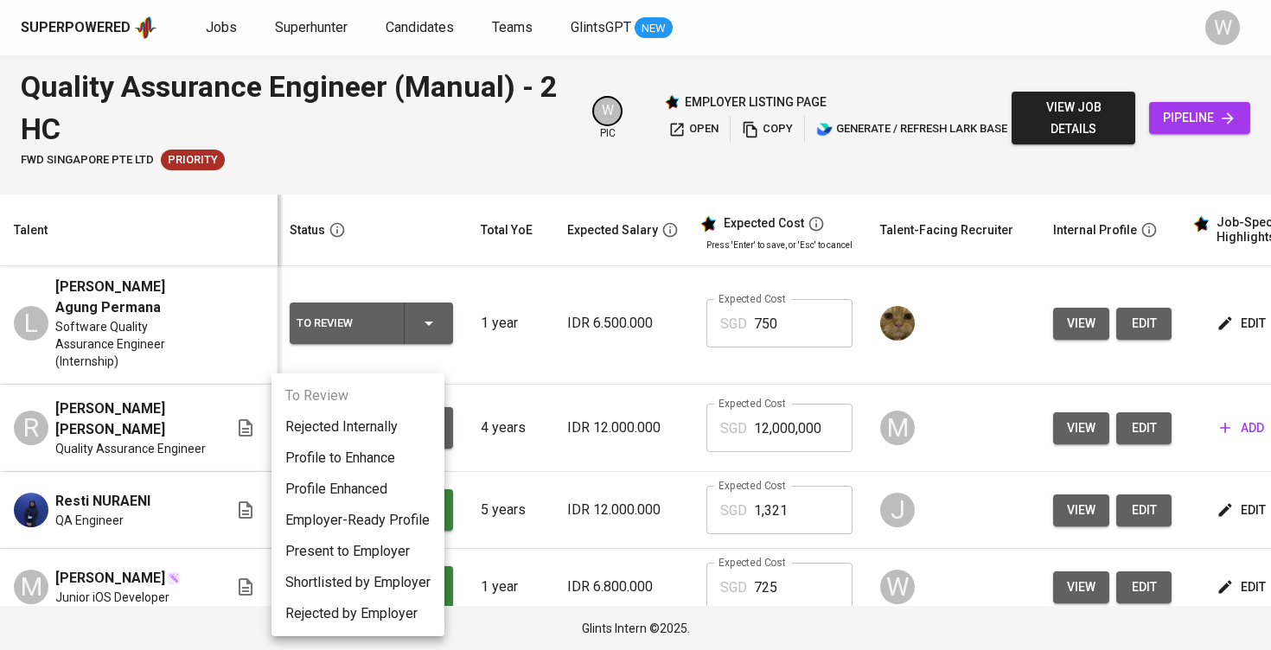
click at [377, 436] on li "Rejected Internally" at bounding box center [357, 426] width 173 height 31
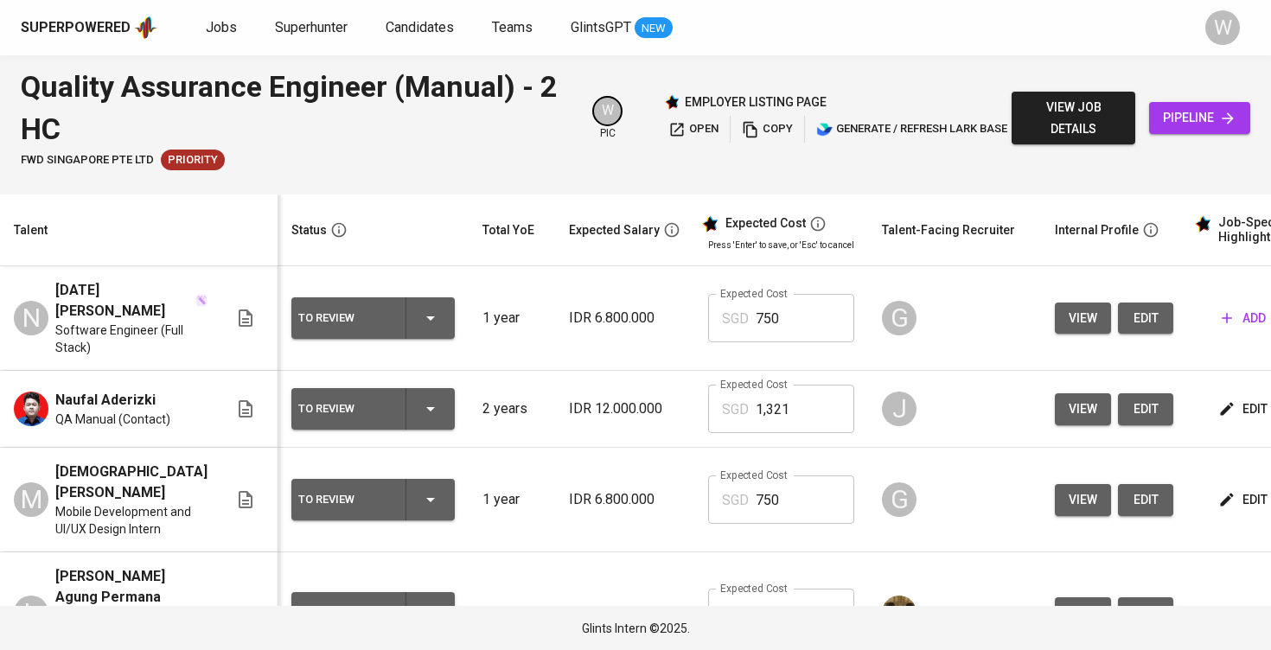
scroll to position [0, 0]
click at [214, 30] on span "Jobs" at bounding box center [221, 27] width 31 height 16
